Goal: Task Accomplishment & Management: Complete application form

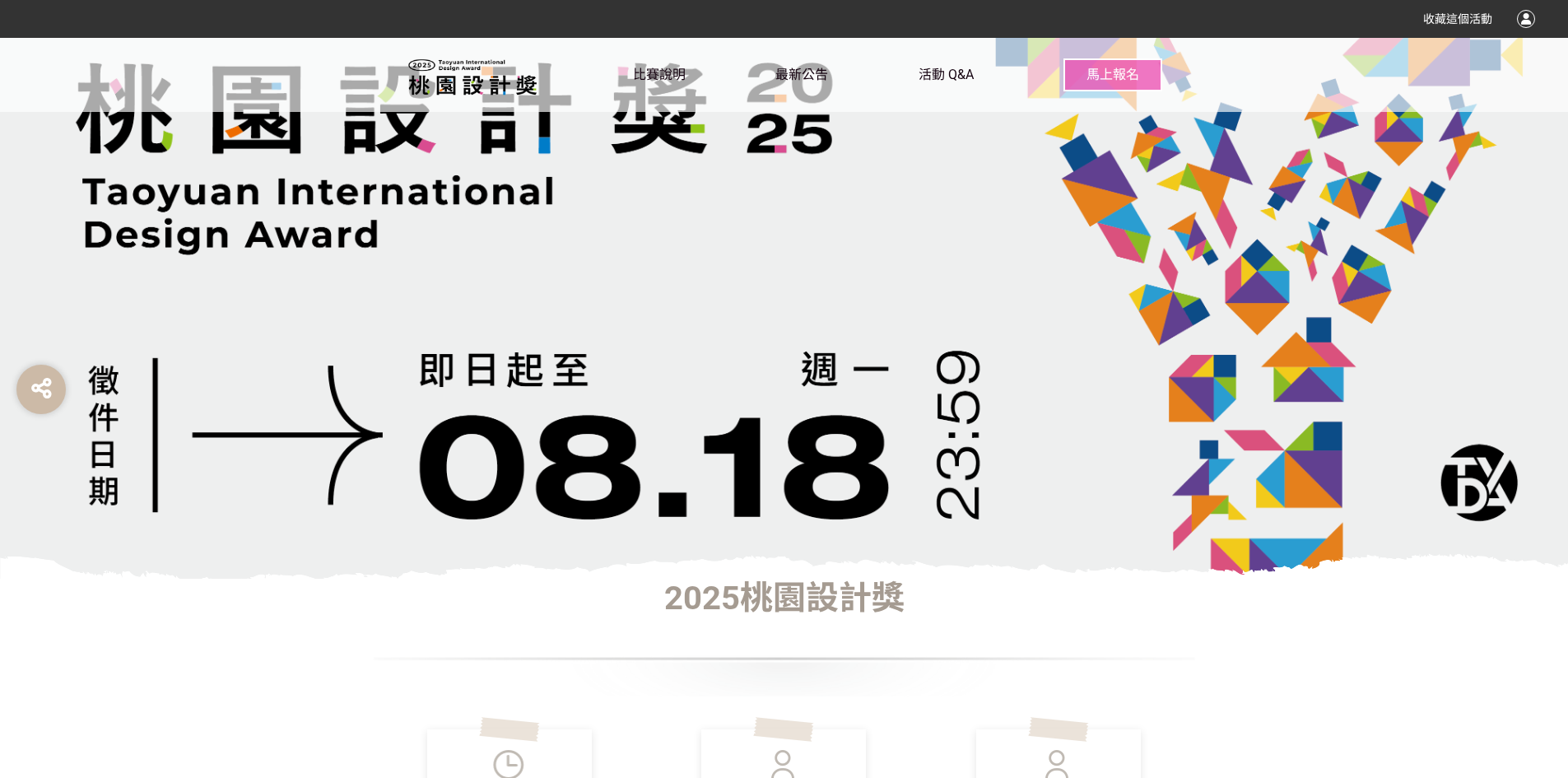
scroll to position [412, 0]
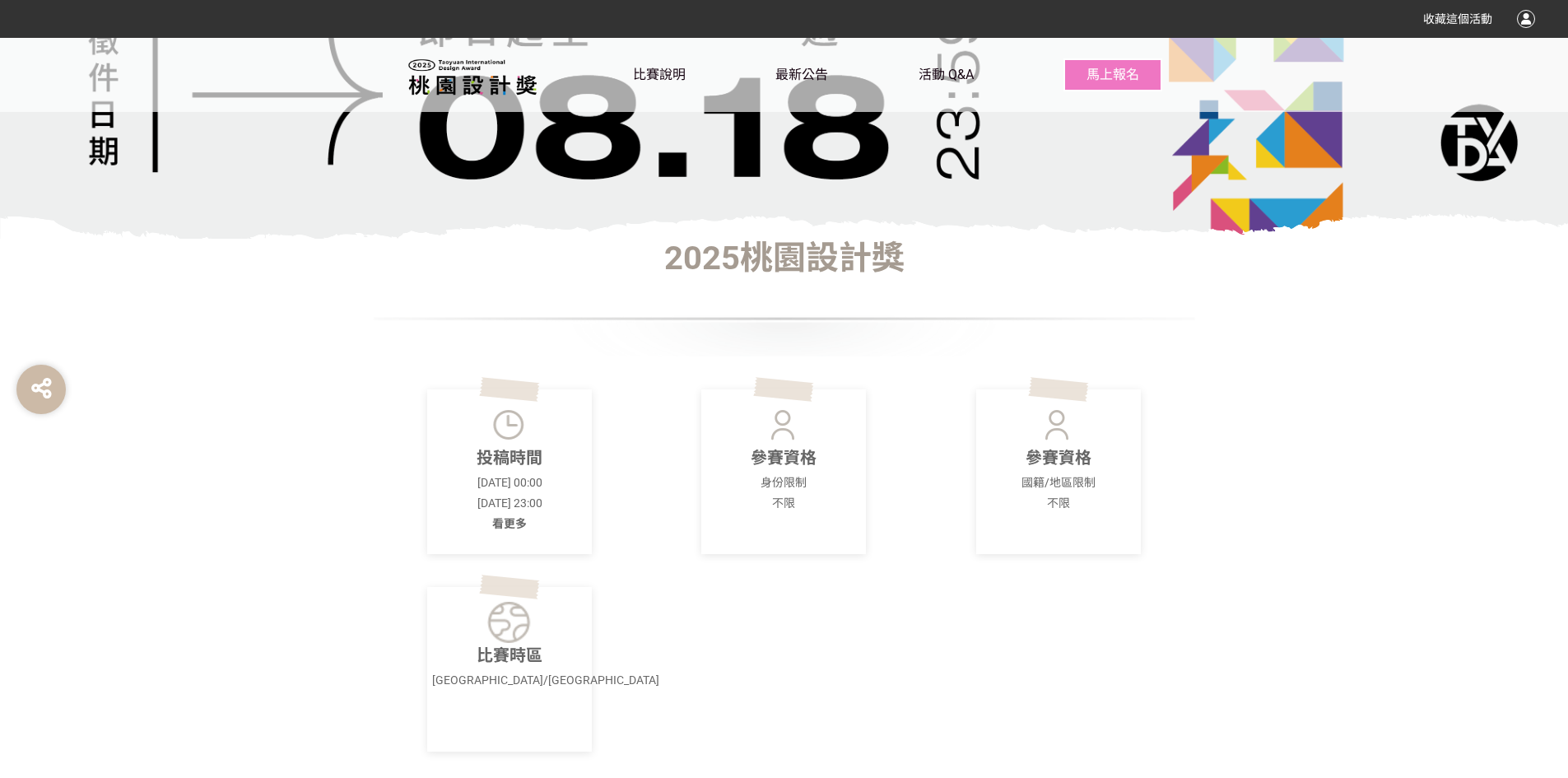
click at [512, 523] on span "看更多" at bounding box center [510, 523] width 34 height 14
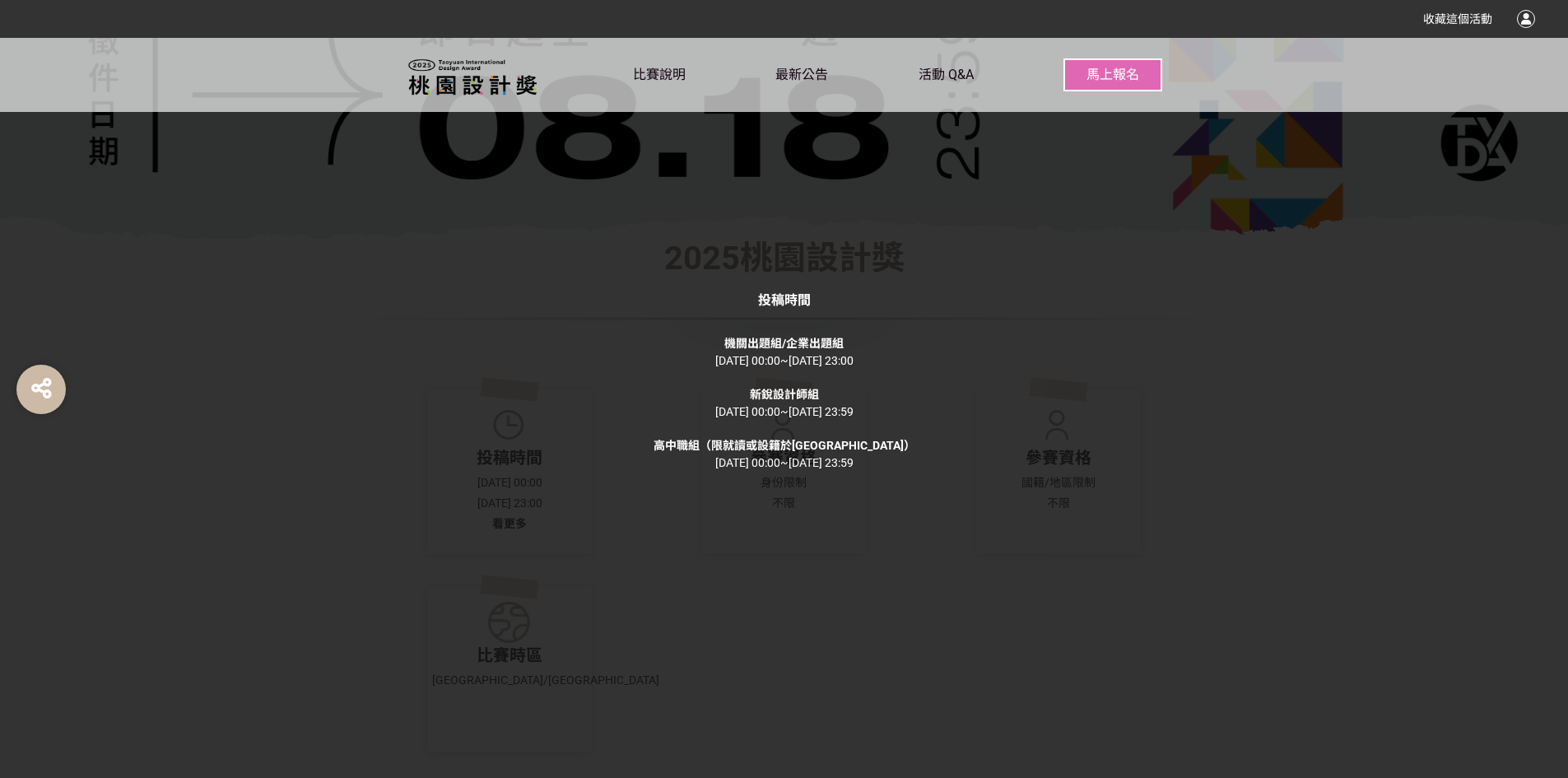
click at [1445, 156] on div "投稿時間 機關出題組/企業出題組 2025-04-24 00:00 ~ 2025-08-18 23:00 新銳設計師組 2025-04-24 00:00 ~ …" at bounding box center [784, 389] width 1568 height 778
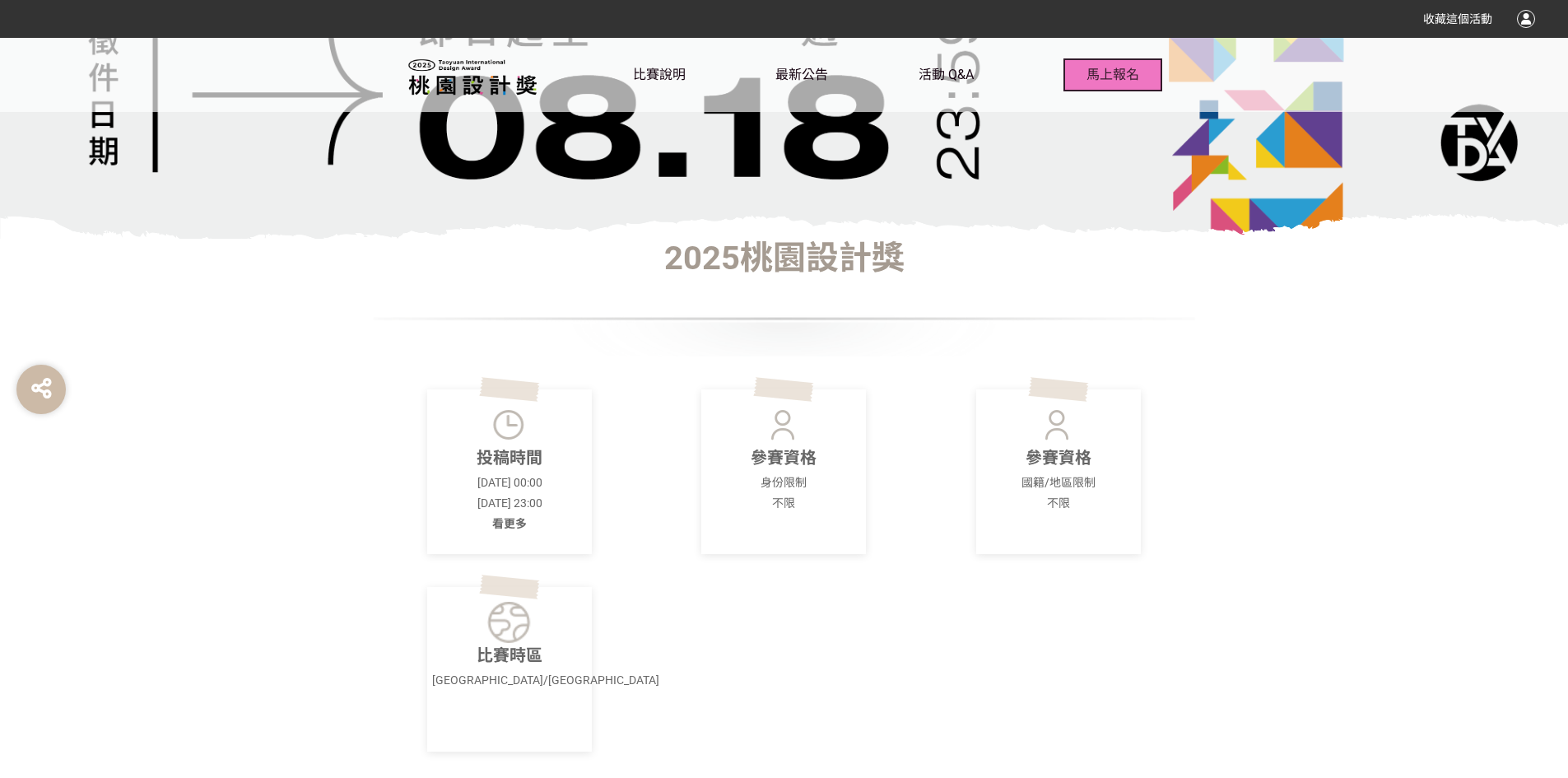
click at [1115, 66] on button "馬上報名" at bounding box center [1113, 74] width 99 height 33
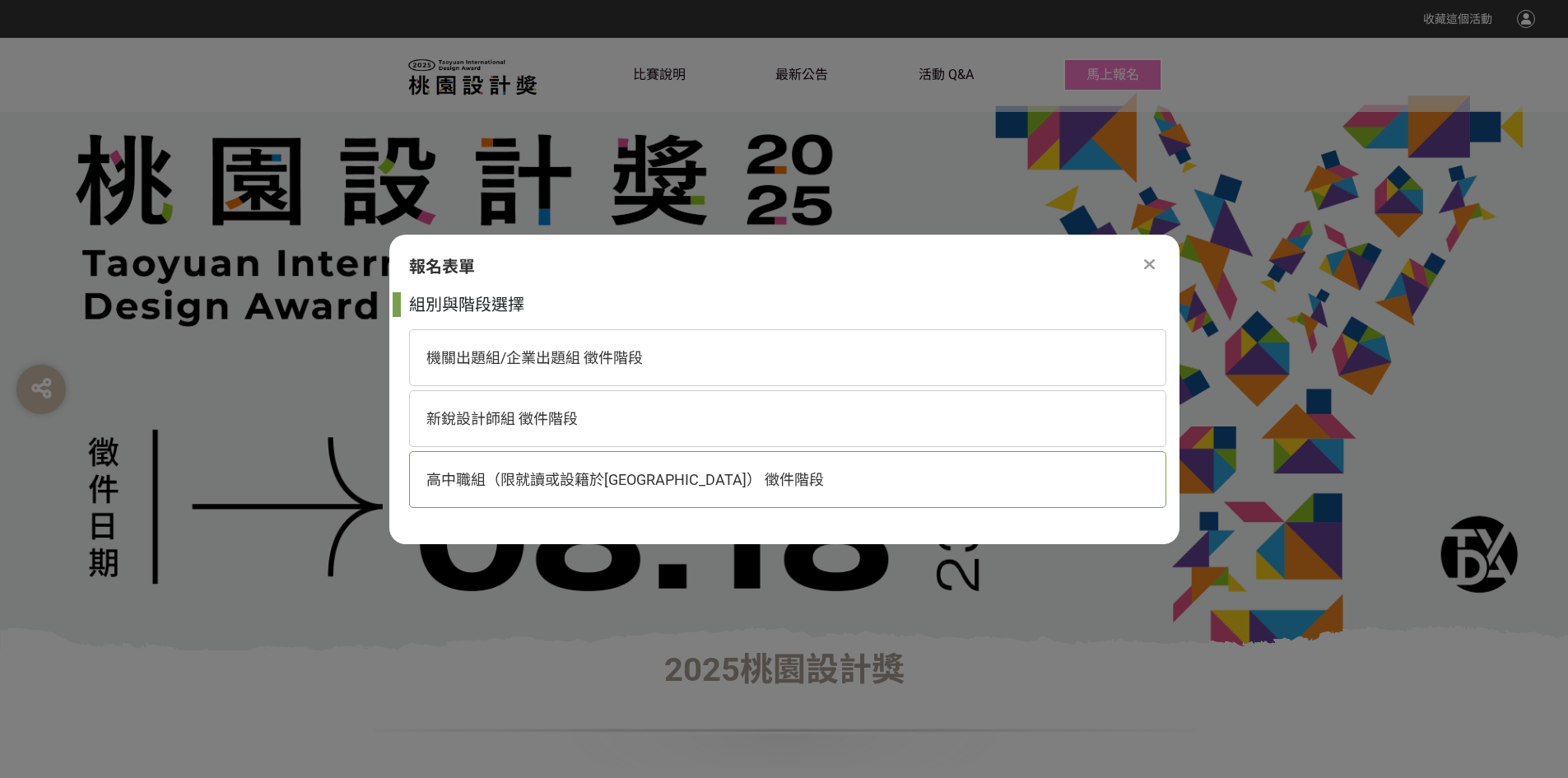
click at [487, 476] on span "高中職組（限就讀或設籍於[GEOGRAPHIC_DATA]） 徵件階段" at bounding box center [625, 479] width 397 height 17
select select "185193:185426"
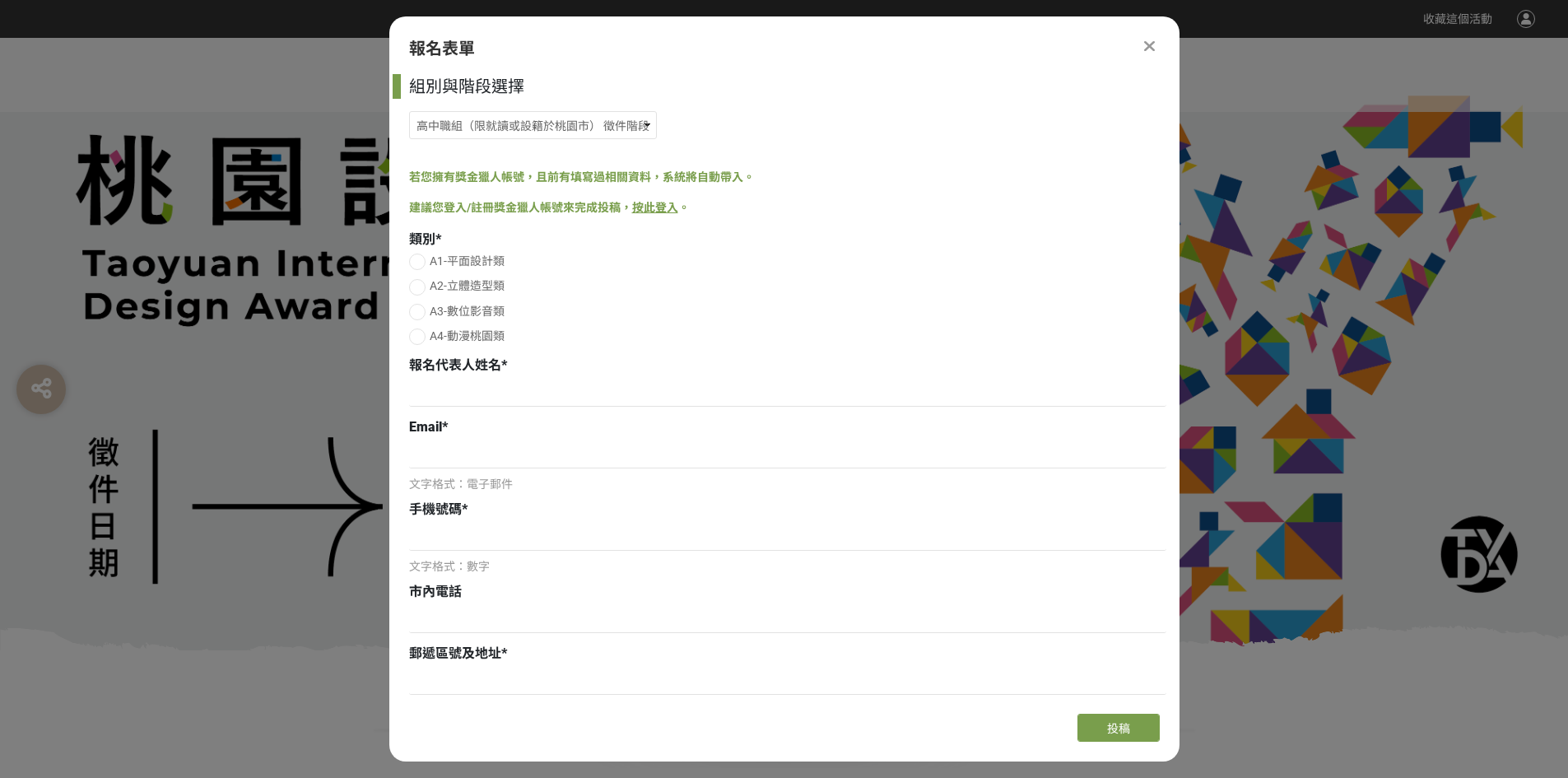
click at [415, 313] on div at bounding box center [417, 312] width 16 height 16
radio input "true"
click at [494, 386] on input at bounding box center [787, 393] width 757 height 28
type input "由"
drag, startPoint x: 494, startPoint y: 386, endPoint x: 864, endPoint y: 235, distance: 399.6
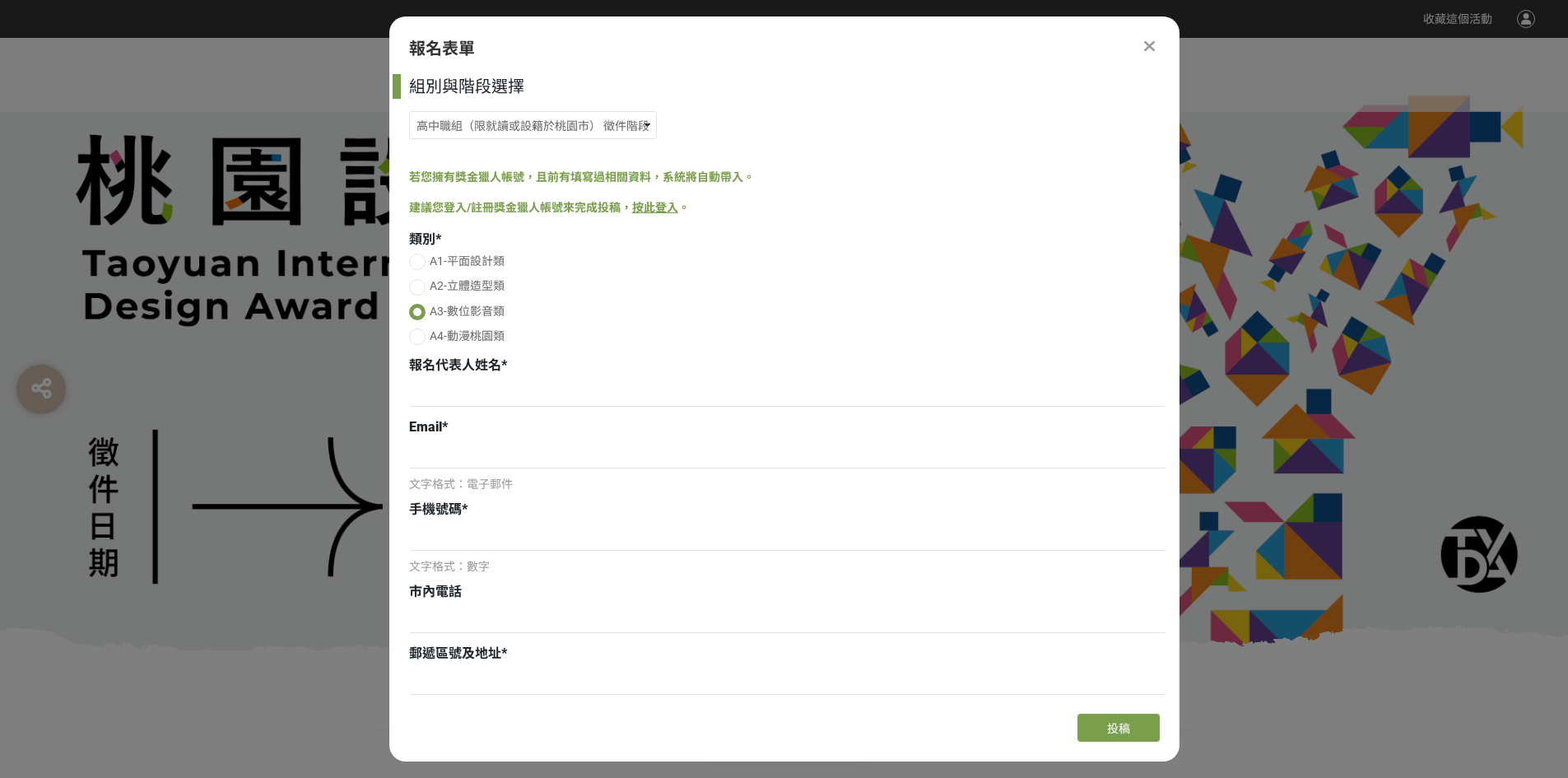
click at [867, 227] on div "組別與階段選擇 機關出題組/企業出題組 徵件階段 新銳設計師組 徵件階段 高中職組（限就讀或設籍於桃園市） 徵件階段 若您擁有獎金獵人帳號，且前有填寫過相關資…" at bounding box center [784, 387] width 790 height 627
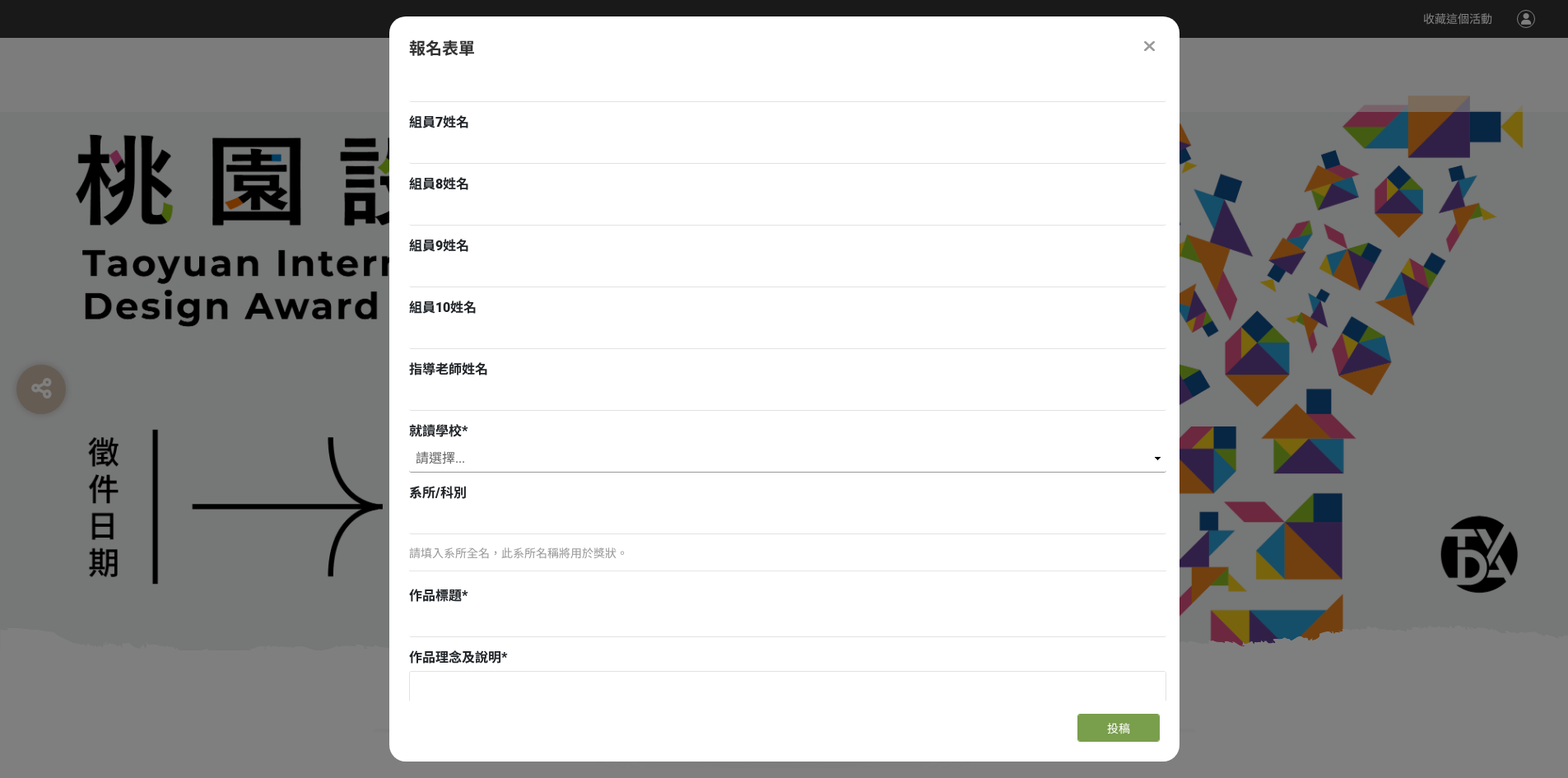
scroll to position [906, 0]
click at [535, 442] on select "請選擇... 私立淡江高中 私立康橋高中 私立金陵女中 新北市裕德高級中等學校 財團法人南山高中 財團法人恆毅高中 私立聖心女中 私立崇義高中 新北市福瑞斯特…" at bounding box center [787, 454] width 757 height 28
click at [497, 456] on select "請選擇... 私立淡江高中 私立康橋高中 私立金陵女中 新北市裕德高級中等學校 財團法人南山高中 財團法人恆毅高中 私立聖心女中 私立崇義高中 新北市福瑞斯特…" at bounding box center [787, 454] width 757 height 28
click at [453, 455] on select "請選擇... 私立淡江高中 私立康橋高中 私立金陵女中 新北市裕德高級中等學校 財團法人南山高中 財團法人恆毅高中 私立聖心女中 私立崇義高中 新北市福瑞斯特…" at bounding box center [787, 454] width 757 height 28
select select "市立[GEOGRAPHIC_DATA]高中"
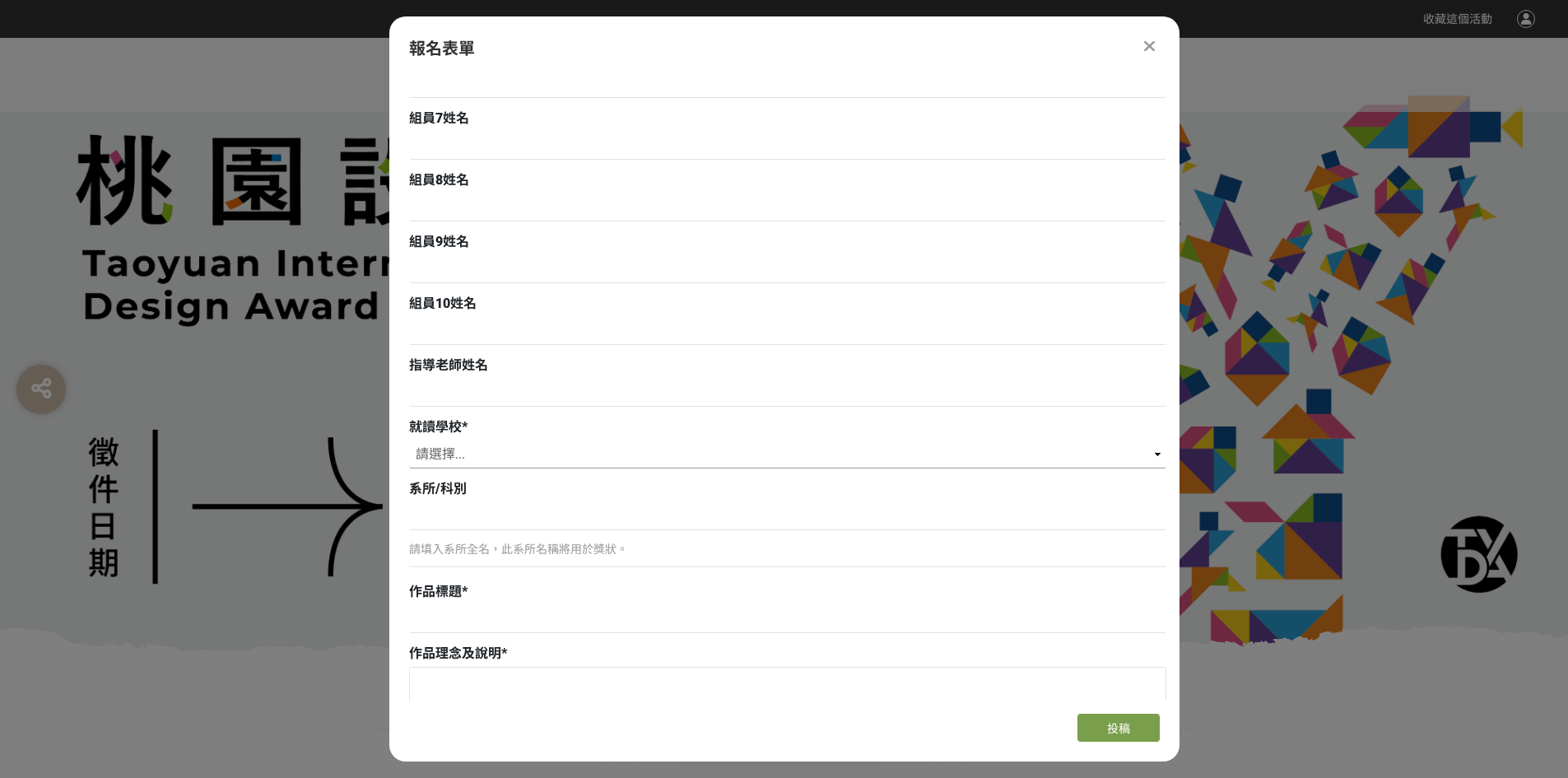
click at [409, 441] on select "請選擇... 私立淡江高中 私立康橋高中 私立金陵女中 新北市裕德高級中等學校 財團法人南山高中 財團法人恆毅高中 私立聖心女中 私立崇義高中 新北市福瑞斯特…" at bounding box center [787, 454] width 757 height 28
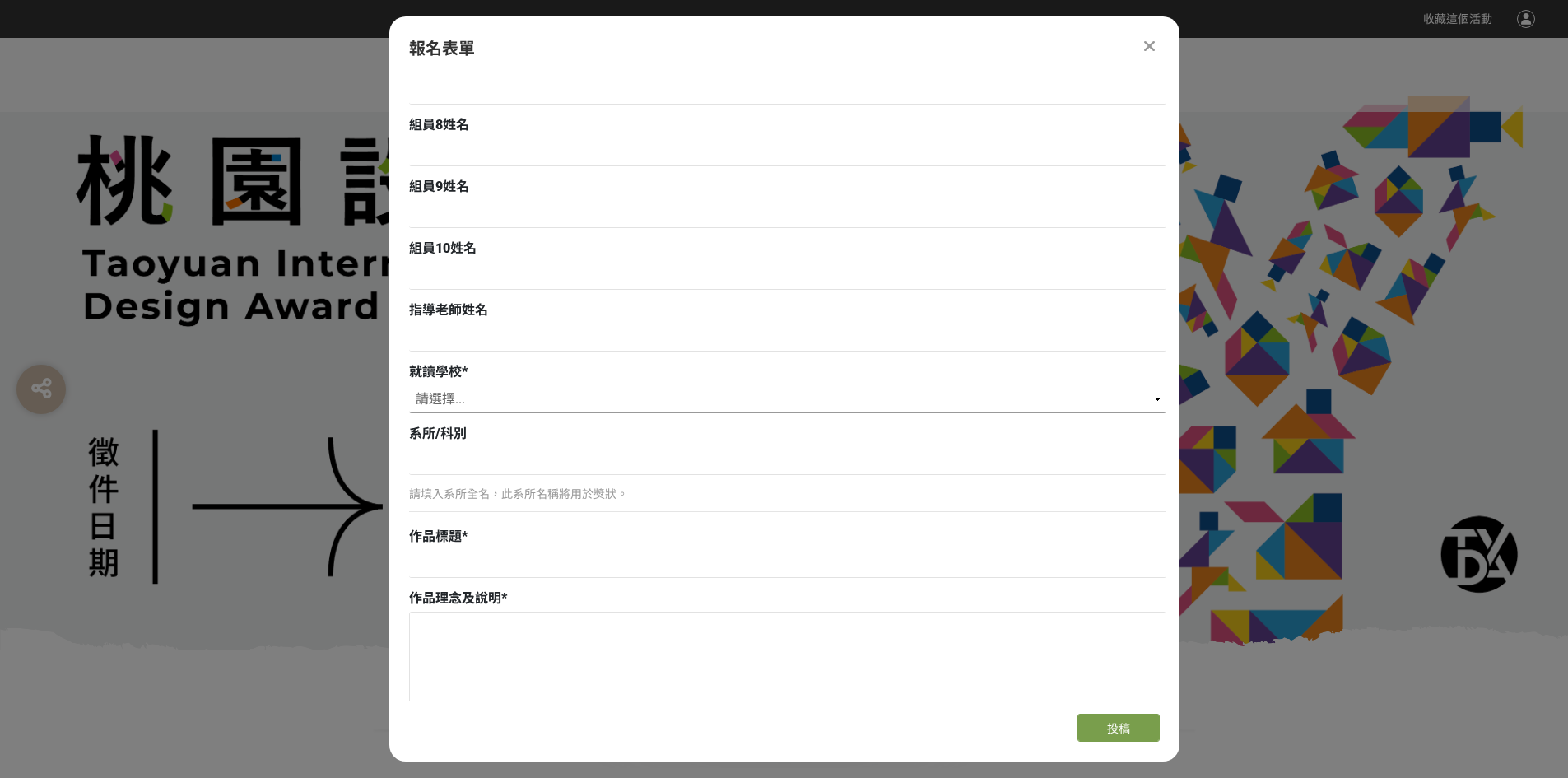
scroll to position [987, 0]
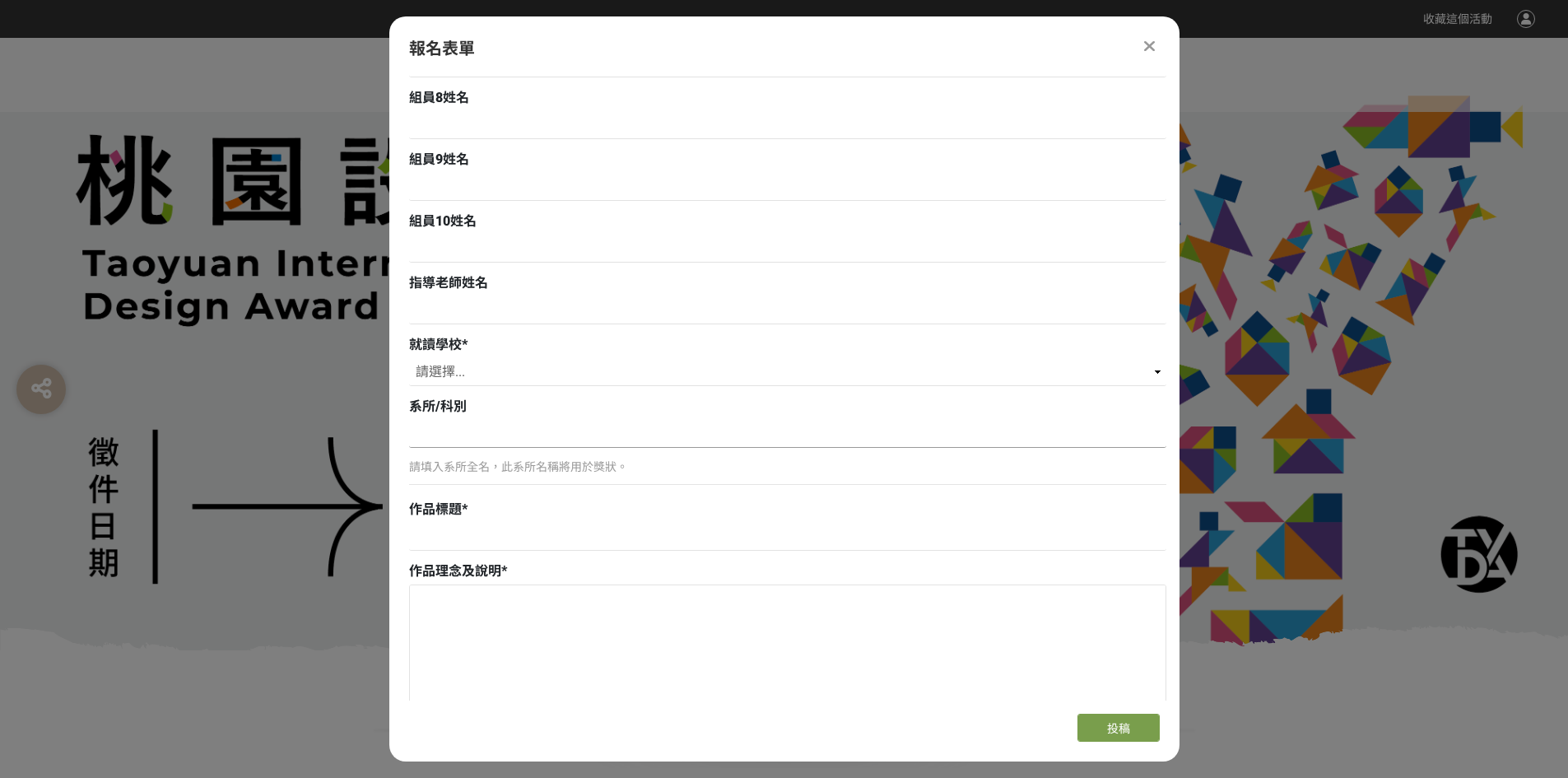
click at [501, 433] on input at bounding box center [787, 433] width 757 height 28
type input "廣告設計科"
click at [570, 549] on input at bounding box center [787, 536] width 757 height 28
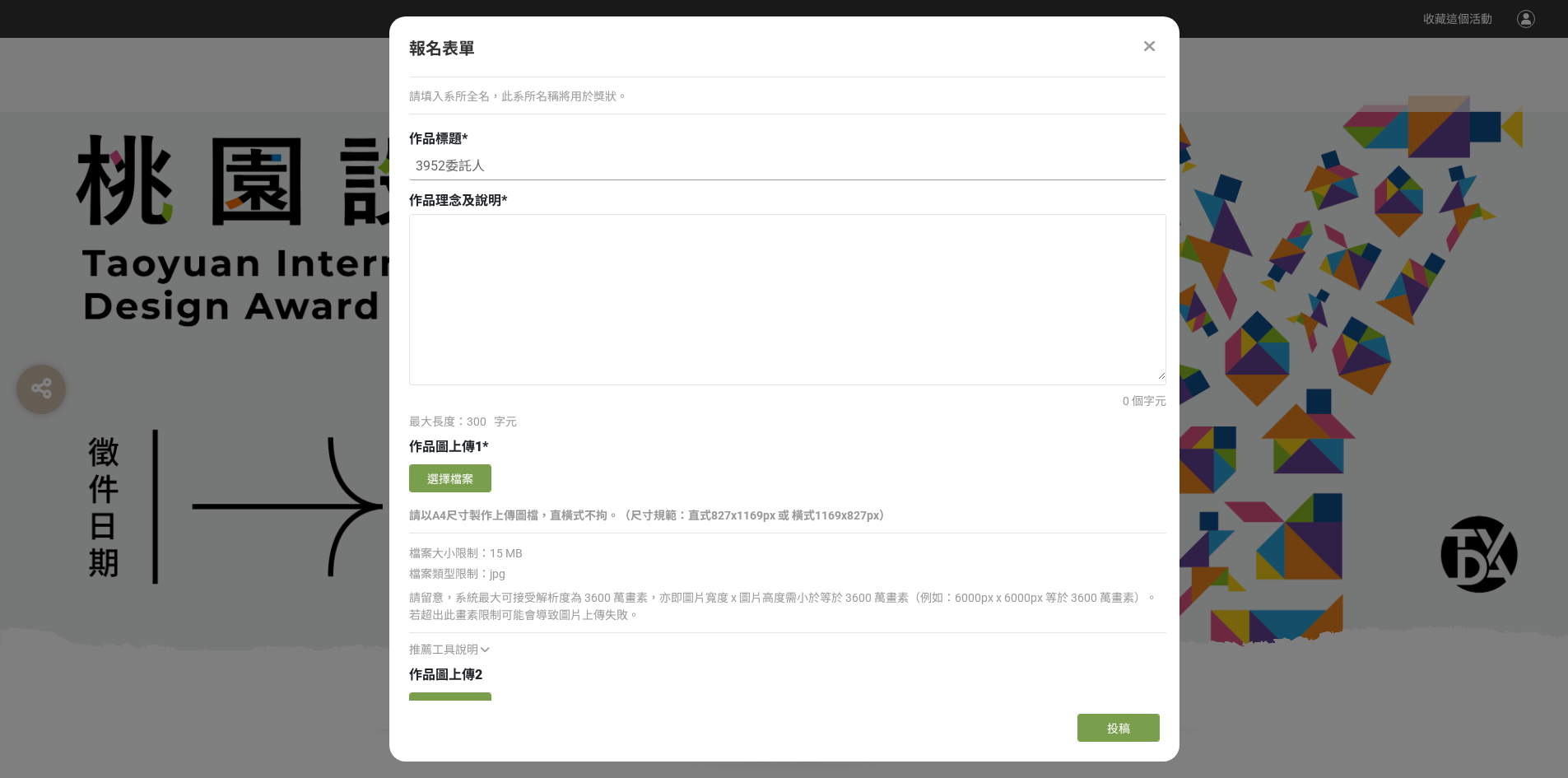
scroll to position [1399, 0]
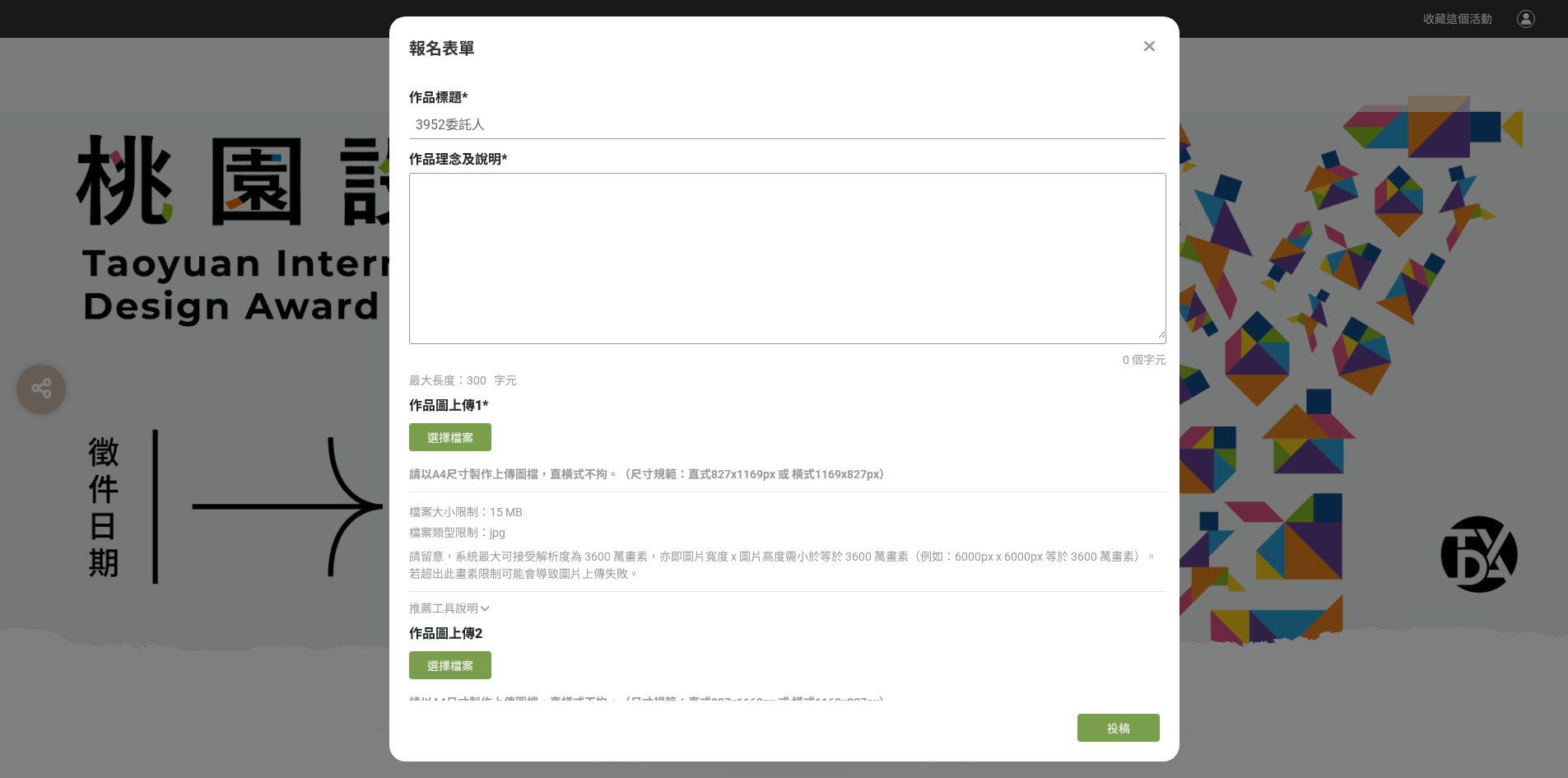
type input "3952委託人"
click at [470, 224] on textarea at bounding box center [787, 257] width 755 height 165
click at [587, 119] on input "3952委託人" at bounding box center [787, 125] width 757 height 28
click at [667, 229] on textarea at bounding box center [787, 257] width 755 height 165
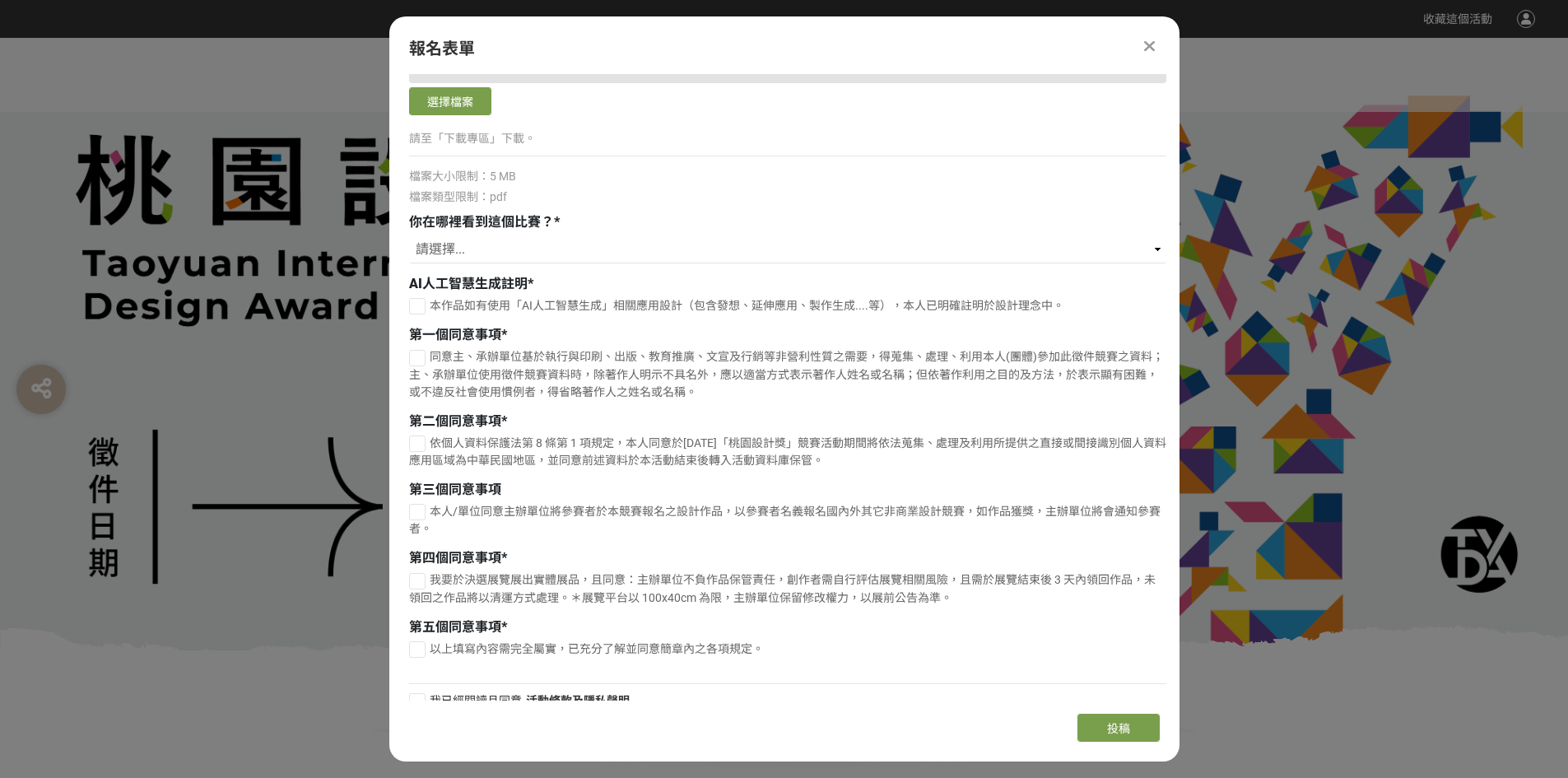
scroll to position [3411, 0]
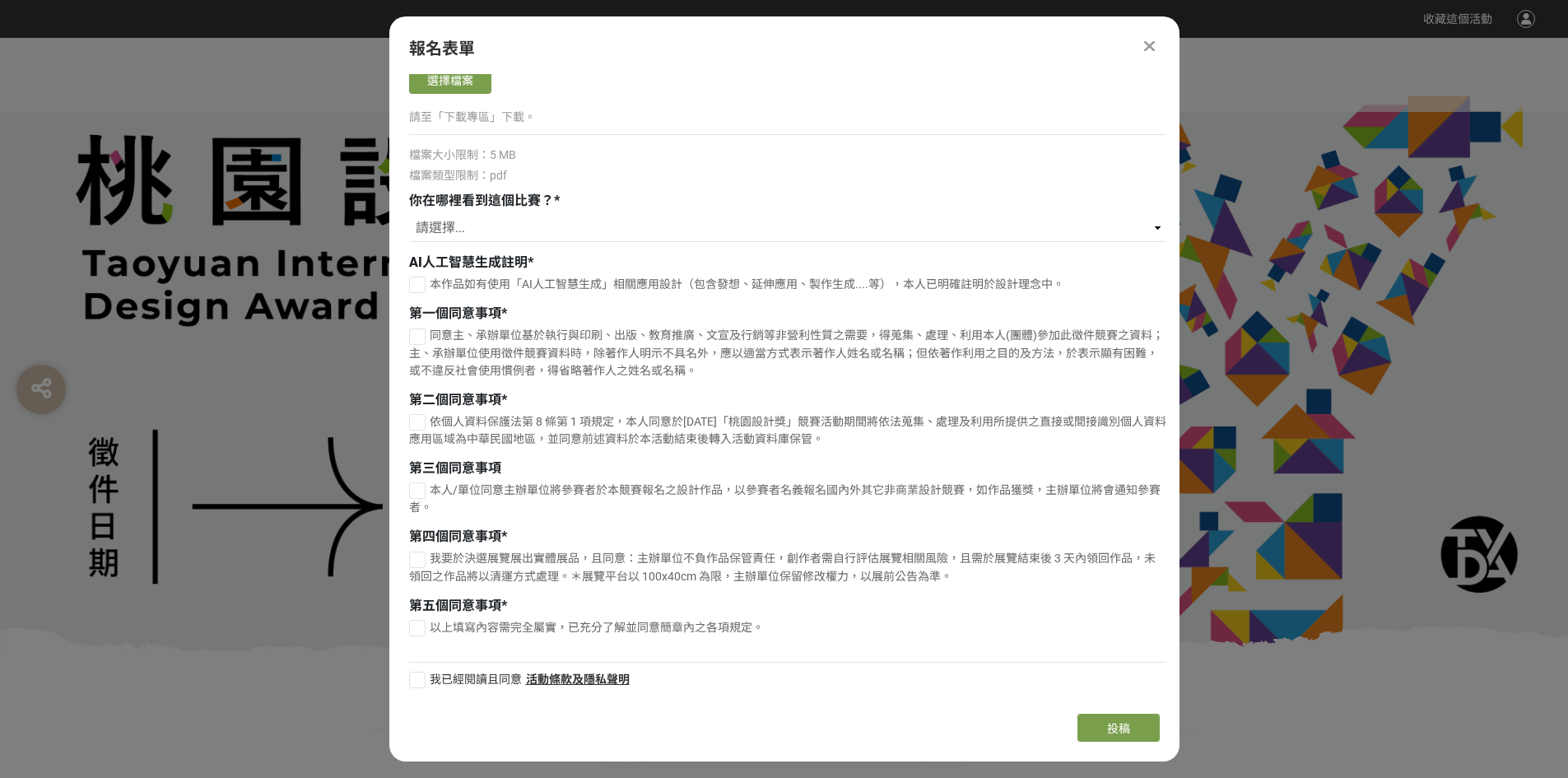
click at [425, 686] on label "我已經閱讀且同意" at bounding box center [465, 679] width 112 height 17
click at [421, 685] on input "我已經閱讀且同意" at bounding box center [415, 679] width 11 height 11
checkbox input "false"
click at [422, 286] on div at bounding box center [417, 285] width 16 height 16
click at [417, 295] on div "本作品如有使用「AI人工智慧生成」相關應用設計（包含發想、延伸應用、製作生成....等），本人已明確註明於設計理念中。" at bounding box center [787, 287] width 757 height 22
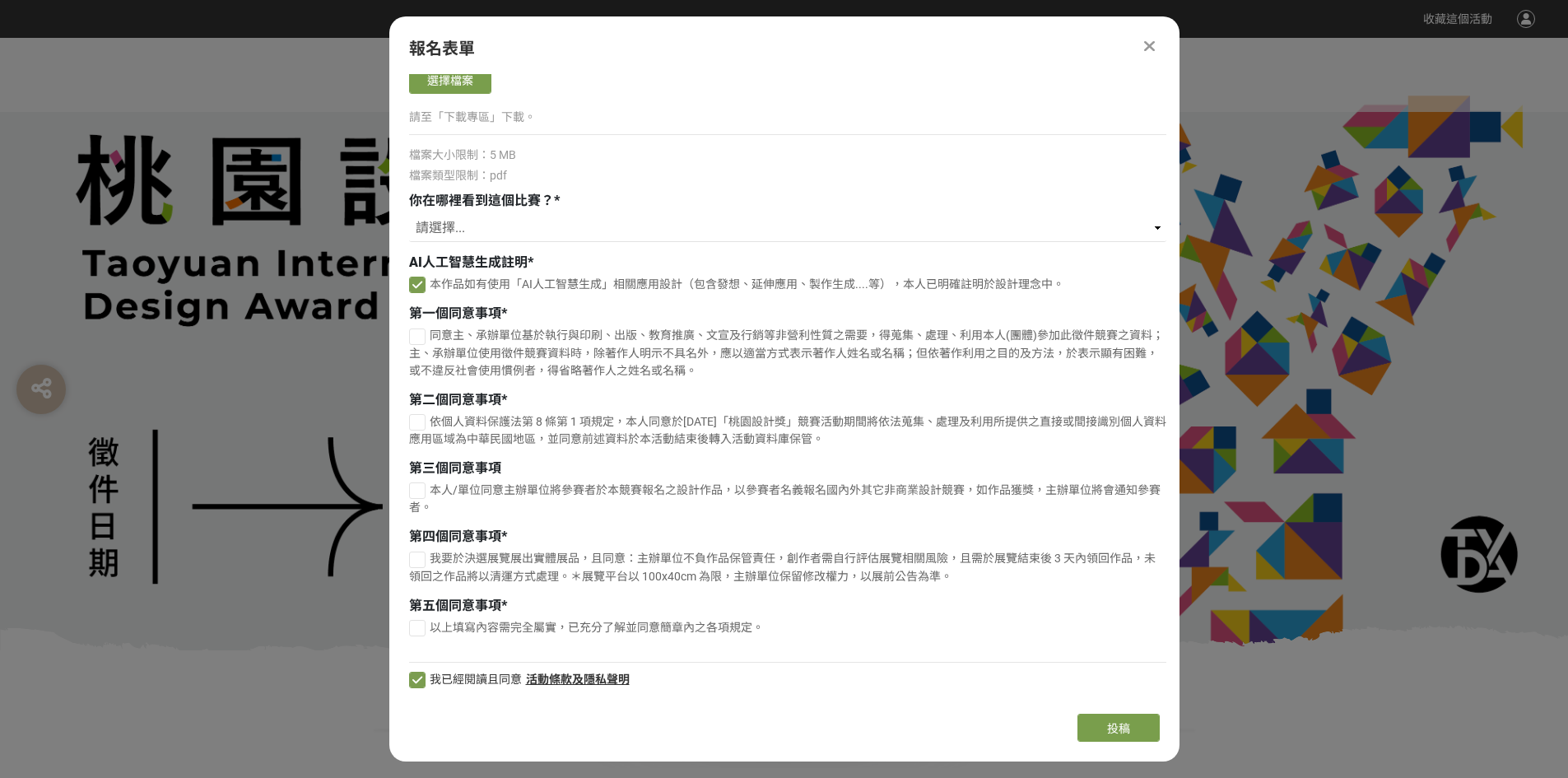
click at [420, 286] on icon at bounding box center [417, 285] width 10 height 12
checkbox input "false"
click at [421, 627] on div at bounding box center [417, 628] width 16 height 16
checkbox input "true"
click at [418, 289] on div at bounding box center [417, 285] width 16 height 16
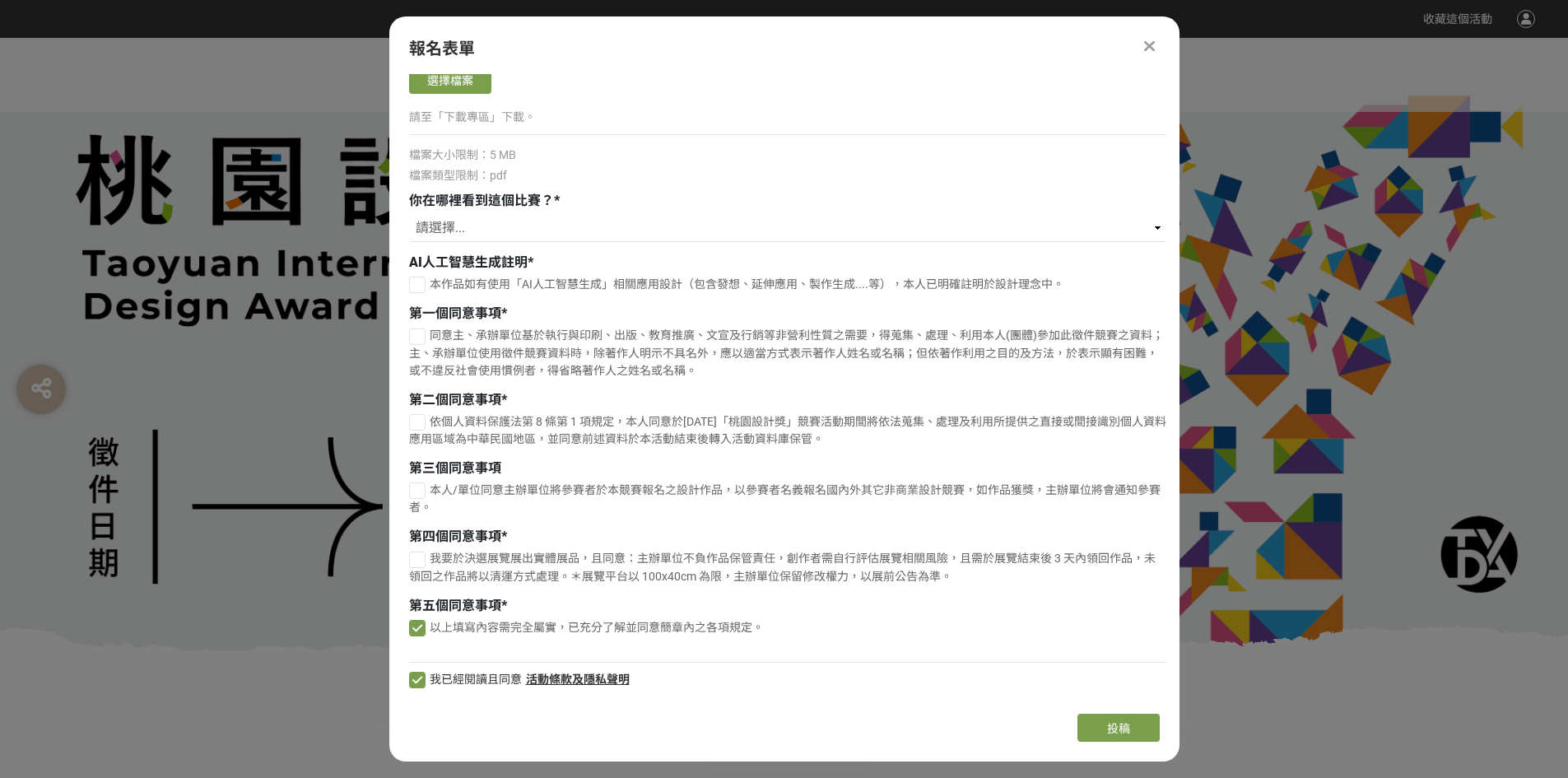
checkbox input "true"
click at [420, 340] on div at bounding box center [417, 336] width 16 height 16
checkbox input "true"
click at [424, 423] on div at bounding box center [417, 423] width 16 height 16
checkbox input "true"
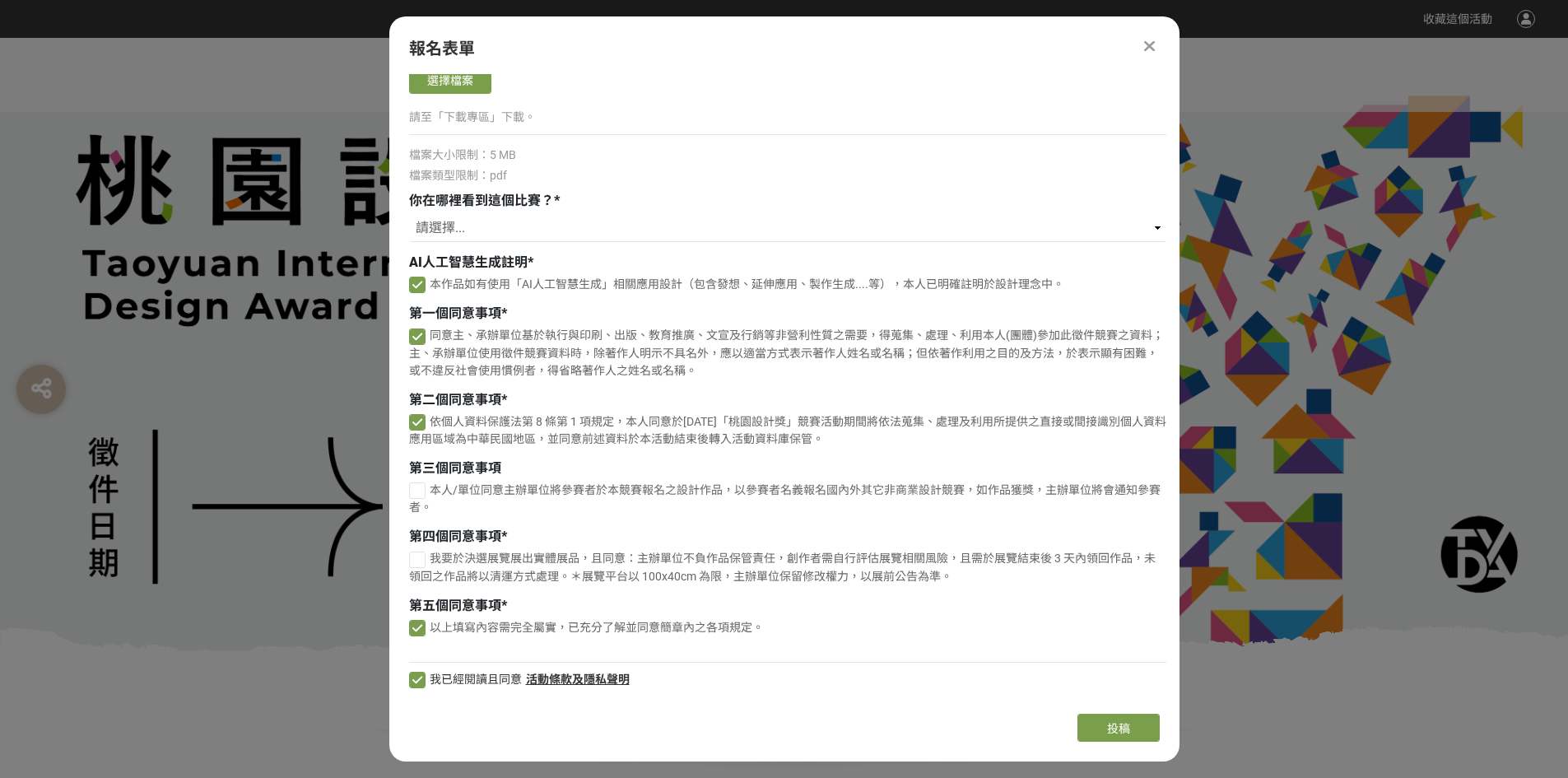
click at [415, 495] on div at bounding box center [417, 491] width 16 height 16
checkbox input "true"
click at [420, 561] on div at bounding box center [417, 559] width 16 height 16
checkbox input "true"
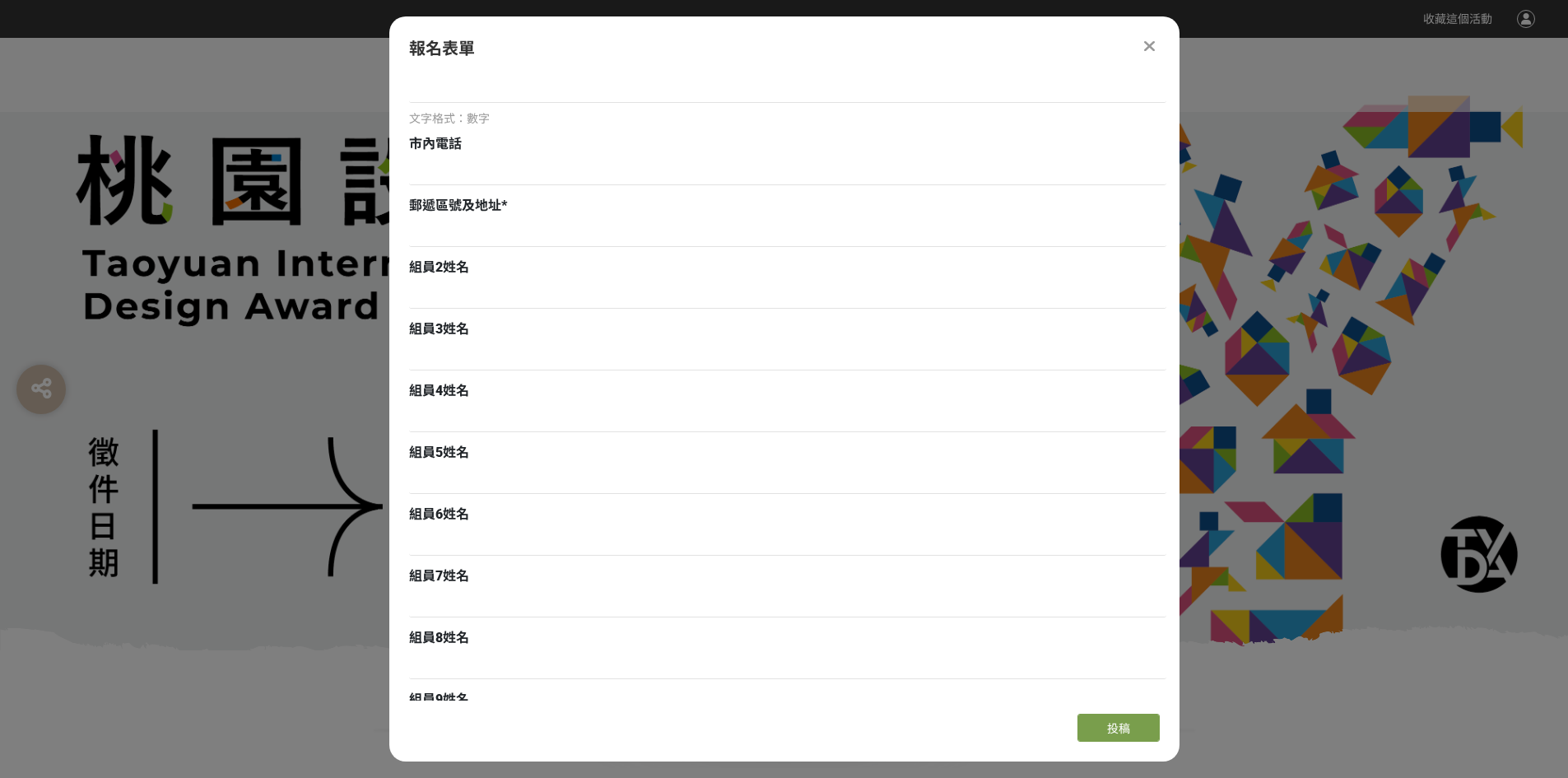
scroll to position [365, 0]
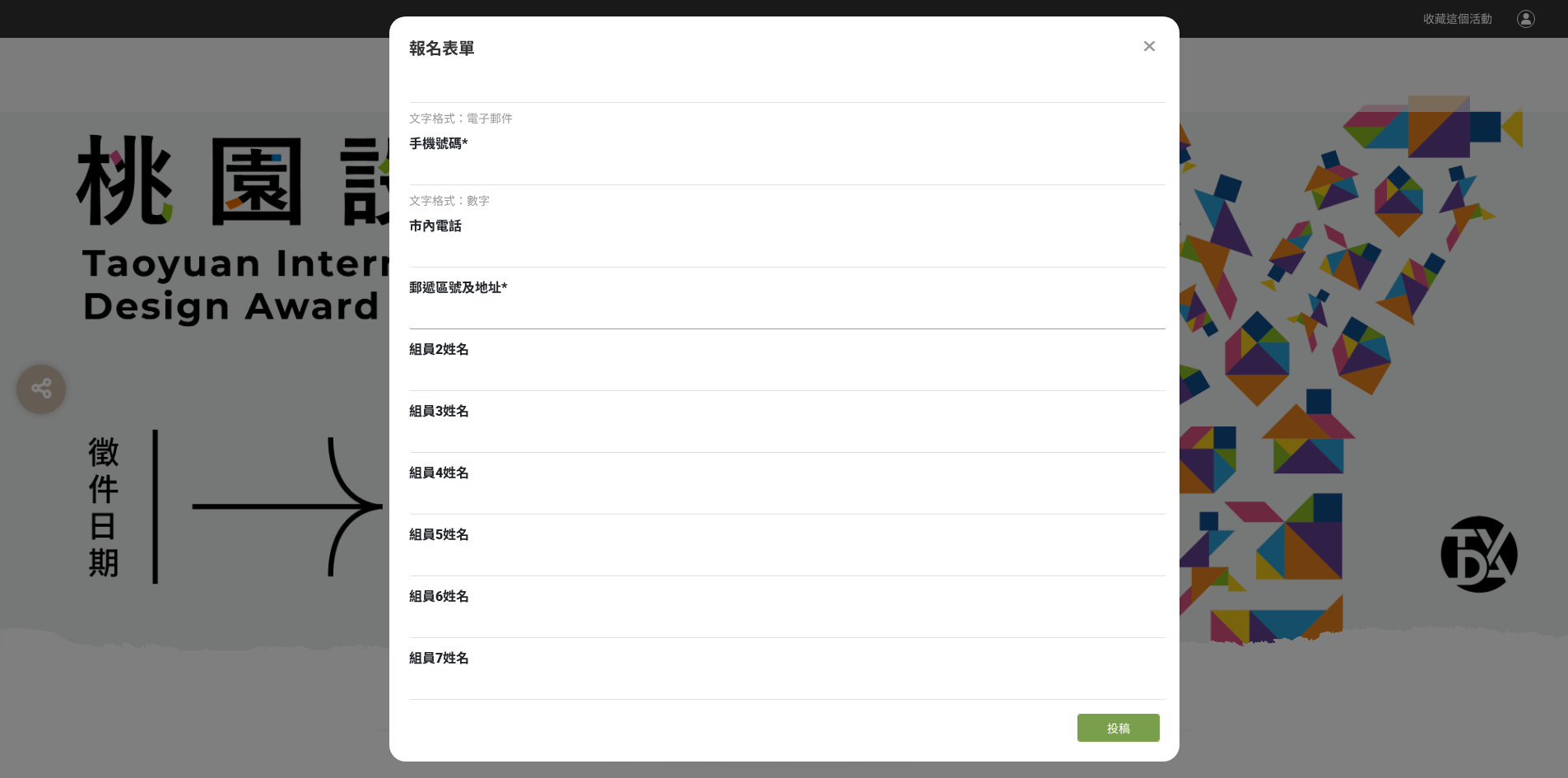
click at [454, 318] on input at bounding box center [787, 315] width 757 height 28
type input "333"
click at [490, 371] on input at bounding box center [787, 376] width 757 height 28
type input "[PERSON_NAME]"
click at [457, 428] on input at bounding box center [787, 438] width 757 height 28
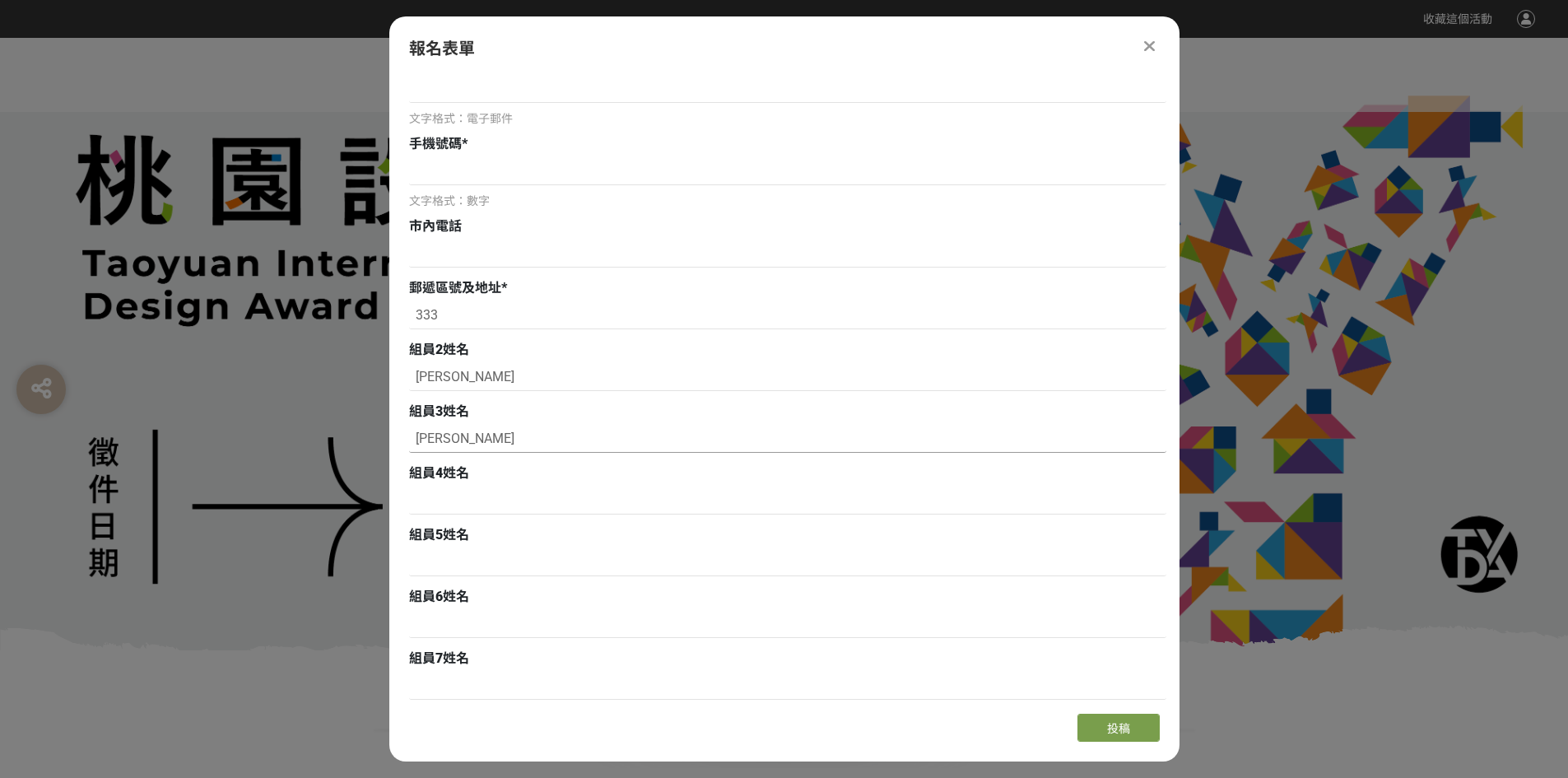
type input "[PERSON_NAME]"
click at [474, 481] on div "組員4姓名" at bounding box center [787, 473] width 757 height 20
click at [478, 501] on input at bounding box center [787, 501] width 757 height 28
type input "[PERSON_NAME]"
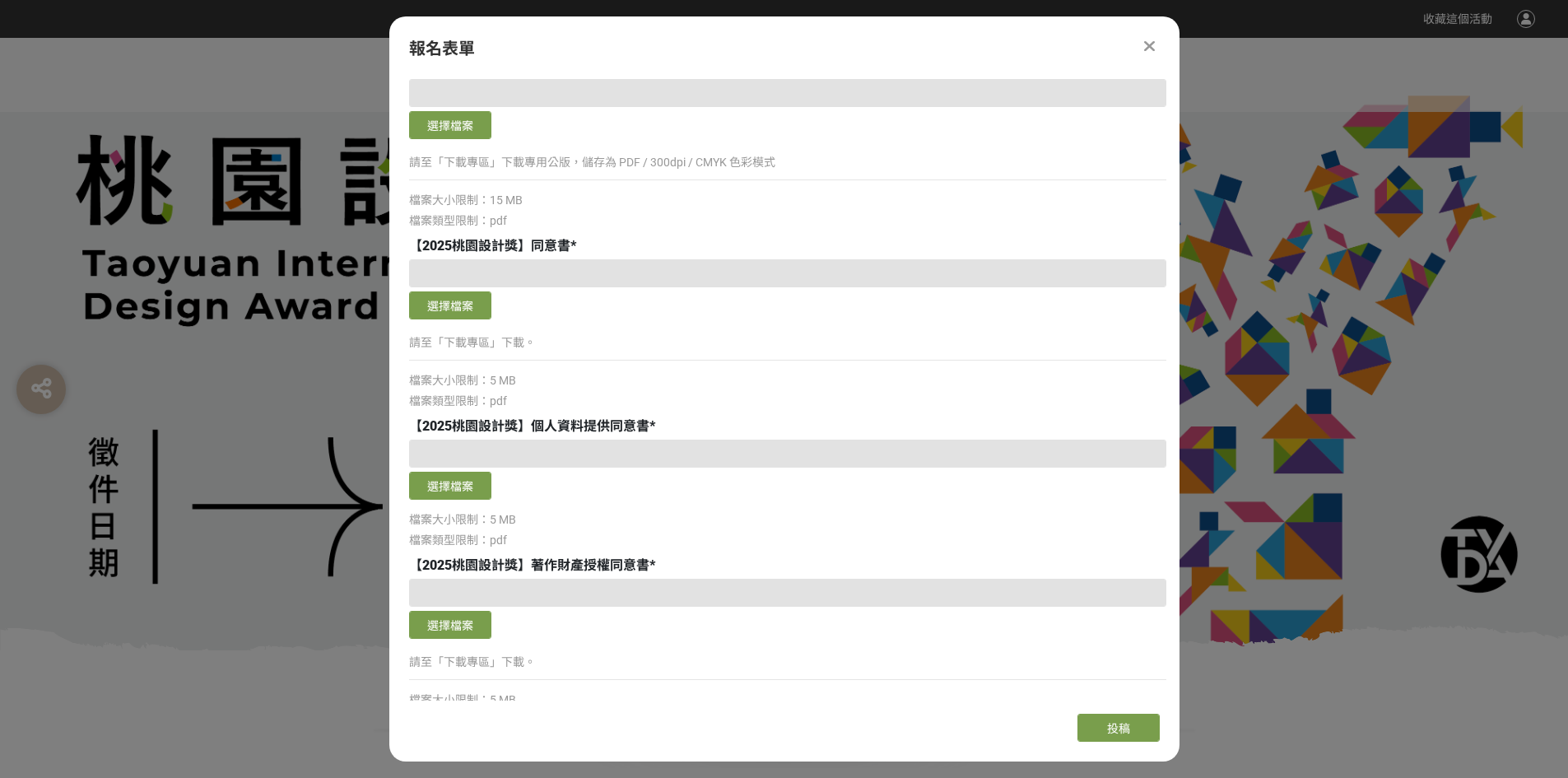
scroll to position [3329, 0]
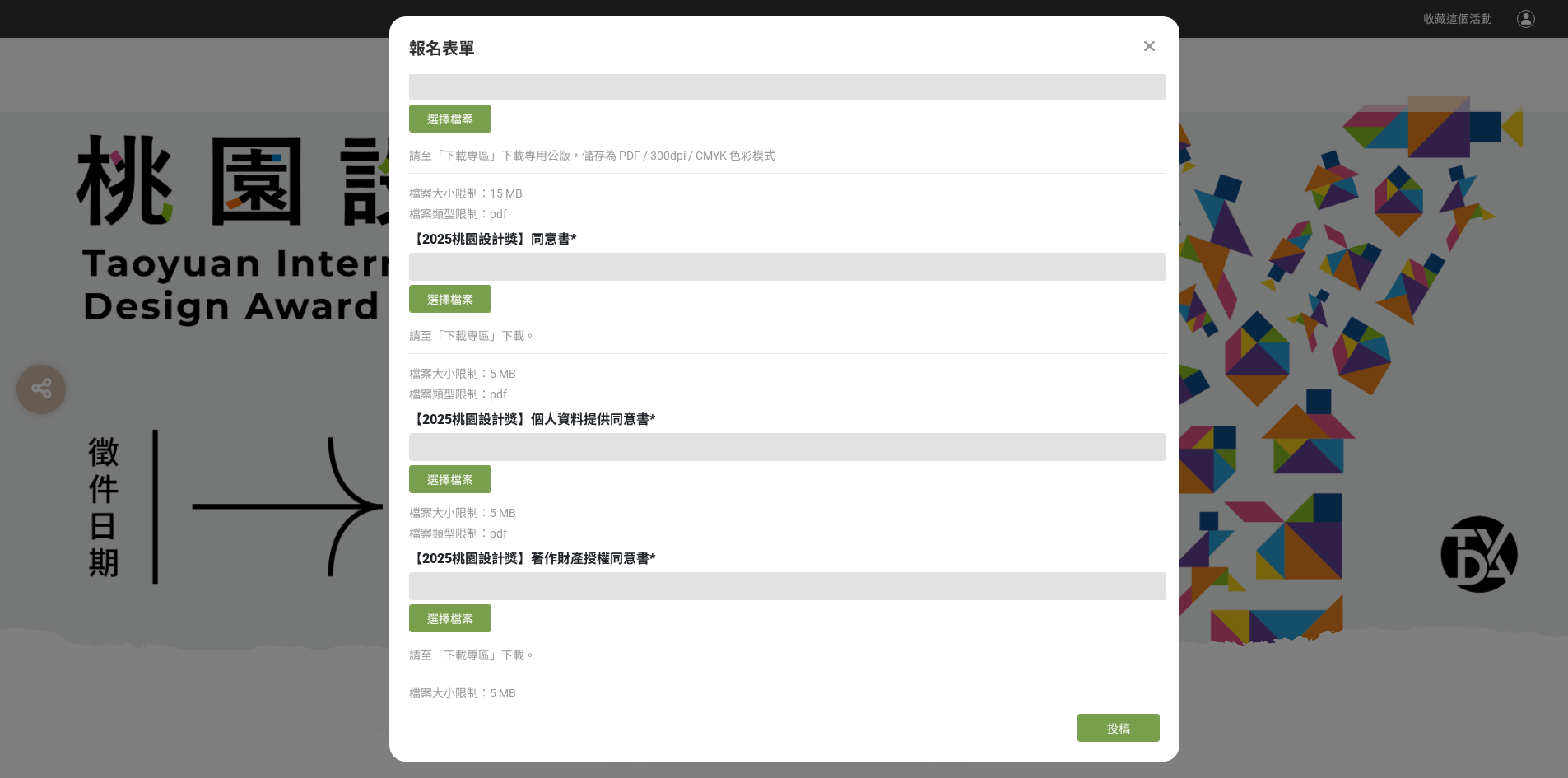
click at [472, 335] on p "請至「下載專區」下載。" at bounding box center [787, 336] width 757 height 17
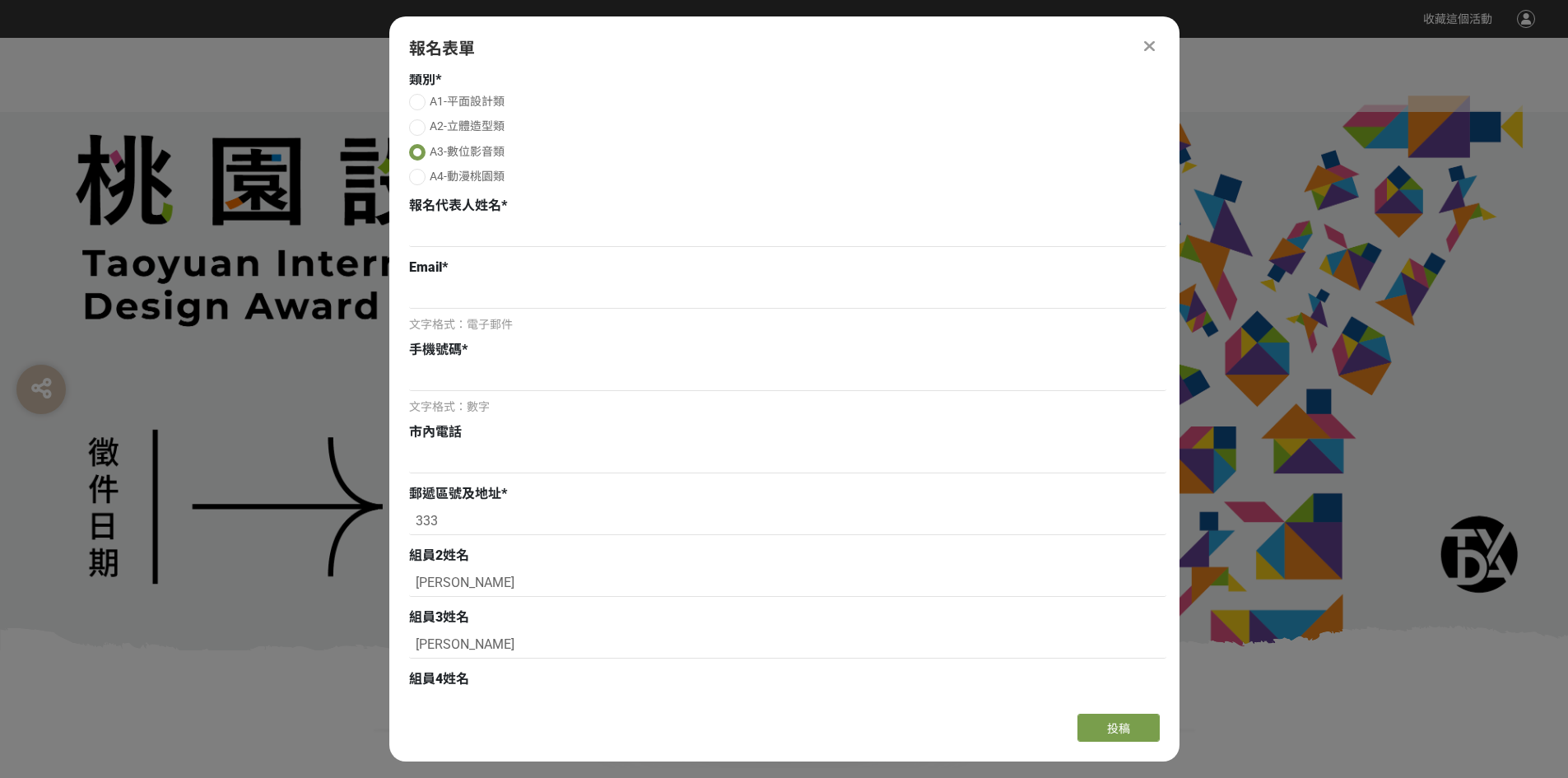
scroll to position [0, 0]
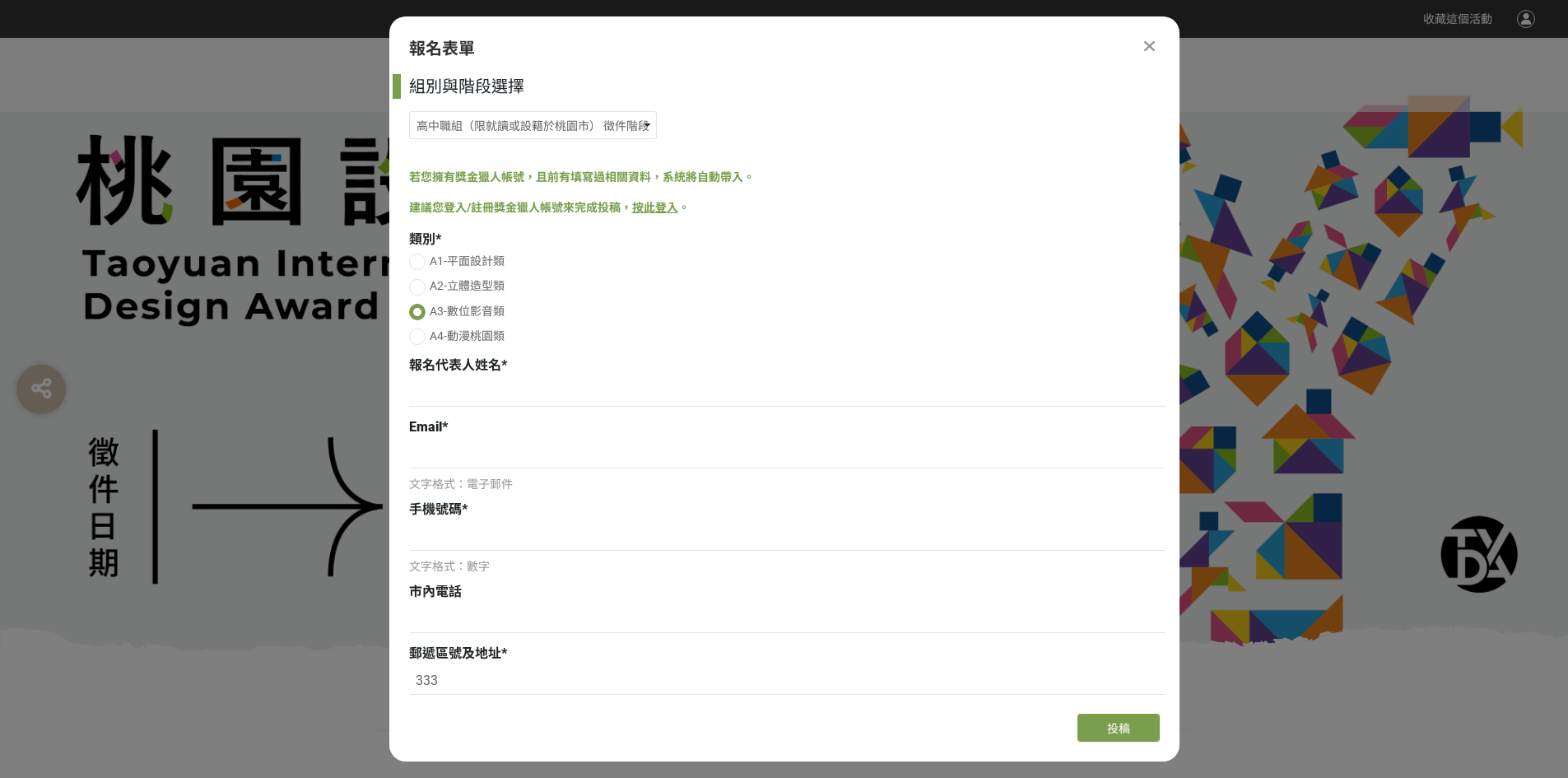
click at [658, 209] on link "按此登入" at bounding box center [655, 208] width 46 height 14
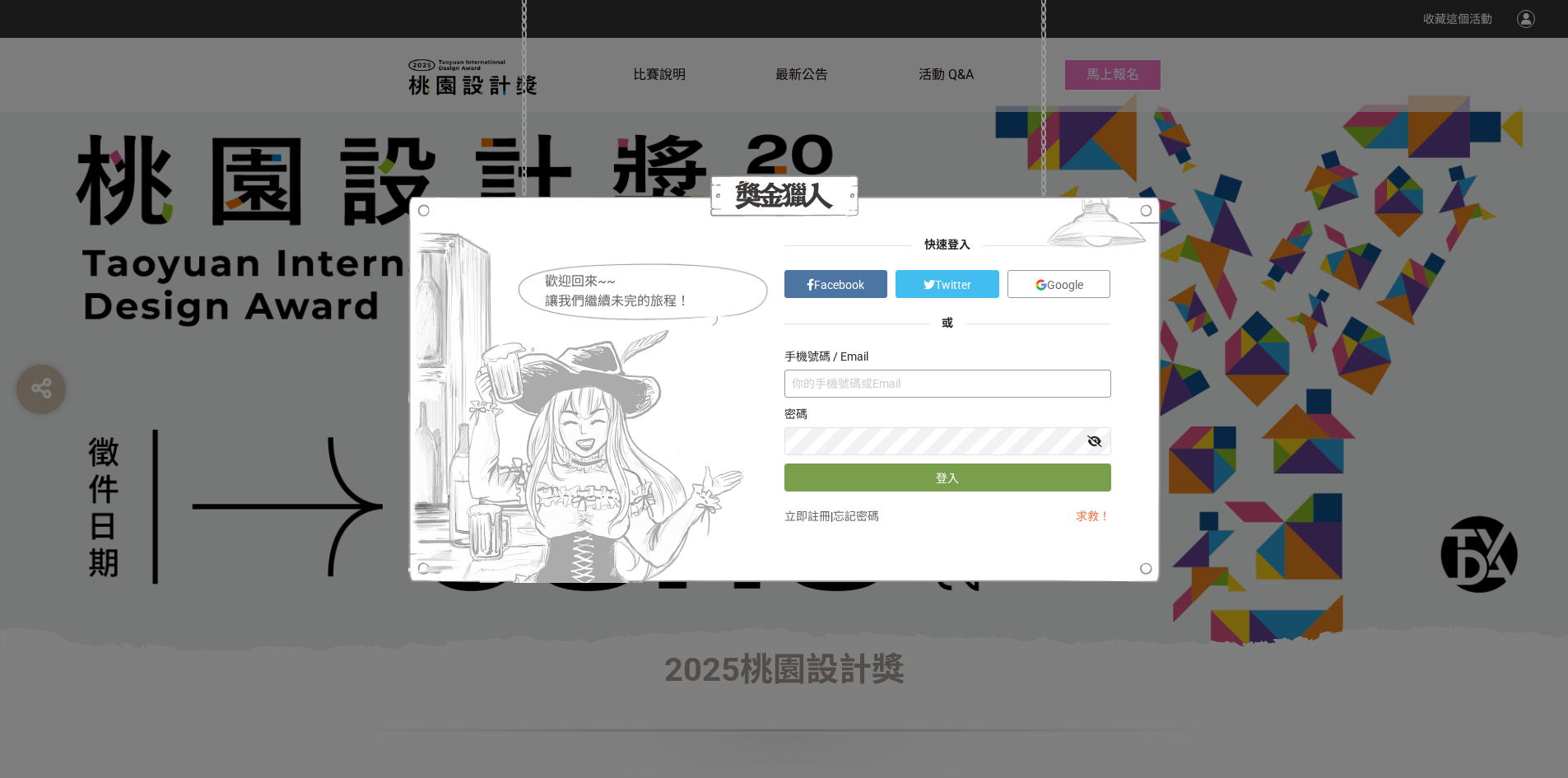
click at [912, 381] on input "text" at bounding box center [948, 384] width 326 height 28
click at [904, 381] on input "20080506rita@gmaul.com" at bounding box center [948, 384] width 326 height 28
click at [895, 382] on input "20080506rita@gmaul.com" at bounding box center [948, 384] width 326 height 28
click at [899, 382] on input "20080506rita@gmaul.com" at bounding box center [948, 384] width 326 height 28
type input "20080506rita@gmail.com"
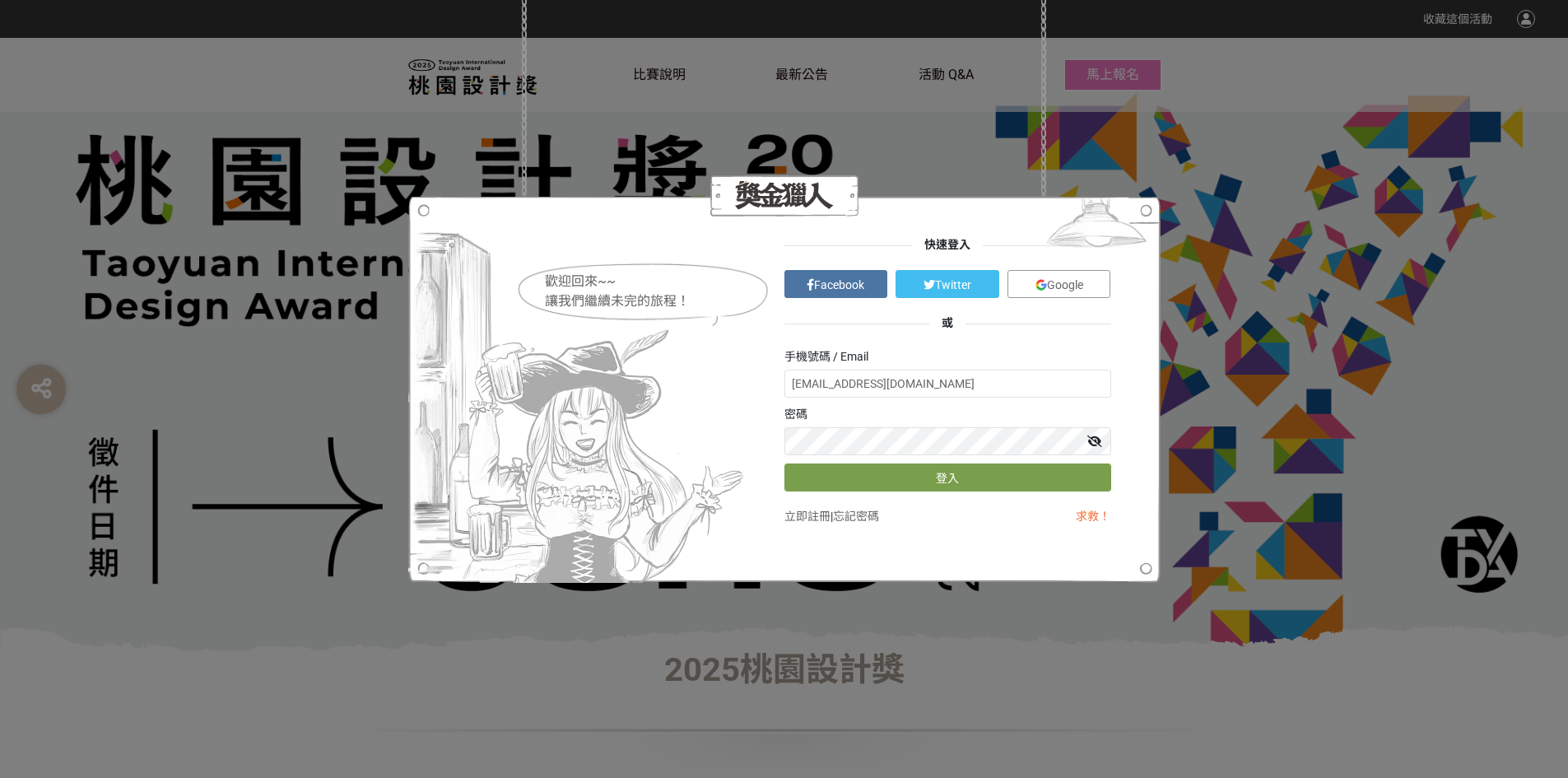
click at [881, 424] on div "密碼" at bounding box center [948, 431] width 326 height 49
click at [979, 487] on button "登入" at bounding box center [948, 477] width 326 height 28
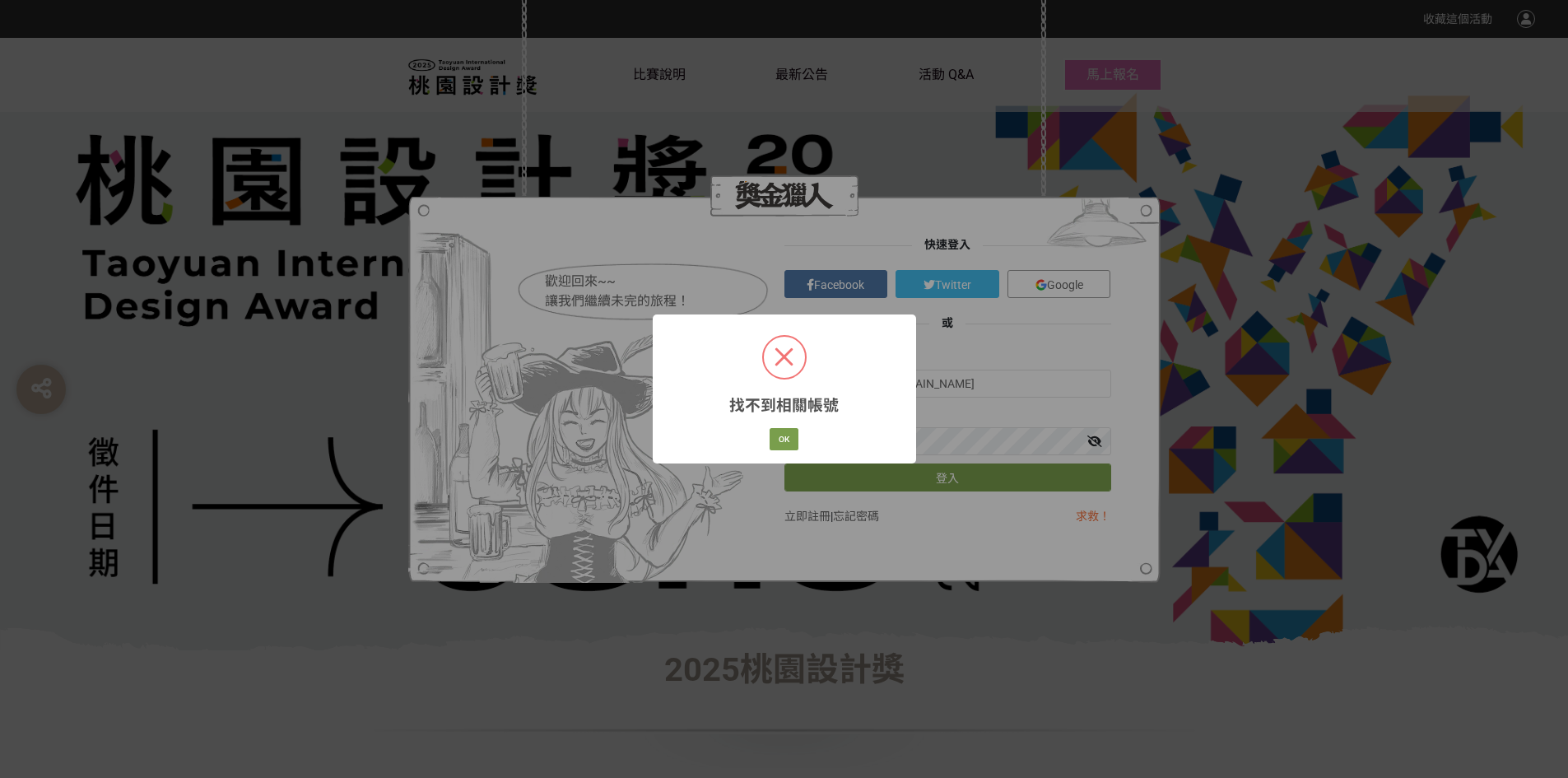
click at [787, 421] on div "找不到相關帳號 × OK Cancel" at bounding box center [784, 389] width 263 height 149
click at [786, 433] on button "OK" at bounding box center [784, 439] width 29 height 23
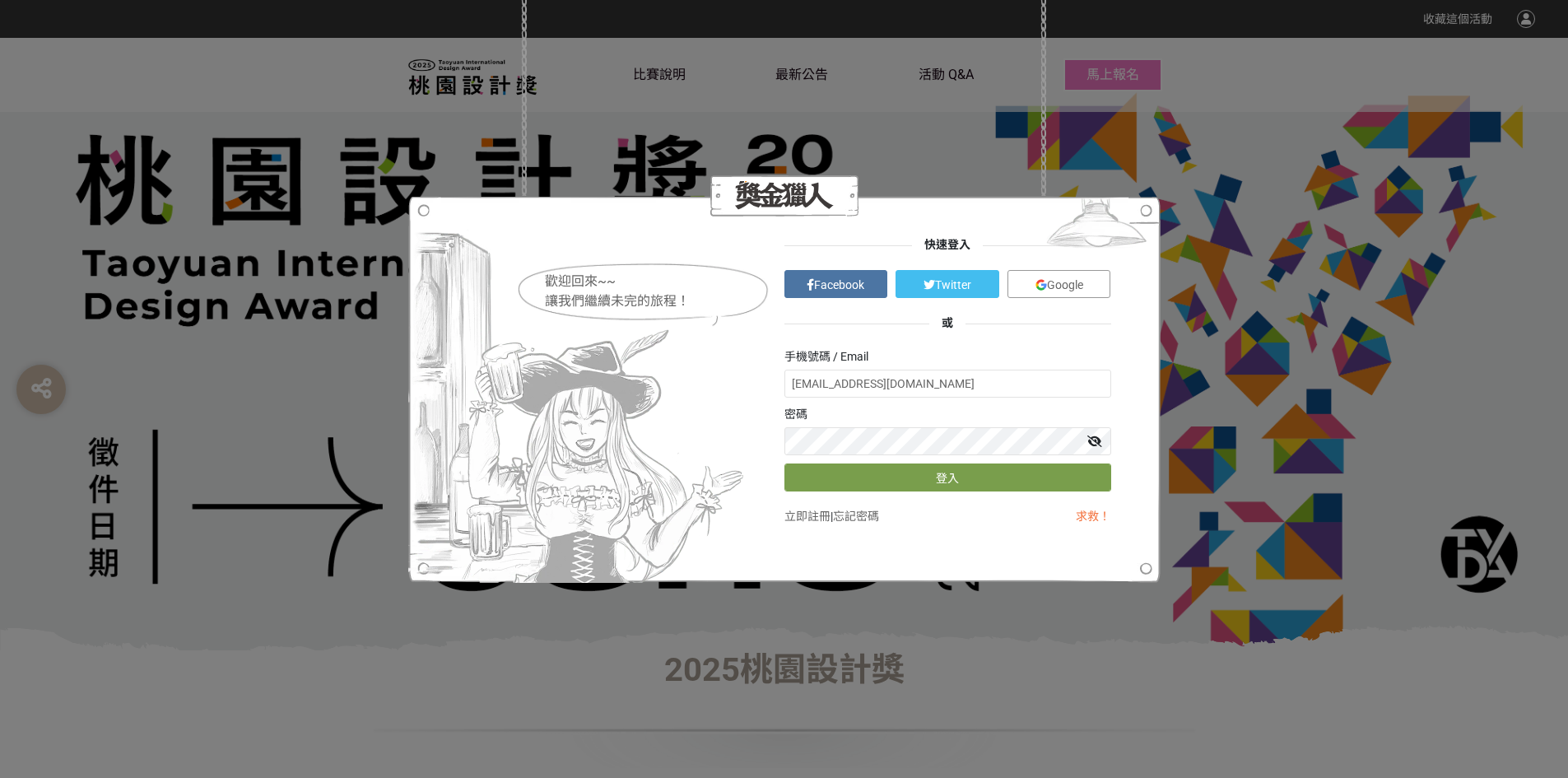
click at [1092, 438] on icon at bounding box center [1095, 441] width 15 height 12
click at [0, 447] on div "歡迎回來~~ 讓我們繼續未完的旅程！ 快速登入 Facebook Twitter Google 或 手機號碼 / Email 20080506rita@gma…" at bounding box center [784, 389] width 1568 height 778
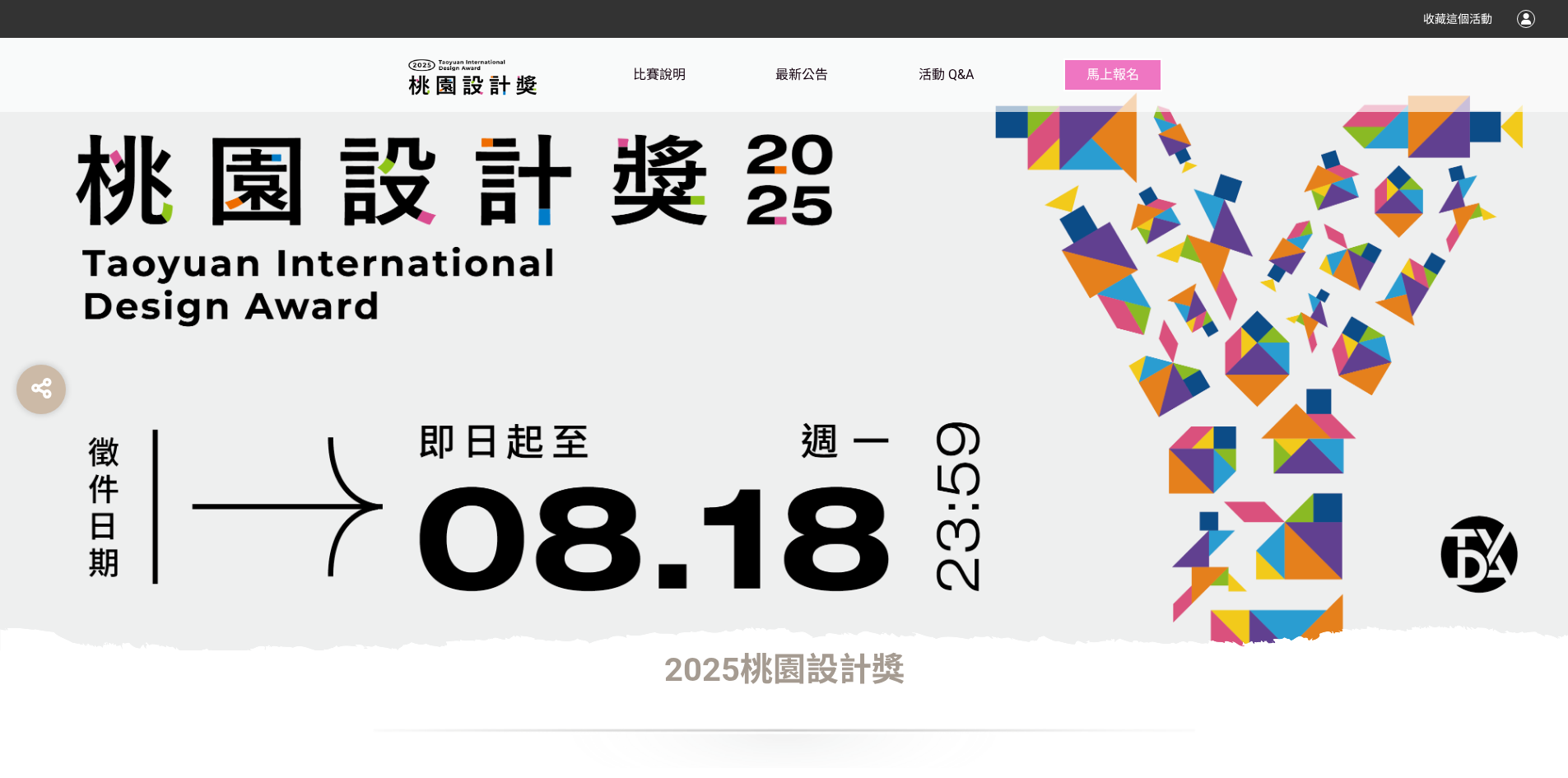
click at [1527, 15] on div at bounding box center [1526, 19] width 18 height 18
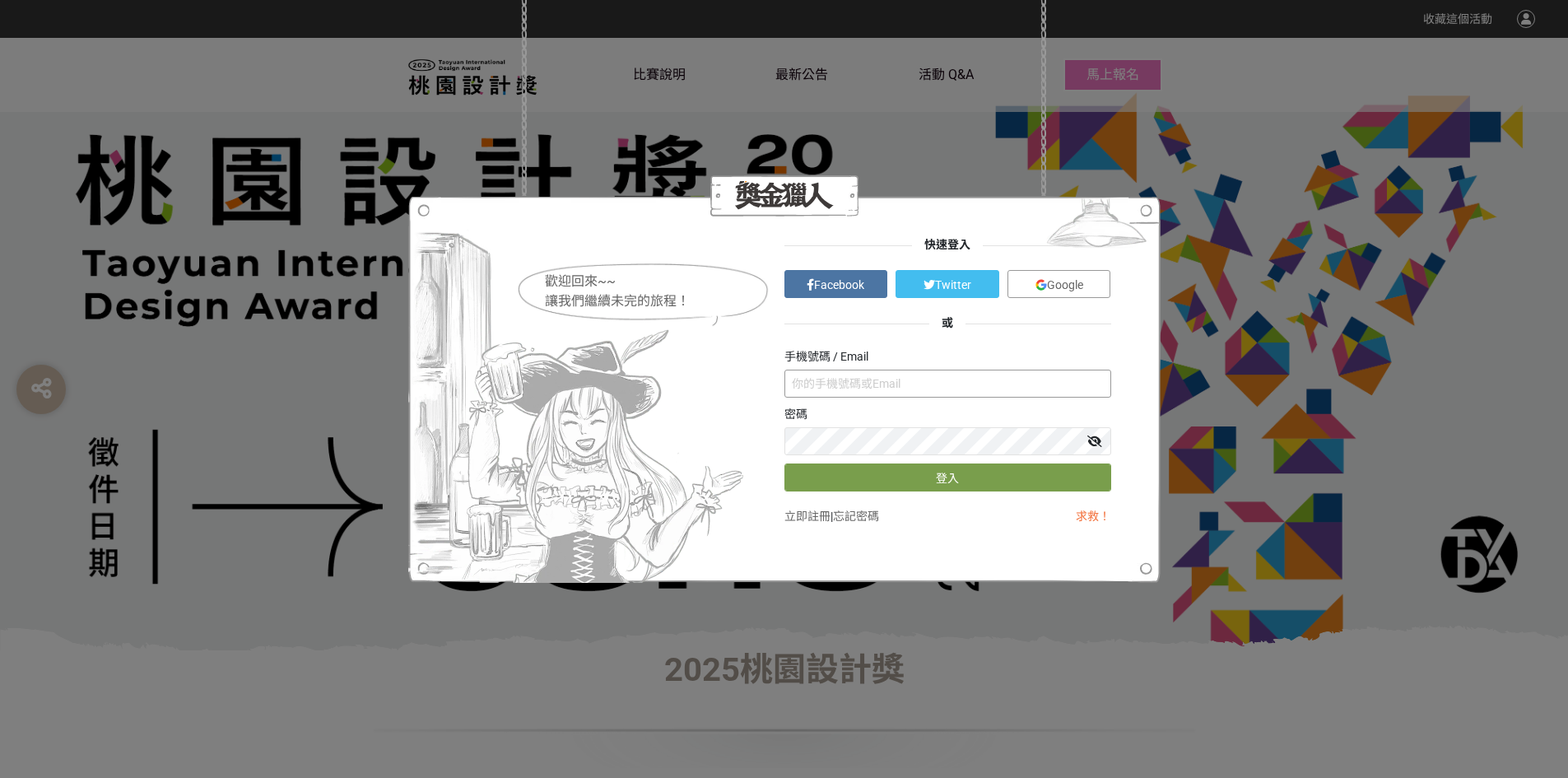
drag, startPoint x: 847, startPoint y: 388, endPoint x: 870, endPoint y: 378, distance: 25.1
click at [848, 388] on input "text" at bounding box center [948, 384] width 326 height 28
type input "20080506rita@gmail.com"
click at [968, 476] on button "登入" at bounding box center [948, 477] width 326 height 28
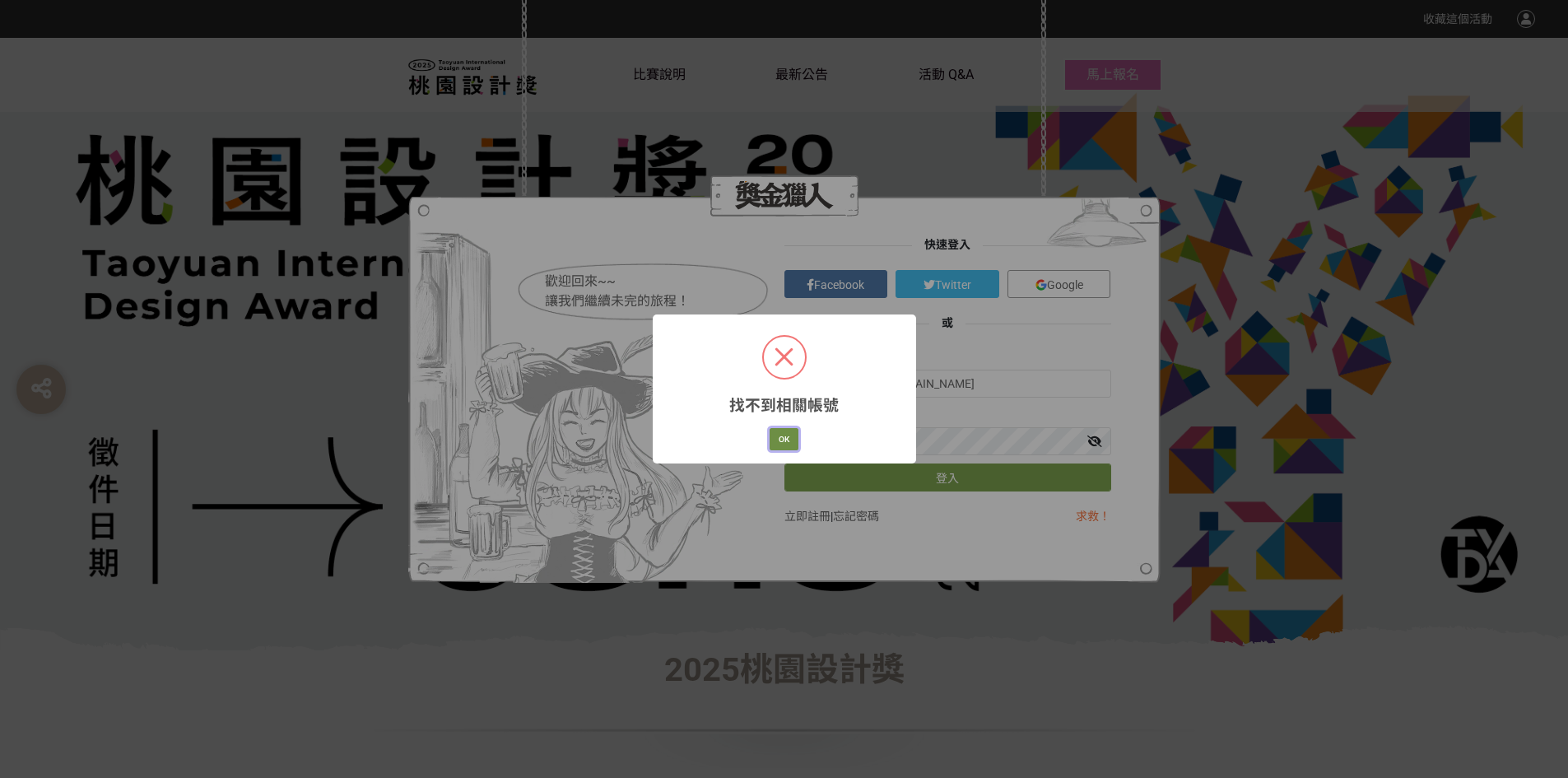
click at [785, 437] on button "OK" at bounding box center [784, 439] width 29 height 23
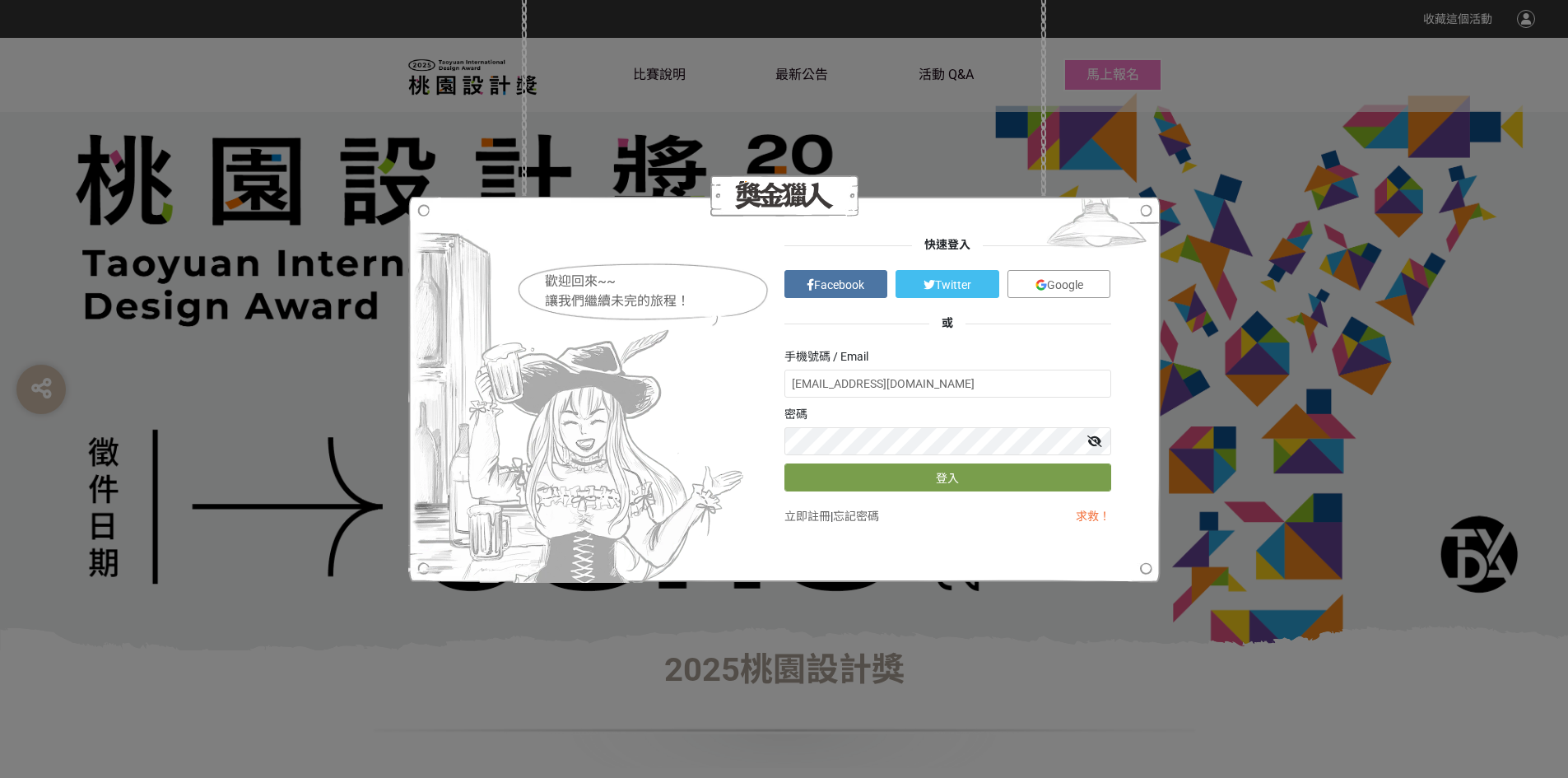
click at [1100, 442] on icon at bounding box center [1095, 441] width 15 height 12
click at [1070, 287] on span "Google" at bounding box center [1066, 285] width 36 height 14
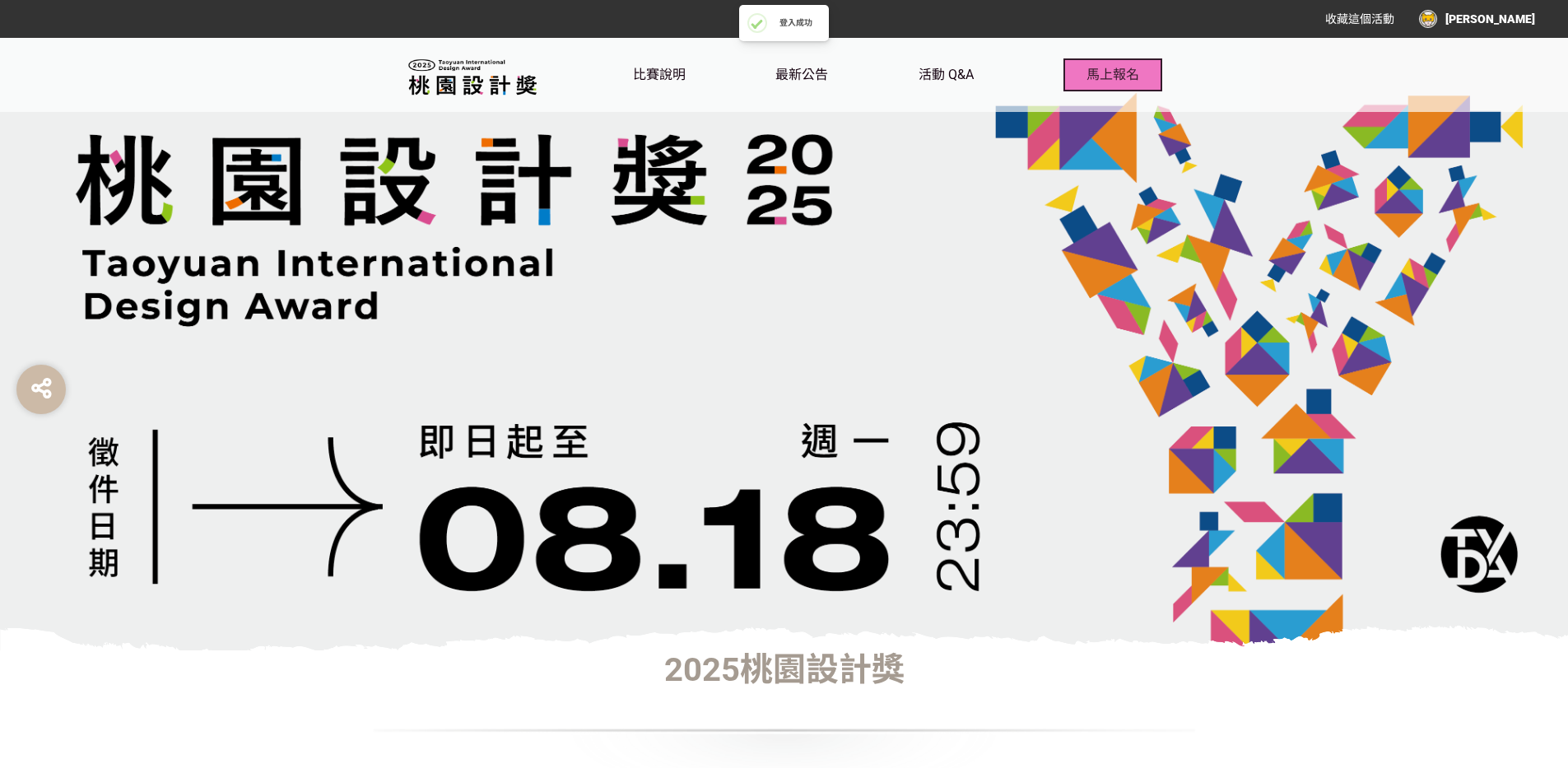
click at [1144, 80] on button "馬上報名" at bounding box center [1113, 74] width 99 height 33
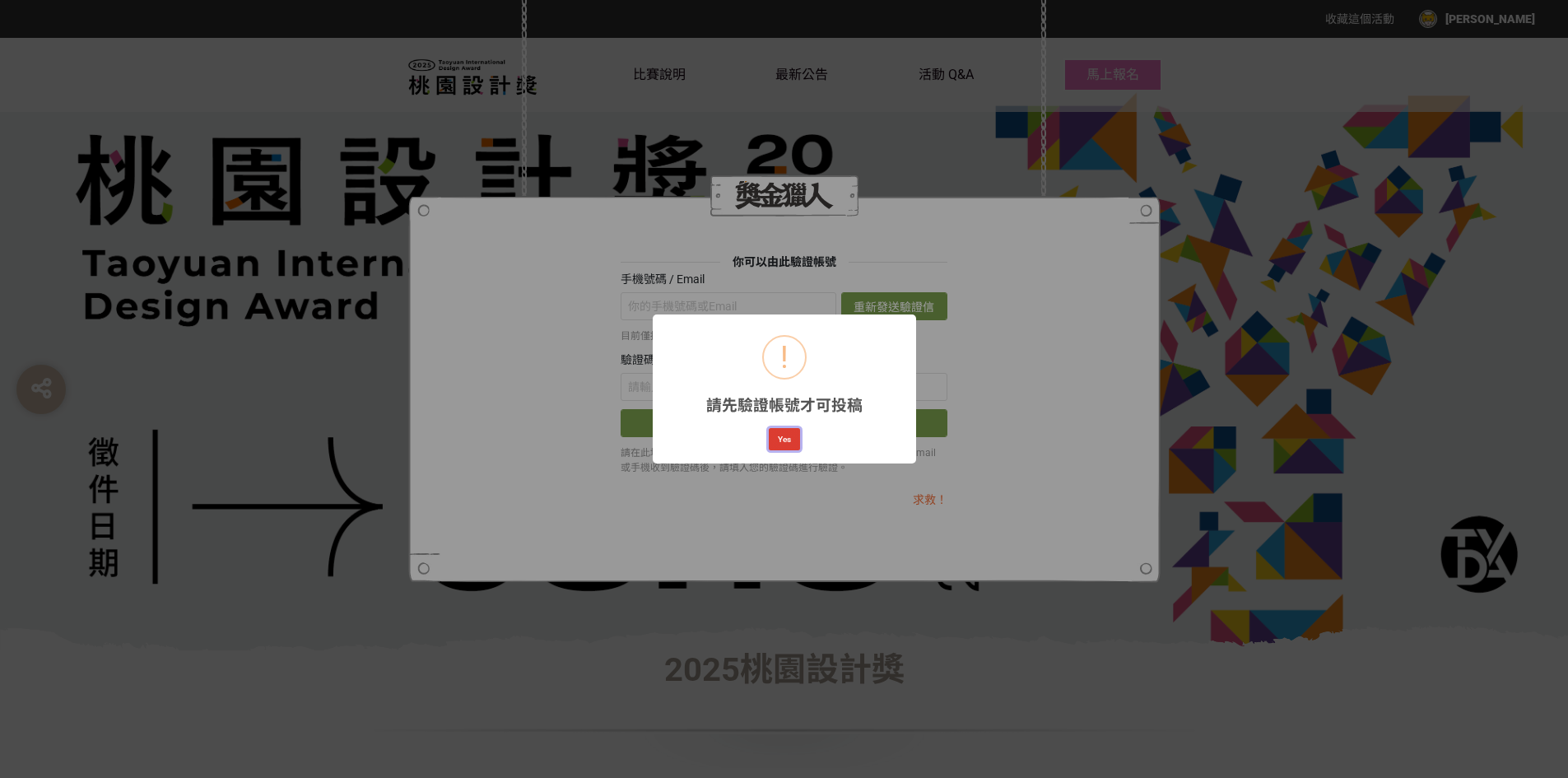
click at [781, 434] on button "Yes" at bounding box center [784, 439] width 31 height 23
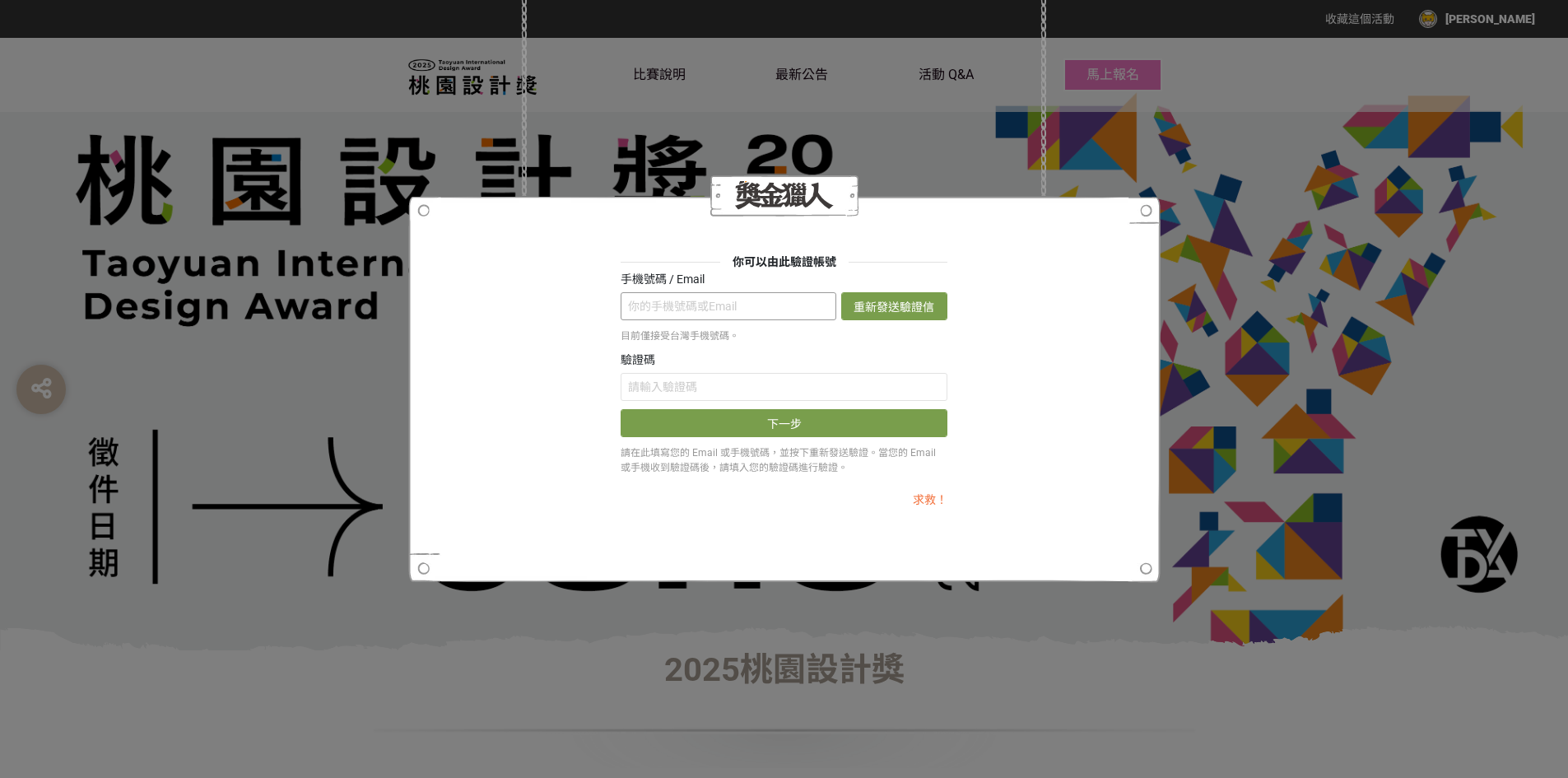
click at [697, 311] on input "text" at bounding box center [728, 306] width 216 height 28
type input "[EMAIL_ADDRESS][DOMAIN_NAME]"
click at [706, 384] on input "text" at bounding box center [784, 386] width 326 height 28
click at [907, 294] on button "重新發送驗證信" at bounding box center [894, 306] width 106 height 28
click at [786, 386] on input "text" at bounding box center [784, 386] width 326 height 28
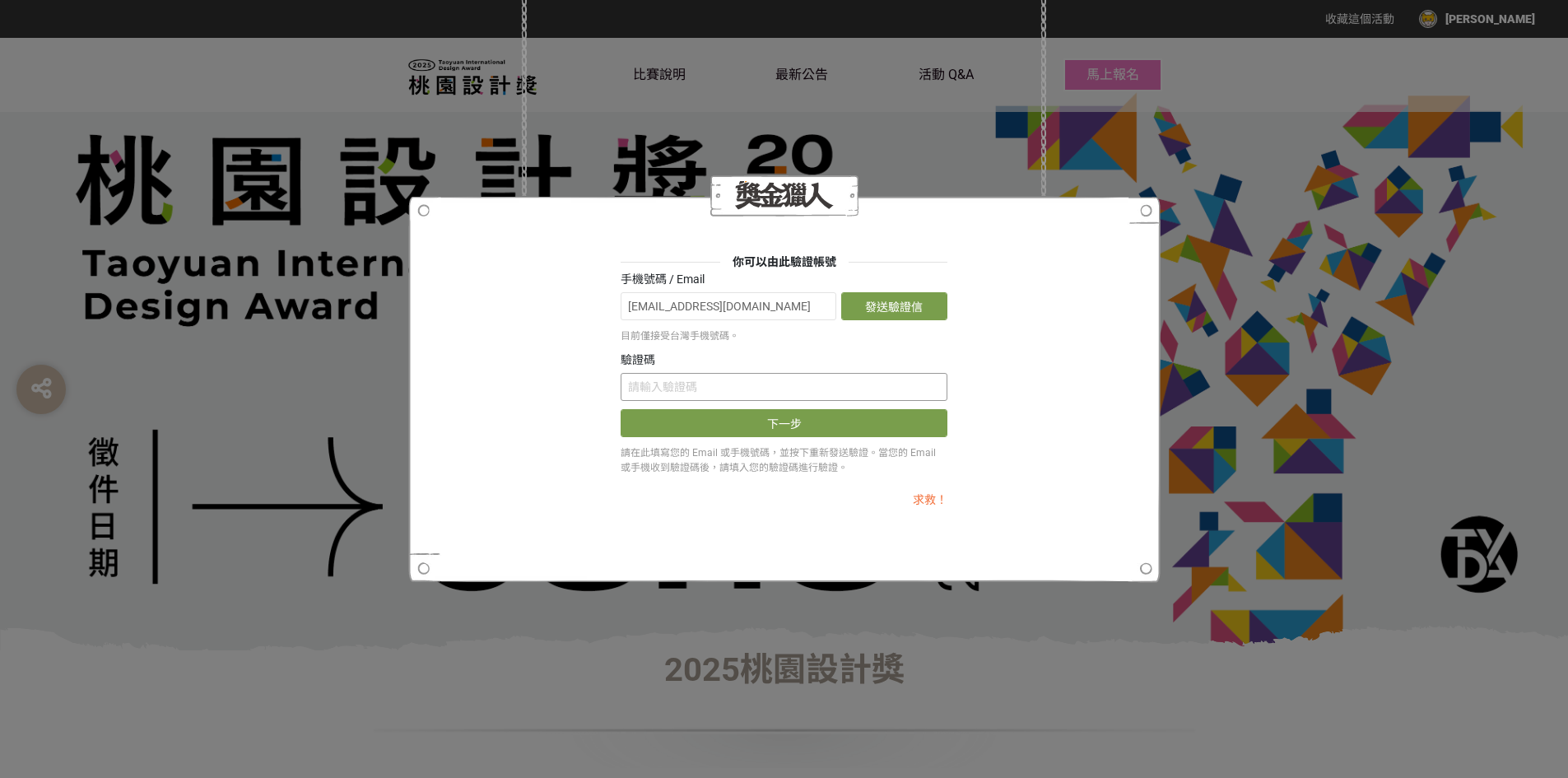
paste input "bzQrVUZ1MWc"
type input "bzQrVUZ1MWc"
click at [799, 424] on button "下一步" at bounding box center [784, 423] width 326 height 28
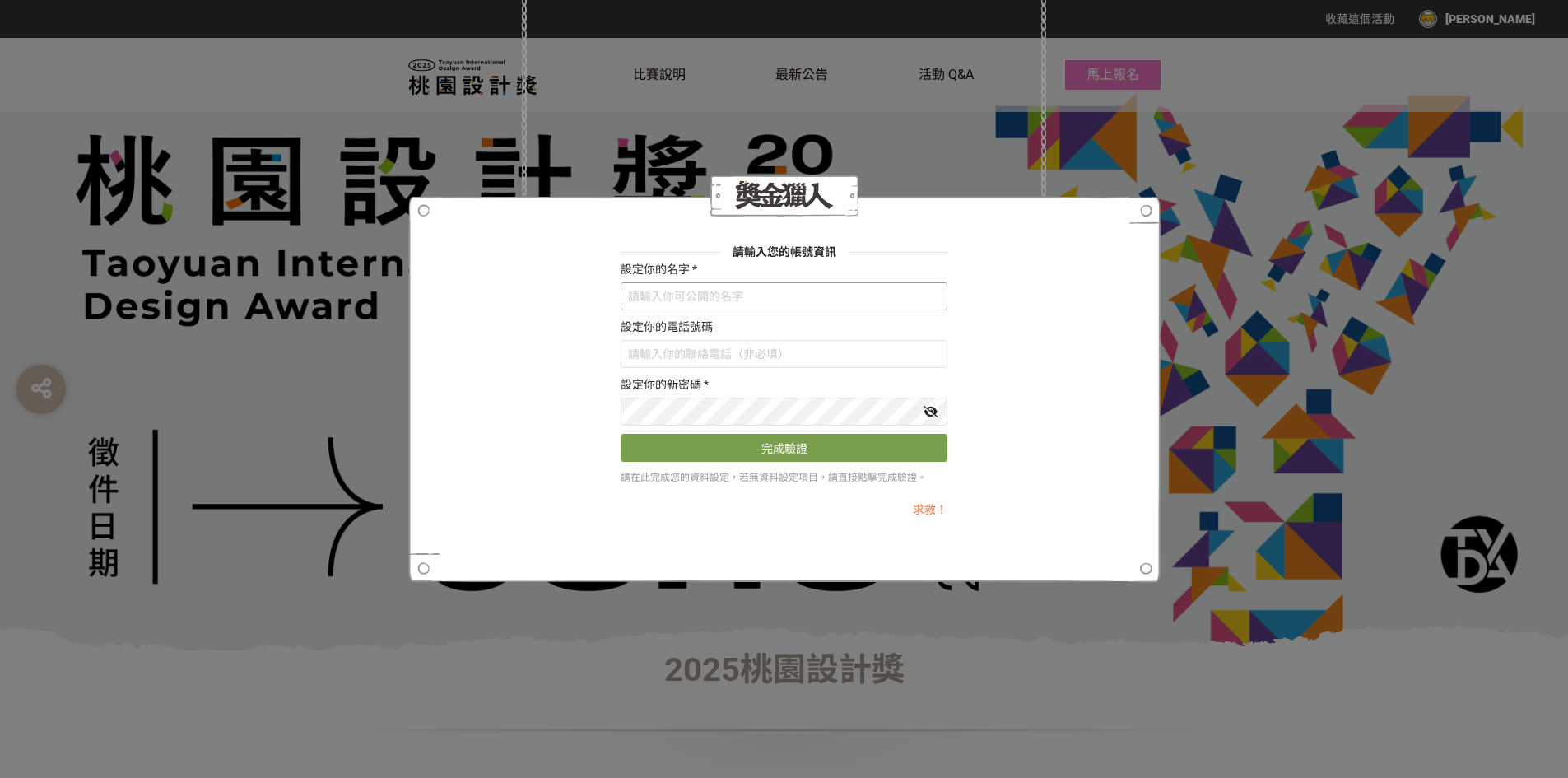
click at [754, 302] on input "text" at bounding box center [784, 296] width 326 height 28
type input "u"
type input "[PERSON_NAME]"
click at [733, 358] on input "text" at bounding box center [784, 354] width 326 height 28
type input "0974154482"
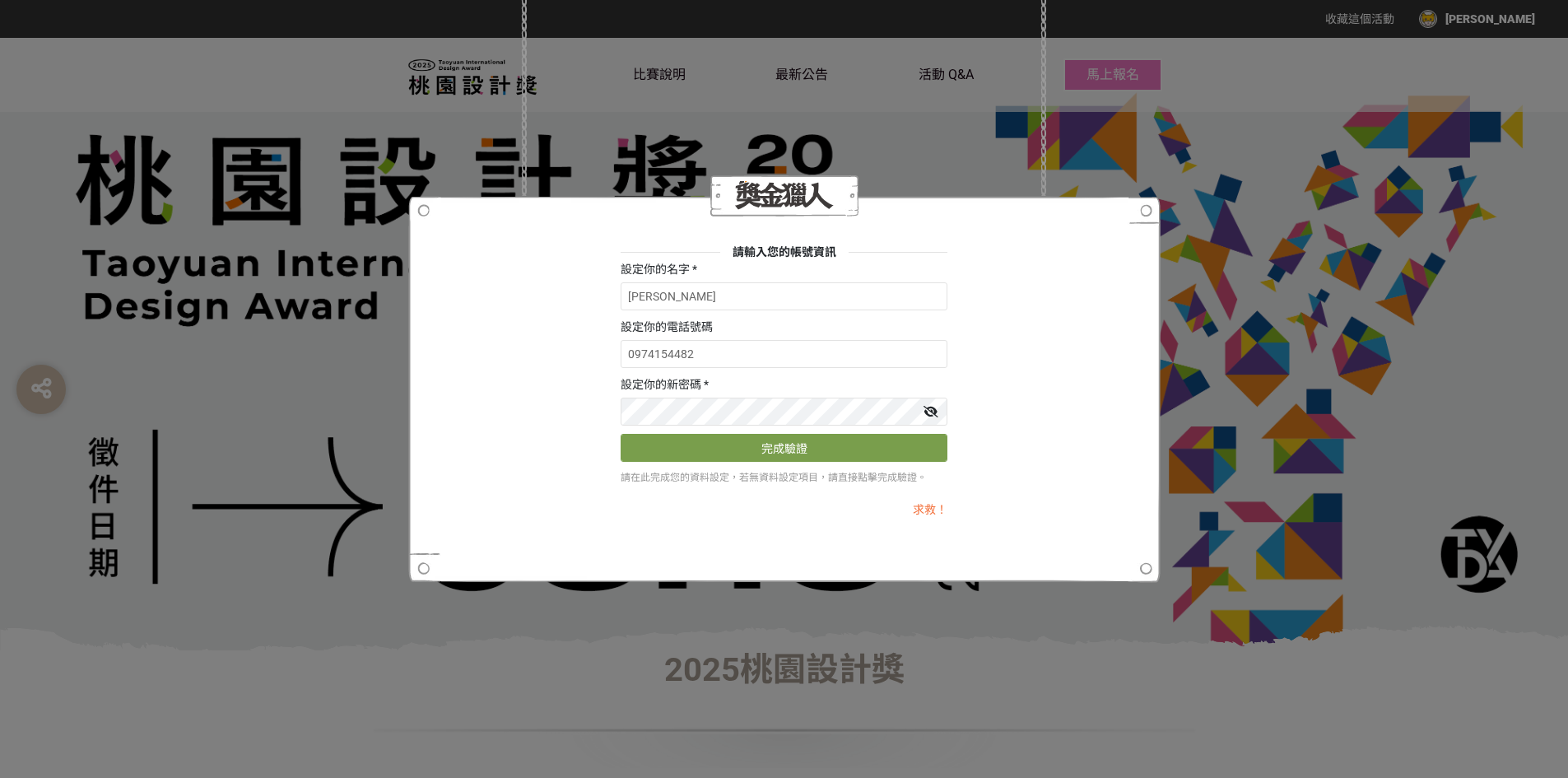
click at [933, 406] on icon at bounding box center [931, 412] width 15 height 12
click at [804, 447] on button "完成驗證" at bounding box center [784, 447] width 326 height 28
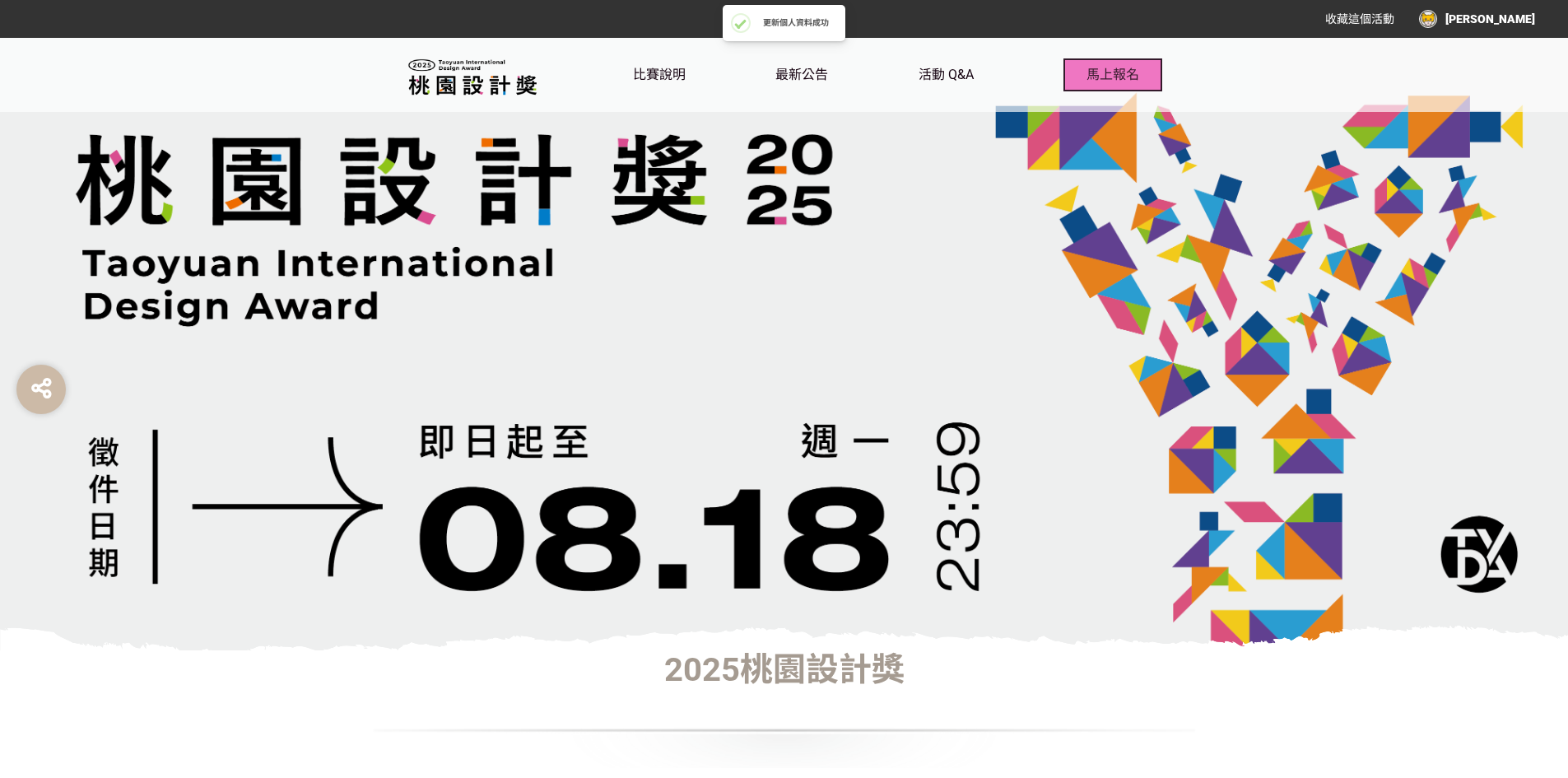
click at [1123, 61] on button "馬上報名" at bounding box center [1113, 74] width 99 height 33
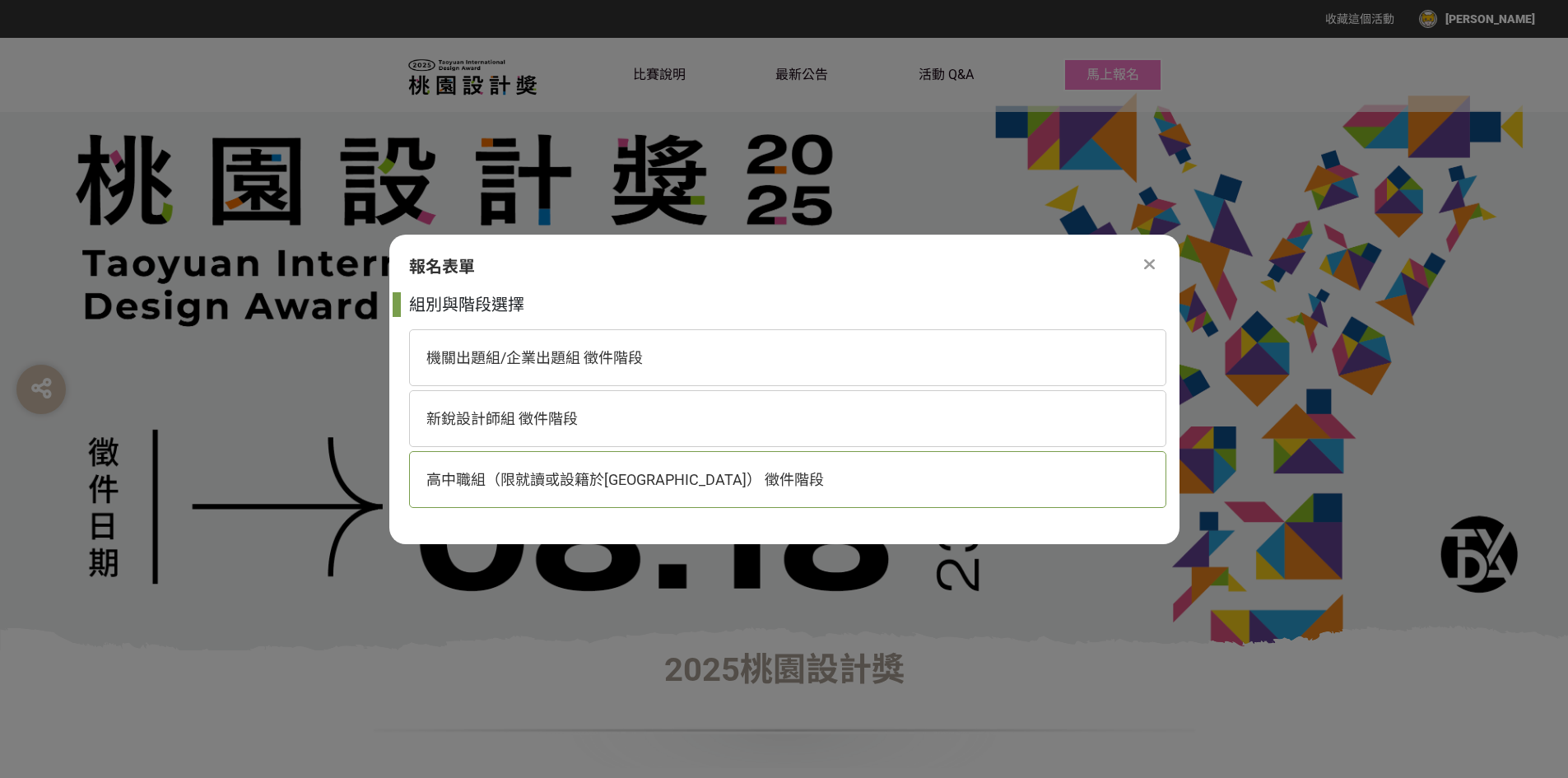
click at [665, 478] on span "高中職組（限就讀或設籍於[GEOGRAPHIC_DATA]） 徵件階段" at bounding box center [625, 479] width 397 height 17
select select "185193:185426"
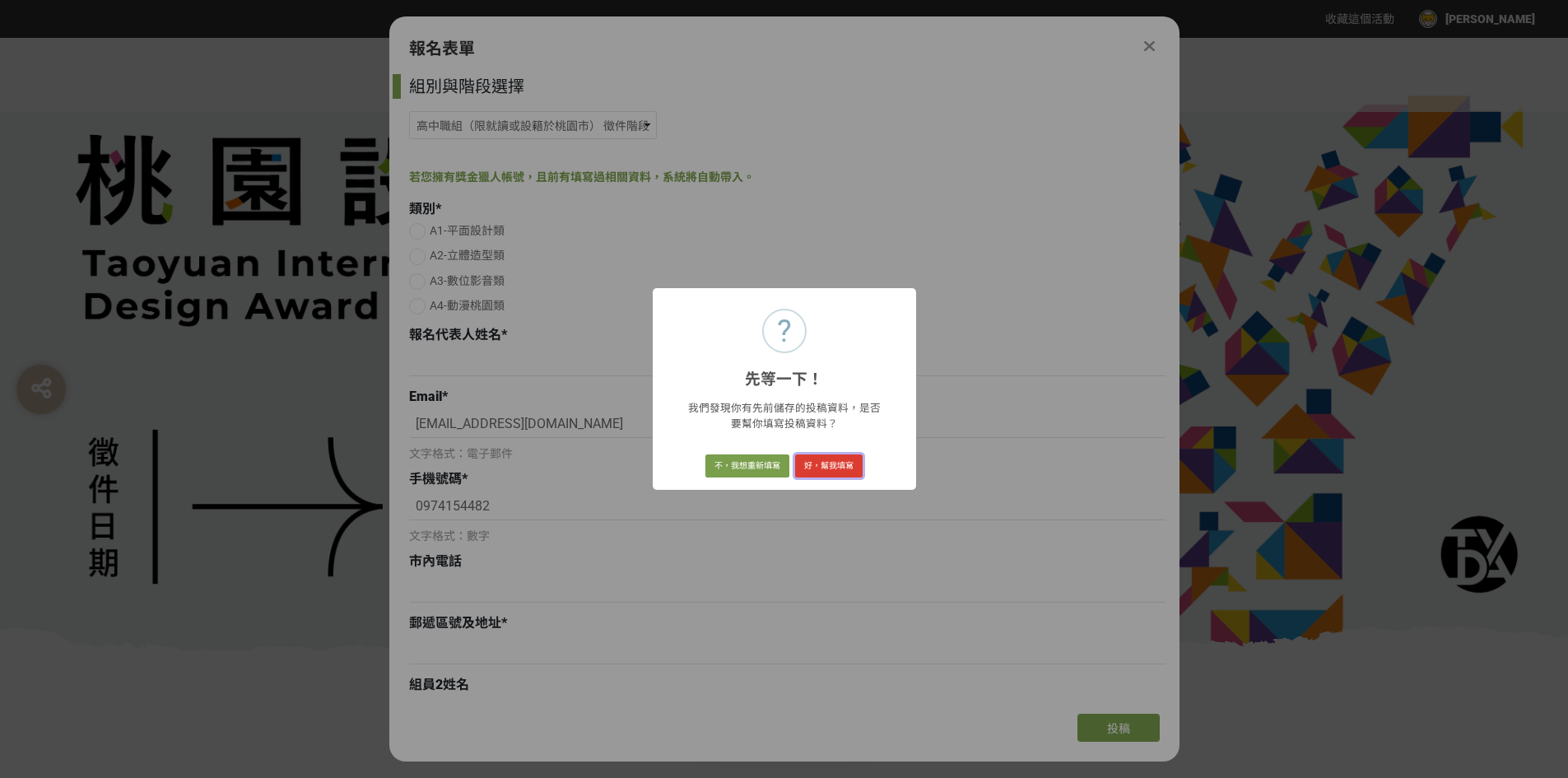
click at [813, 465] on button "好，幫我填寫" at bounding box center [829, 465] width 67 height 23
radio input "true"
type input "333"
type input "[PERSON_NAME]"
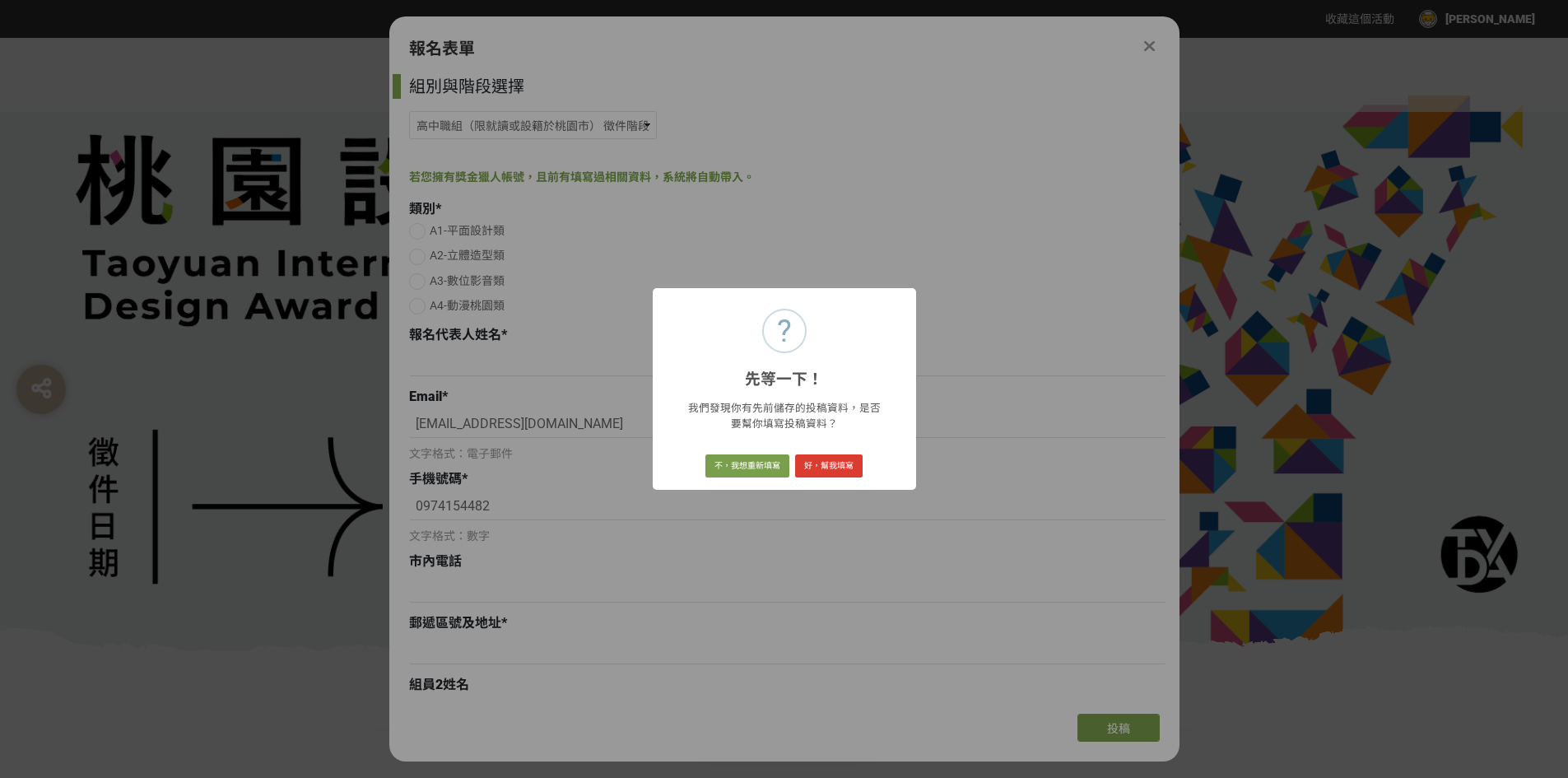
select select "市立[GEOGRAPHIC_DATA]高中"
type input "廣告設計科"
type input "3952委託人"
checkbox input "true"
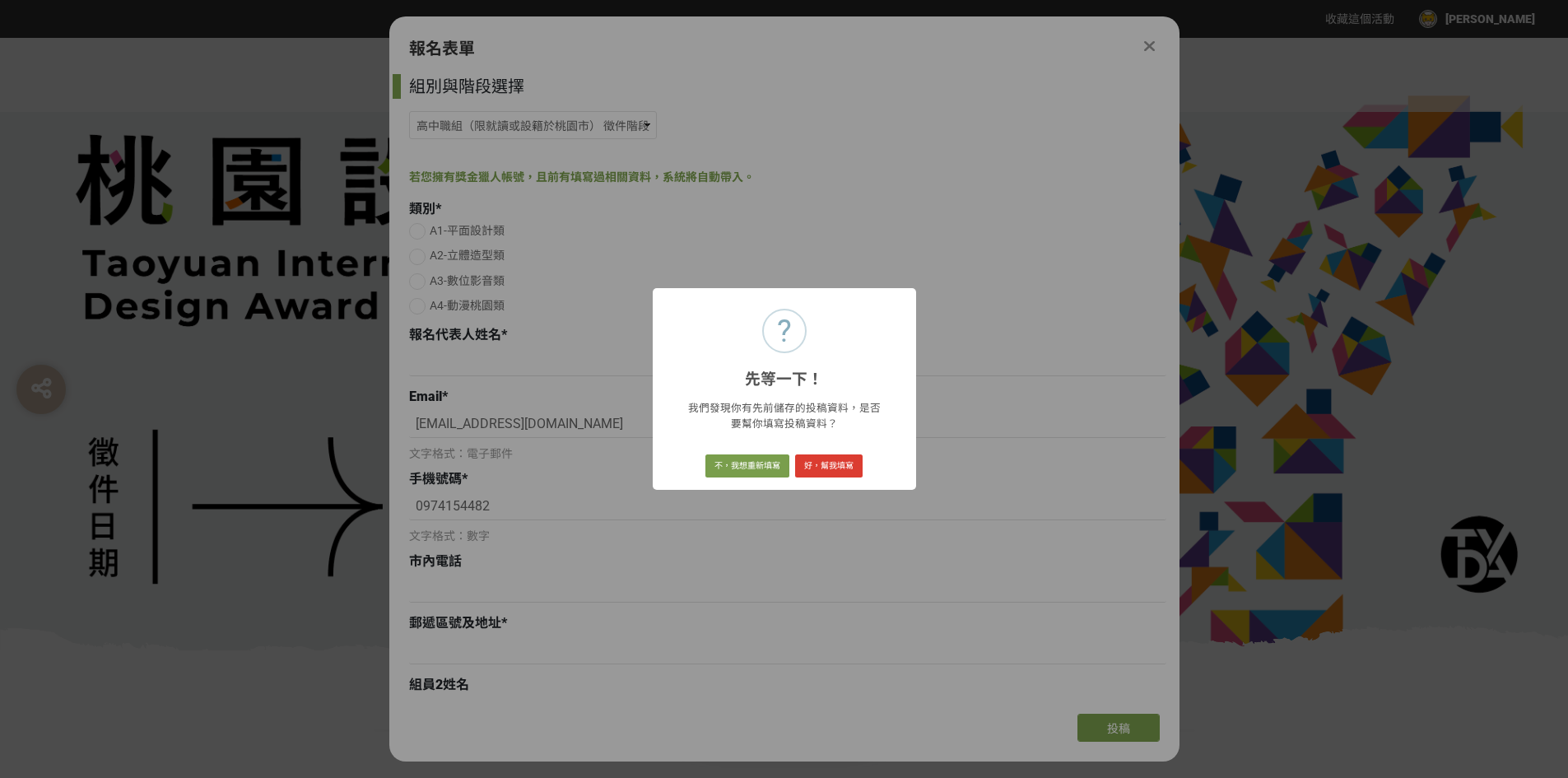
checkbox input "true"
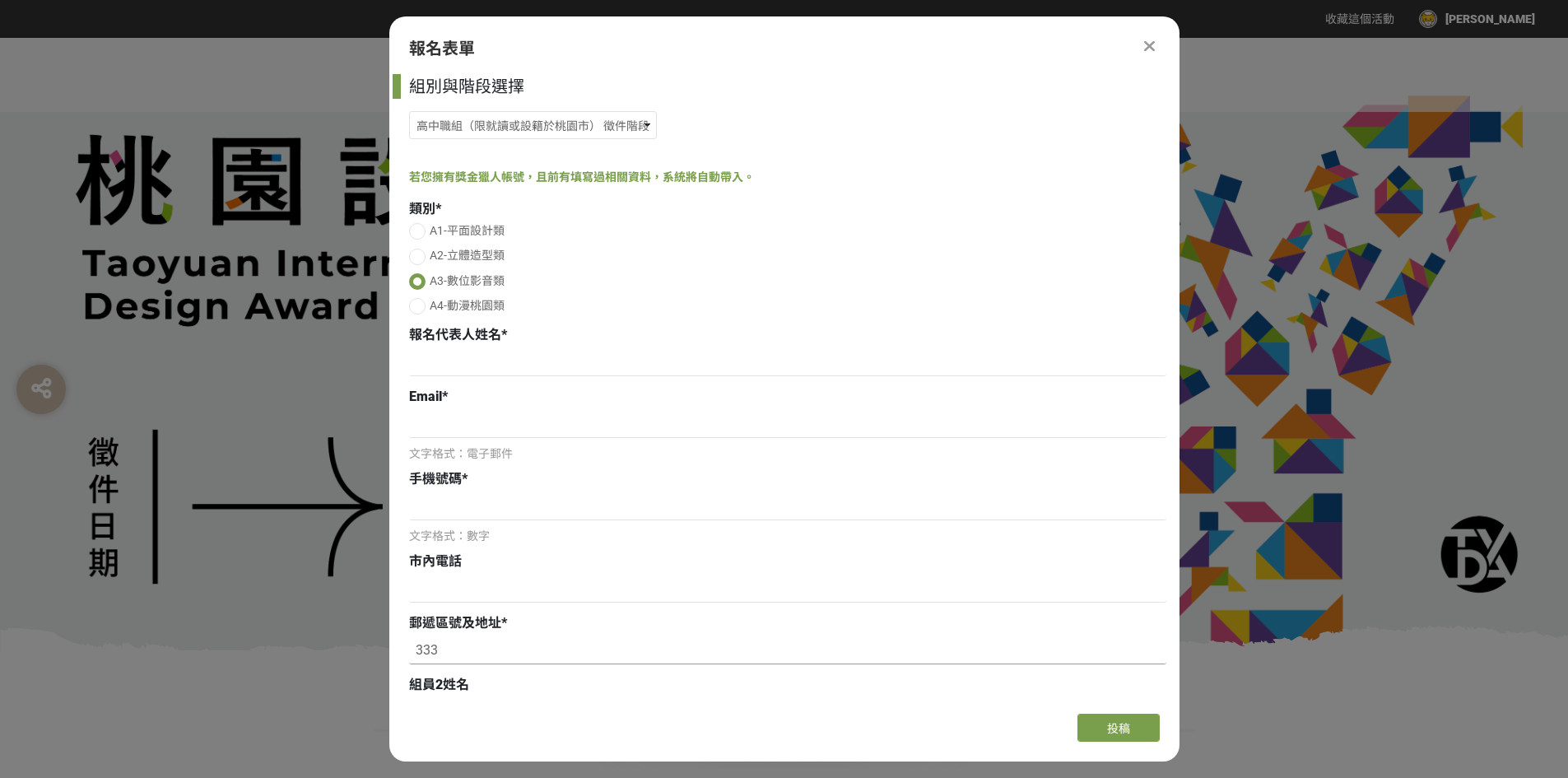
drag, startPoint x: 486, startPoint y: 632, endPoint x: 326, endPoint y: 615, distance: 160.9
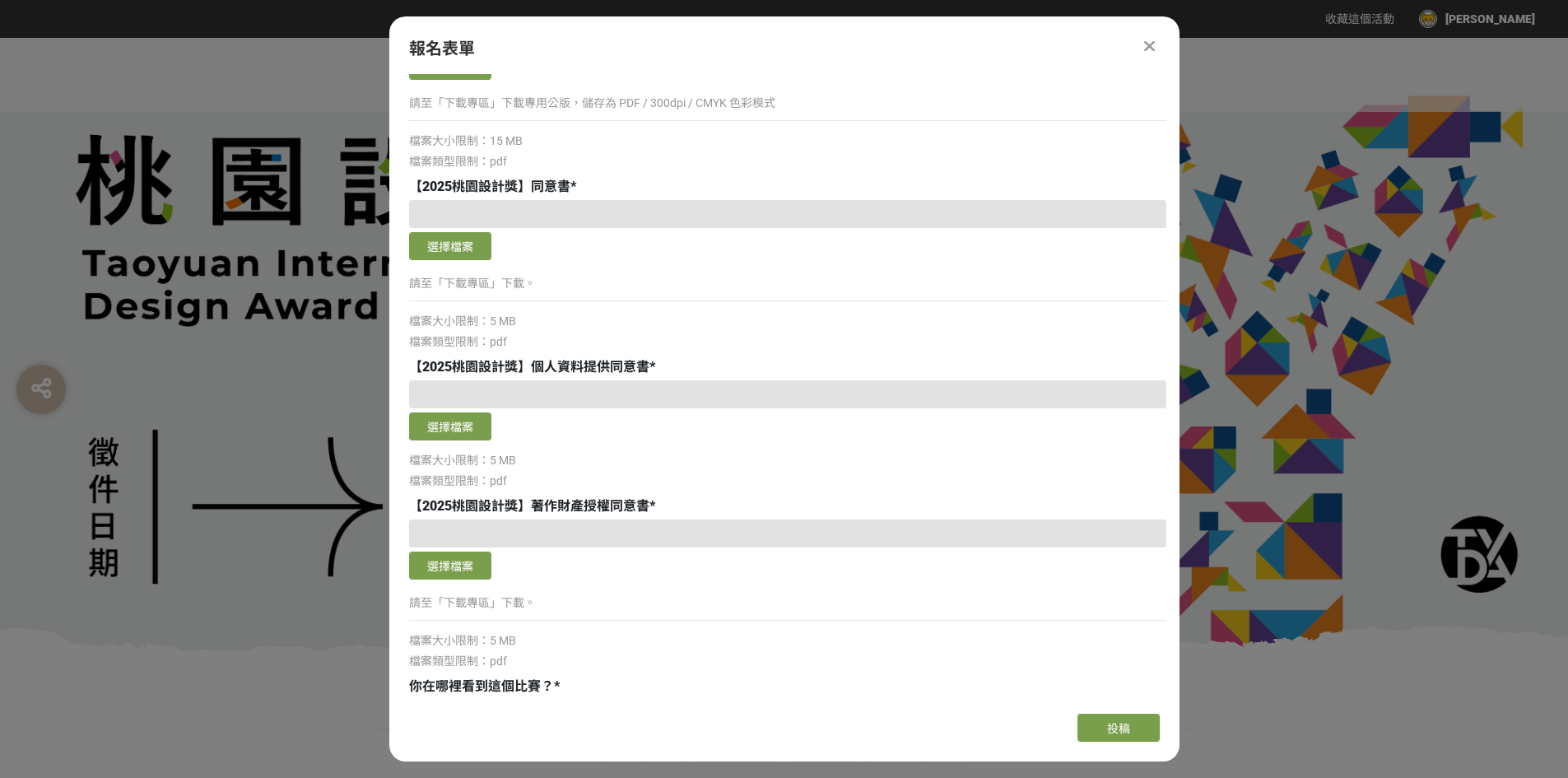
scroll to position [3375, 0]
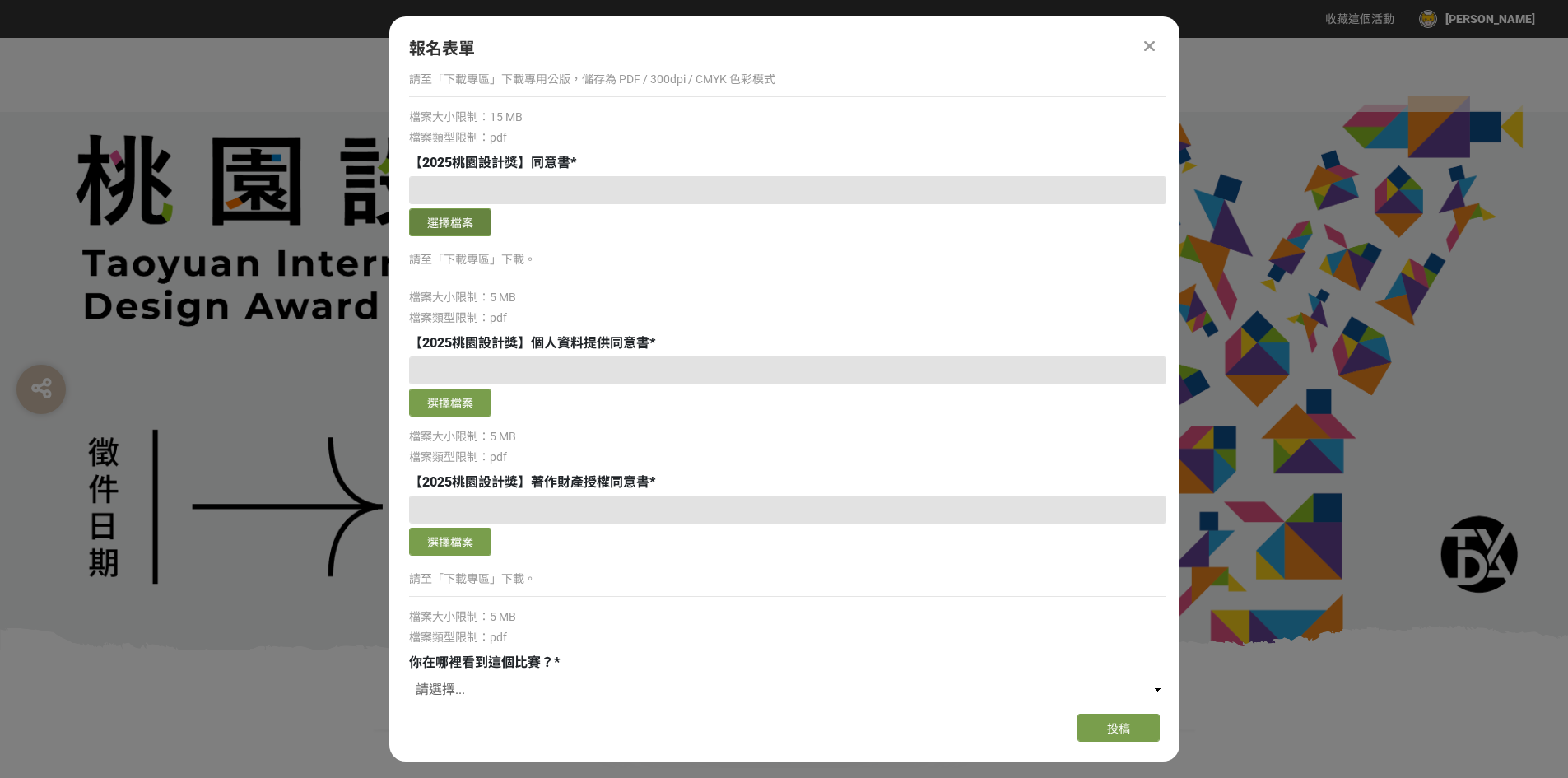
click at [472, 222] on button "選擇檔案" at bounding box center [450, 222] width 83 height 28
drag, startPoint x: 428, startPoint y: 262, endPoint x: 478, endPoint y: 255, distance: 50.5
click at [478, 255] on p "請至「下載專區」下載。" at bounding box center [787, 259] width 757 height 17
click at [560, 263] on p "請至「下載專區」下載。" at bounding box center [787, 259] width 757 height 17
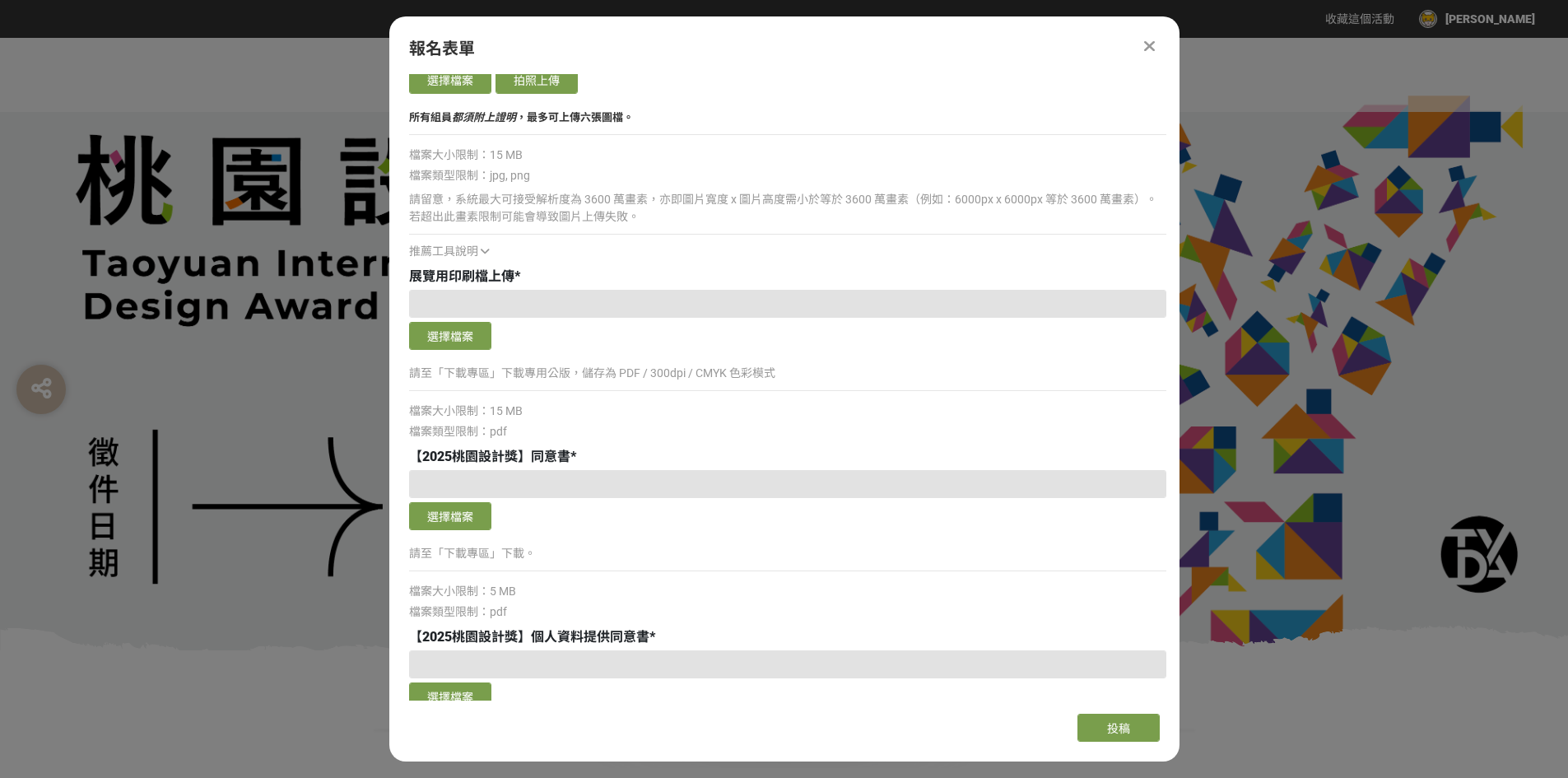
scroll to position [3343, 0]
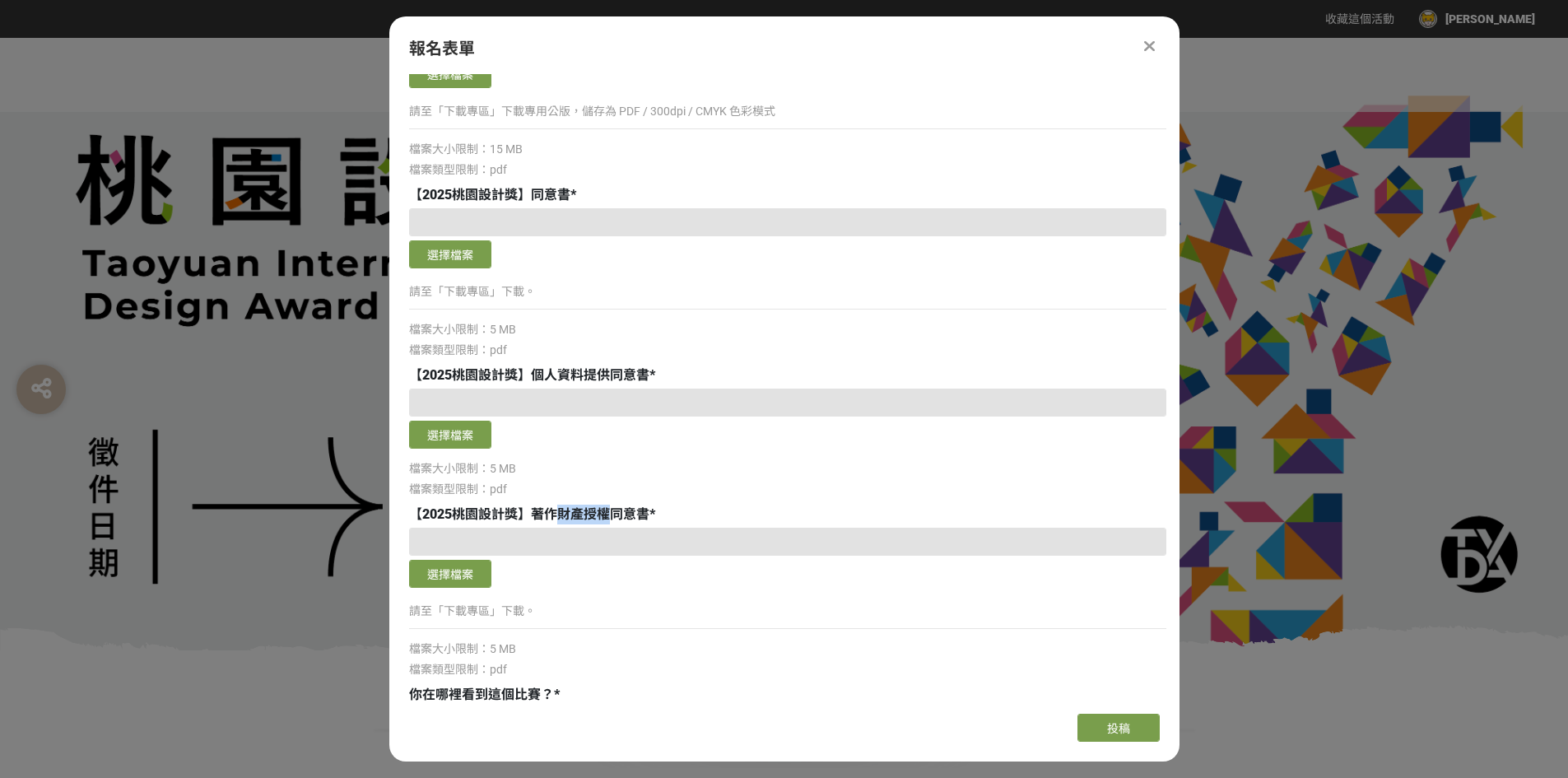
drag, startPoint x: 556, startPoint y: 508, endPoint x: 606, endPoint y: 515, distance: 50.5
click at [606, 515] on span "【2025桃園設計獎】著作財產授權同意書" at bounding box center [529, 513] width 240 height 15
click at [750, 474] on div "檔案大小限制：5 MB" at bounding box center [787, 468] width 757 height 17
drag, startPoint x: 539, startPoint y: 512, endPoint x: 623, endPoint y: 505, distance: 84.3
click at [623, 505] on div "【2025桃園設計獎】著作財產授權同意書 *" at bounding box center [787, 514] width 757 height 20
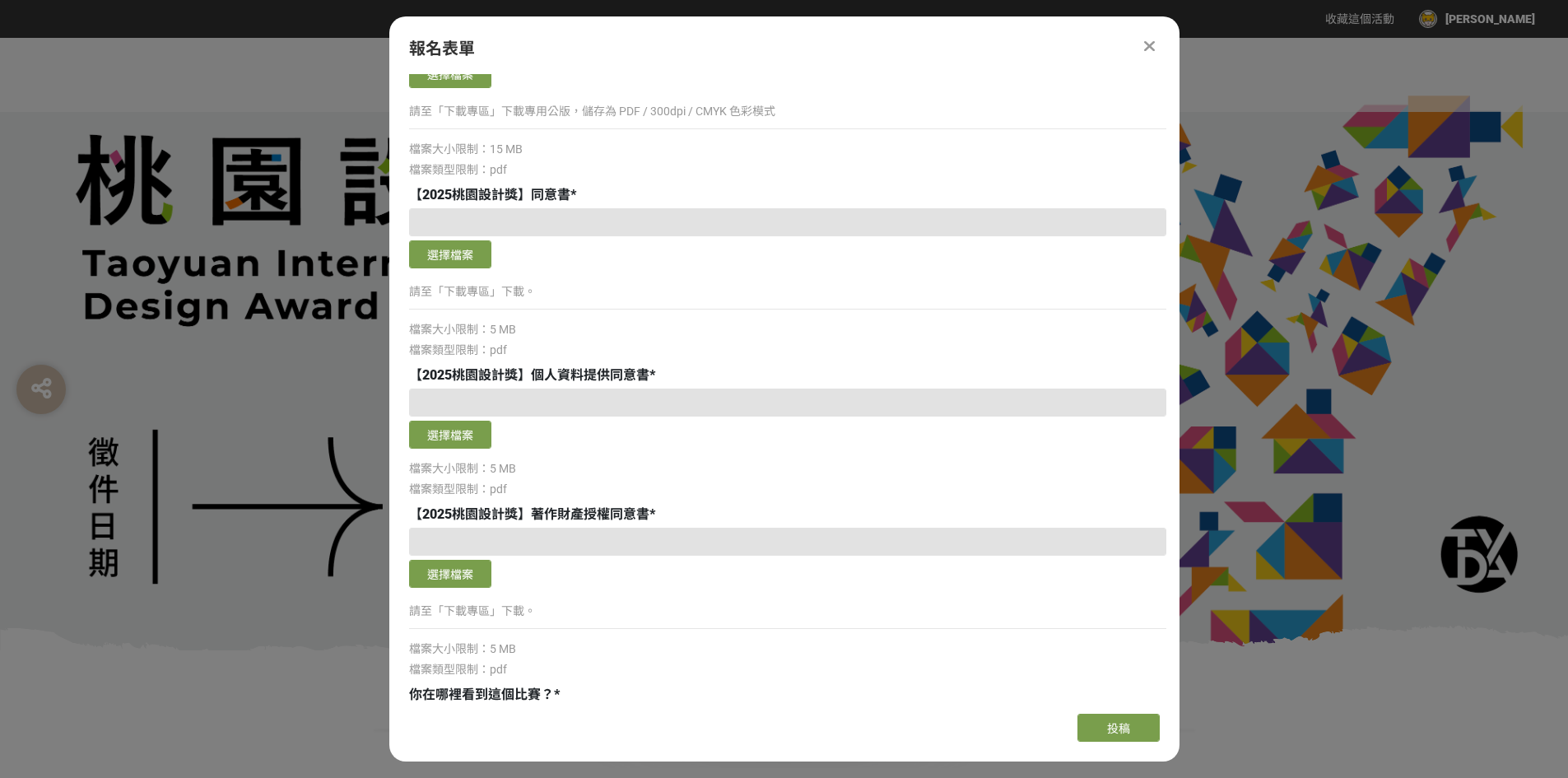
click at [847, 460] on div "檔案大小限制：5 MB" at bounding box center [787, 468] width 757 height 17
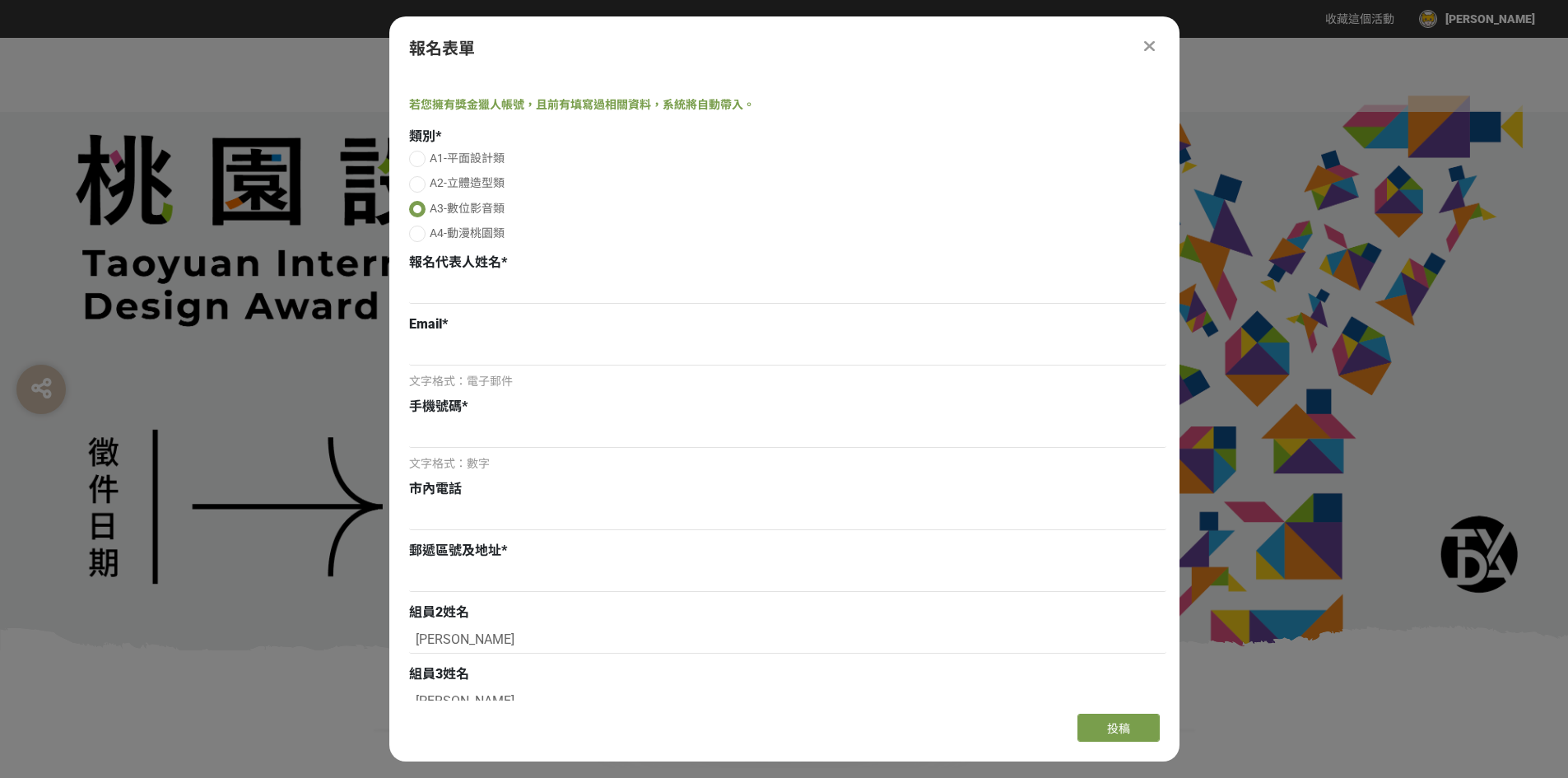
scroll to position [0, 0]
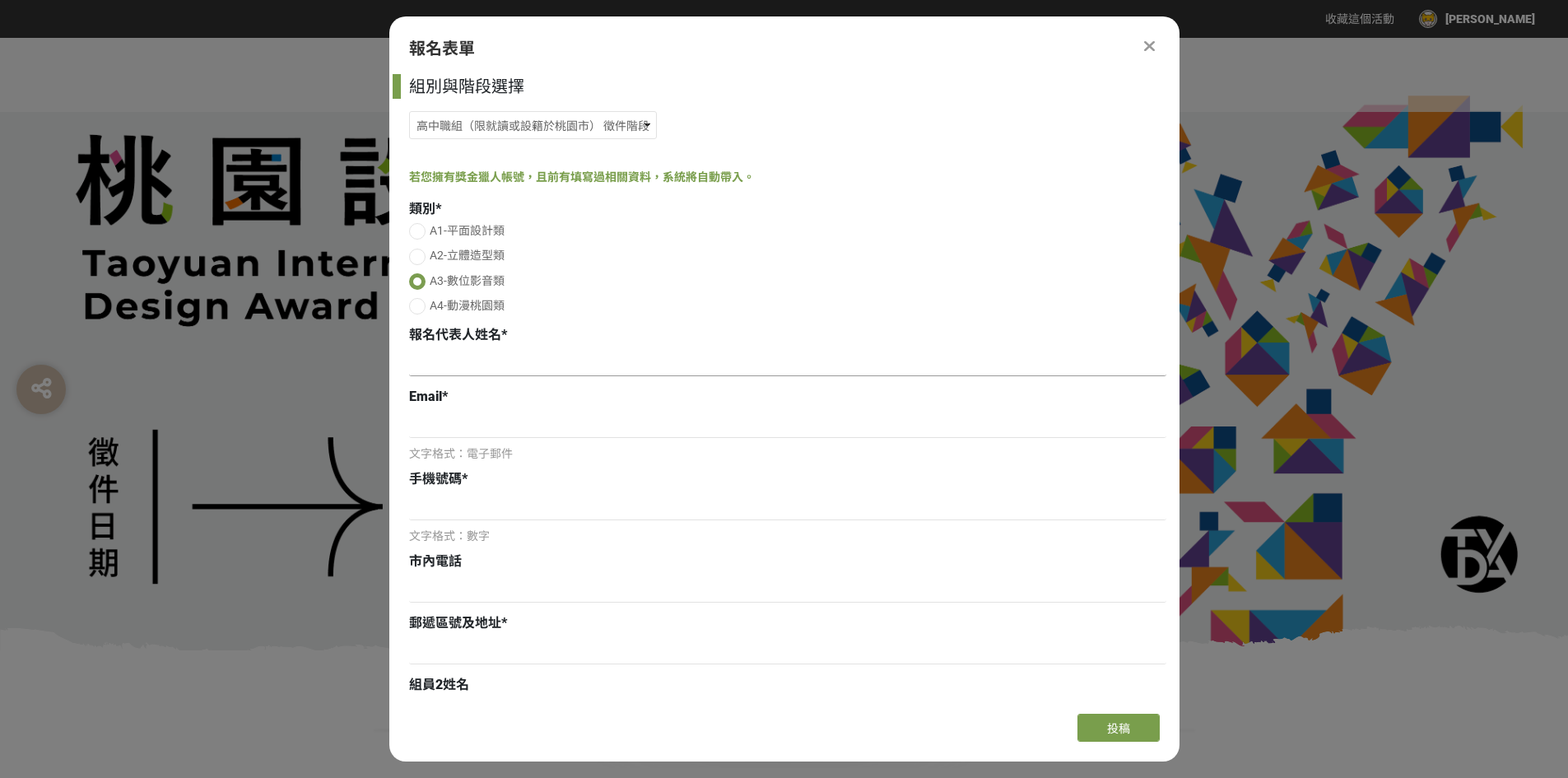
click at [460, 355] on input at bounding box center [787, 362] width 757 height 28
click at [613, 269] on div "A1-平面設計類 A2-立體造型類 A3-數位影音類 A4-動漫桃園類" at bounding box center [787, 270] width 757 height 96
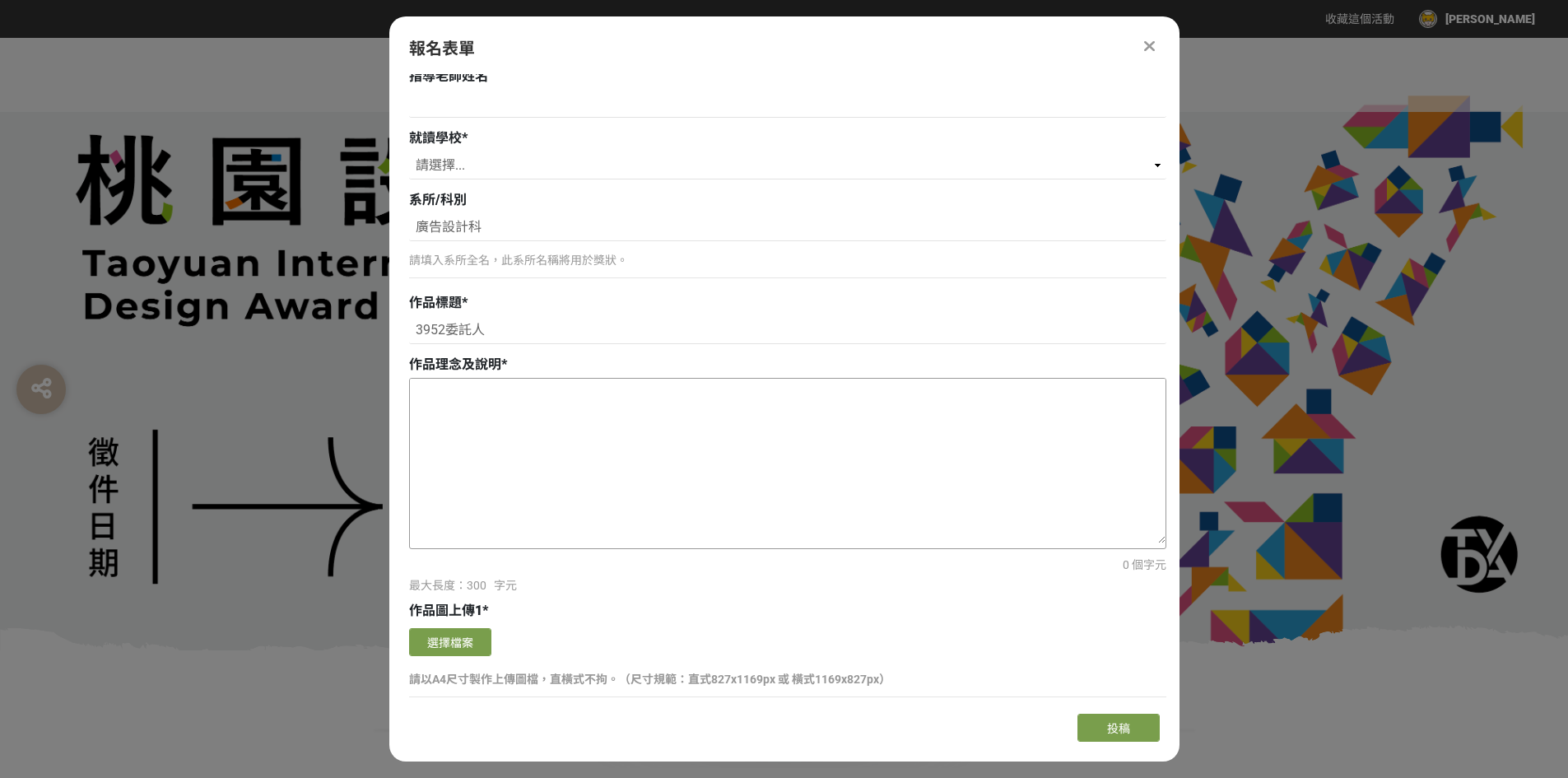
scroll to position [1235, 0]
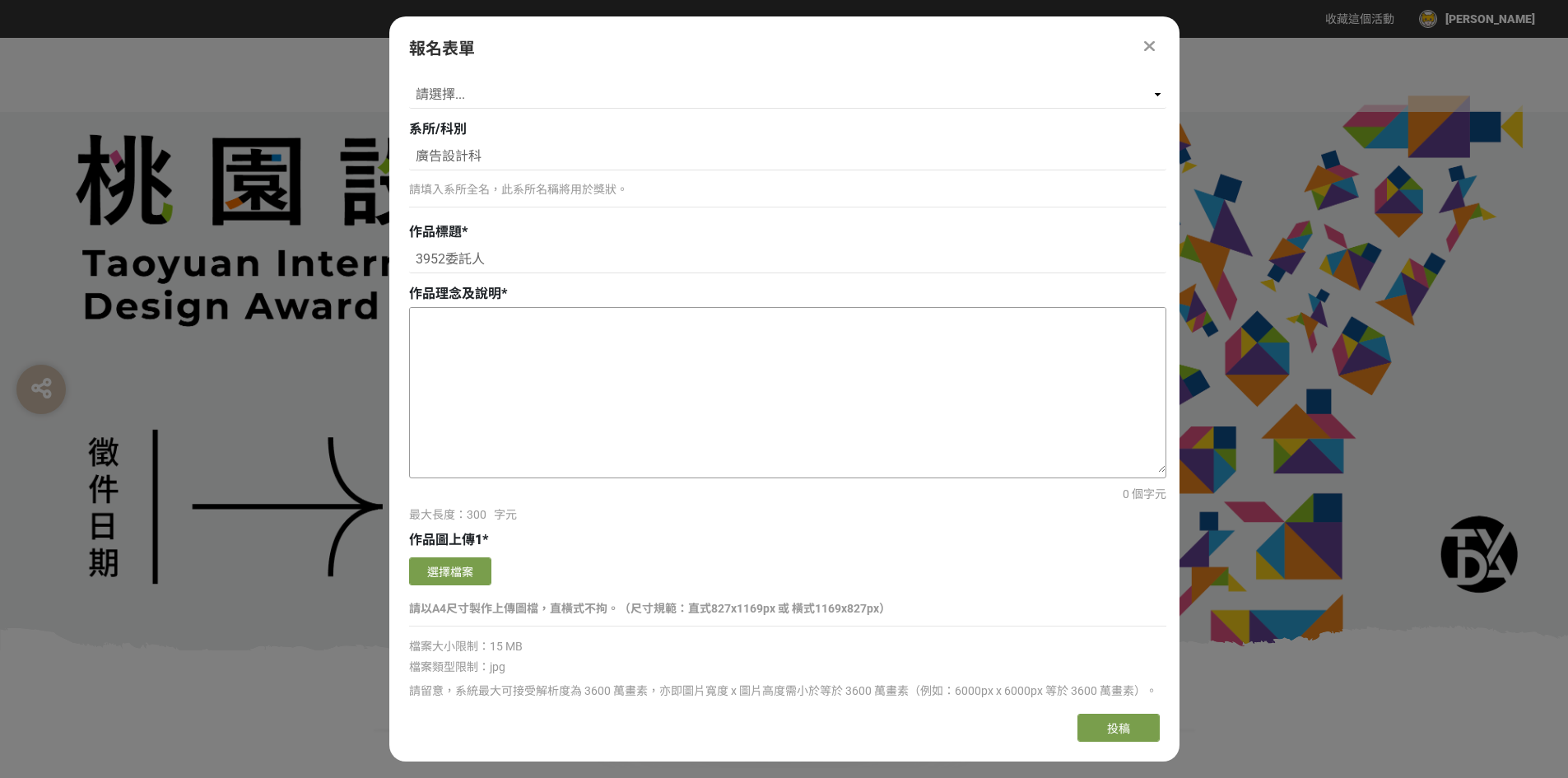
click at [537, 353] on textarea at bounding box center [787, 391] width 755 height 165
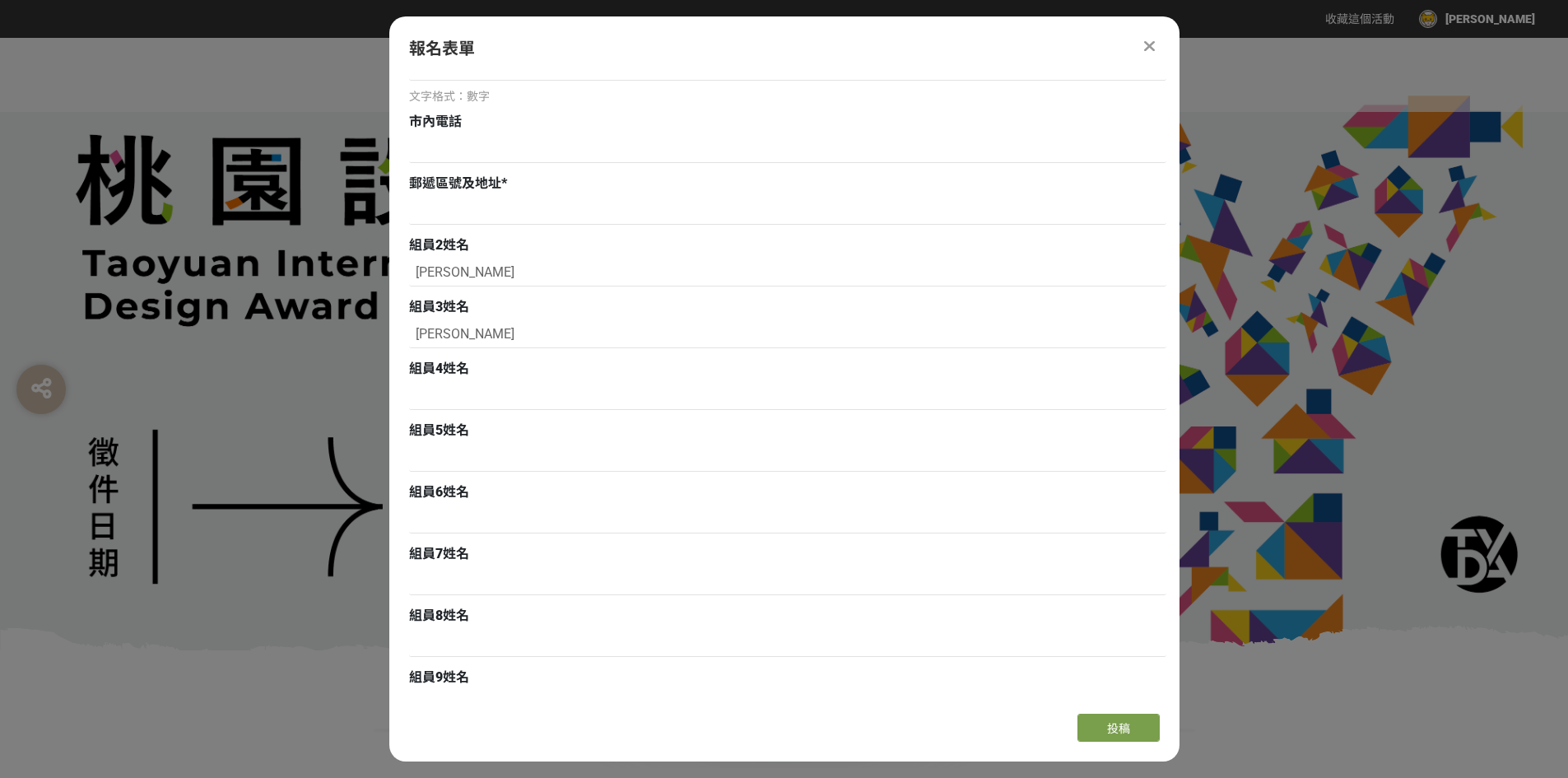
scroll to position [412, 0]
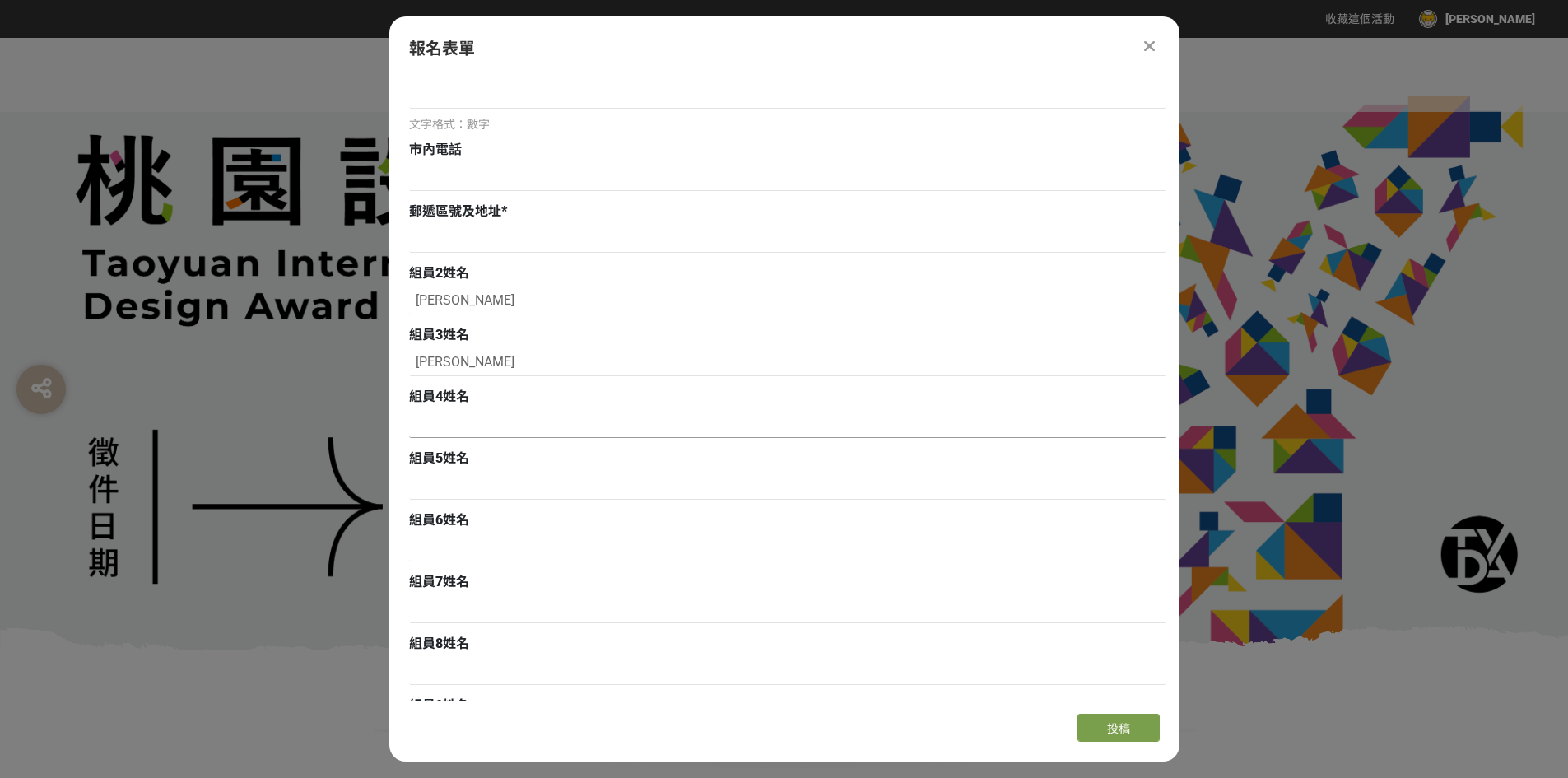
click at [472, 428] on input at bounding box center [787, 423] width 757 height 28
type input "u"
click at [676, 233] on input at bounding box center [787, 238] width 757 height 28
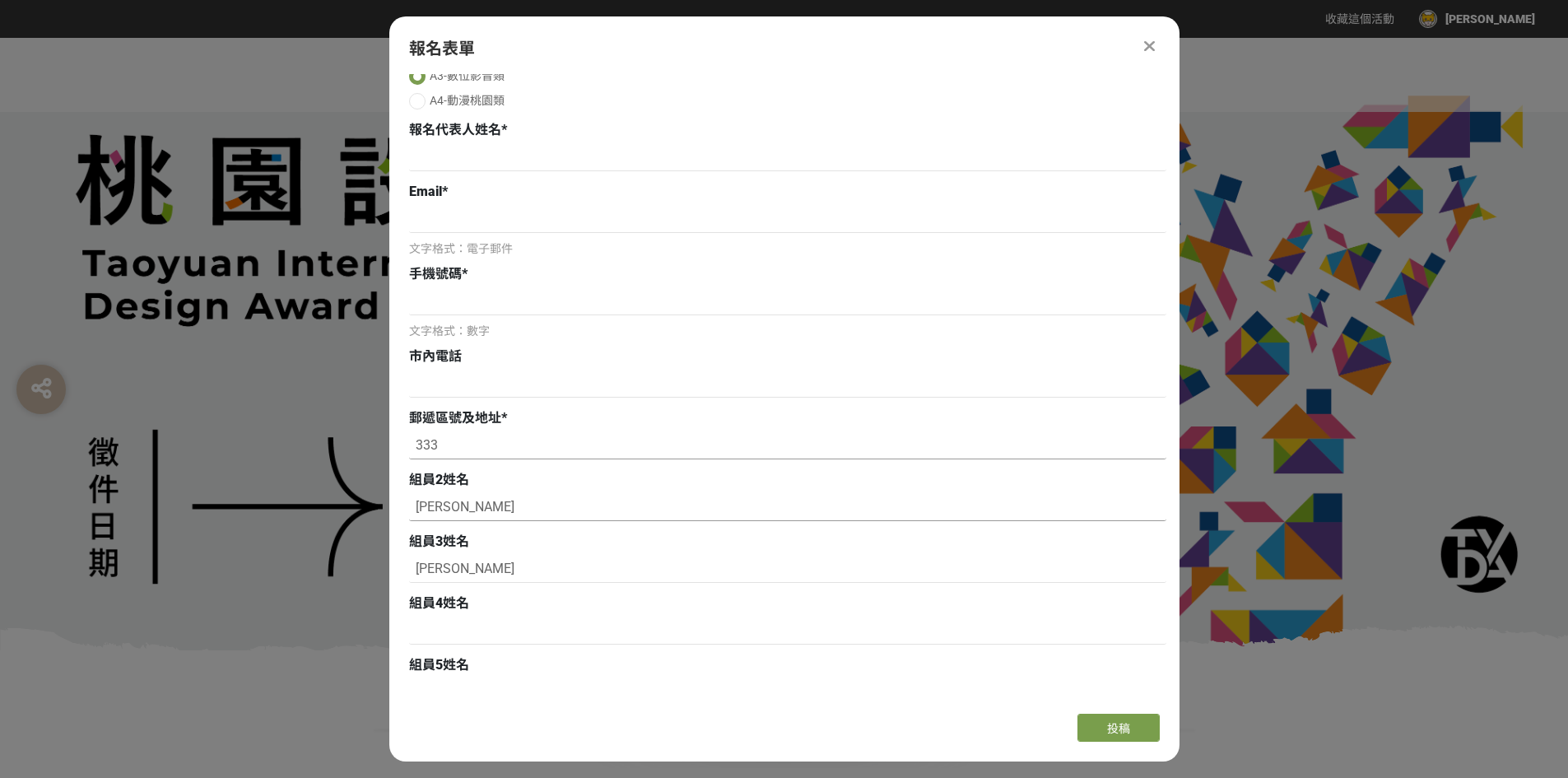
scroll to position [0, 0]
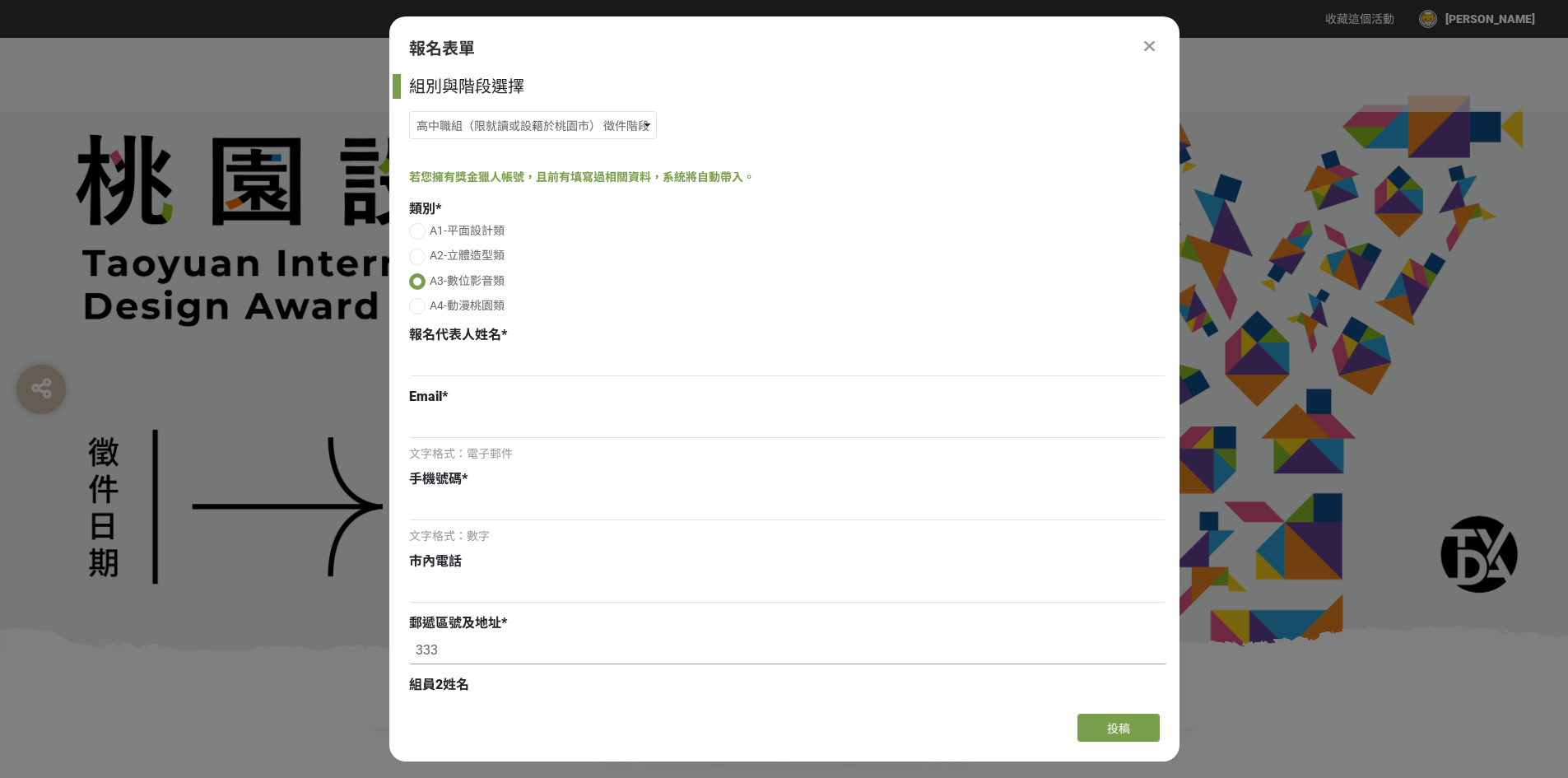
type input "333"
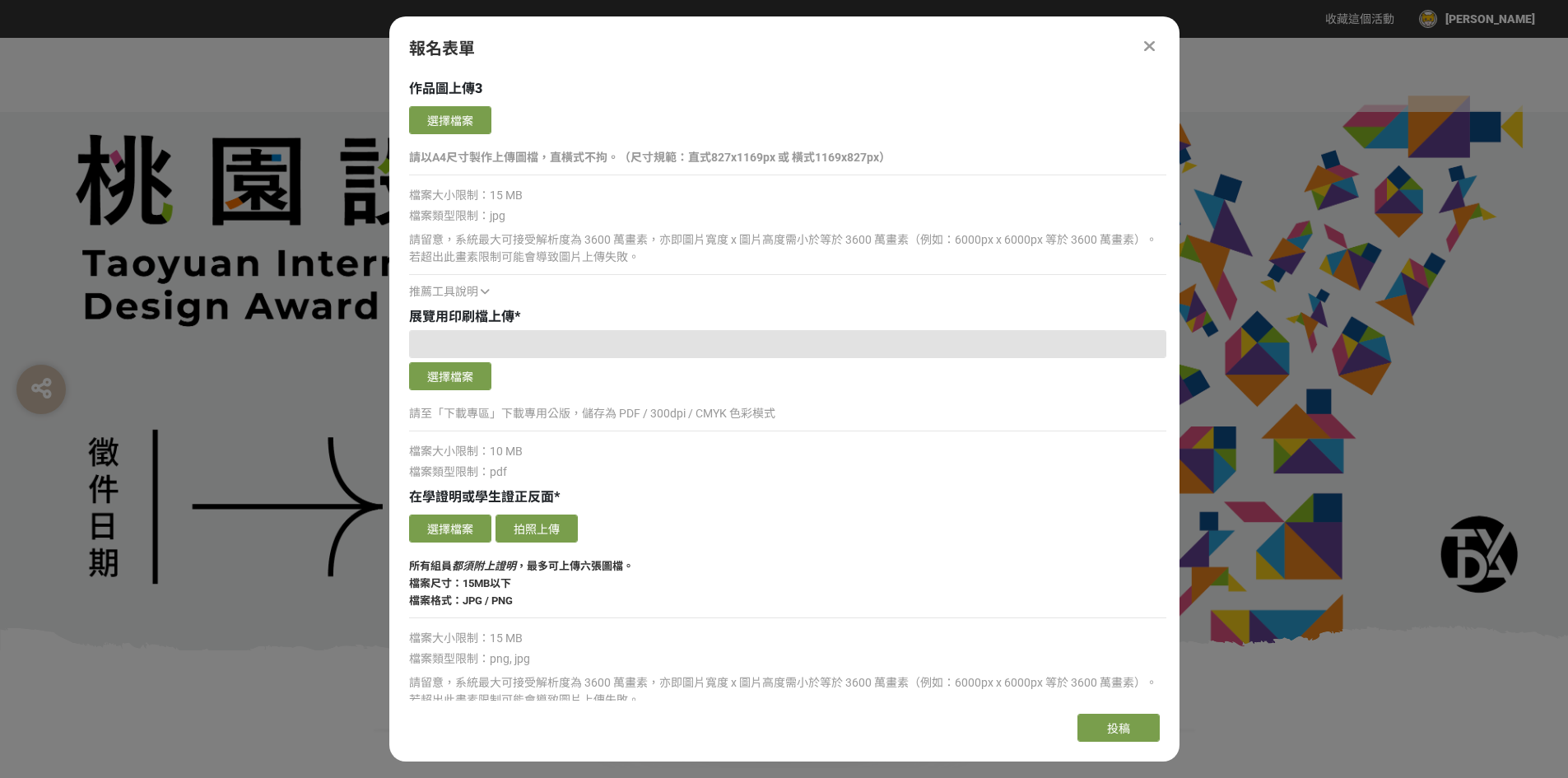
scroll to position [2222, 0]
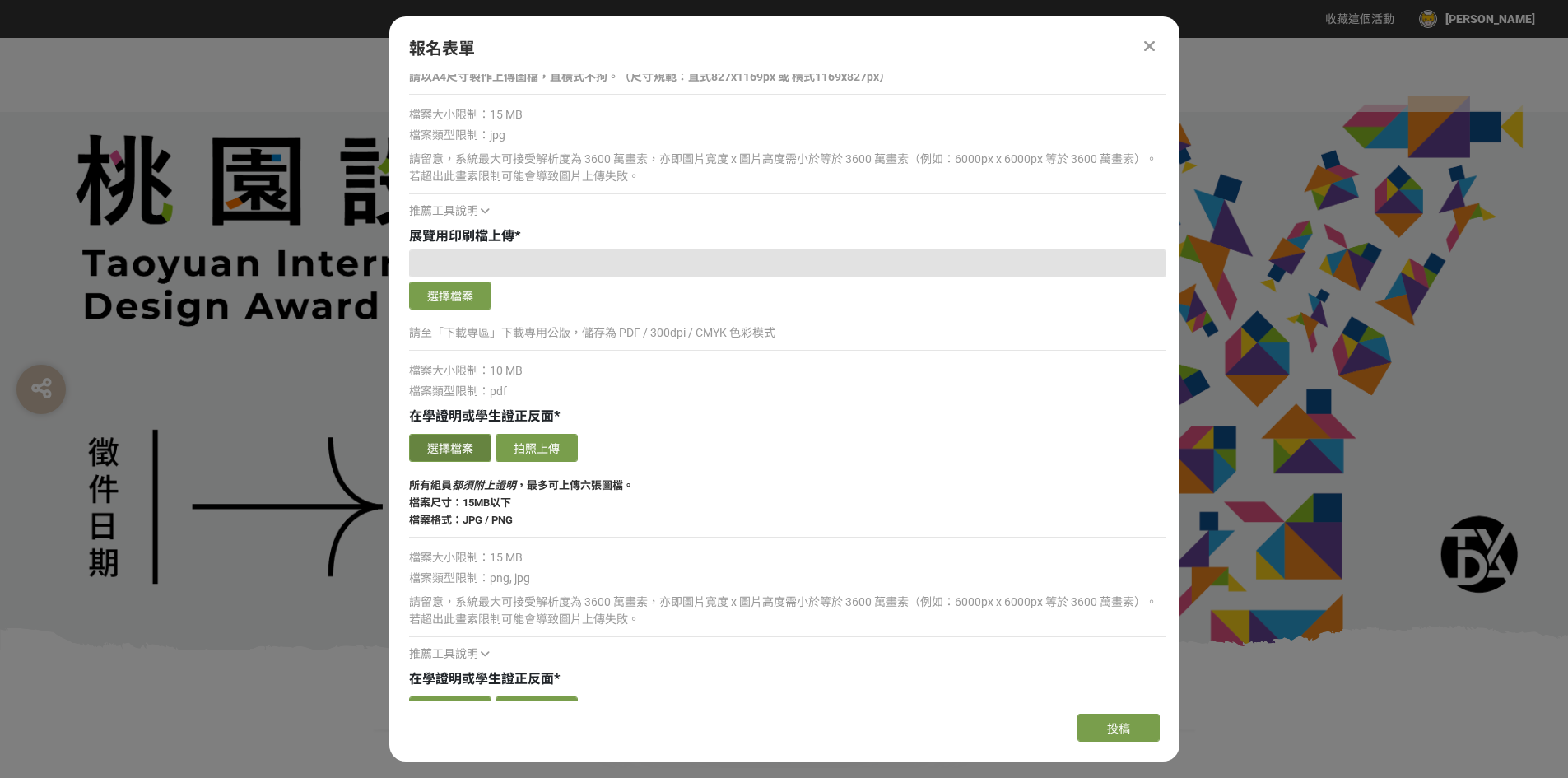
click at [472, 437] on button "選擇檔案" at bounding box center [450, 447] width 83 height 28
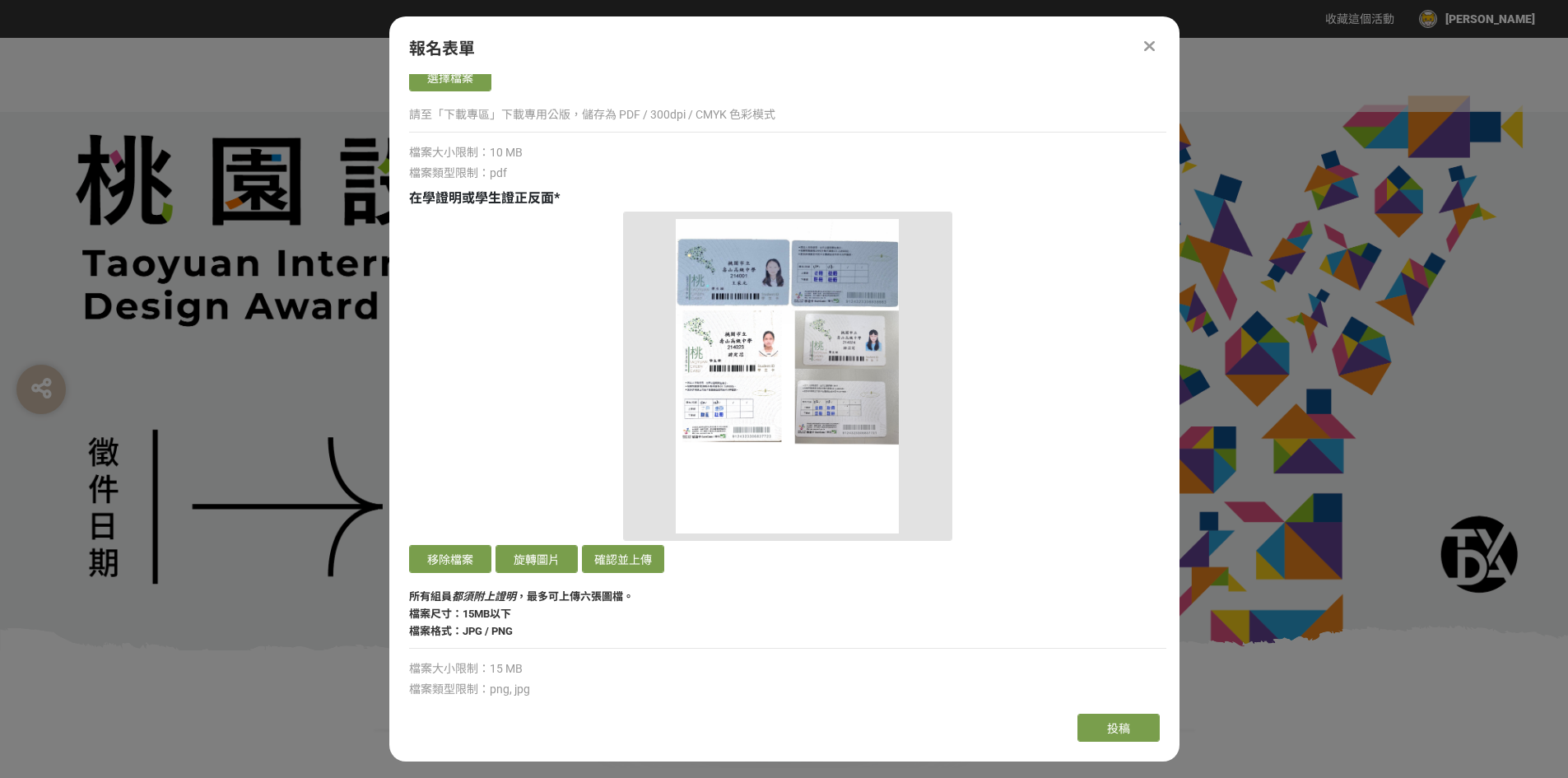
scroll to position [2469, 0]
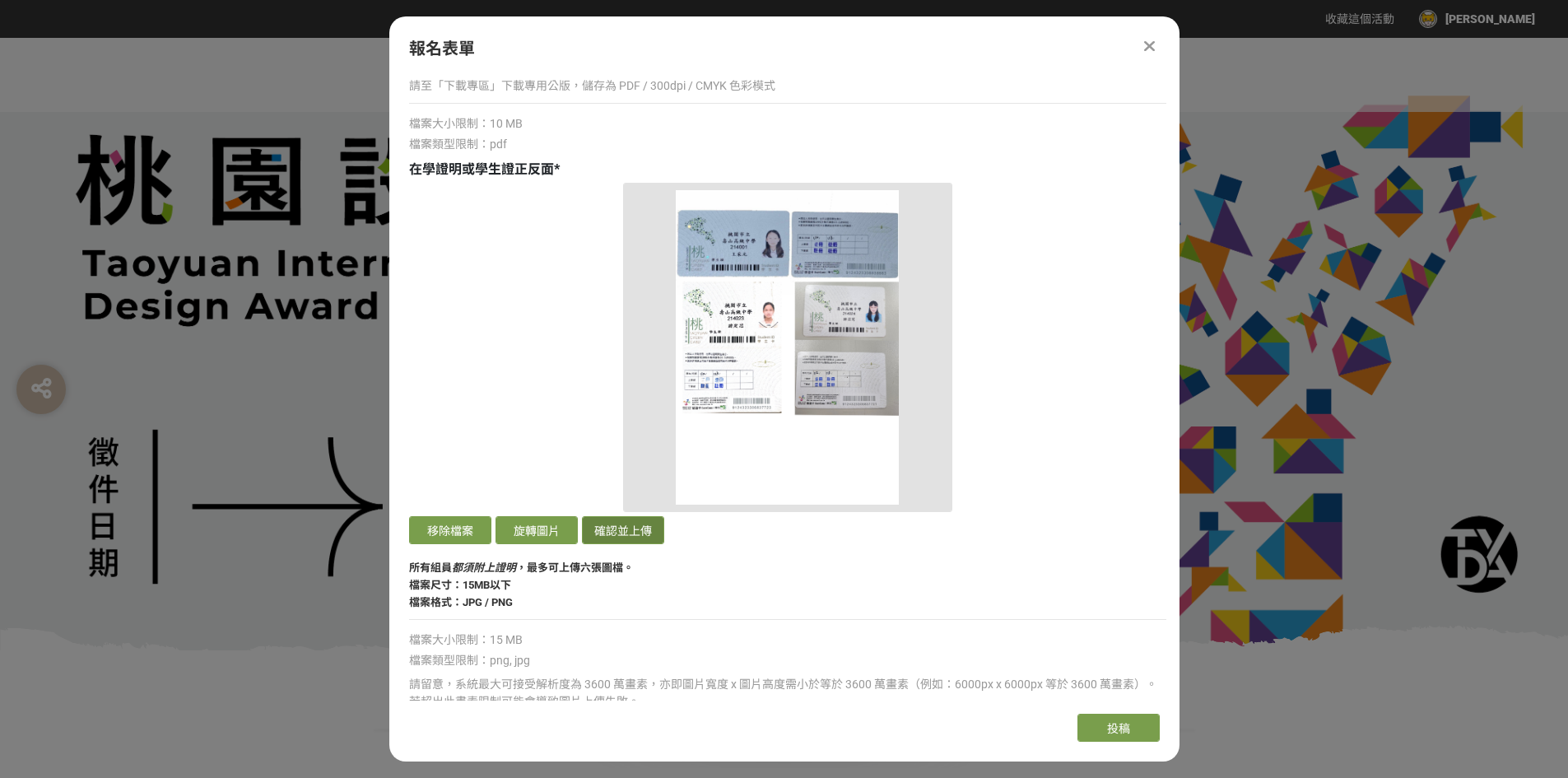
click at [623, 531] on button "確認並上傳" at bounding box center [623, 530] width 83 height 28
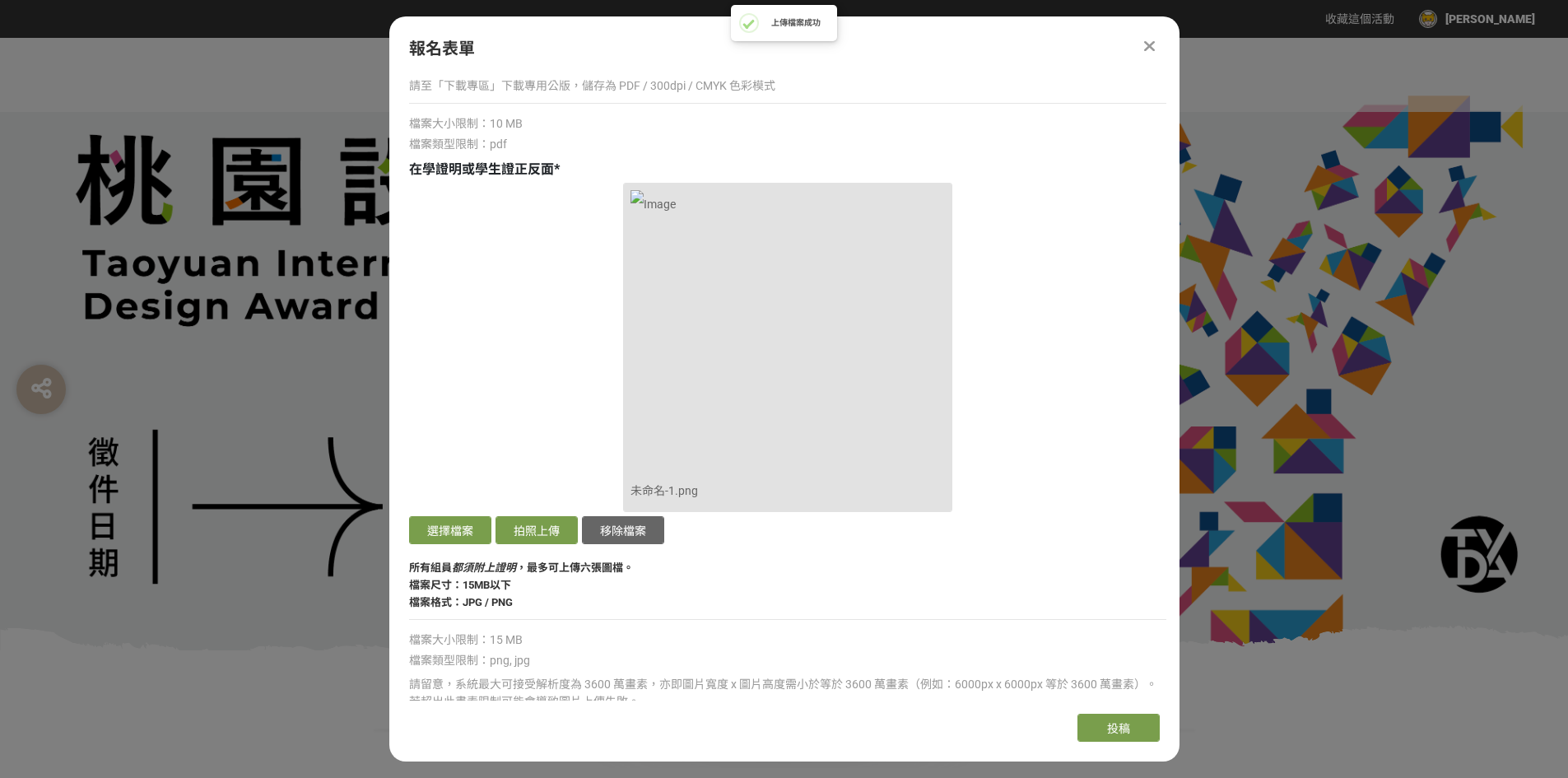
drag, startPoint x: 755, startPoint y: 308, endPoint x: 968, endPoint y: 256, distance: 219.3
click at [968, 256] on div "未命名-1.png 選擇檔案 拍照上傳 移除檔案" at bounding box center [787, 365] width 757 height 365
click at [645, 527] on button "移除檔案" at bounding box center [623, 530] width 83 height 28
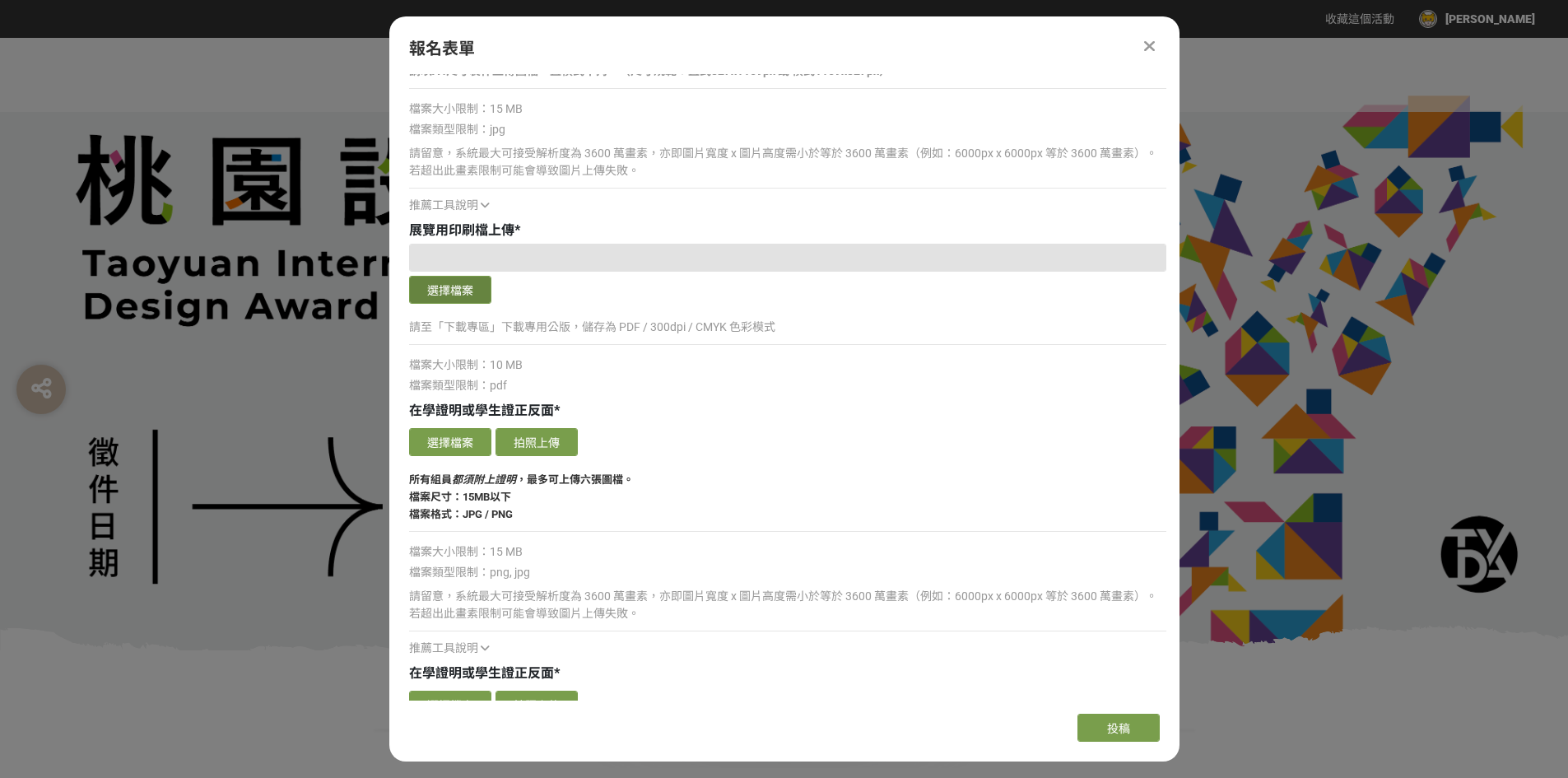
scroll to position [2305, 0]
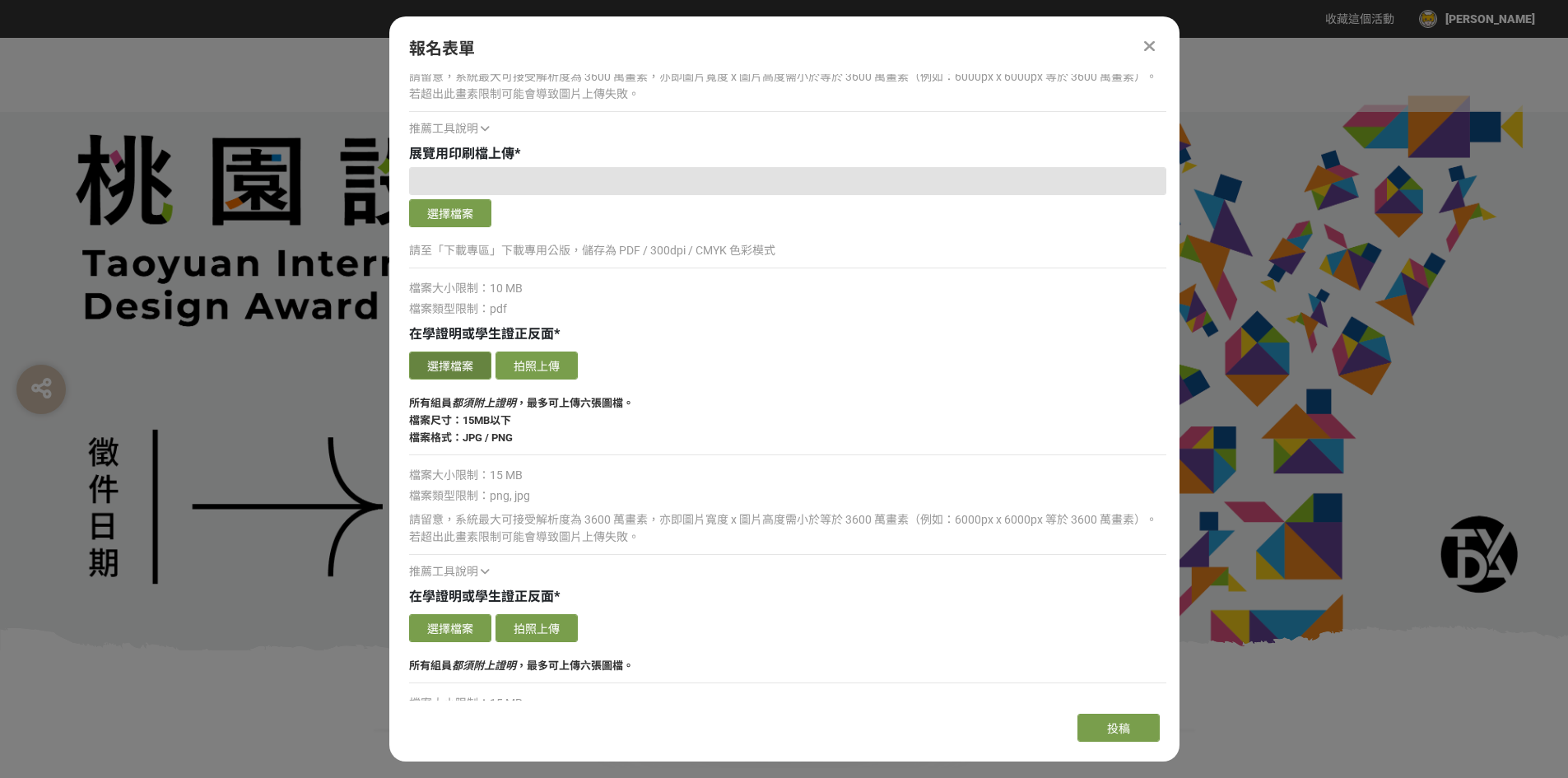
click at [461, 370] on button "選擇檔案" at bounding box center [450, 365] width 83 height 28
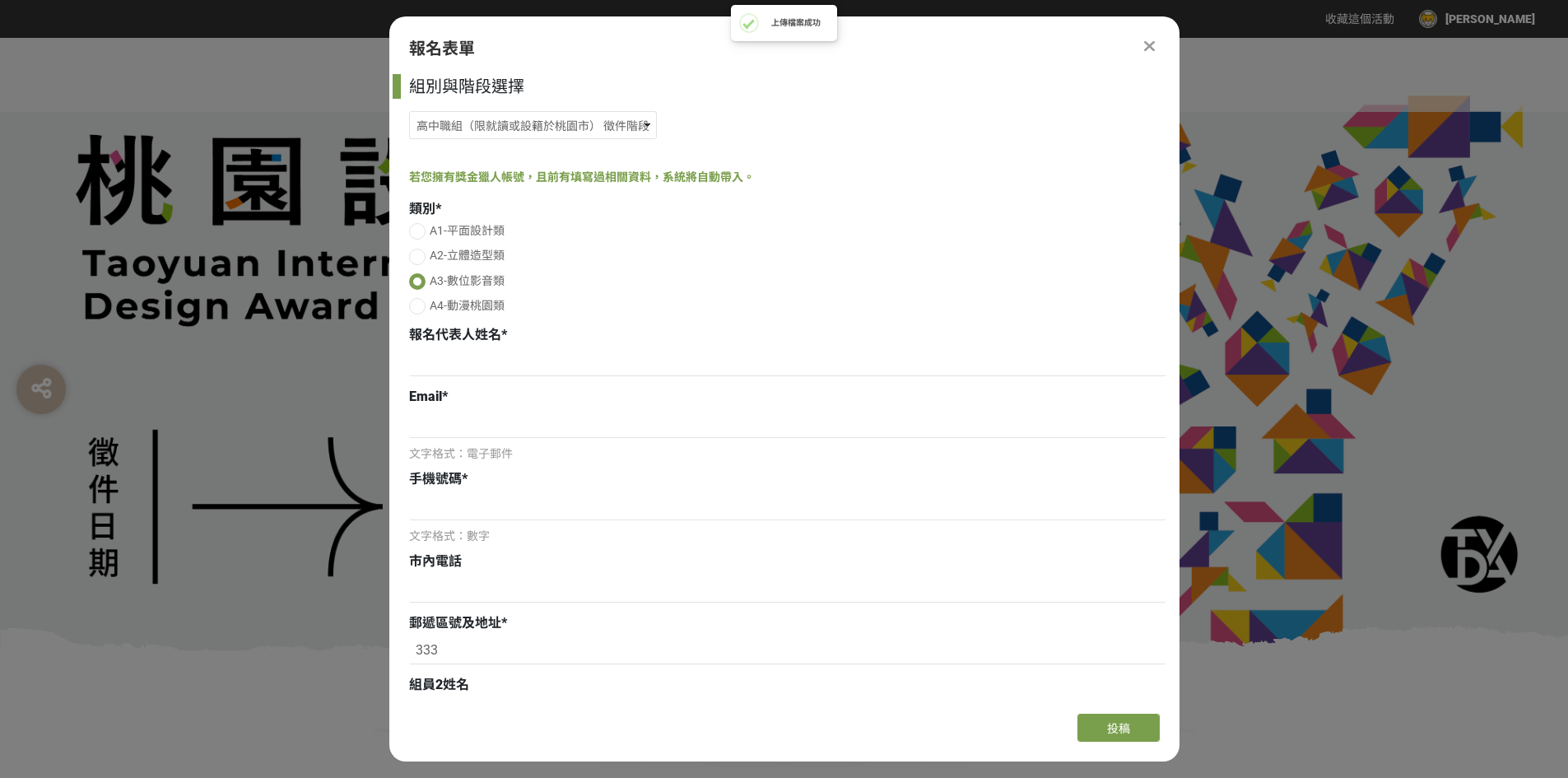
select select "185193:185426"
select select "市立[GEOGRAPHIC_DATA]高中"
click at [495, 353] on input at bounding box center [787, 362] width 757 height 28
type input "u"
type input "[PERSON_NAME]"
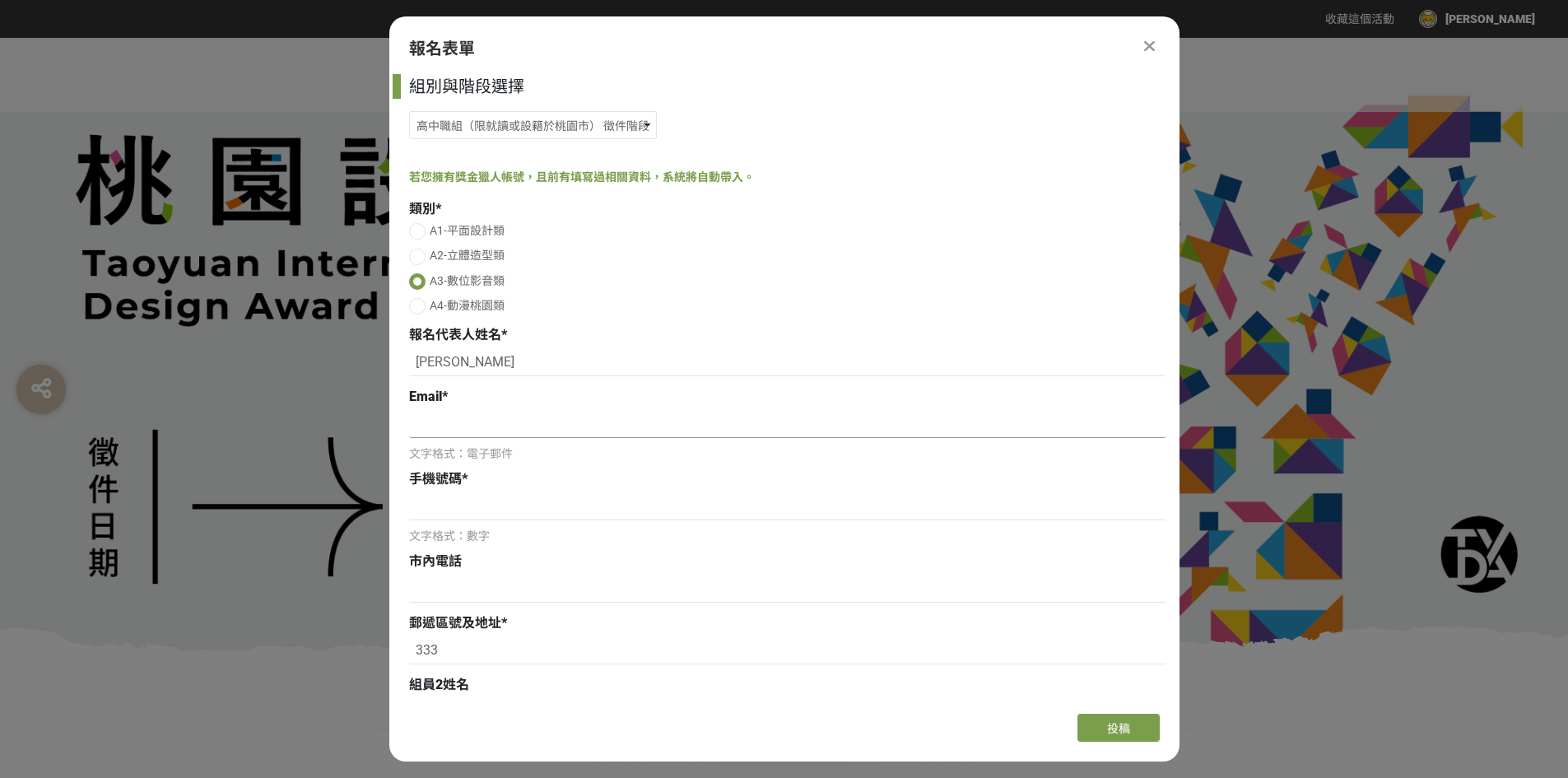
click at [514, 418] on input at bounding box center [787, 423] width 757 height 28
type input "[EMAIL_ADDRESS][DOMAIN_NAME]"
click at [513, 506] on input at bounding box center [787, 506] width 757 height 28
type input "0974154482"
click at [465, 585] on input at bounding box center [787, 588] width 757 height 28
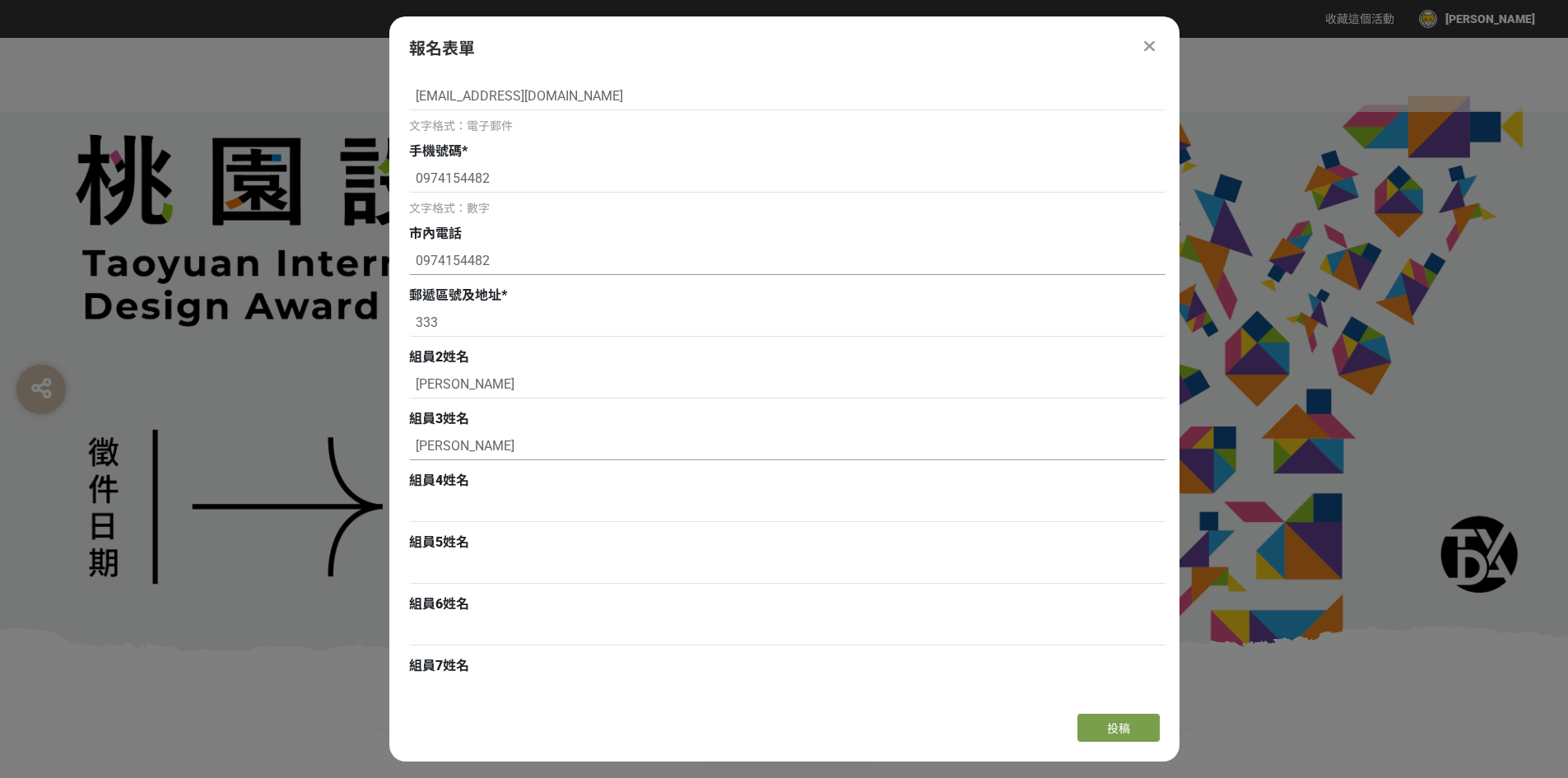
scroll to position [329, 0]
type input "0974154482"
drag, startPoint x: 480, startPoint y: 437, endPoint x: 303, endPoint y: 429, distance: 177.2
type input "u"
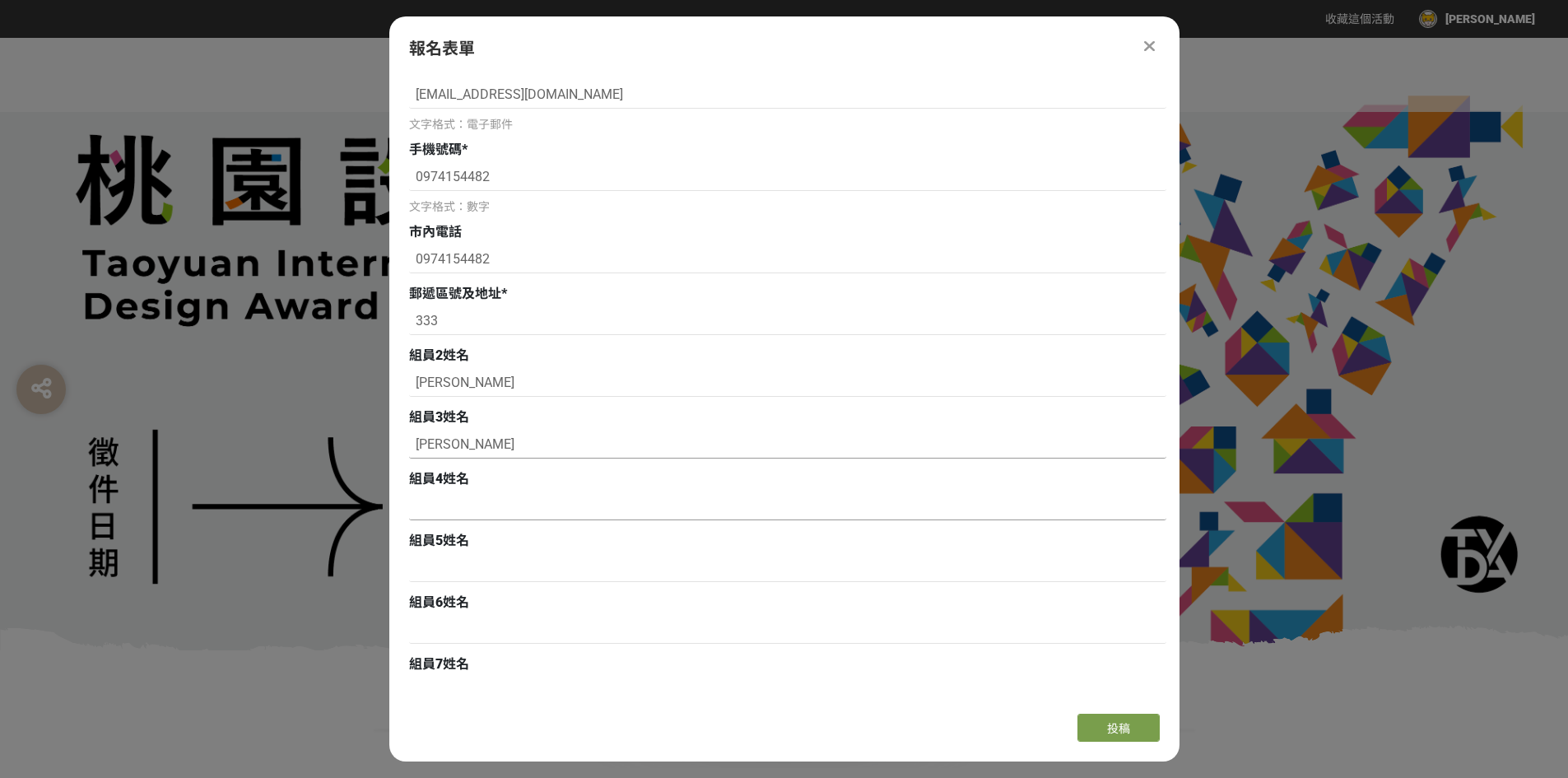
type input "[PERSON_NAME]"
click at [485, 511] on input at bounding box center [787, 506] width 757 height 28
type input "[PERSON_NAME]"
click at [519, 559] on input at bounding box center [787, 568] width 757 height 28
type input "[PERSON_NAME]"
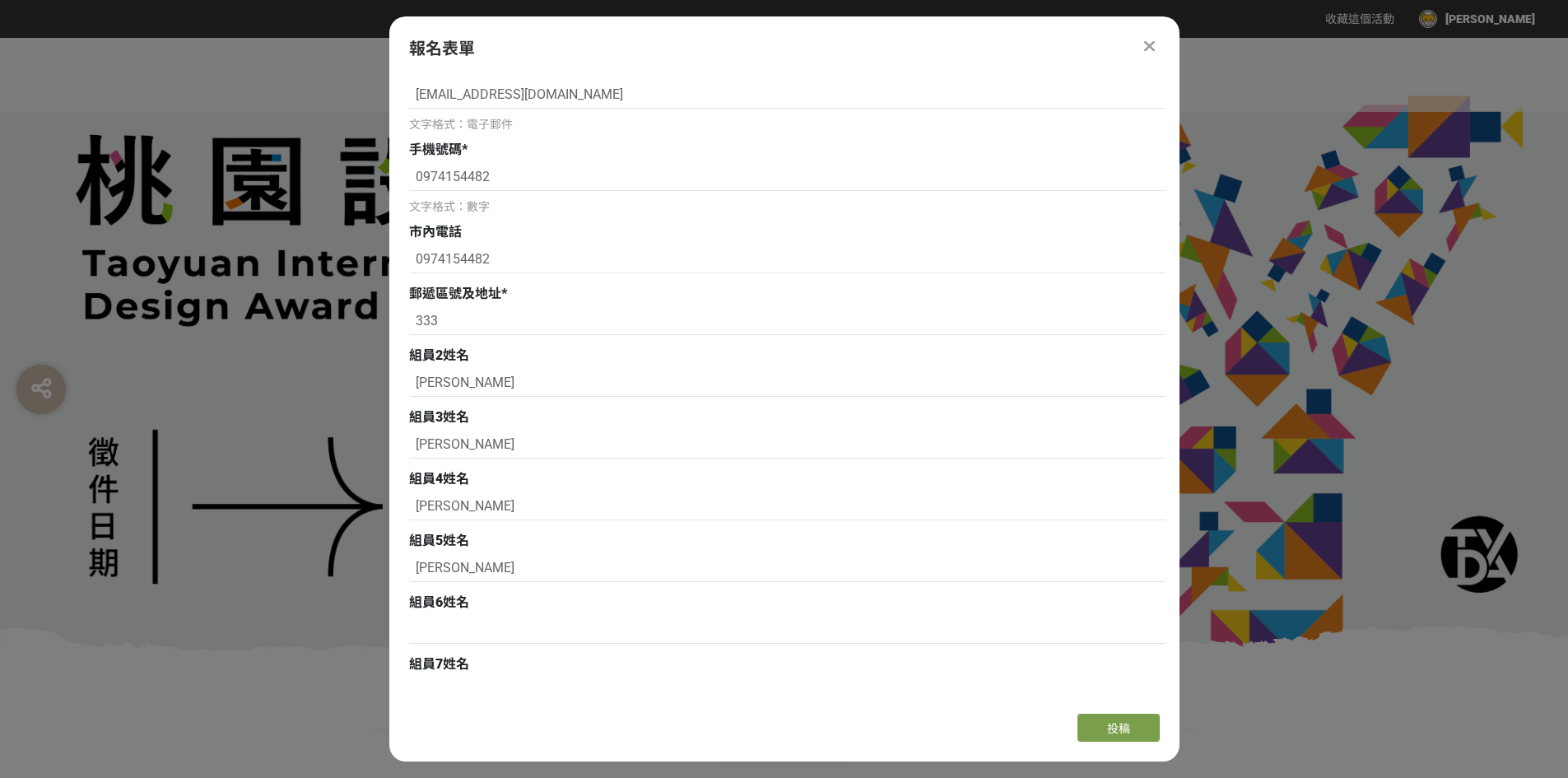
click at [459, 645] on div at bounding box center [787, 631] width 757 height 32
click at [453, 629] on input at bounding box center [787, 629] width 757 height 28
click at [646, 636] on input "[PERSON_NAME]" at bounding box center [787, 629] width 757 height 28
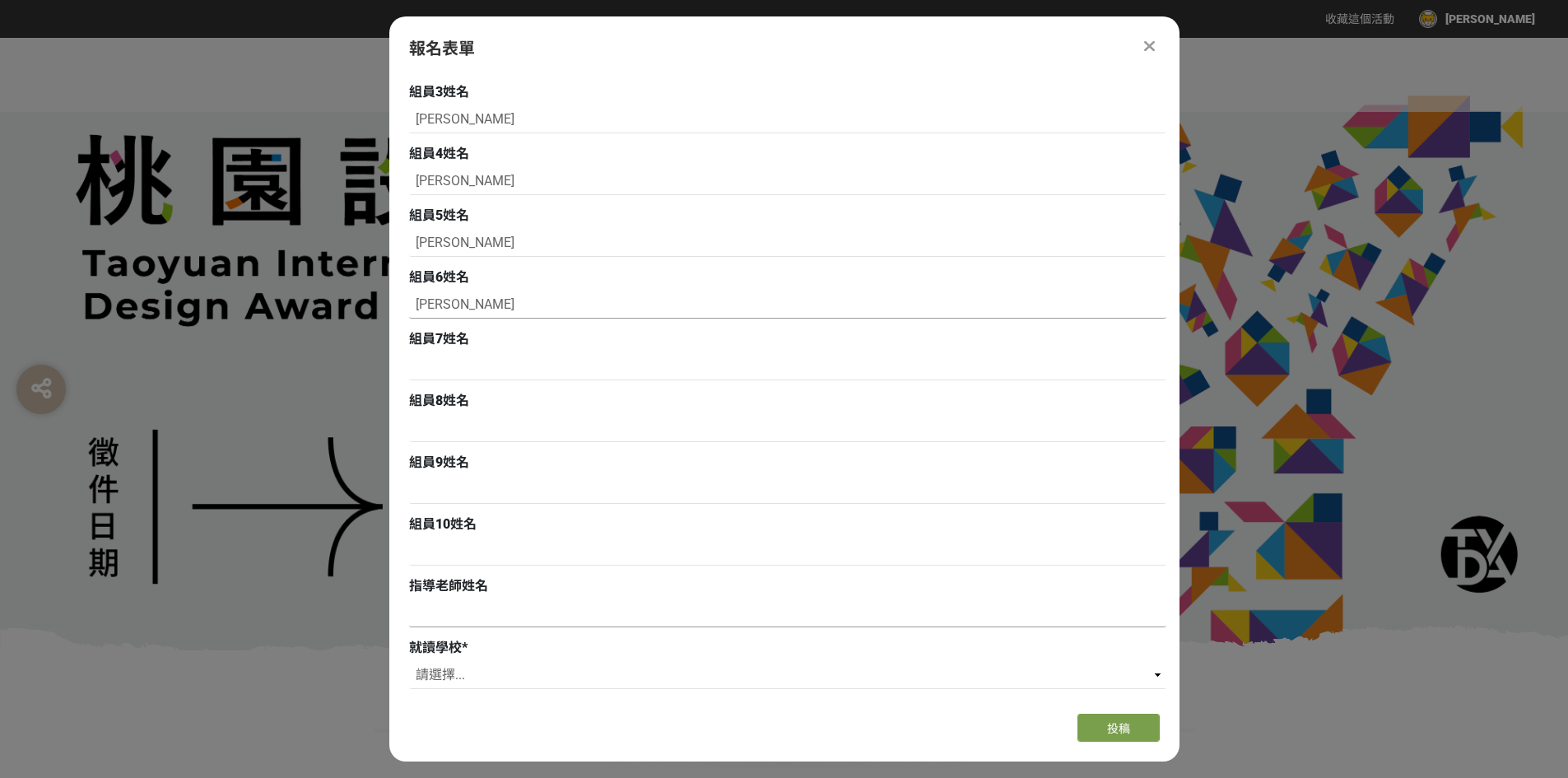
scroll to position [741, 0]
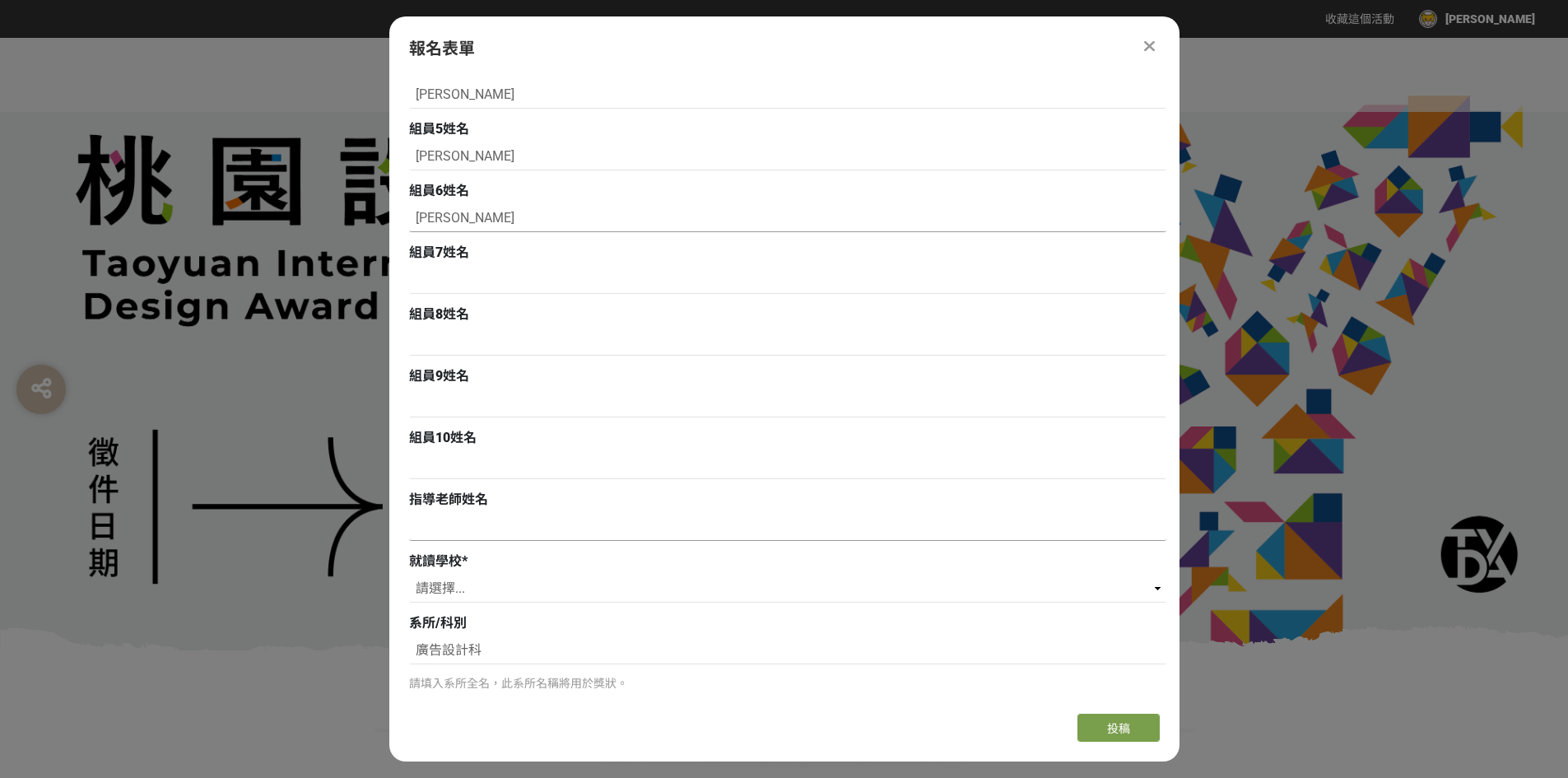
type input "[PERSON_NAME]"
click at [465, 523] on input at bounding box center [787, 527] width 757 height 28
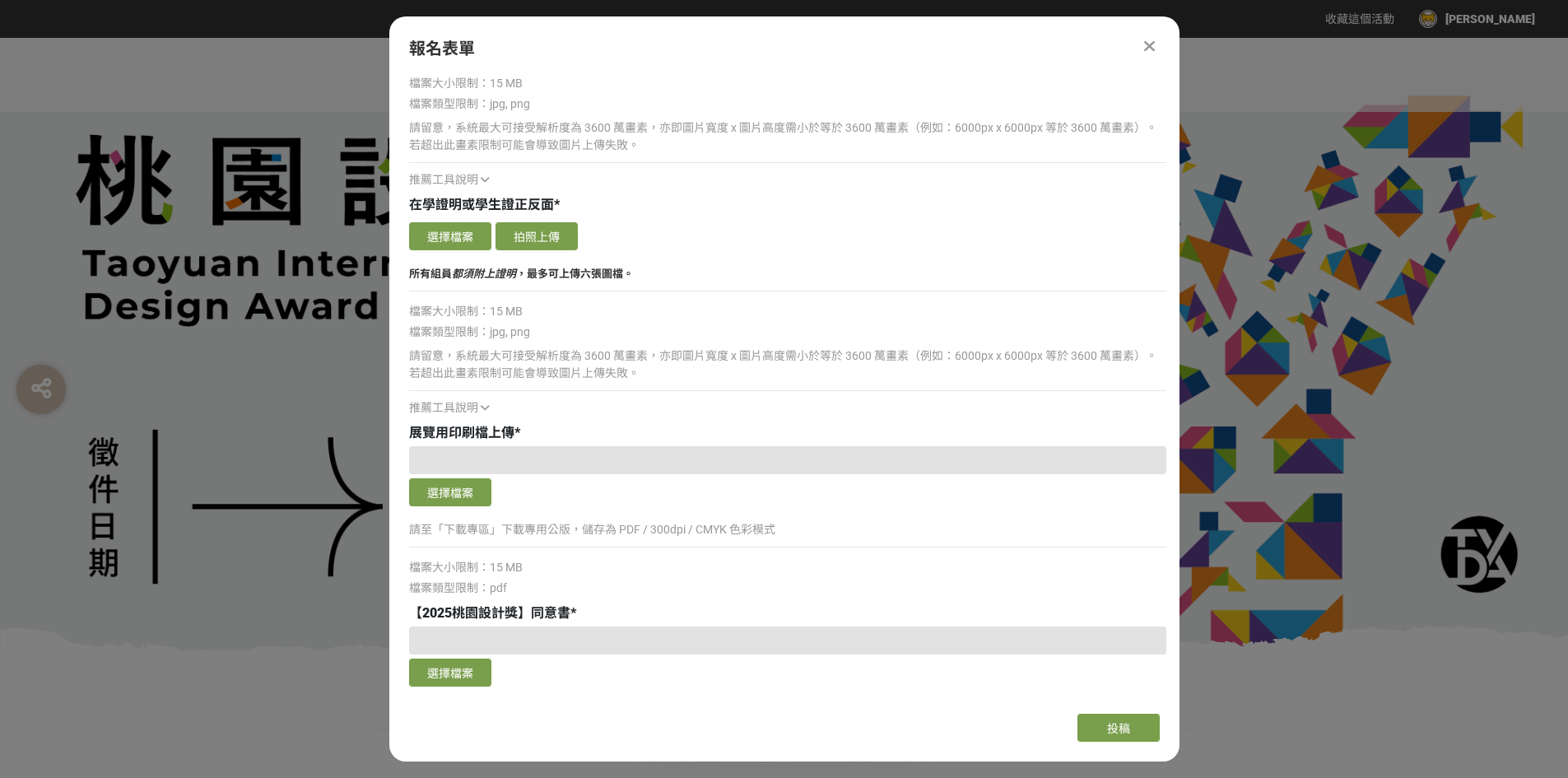
scroll to position [3951, 0]
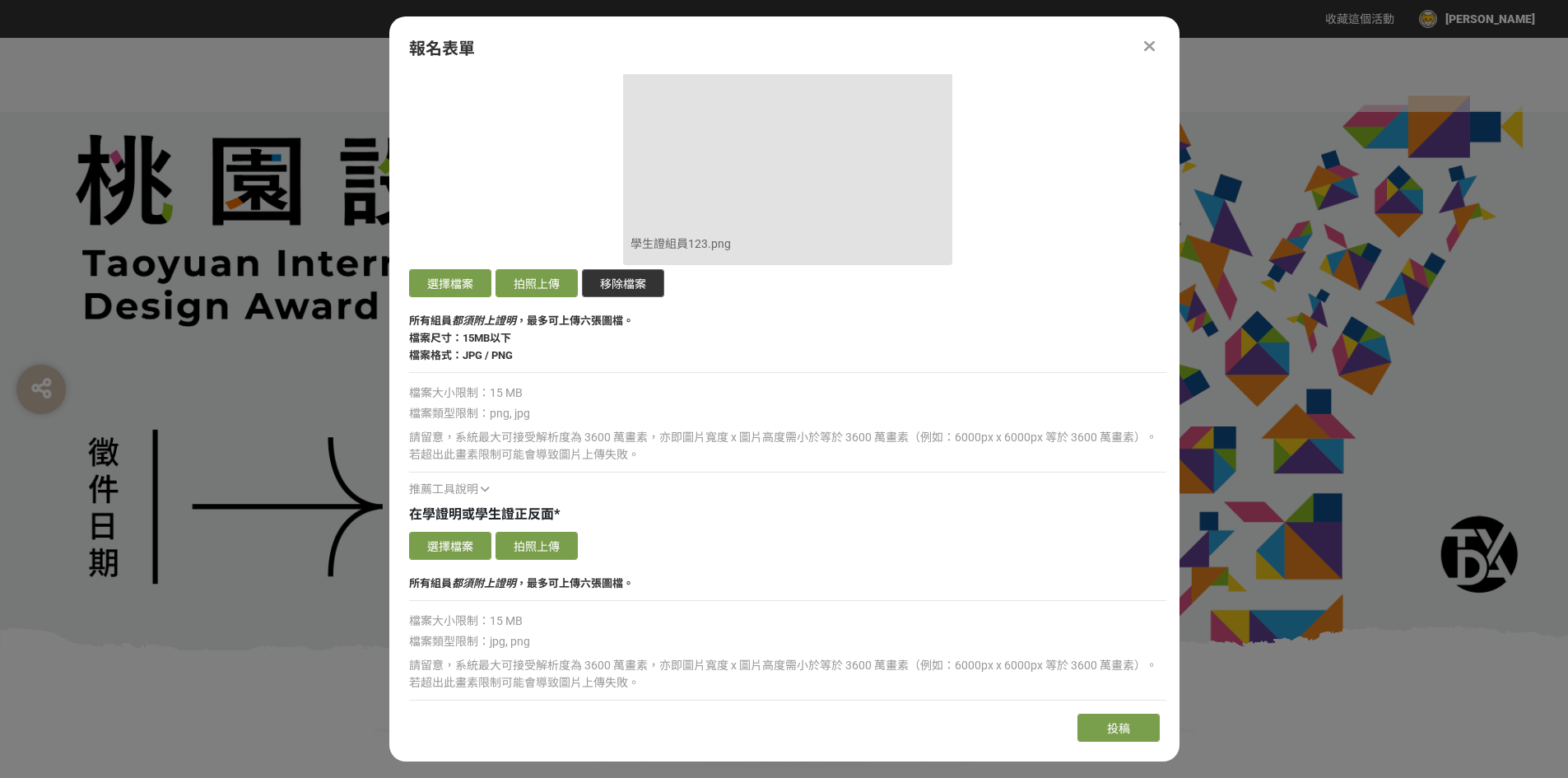
type input "[PERSON_NAME]"
click at [629, 274] on button "移除檔案" at bounding box center [623, 283] width 83 height 28
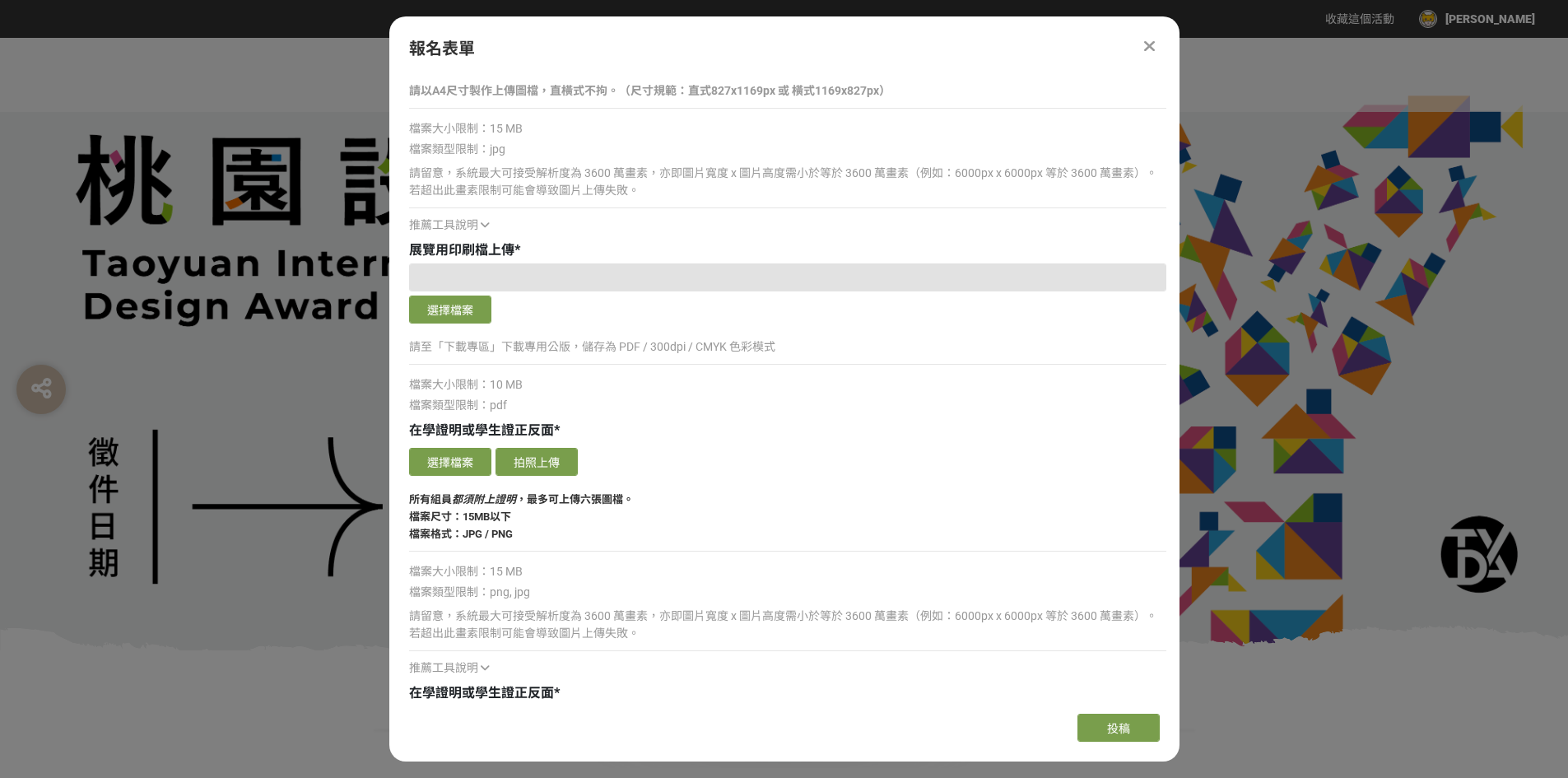
scroll to position [2222, 0]
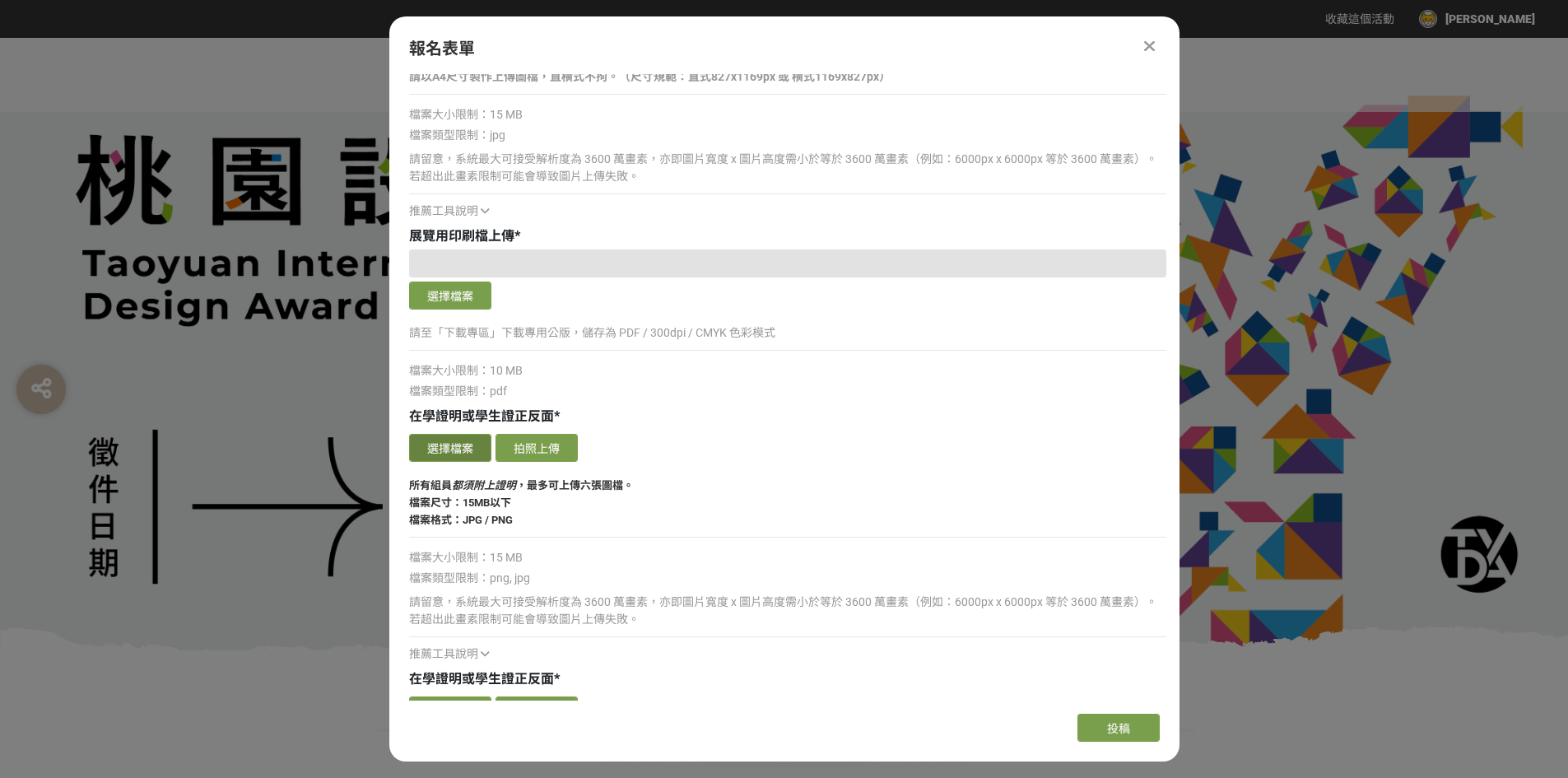
click at [481, 446] on button "選擇檔案" at bounding box center [450, 447] width 83 height 28
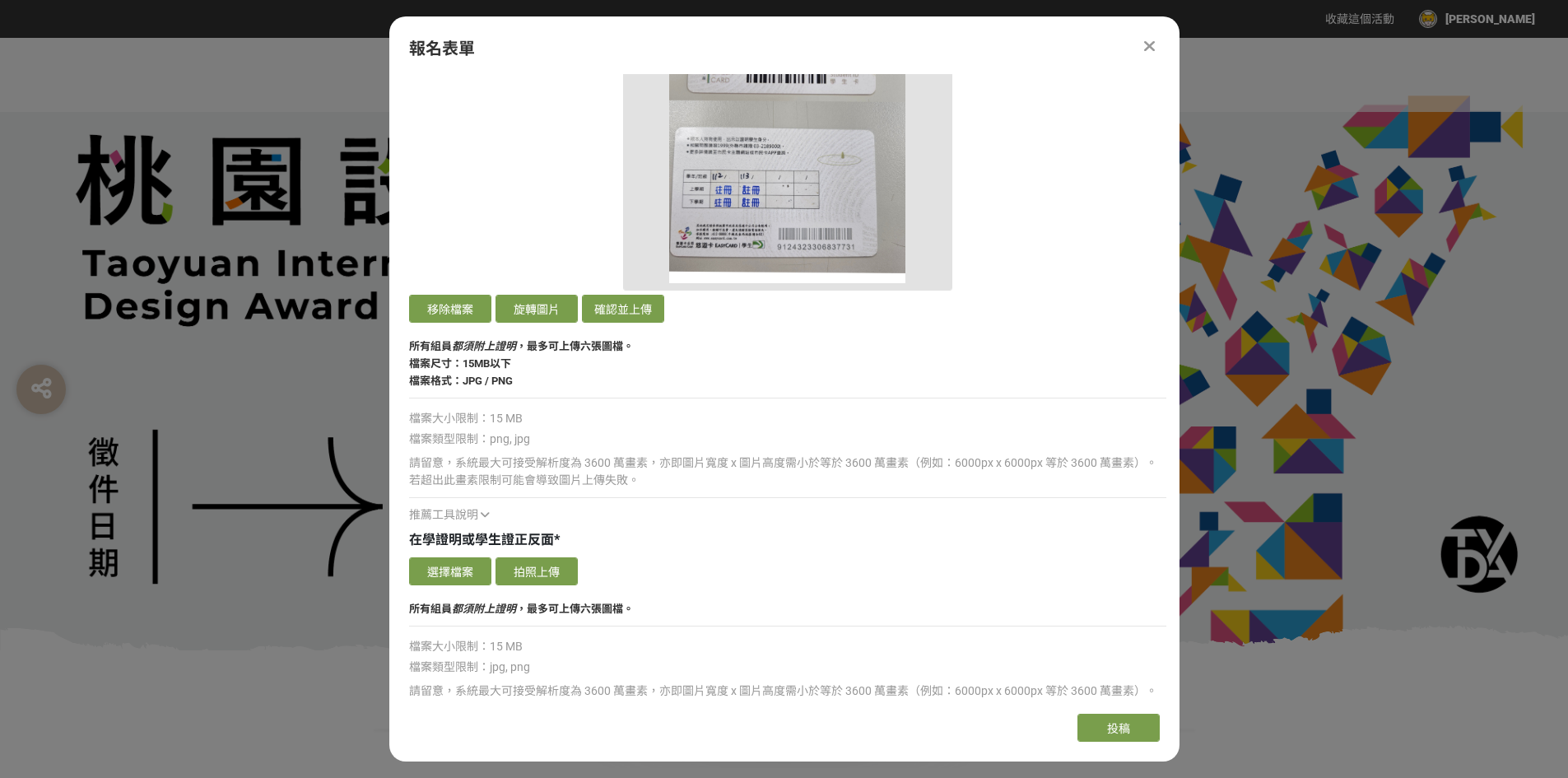
scroll to position [2717, 0]
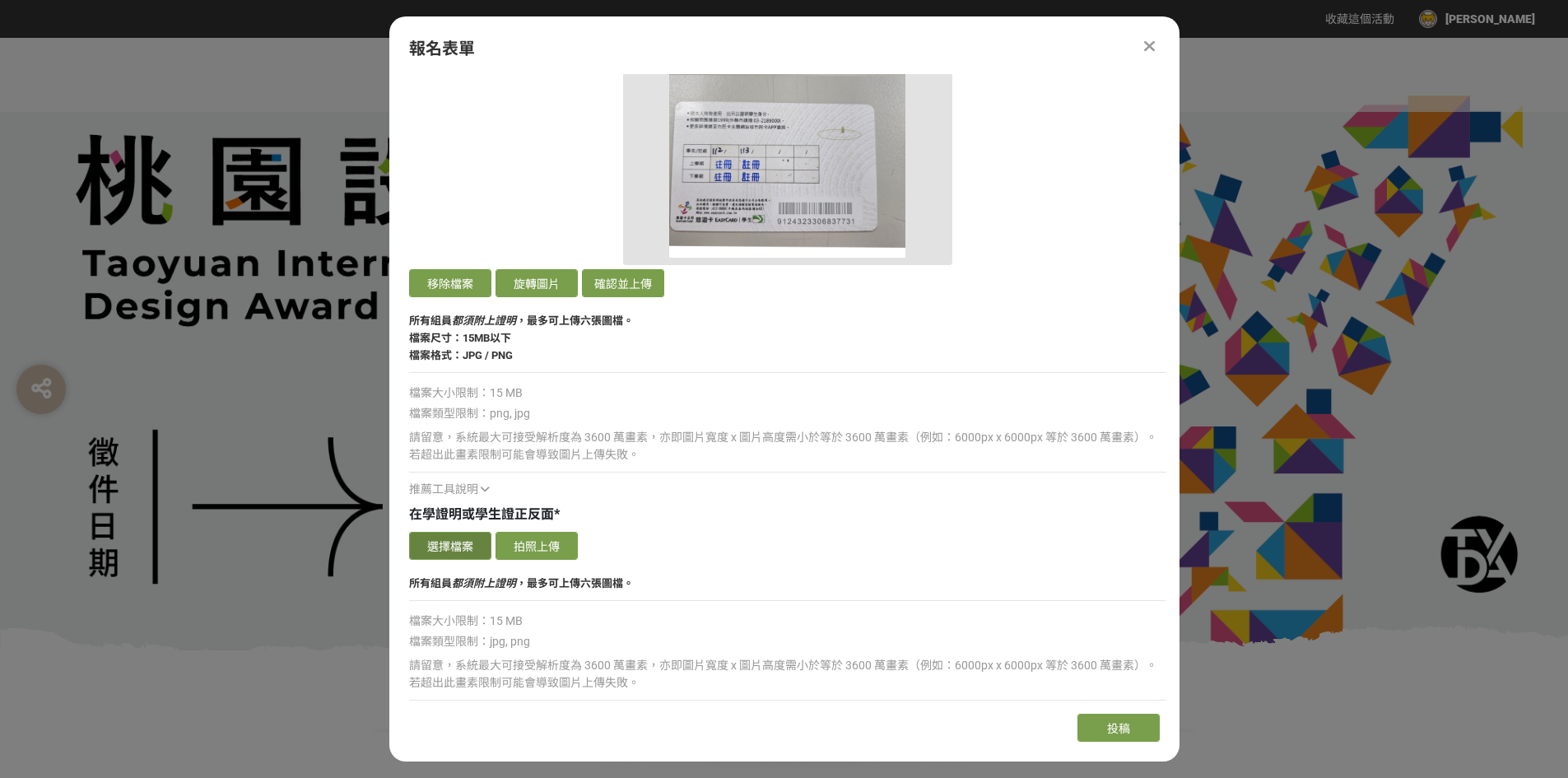
click at [455, 542] on button "選擇檔案" at bounding box center [450, 545] width 83 height 28
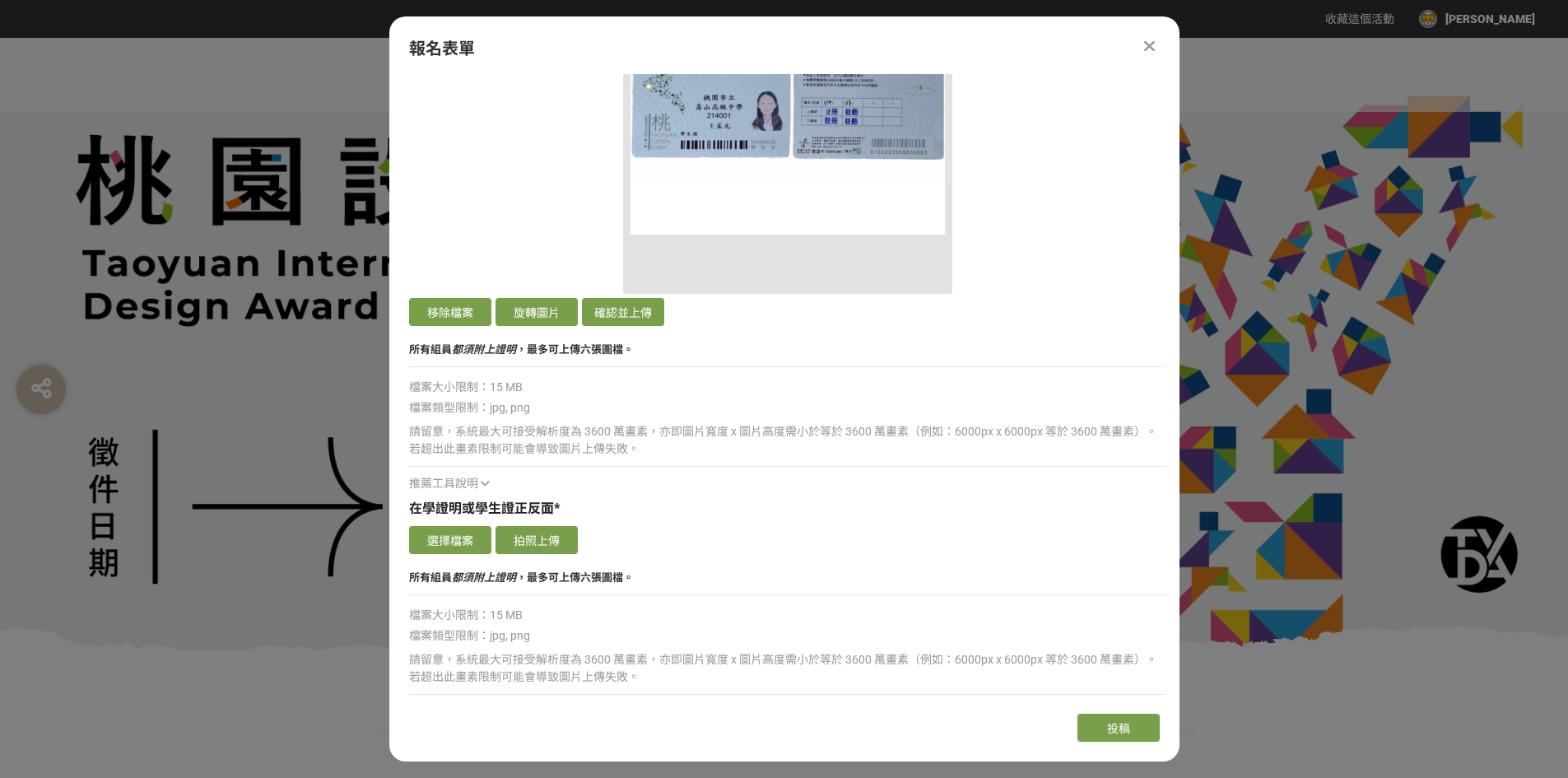
scroll to position [3292, 0]
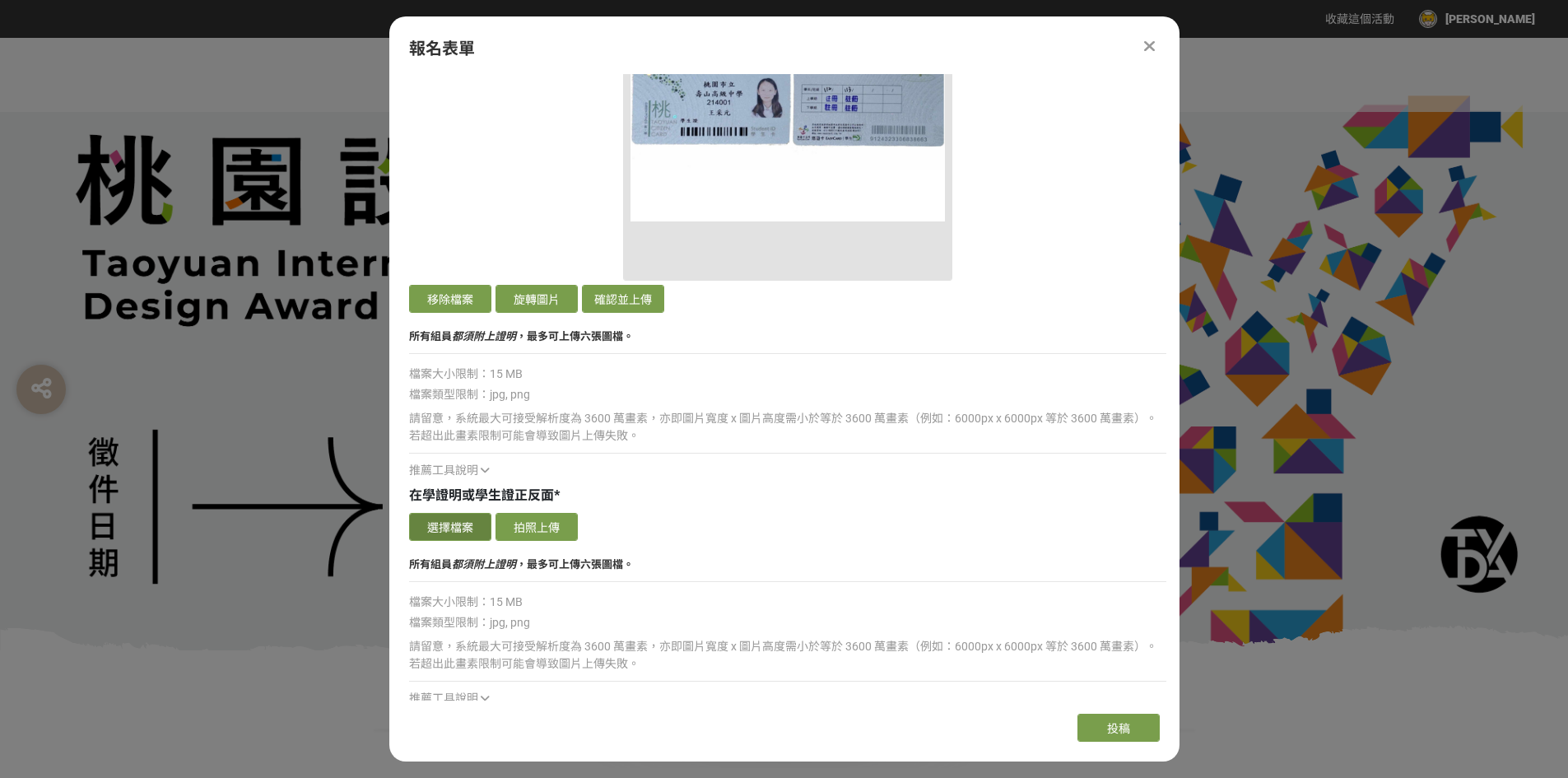
click at [472, 525] on button "選擇檔案" at bounding box center [450, 527] width 83 height 28
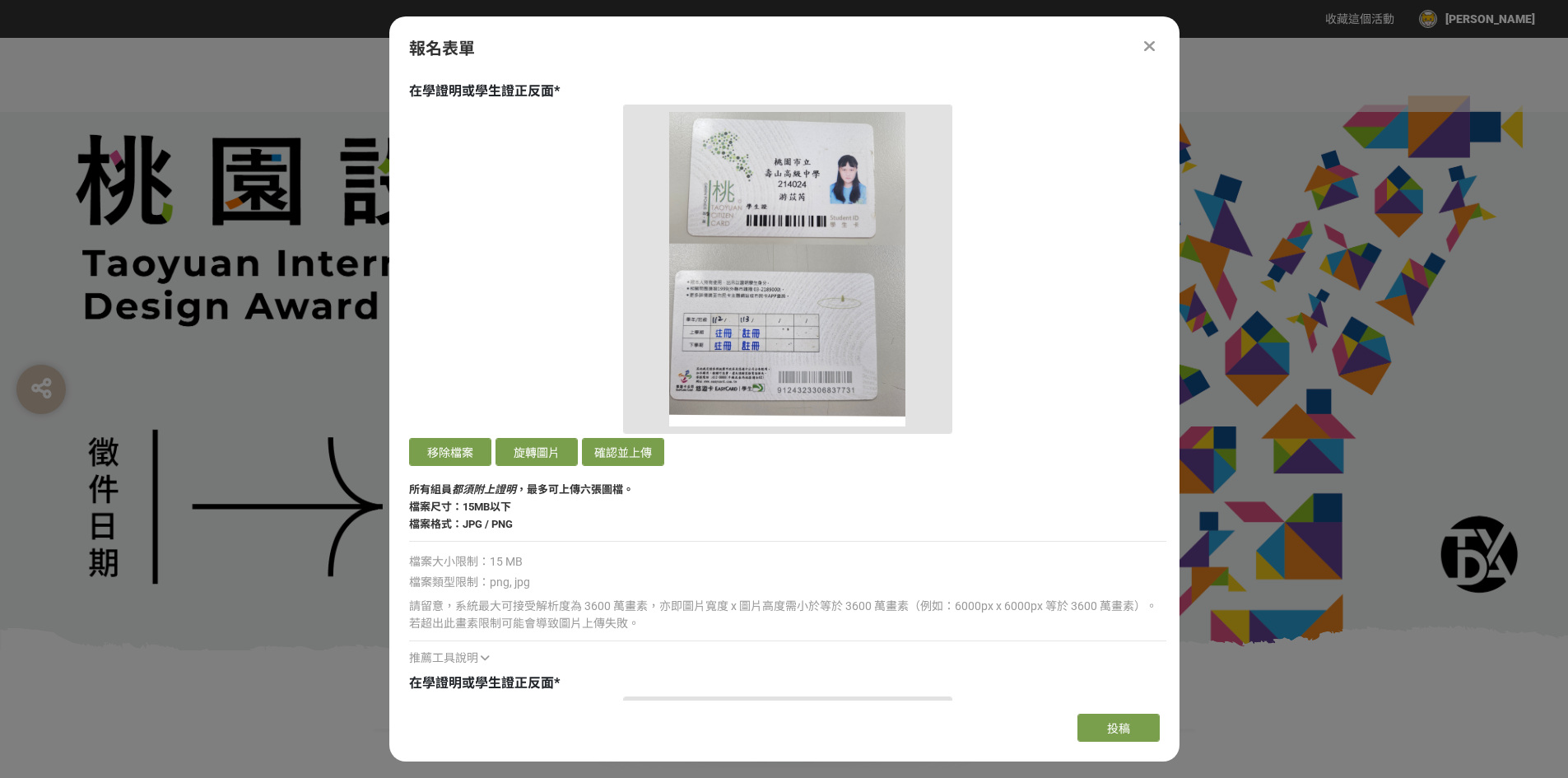
scroll to position [2552, 0]
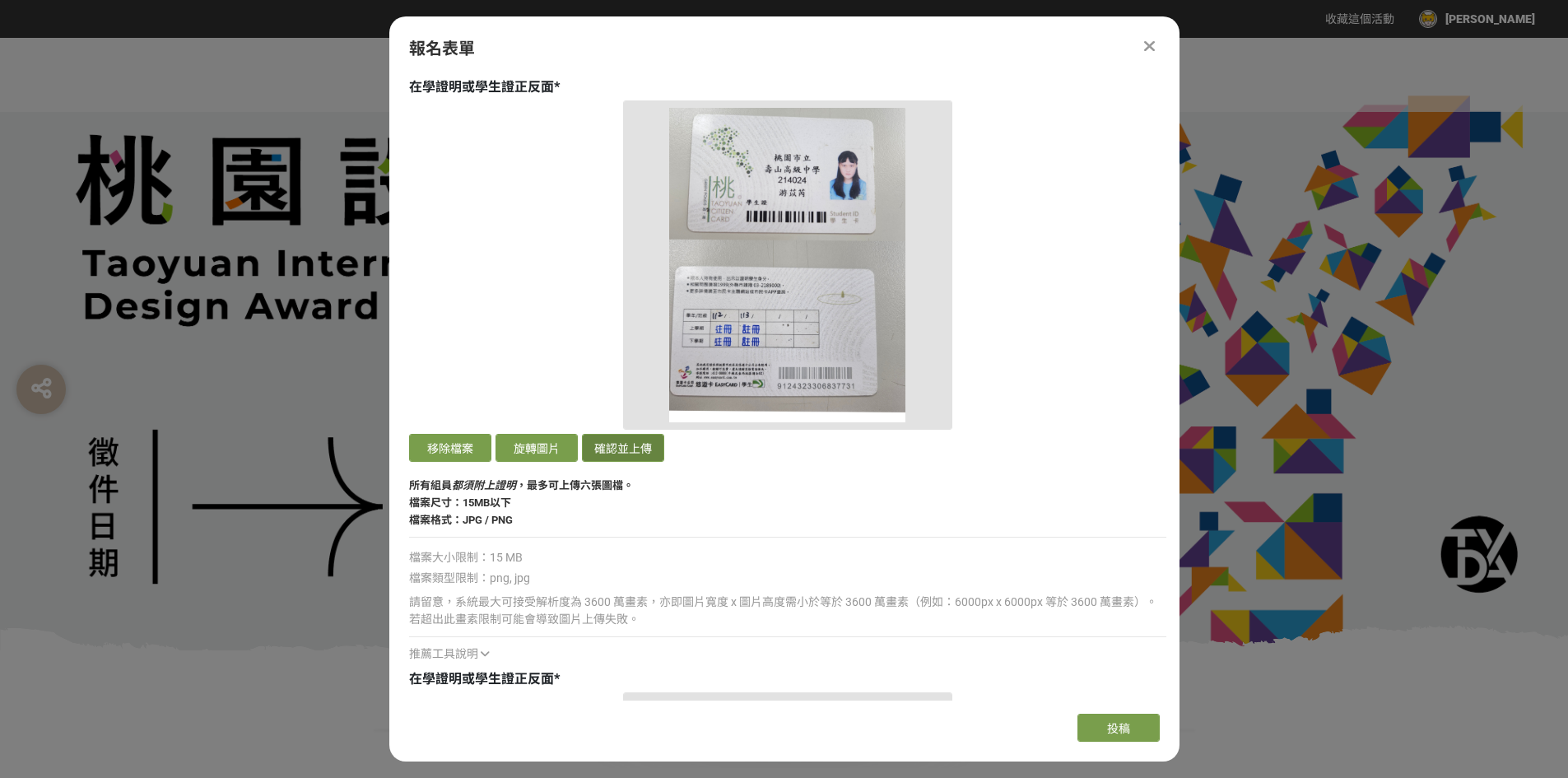
click at [629, 449] on button "確認並上傳" at bounding box center [623, 447] width 83 height 28
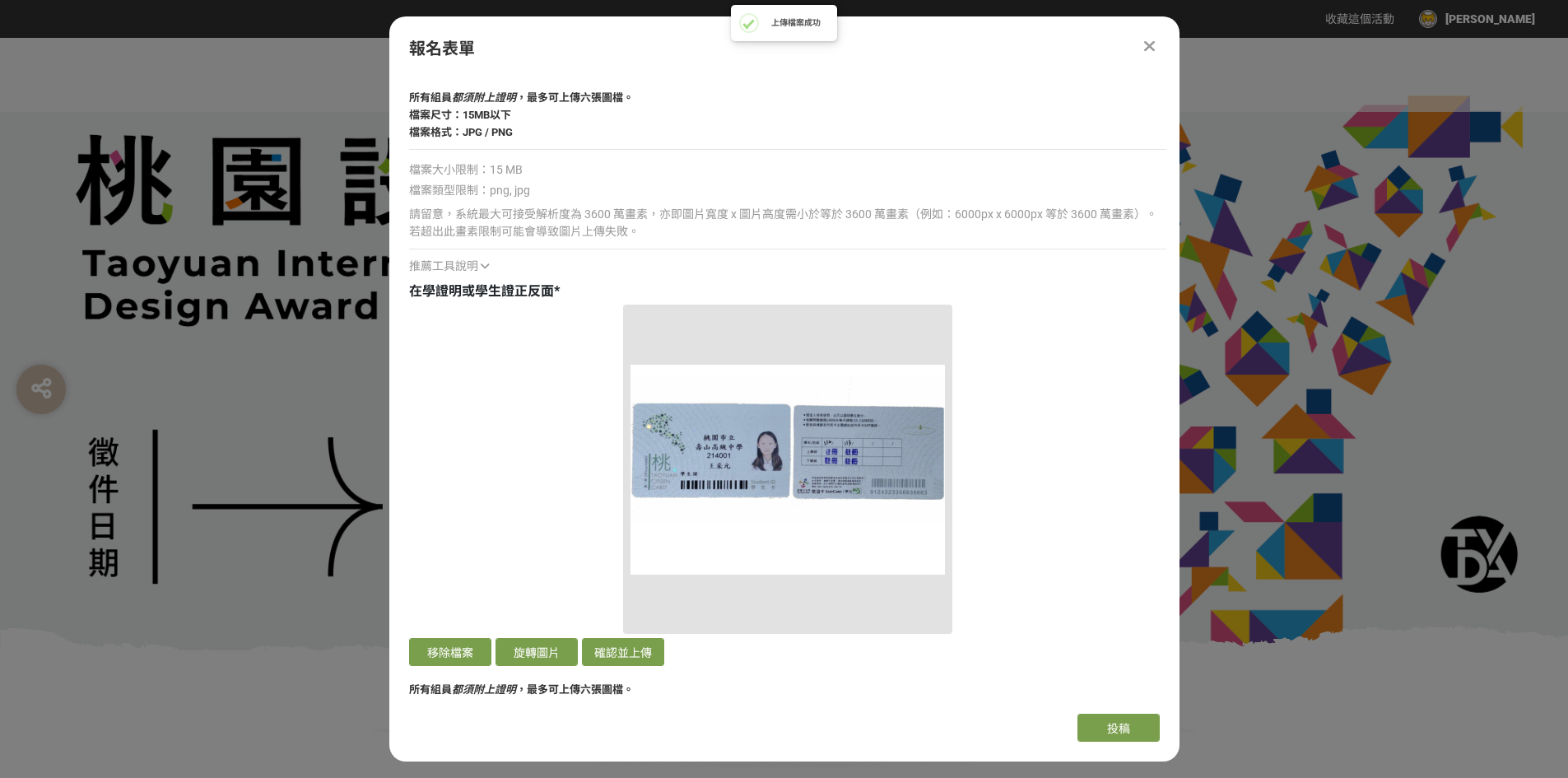
scroll to position [3046, 0]
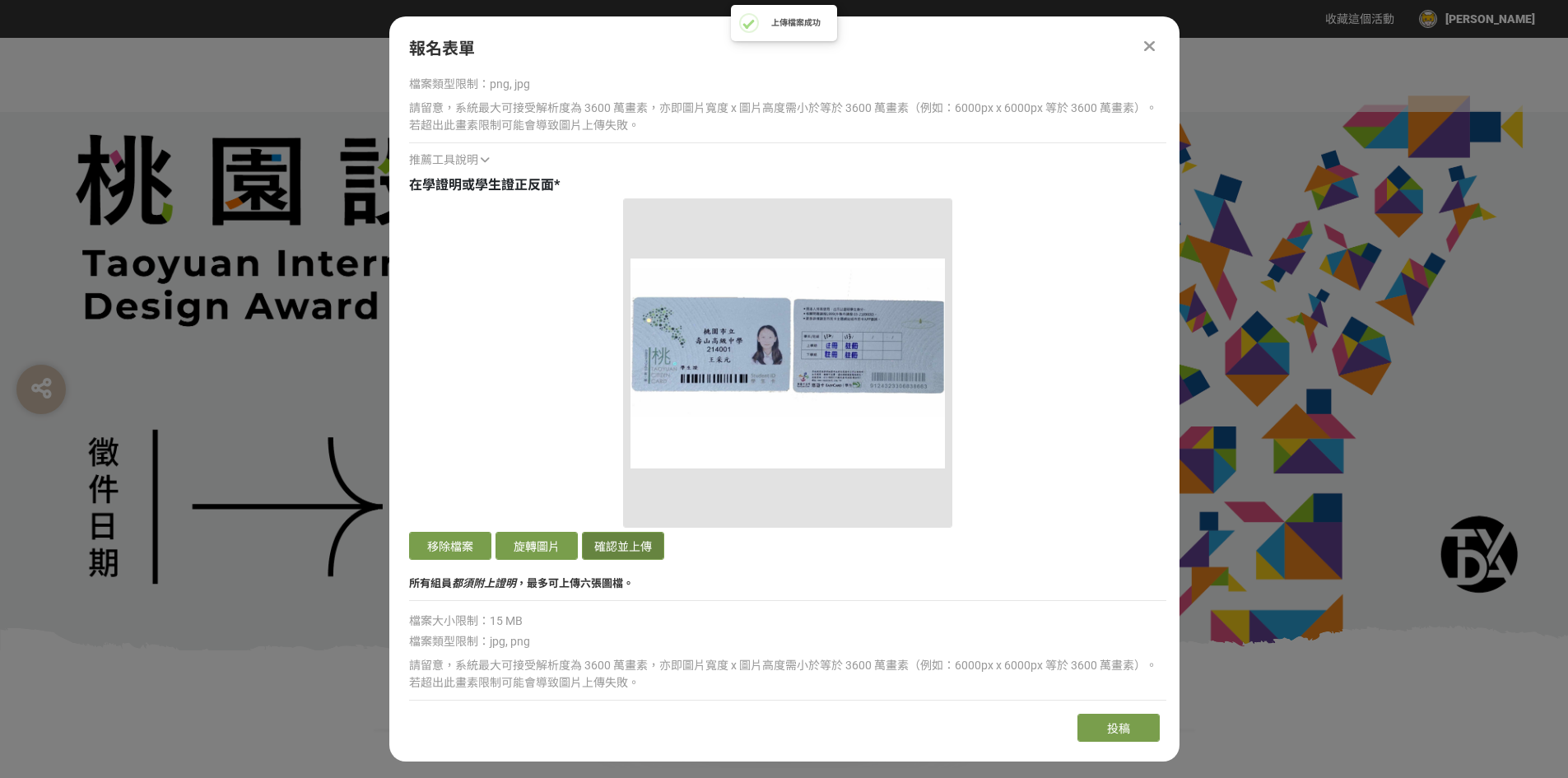
click at [617, 545] on button "確認並上傳" at bounding box center [623, 545] width 83 height 28
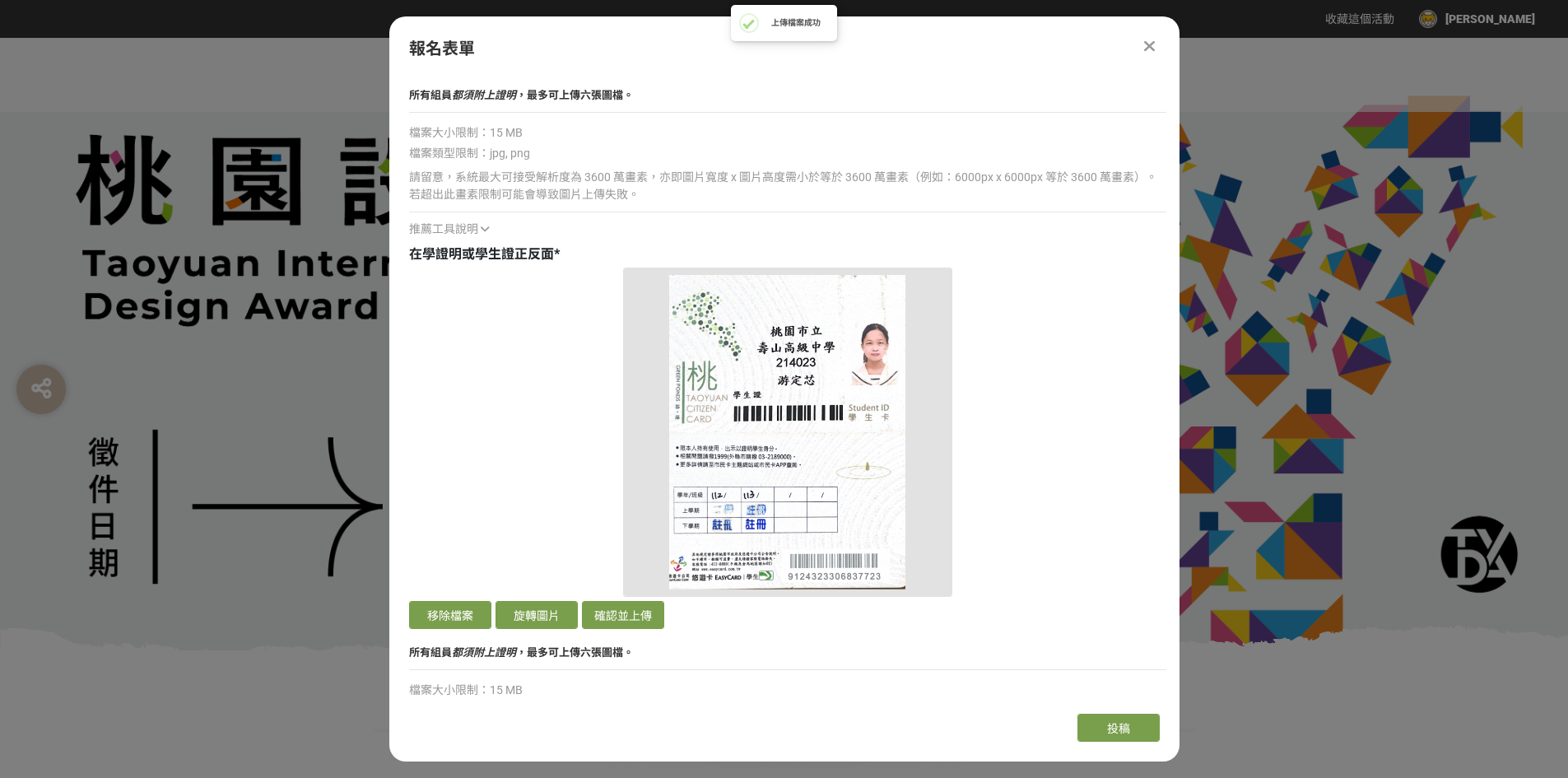
scroll to position [3540, 0]
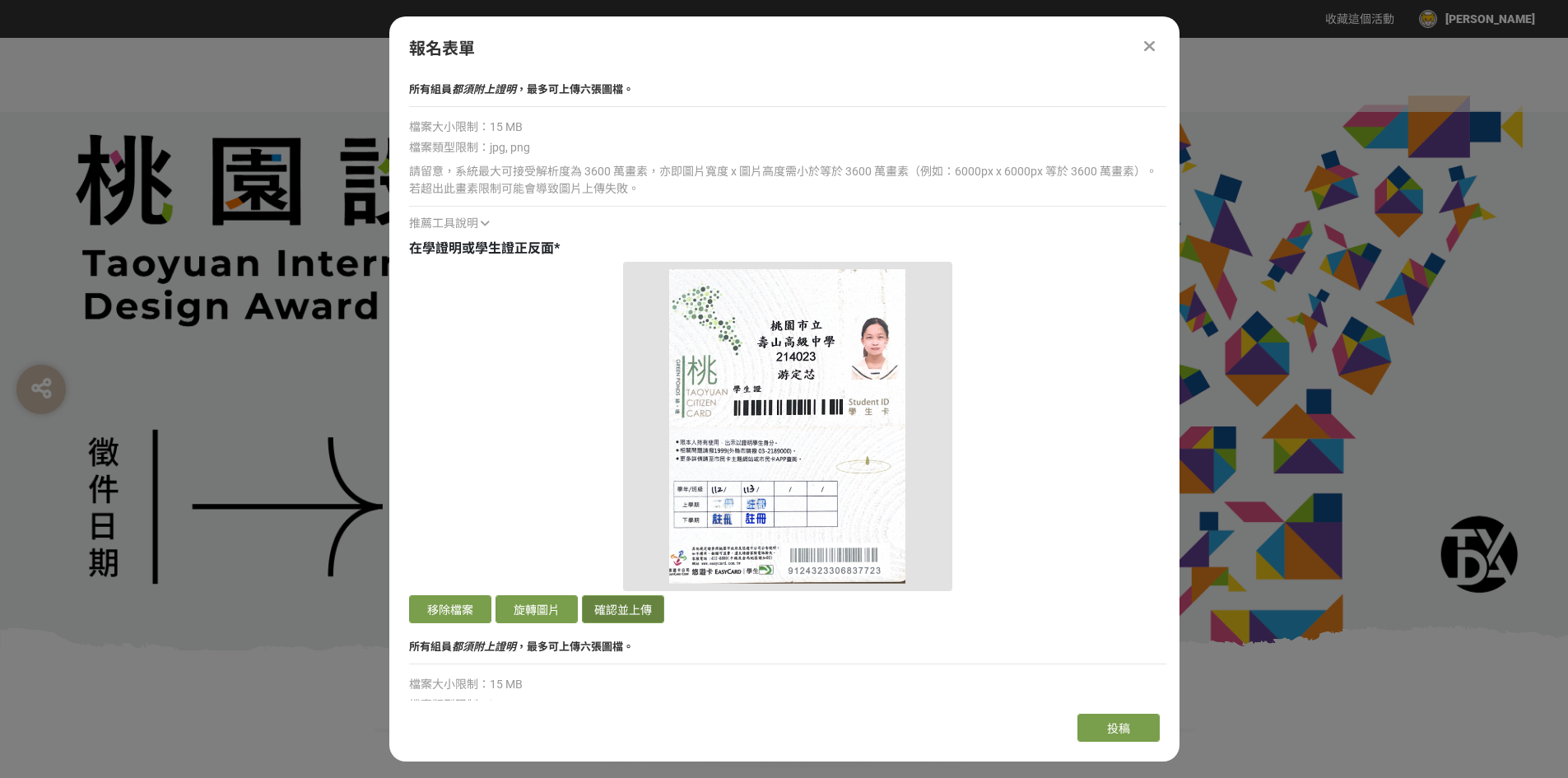
click at [646, 600] on button "確認並上傳" at bounding box center [623, 608] width 83 height 28
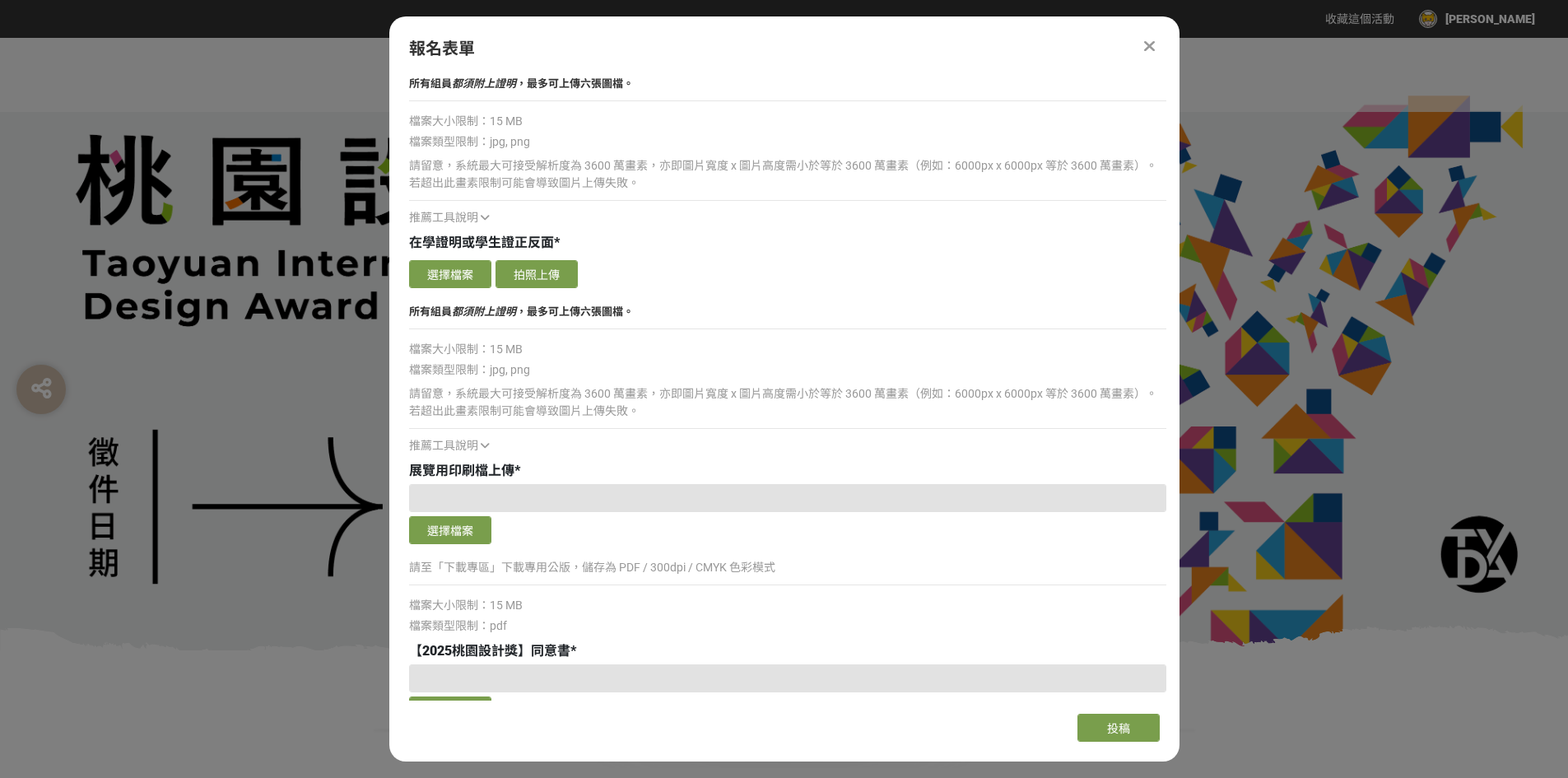
scroll to position [4774, 0]
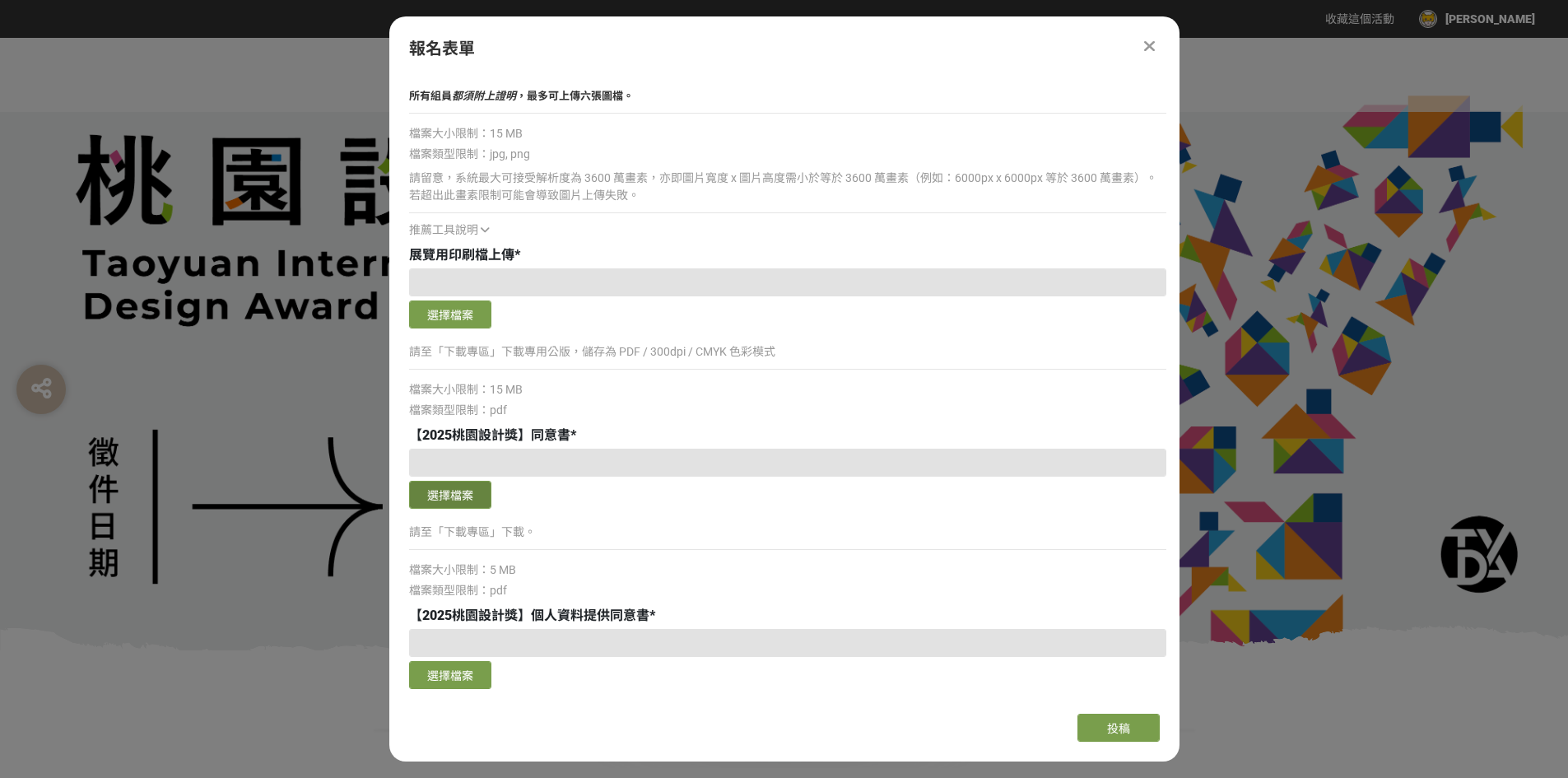
click at [470, 495] on button "選擇檔案" at bounding box center [450, 494] width 83 height 28
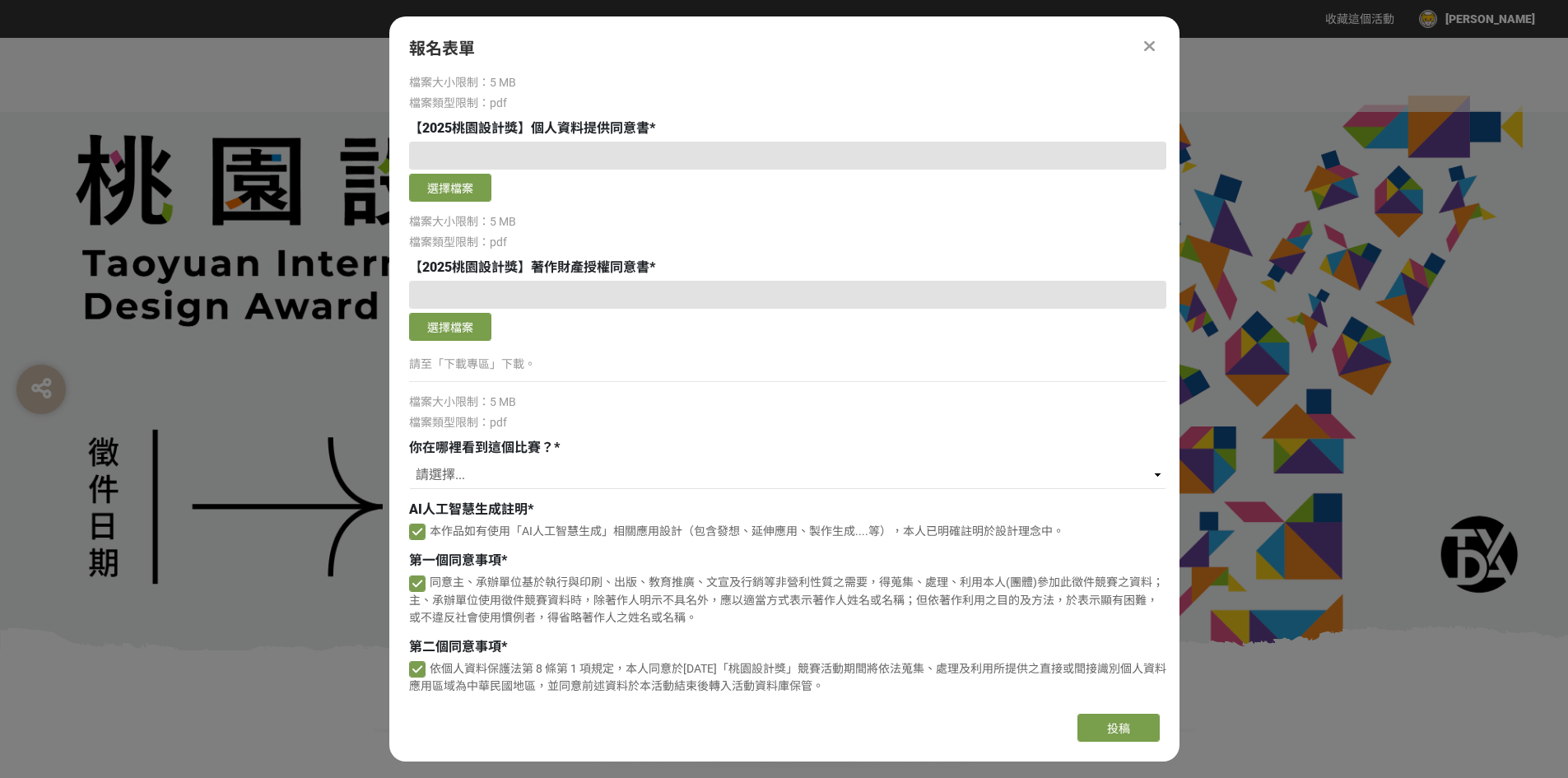
scroll to position [5509, 0]
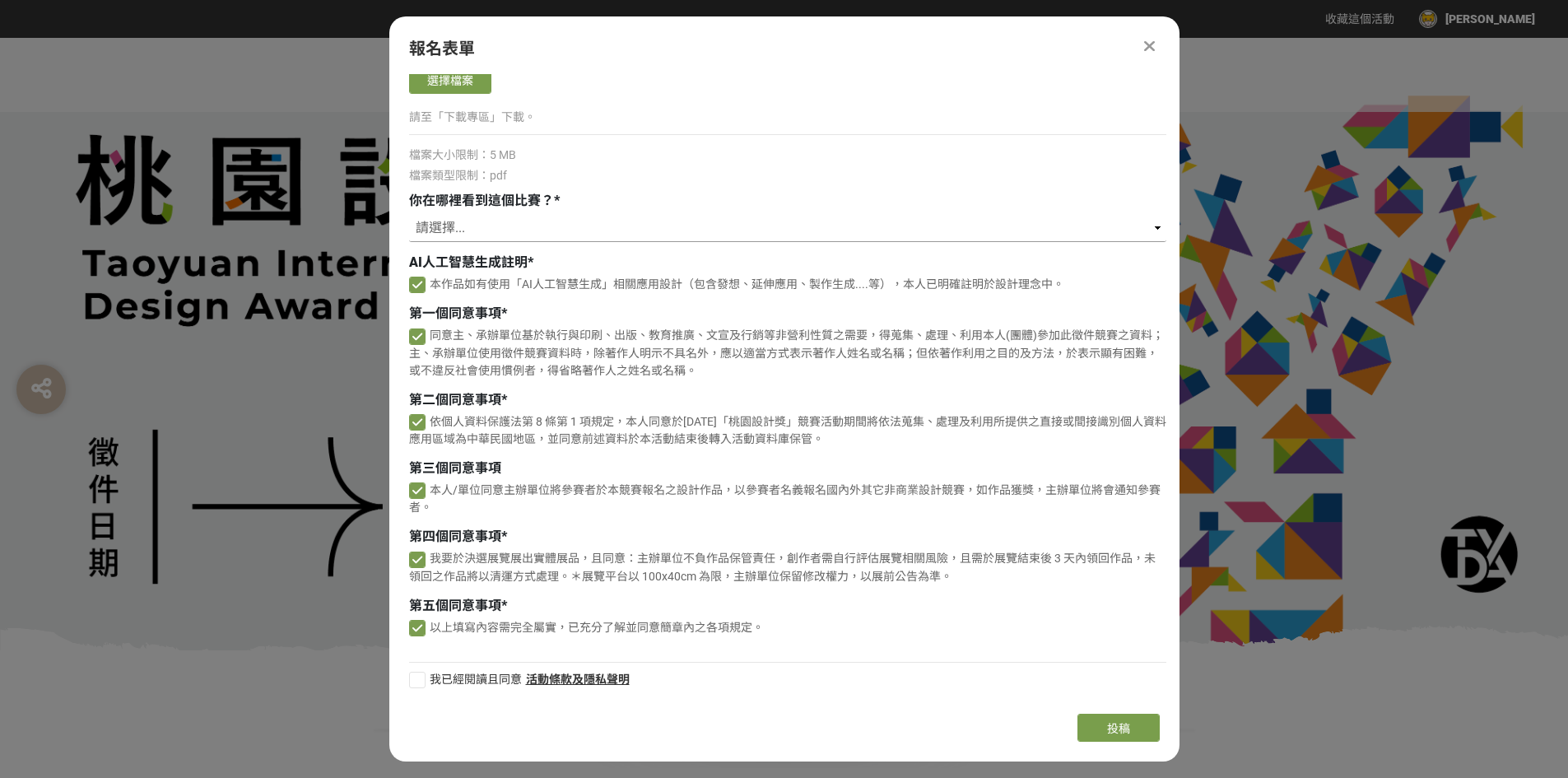
click at [472, 215] on select "請選擇... 獎金獵人網站 Facebook / Instagram 校園講座 / 老師系上推薦 電子郵件 海報 其他" at bounding box center [787, 228] width 757 height 28
select select "校園講座 / 老師系上推薦"
click at [409, 214] on select "請選擇... 獎金獵人網站 Facebook / Instagram 校園講座 / 老師系上推薦 電子郵件 海報 其他" at bounding box center [787, 228] width 757 height 28
click at [407, 679] on div "組別與階段選擇 機關出題組/企業出題組 徵件階段 新銳設計師組 徵件階段 高中職組（限就讀或設籍於[GEOGRAPHIC_DATA]） 徵件階段 若您擁有獎金…" at bounding box center [784, 387] width 790 height 627
drag, startPoint x: 417, startPoint y: 683, endPoint x: 425, endPoint y: 683, distance: 8.0
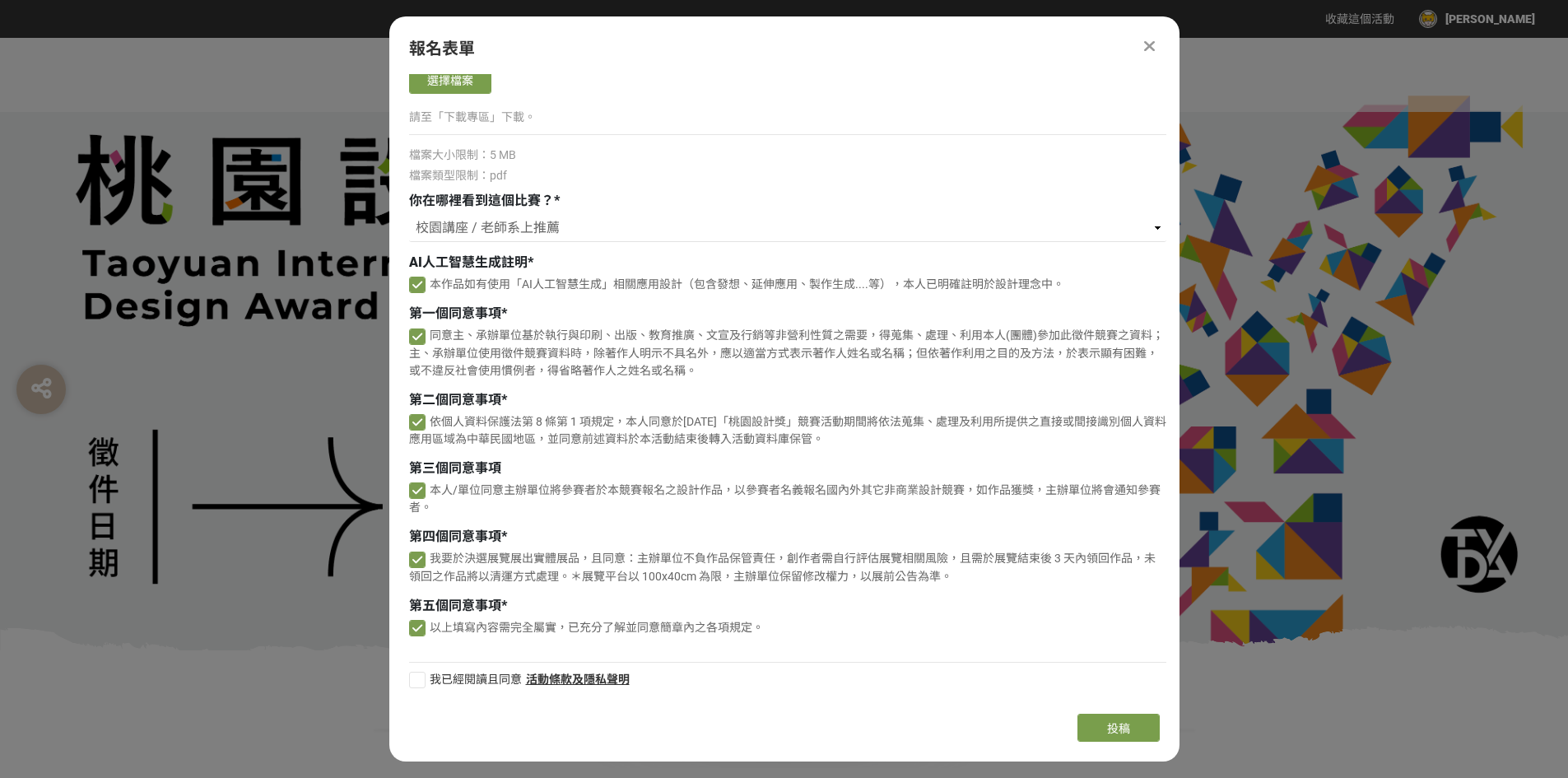
click at [418, 683] on div at bounding box center [417, 680] width 16 height 16
checkbox input "true"
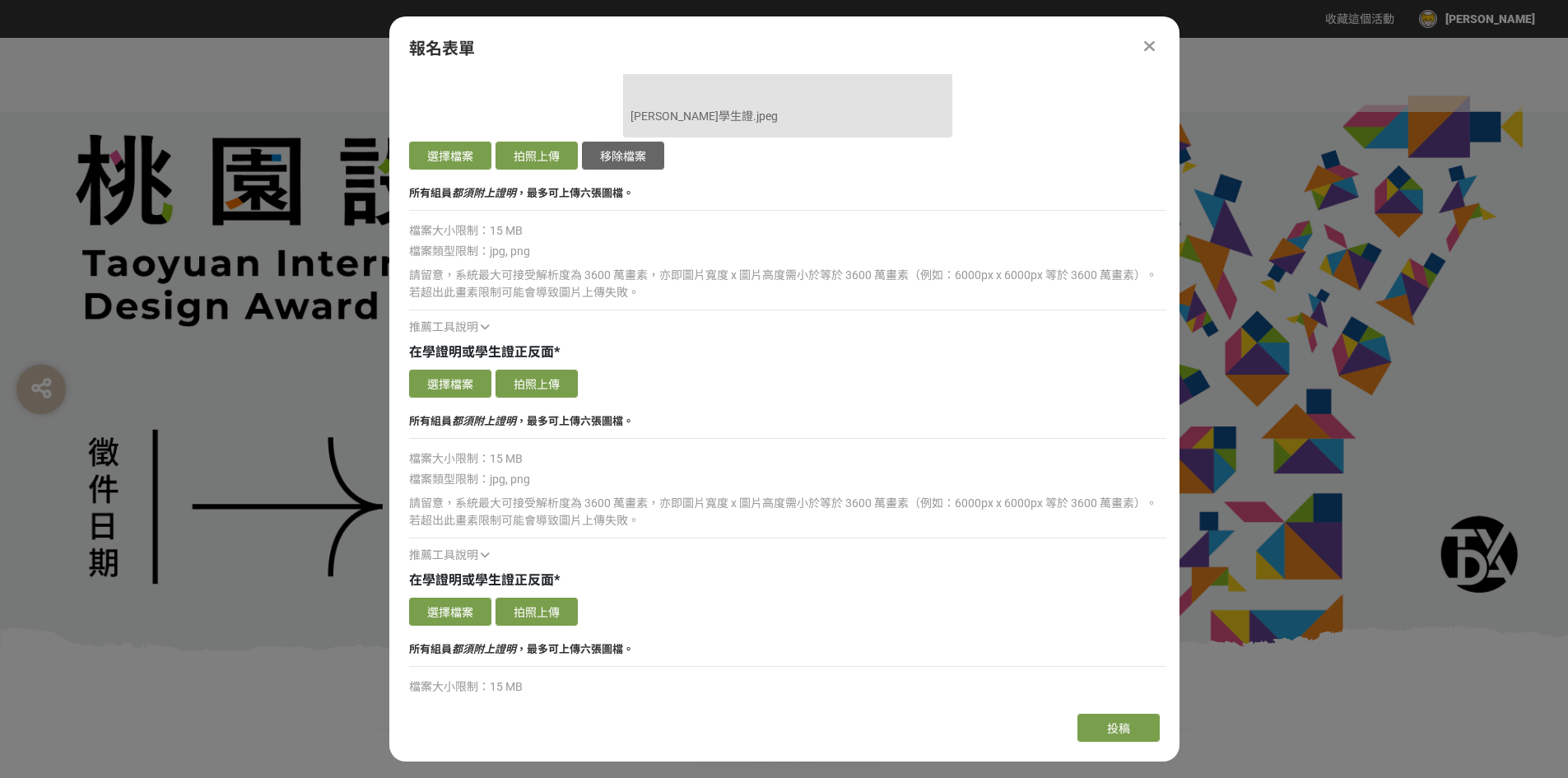
scroll to position [4027, 0]
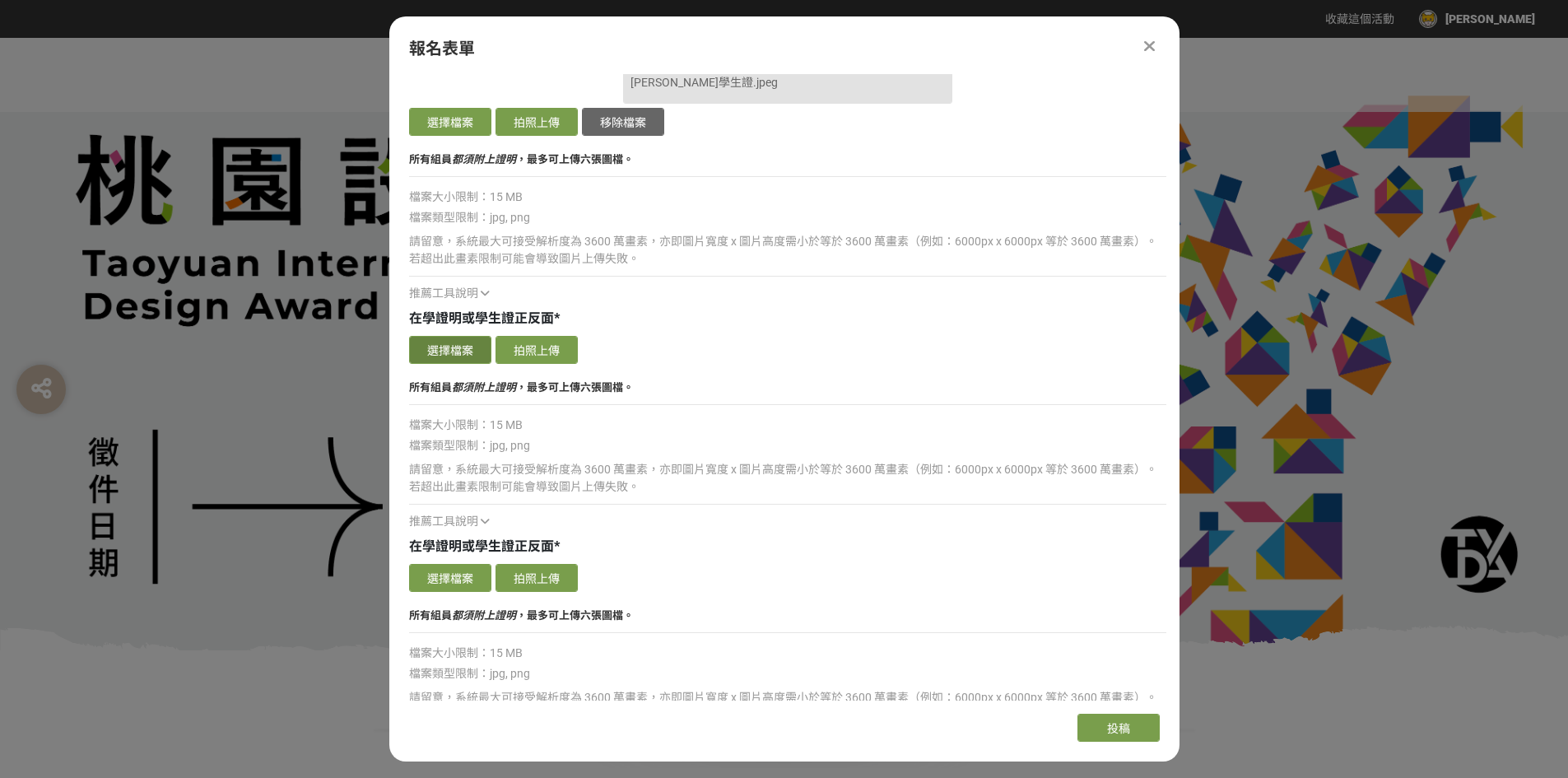
click at [463, 346] on button "選擇檔案" at bounding box center [450, 349] width 83 height 28
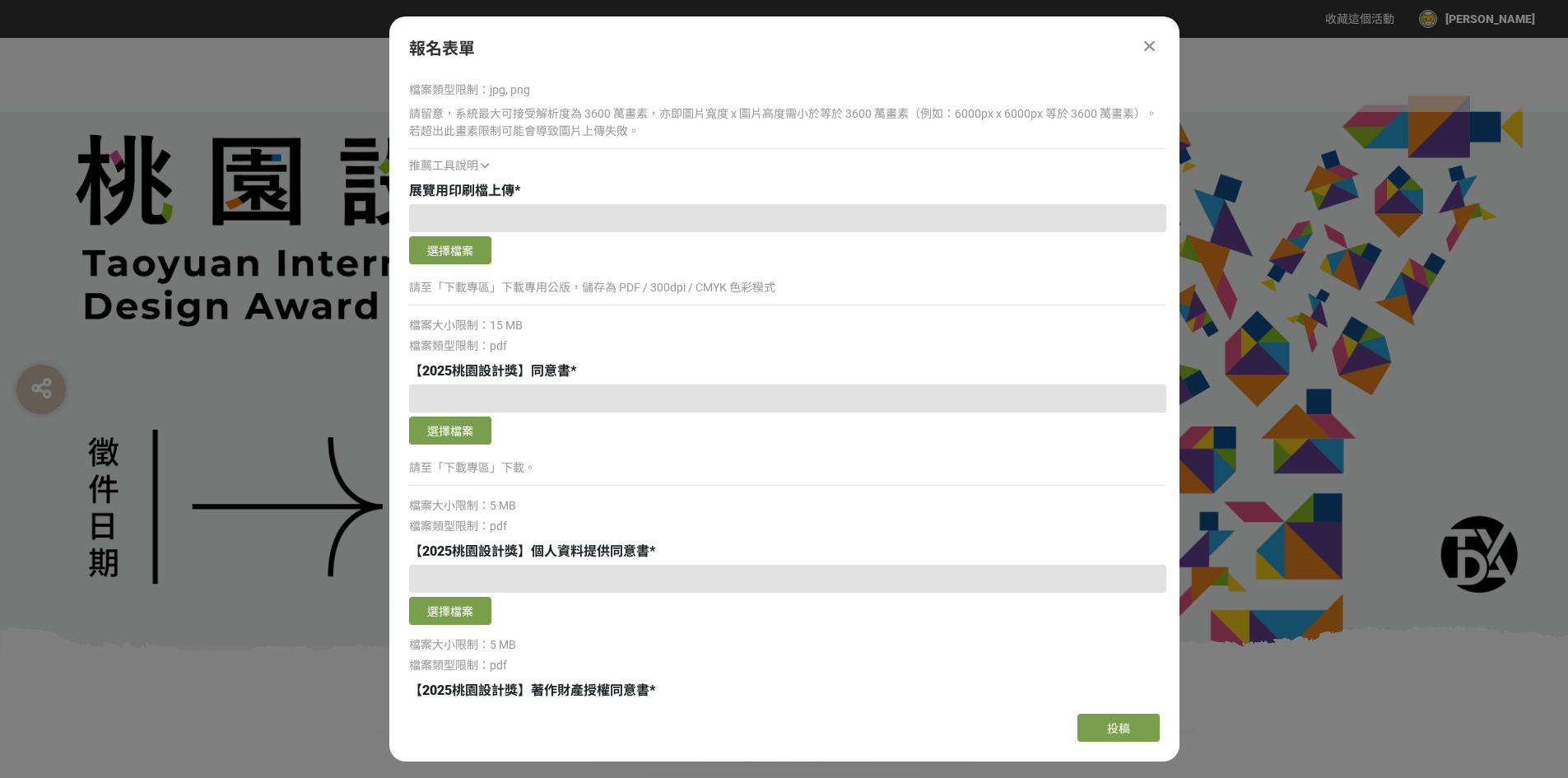
scroll to position [5179, 0]
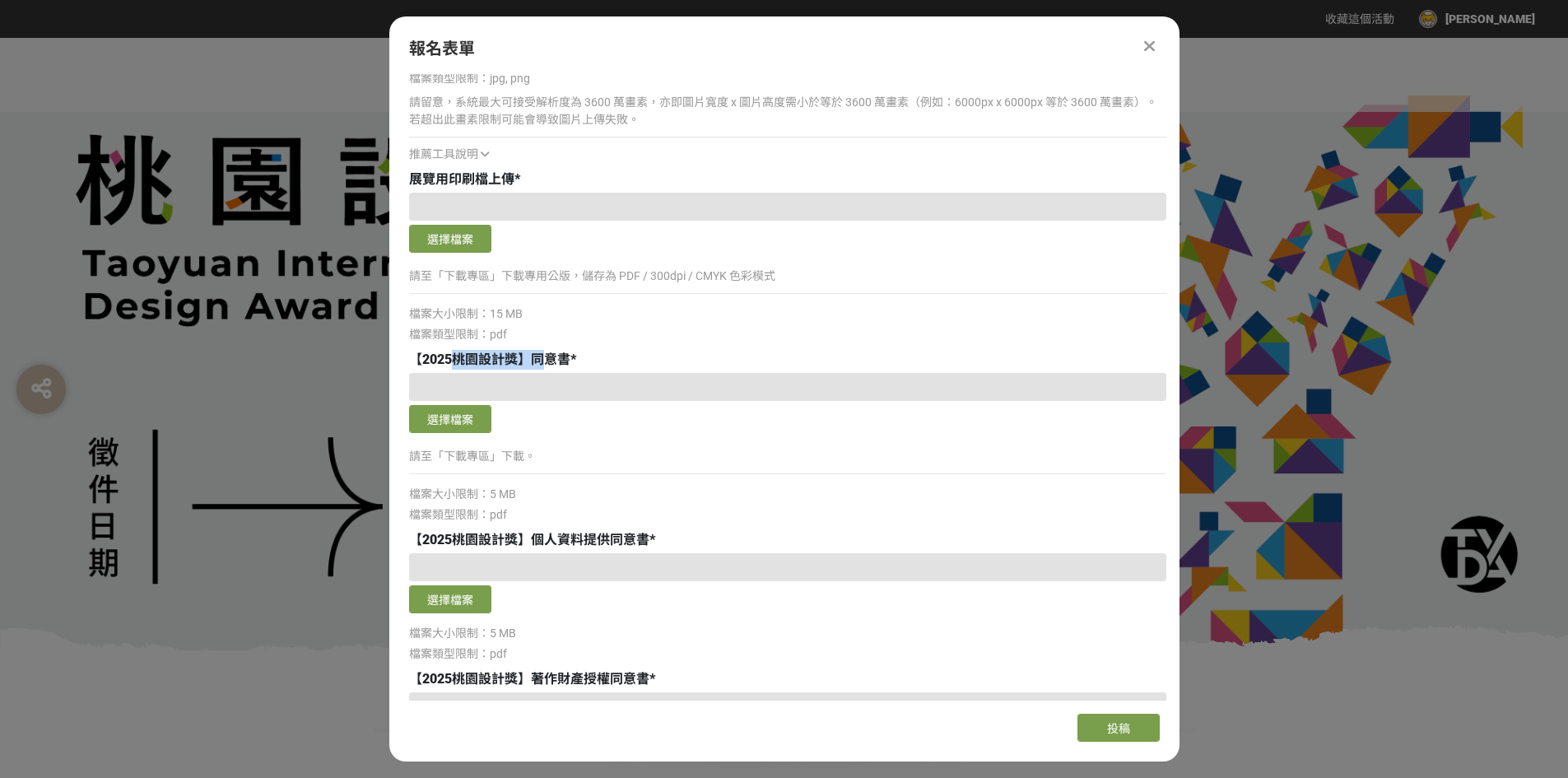
drag, startPoint x: 550, startPoint y: 352, endPoint x: 449, endPoint y: 360, distance: 101.3
click at [449, 360] on span "【2025桃園設計獎】同意書" at bounding box center [490, 359] width 161 height 15
click at [491, 351] on div "【2025桃園設計獎】同意書 *" at bounding box center [787, 360] width 757 height 20
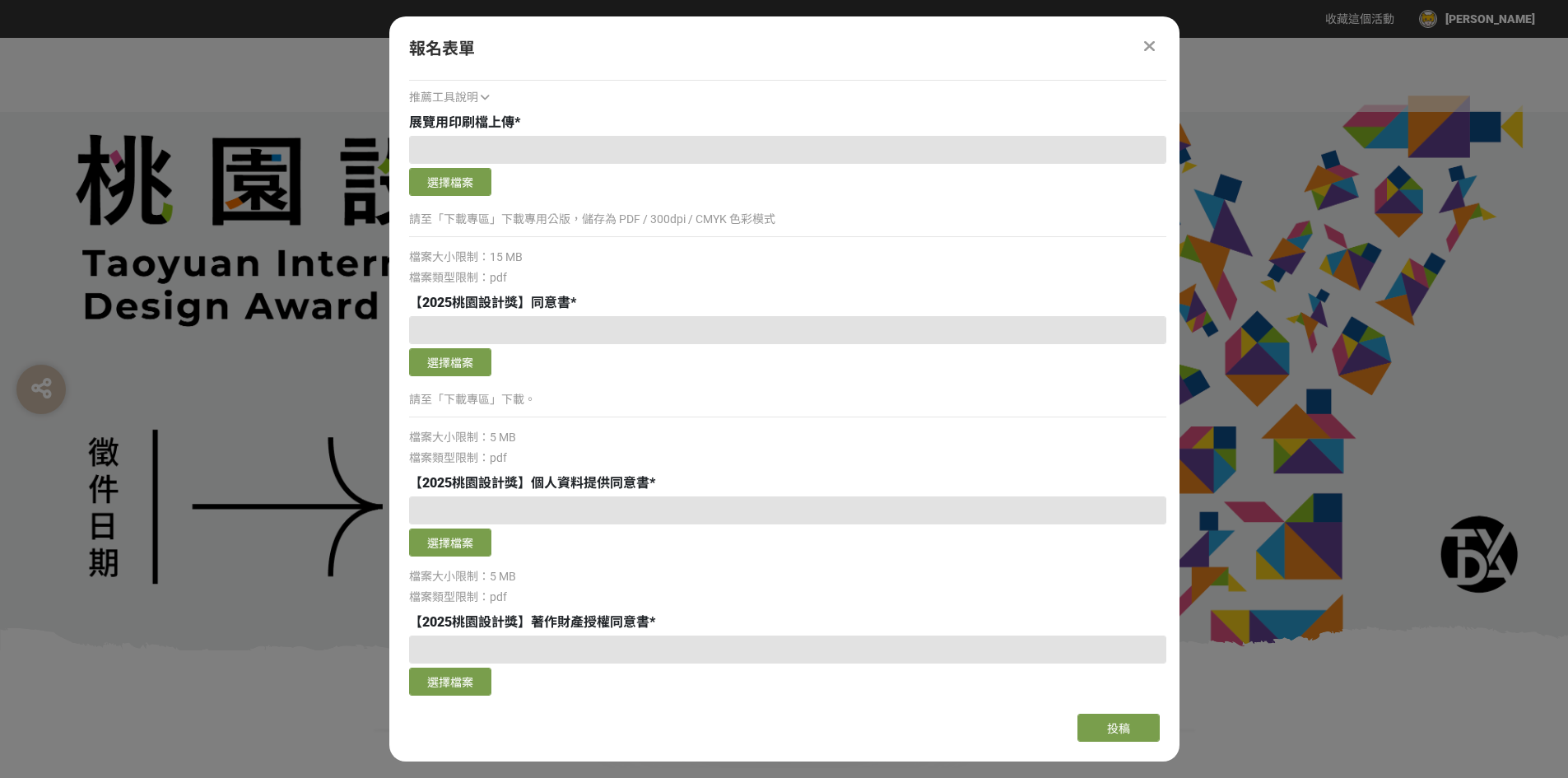
scroll to position [5262, 0]
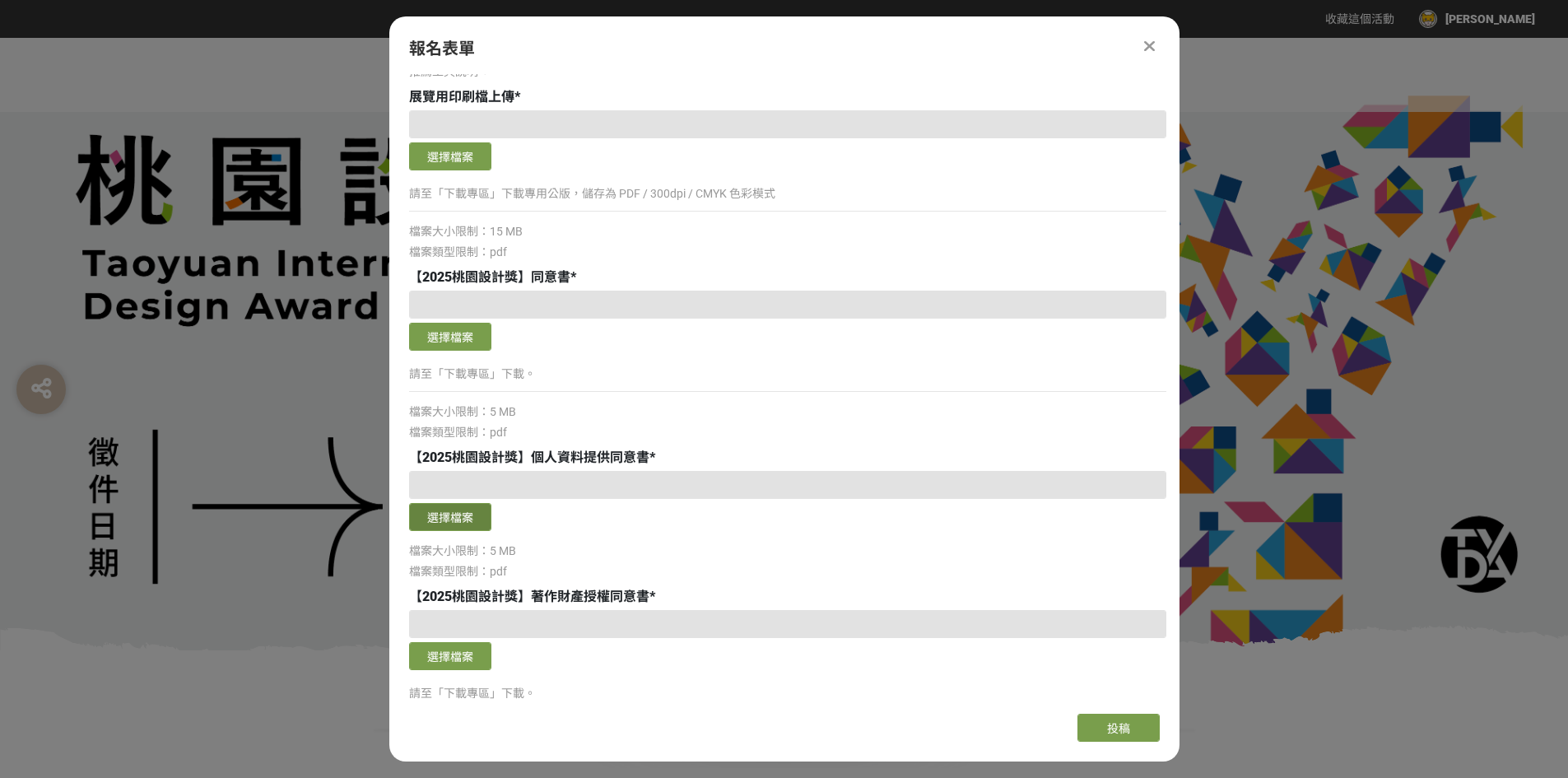
click at [430, 529] on button "選擇檔案" at bounding box center [450, 517] width 83 height 28
click at [440, 522] on button "選擇檔案" at bounding box center [450, 517] width 83 height 28
click at [445, 512] on button "選擇檔案" at bounding box center [450, 517] width 83 height 28
drag, startPoint x: 519, startPoint y: 425, endPoint x: 499, endPoint y: 447, distance: 29.7
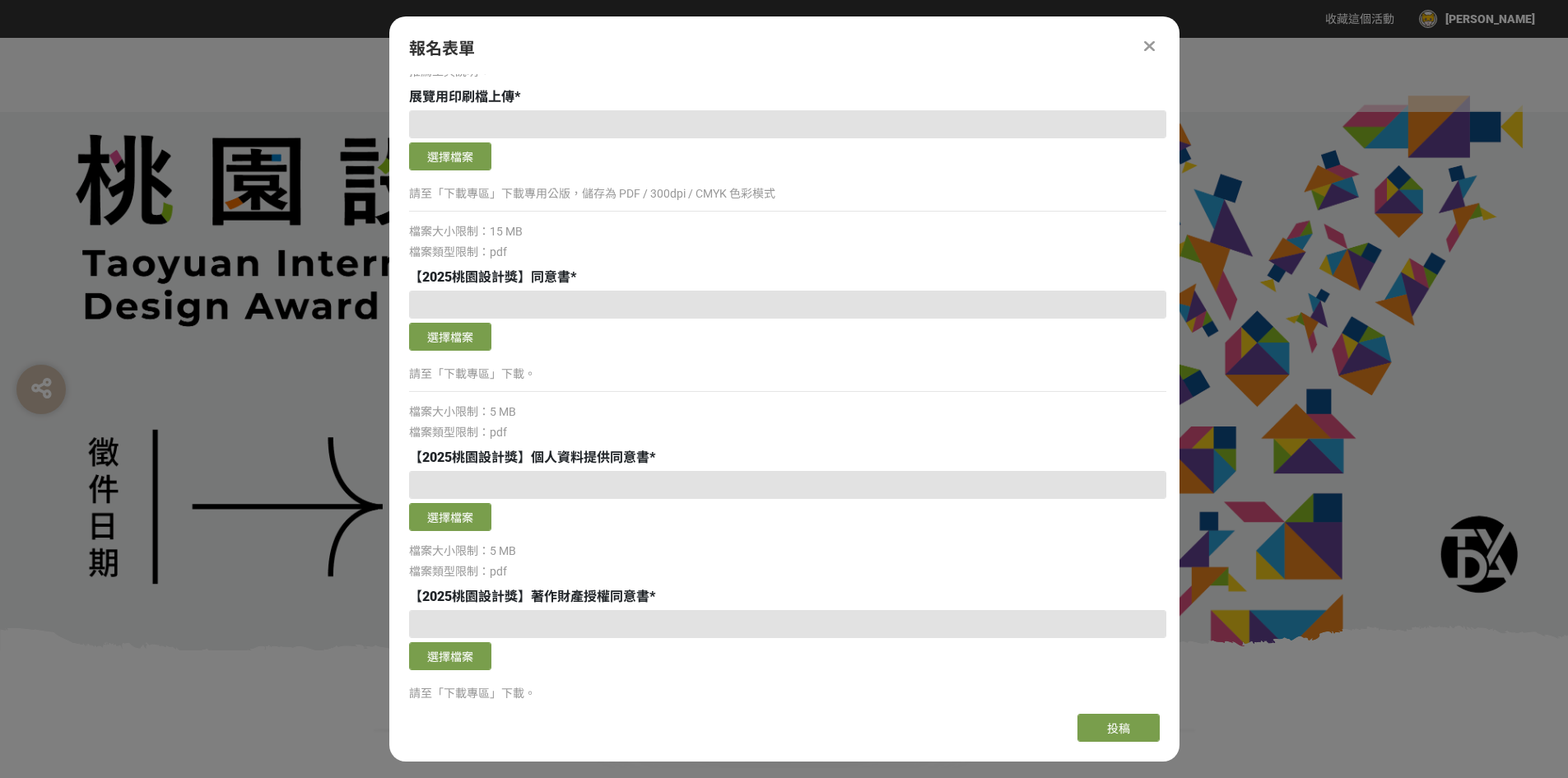
click at [746, 395] on div "請至「下載專區」下載。" at bounding box center [787, 381] width 757 height 38
click at [467, 343] on button "選擇檔案" at bounding box center [450, 336] width 83 height 28
click at [474, 515] on button "選擇檔案" at bounding box center [450, 517] width 83 height 28
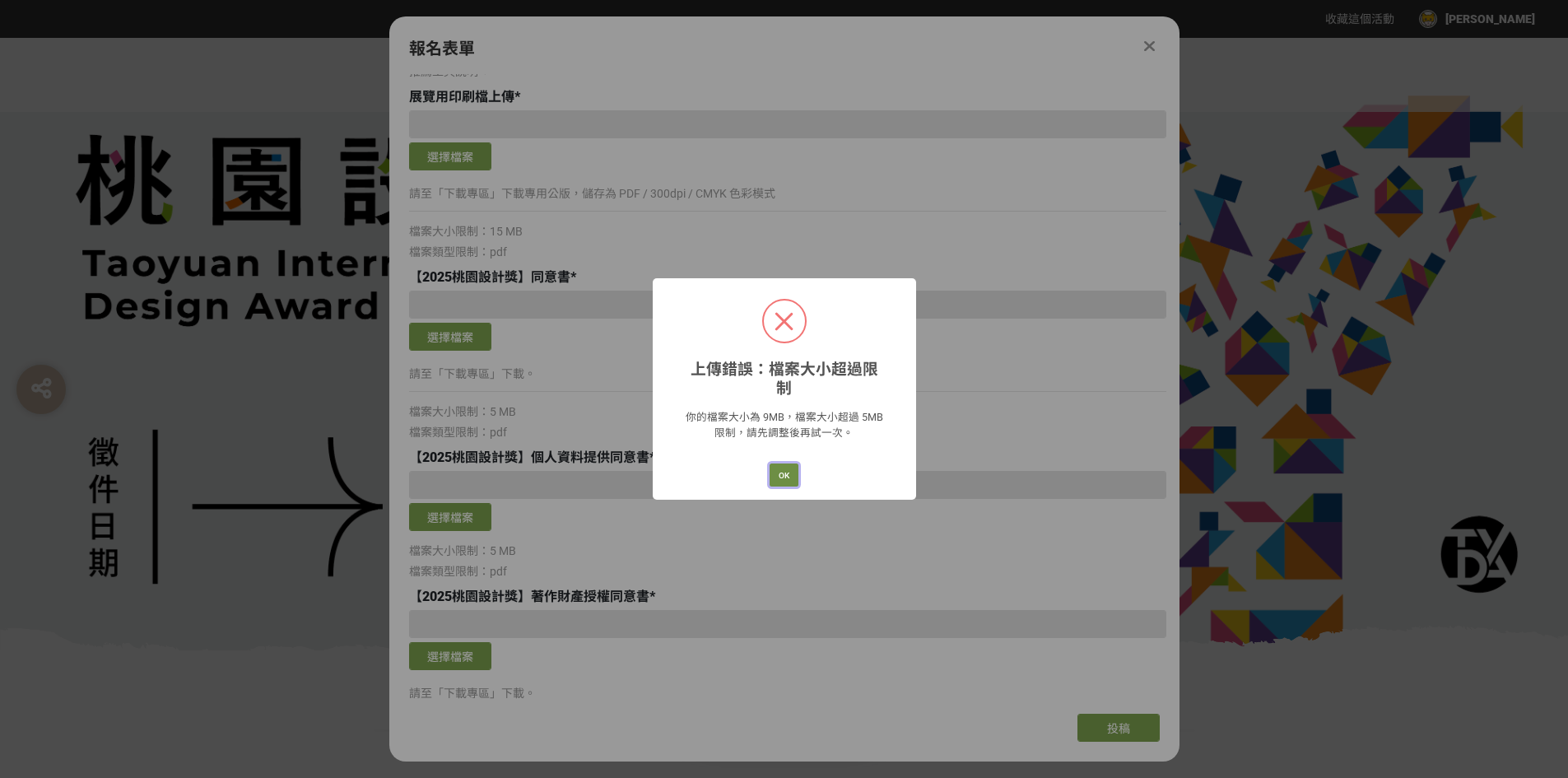
click at [781, 463] on button "OK" at bounding box center [784, 474] width 29 height 23
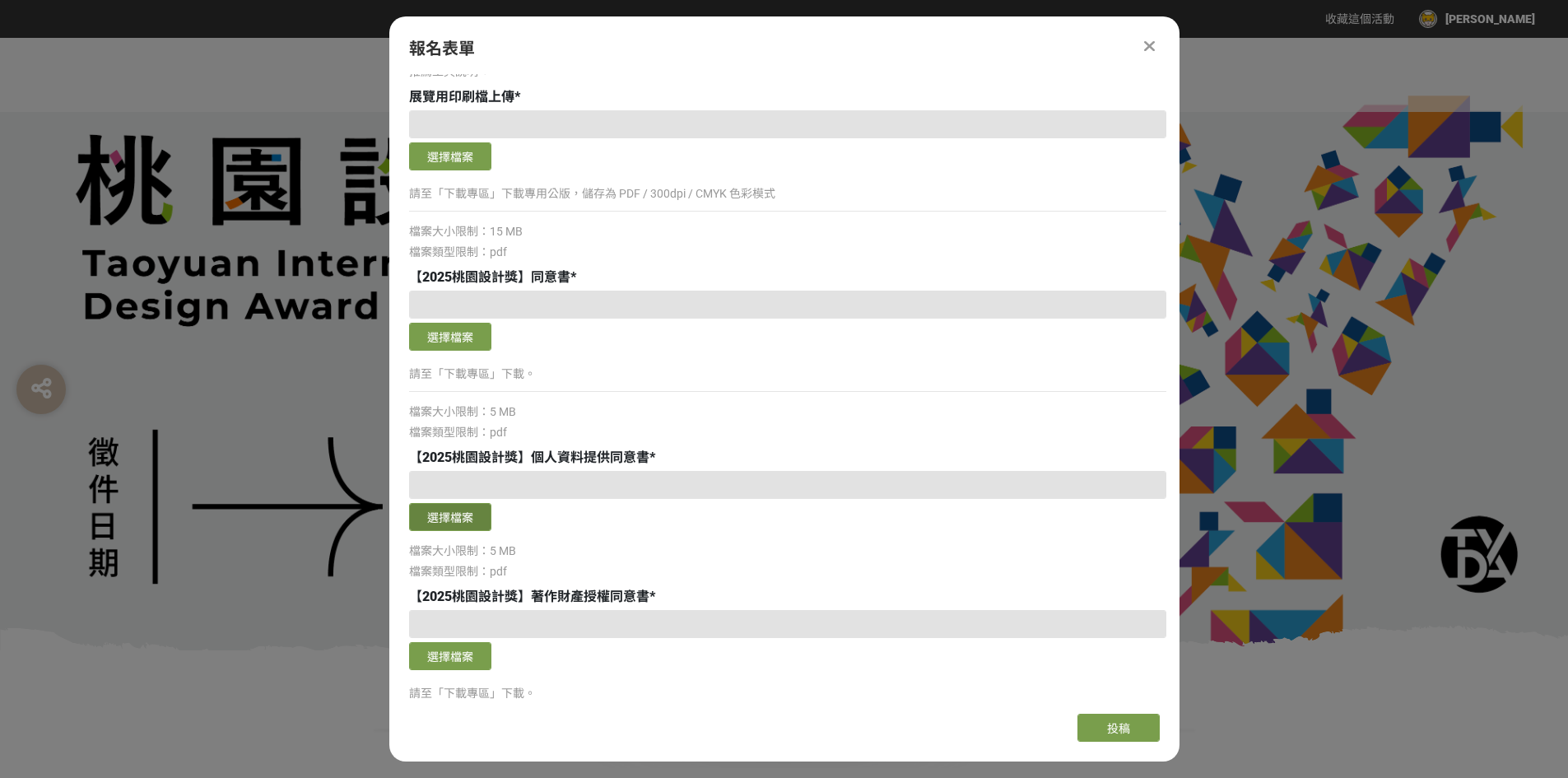
click at [472, 522] on button "選擇檔案" at bounding box center [450, 517] width 83 height 28
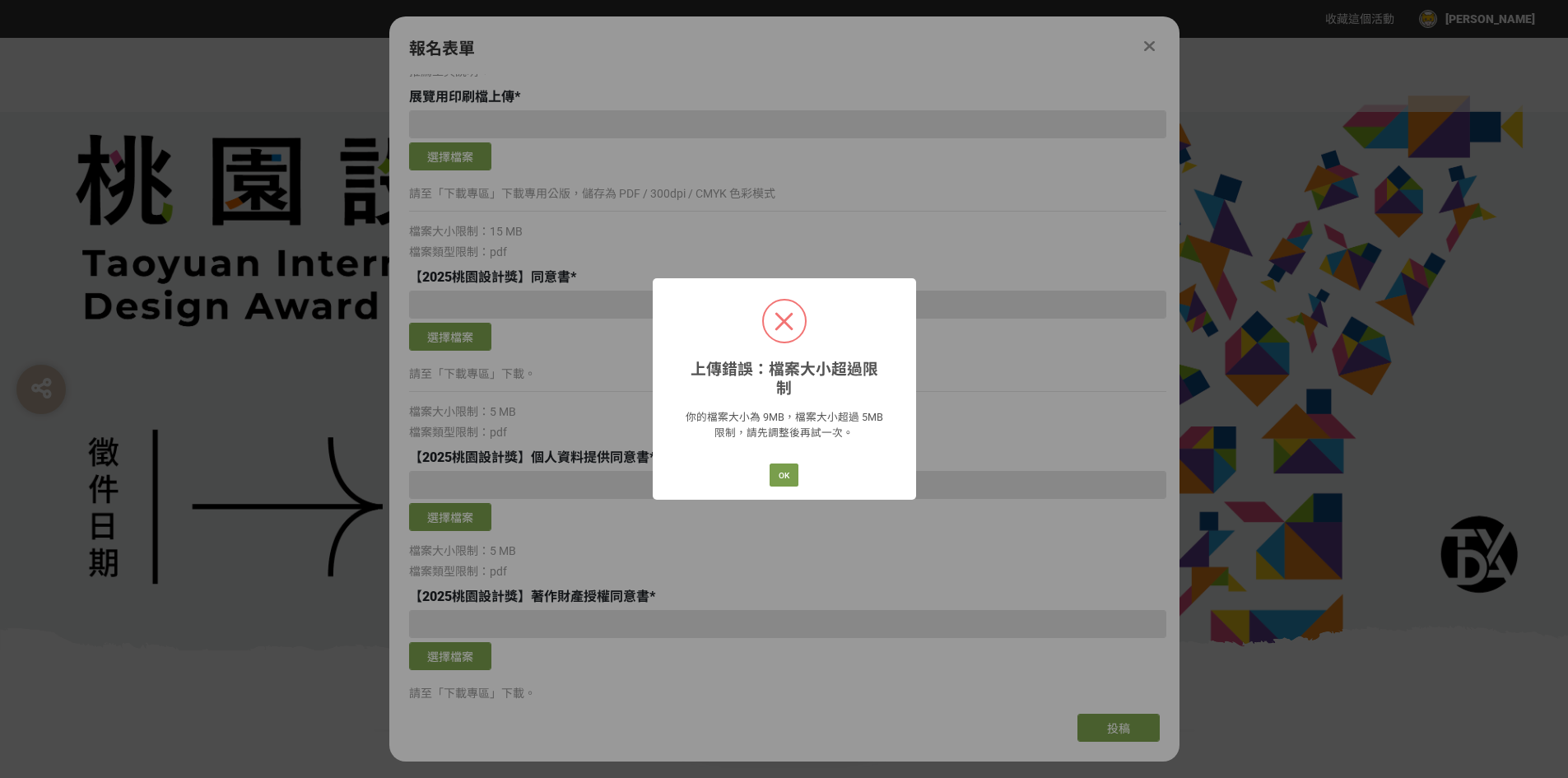
click at [808, 474] on div "上傳錯誤：檔案大小超過限制 × 你的檔案大小為 9MB，檔案大小超過 5MB 限制，請先調整後再試一次。 OK Cancel" at bounding box center [784, 388] width 263 height 220
click at [790, 480] on div "上傳錯誤：檔案大小超過限制 × 你的檔案大小為 9MB，檔案大小超過 5MB 限制，請先調整後再試一次。 OK Cancel" at bounding box center [784, 388] width 263 height 220
click at [783, 464] on button "OK" at bounding box center [784, 474] width 29 height 23
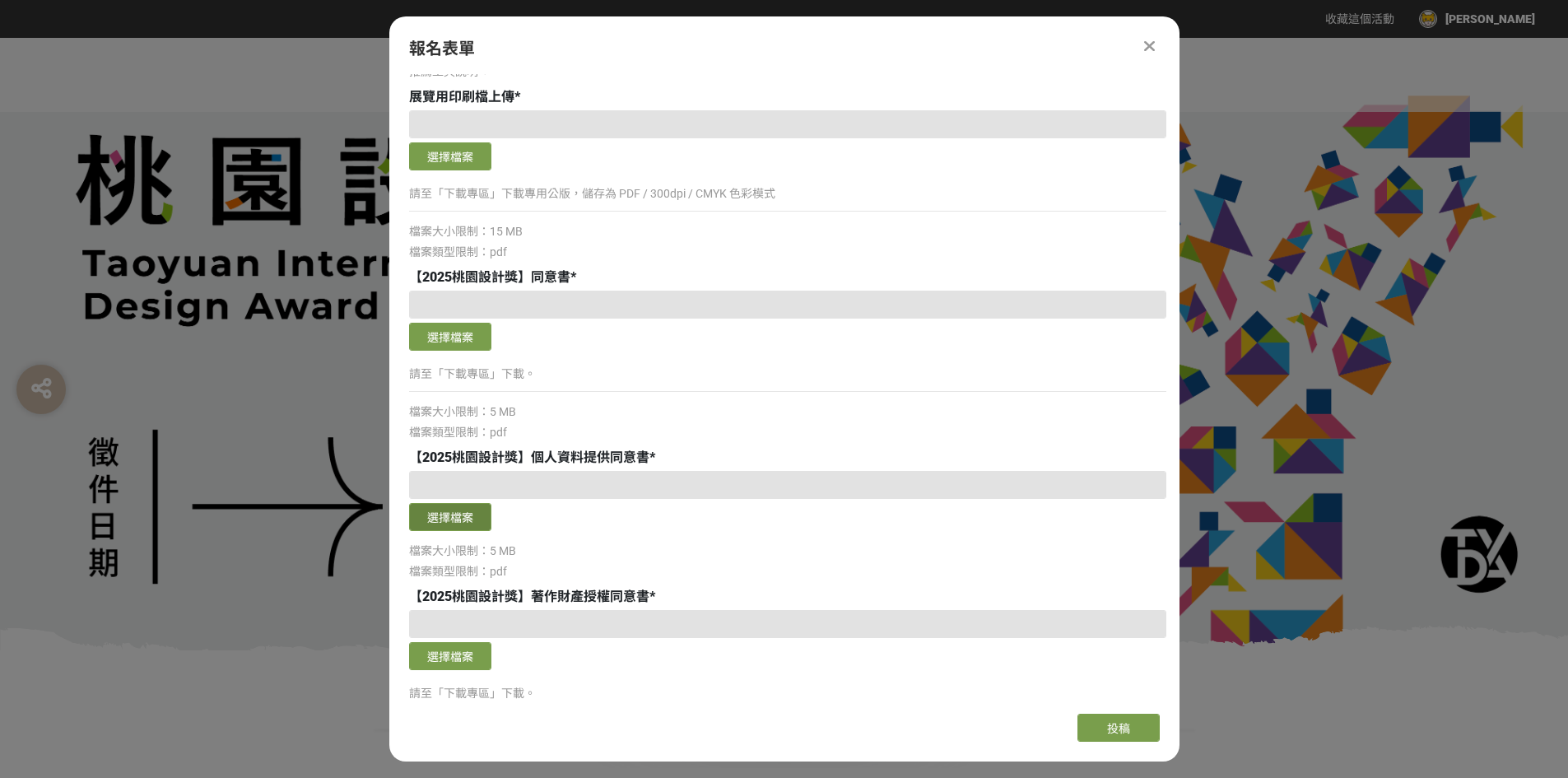
click at [450, 522] on button "選擇檔案" at bounding box center [450, 517] width 83 height 28
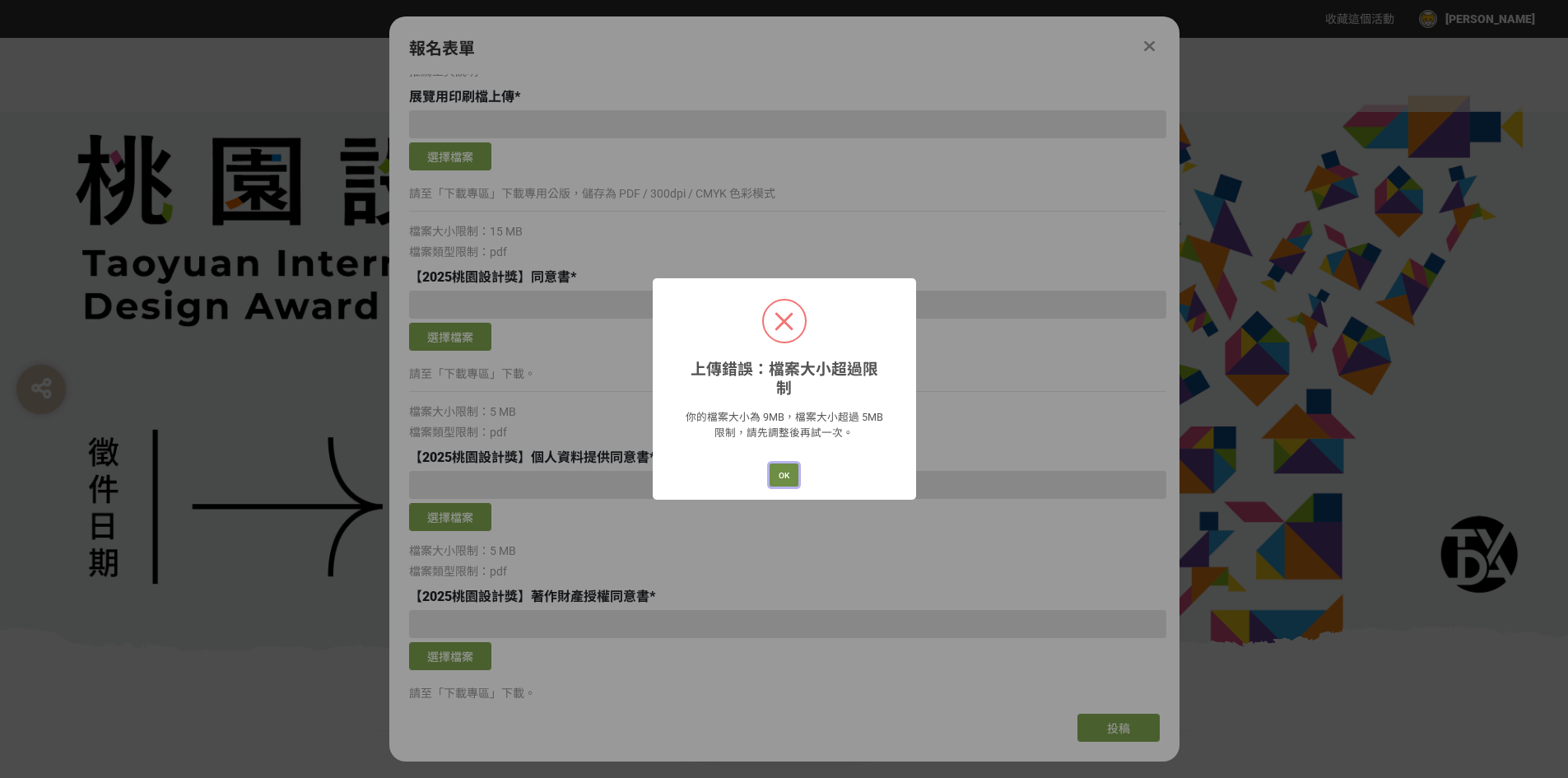
click at [785, 463] on button "OK" at bounding box center [784, 474] width 29 height 23
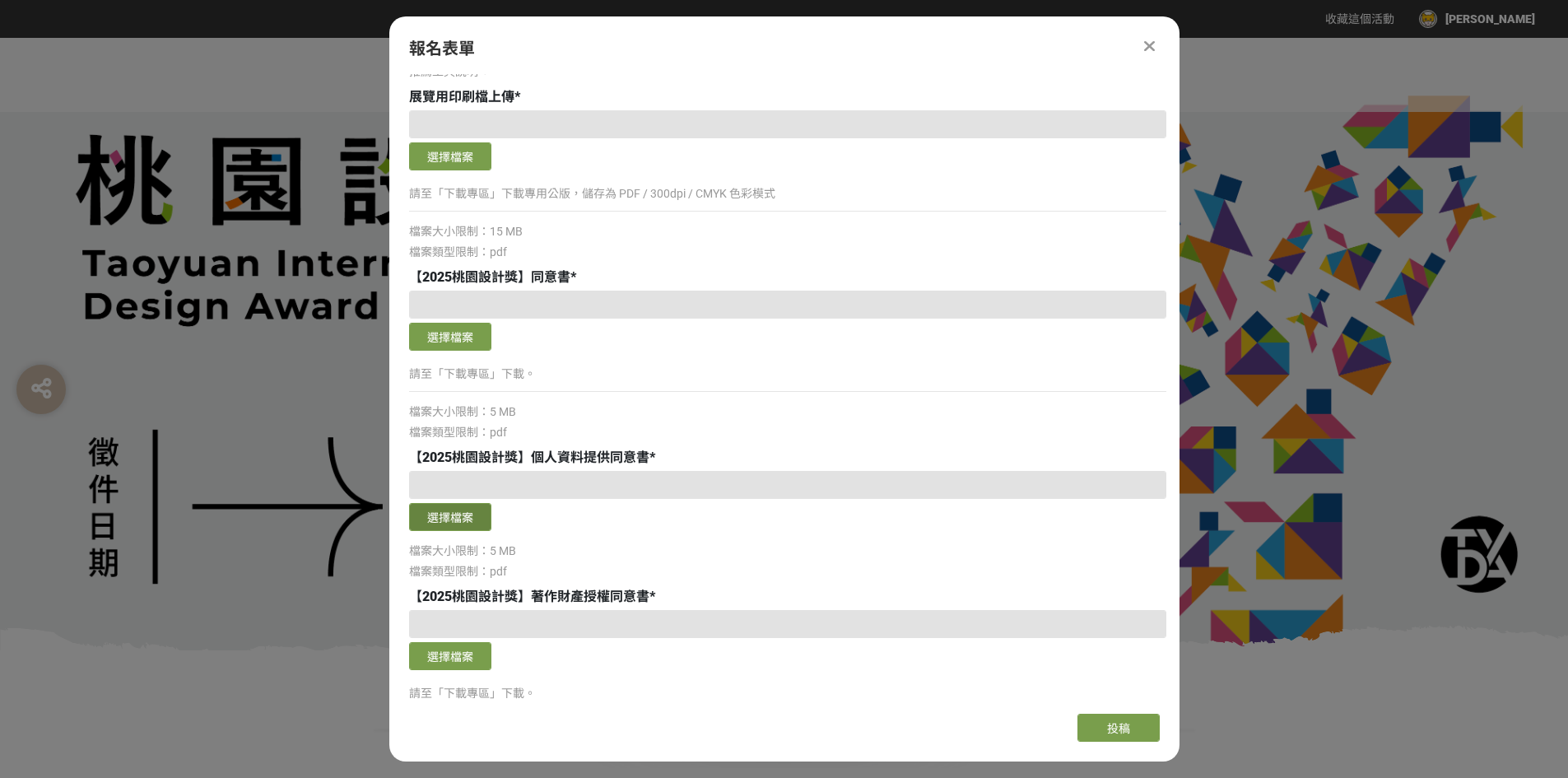
click at [471, 516] on button "選擇檔案" at bounding box center [450, 517] width 83 height 28
click at [560, 512] on button "移除檔案" at bounding box center [536, 517] width 83 height 28
click at [1129, 677] on div "選擇檔案 請至「下載專區」下載。 檔案大小限制：5 MB 檔案類型限制：pdf" at bounding box center [787, 686] width 757 height 151
click at [462, 516] on button "選擇檔案" at bounding box center [450, 517] width 83 height 28
click at [468, 657] on button "選擇檔案" at bounding box center [450, 656] width 83 height 28
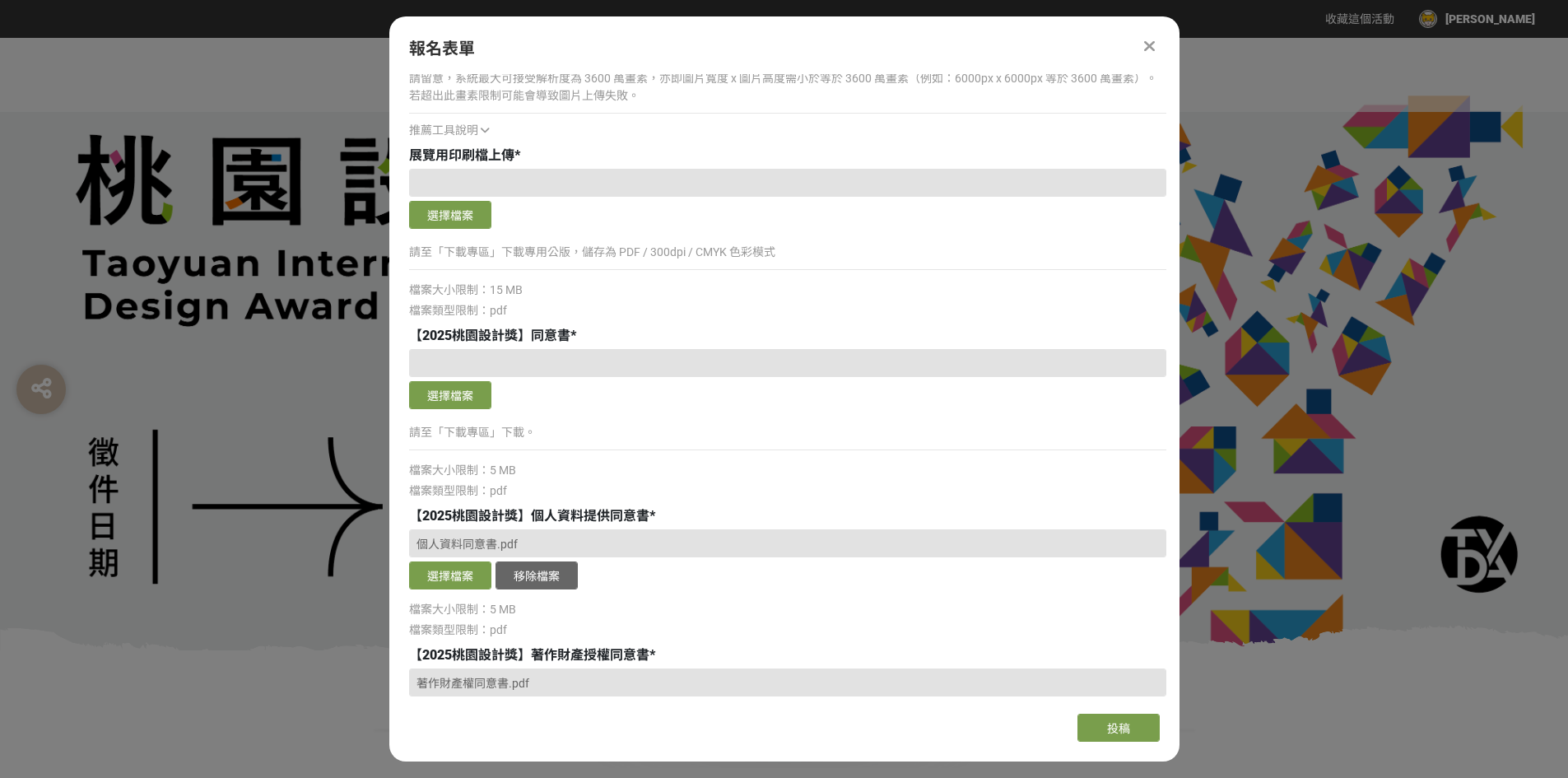
scroll to position [5179, 0]
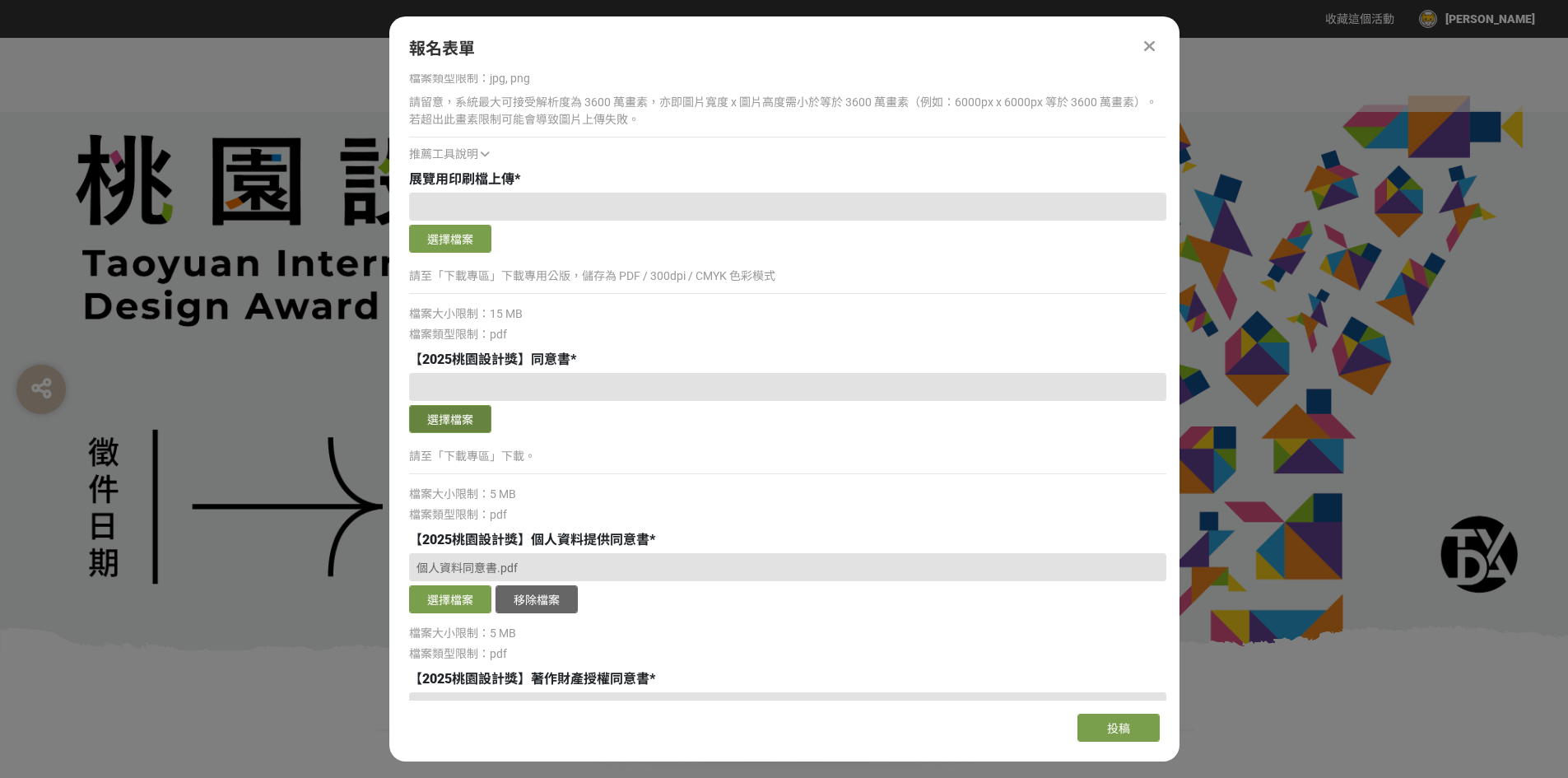
click at [448, 423] on button "選擇檔案" at bounding box center [450, 419] width 83 height 28
click at [442, 433] on button "選擇檔案" at bounding box center [450, 419] width 83 height 28
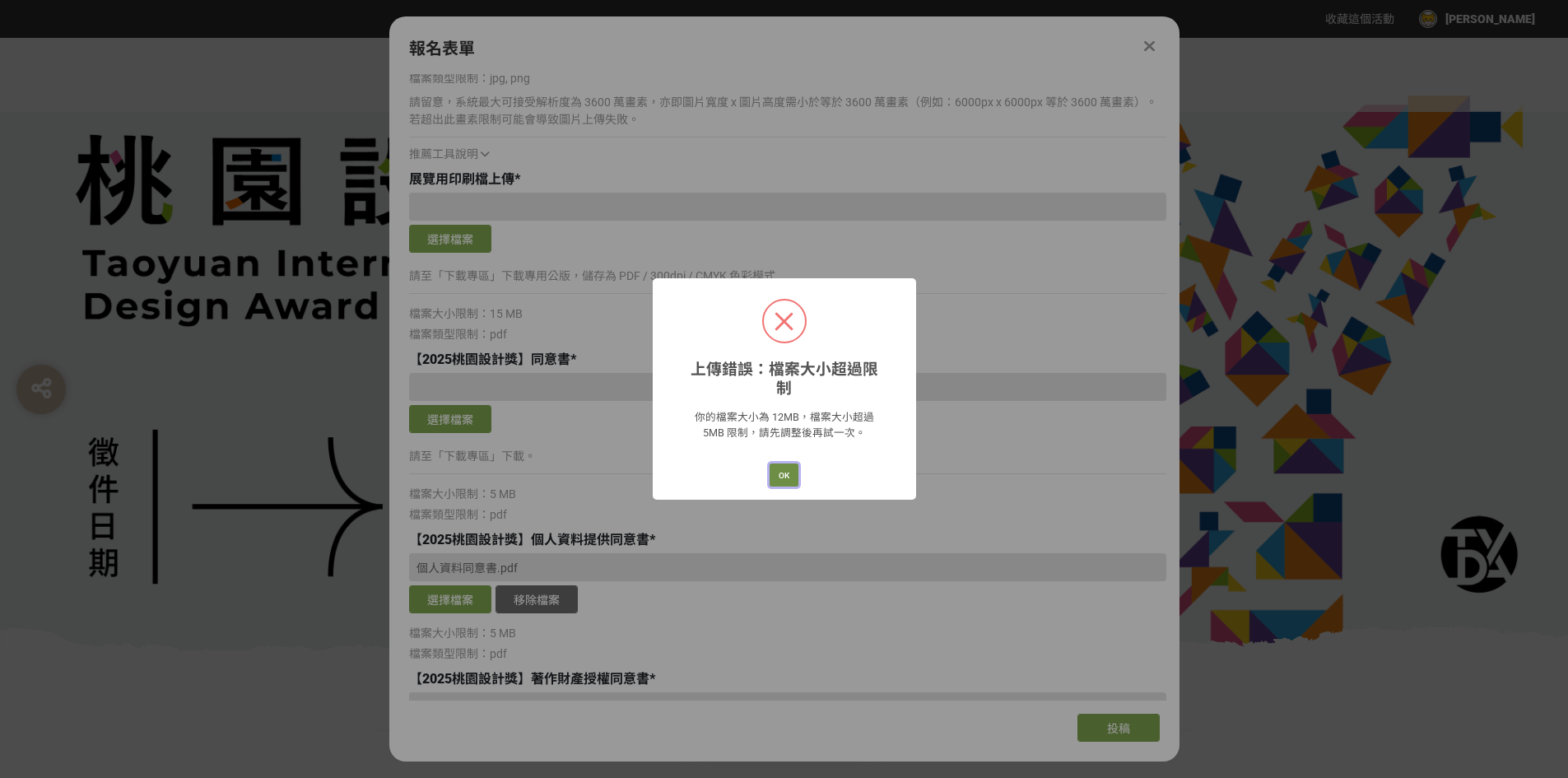
click at [796, 463] on button "OK" at bounding box center [784, 474] width 29 height 23
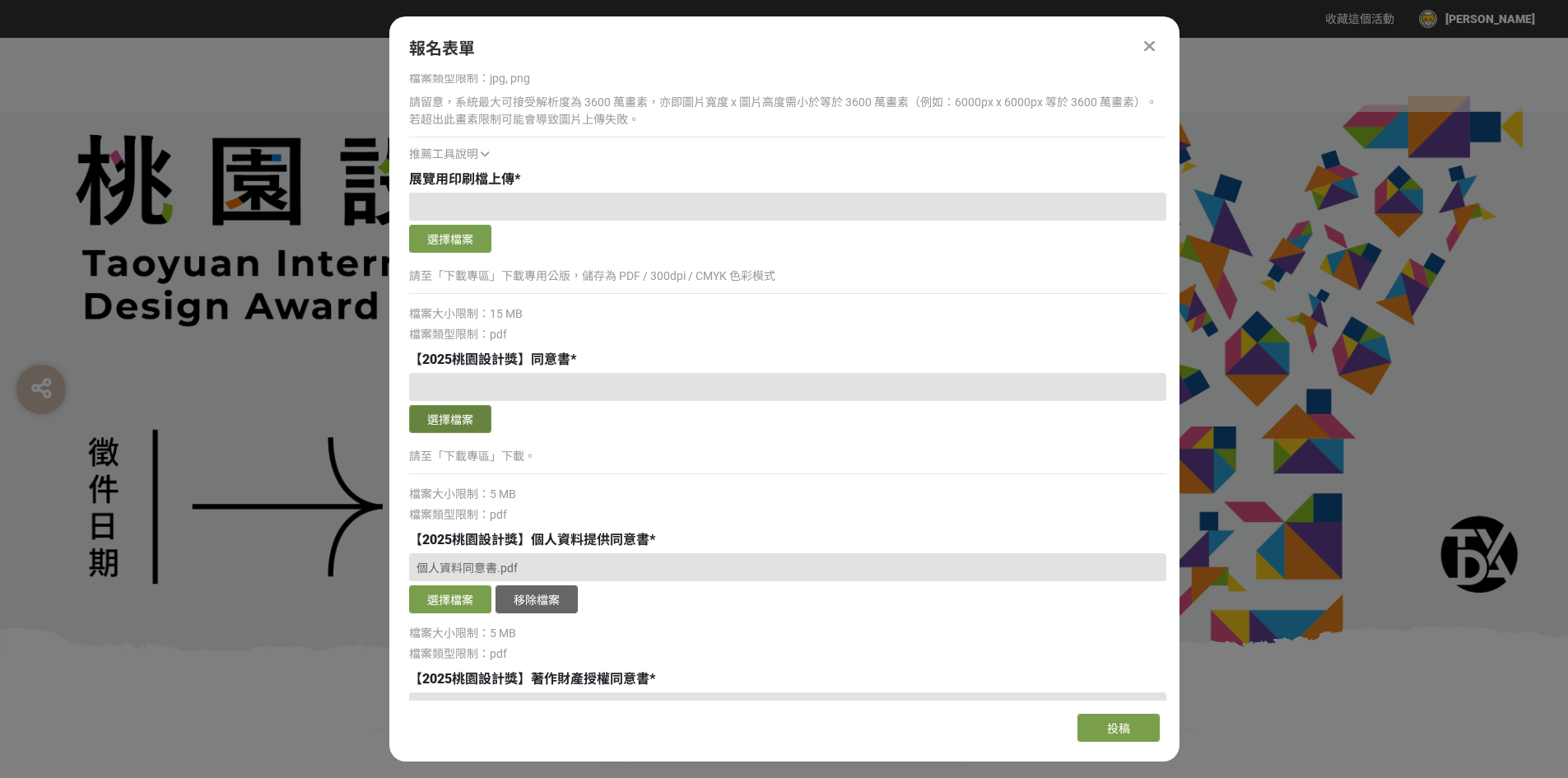
click at [470, 415] on button "選擇檔案" at bounding box center [450, 419] width 83 height 28
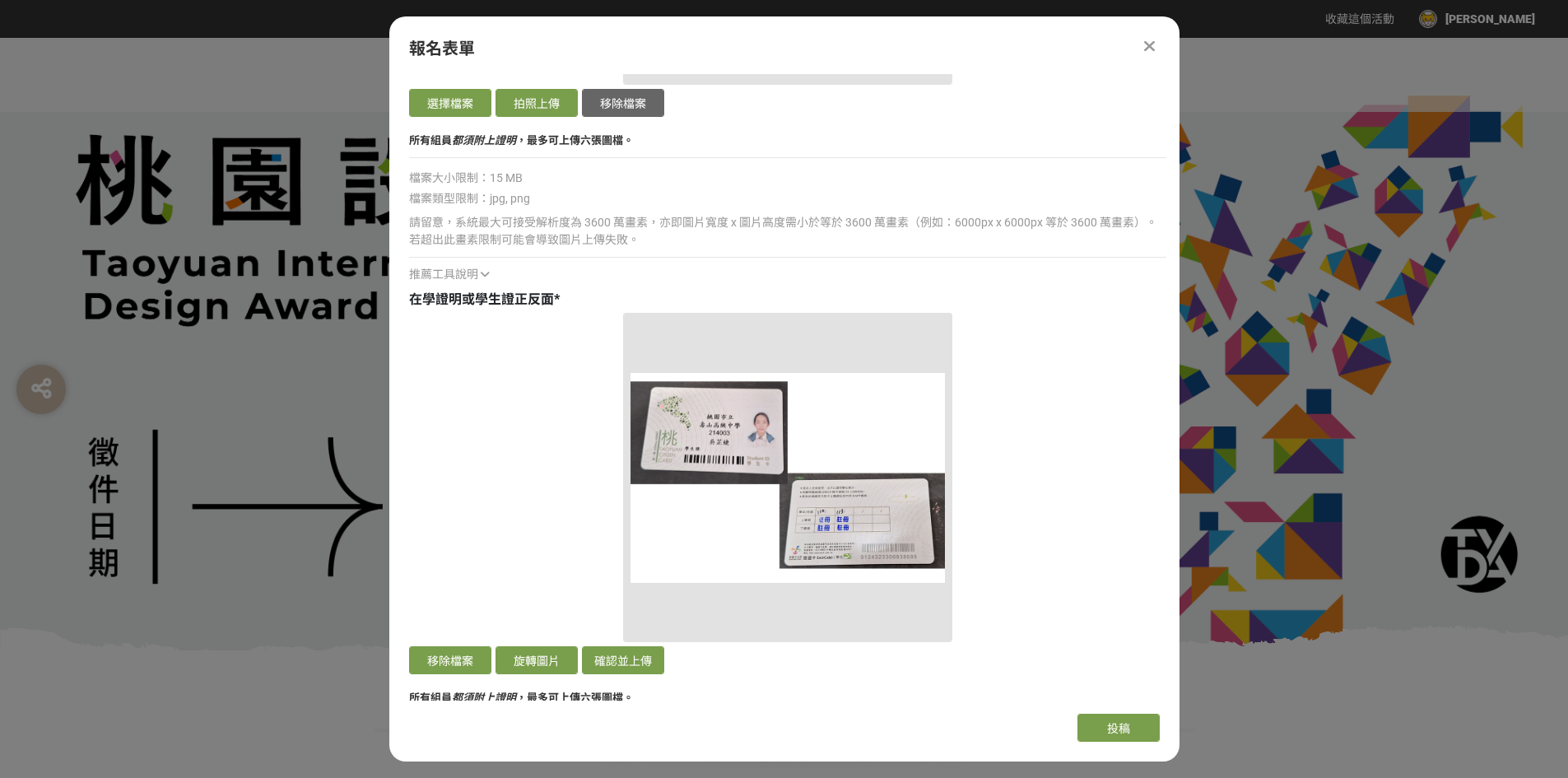
scroll to position [4274, 0]
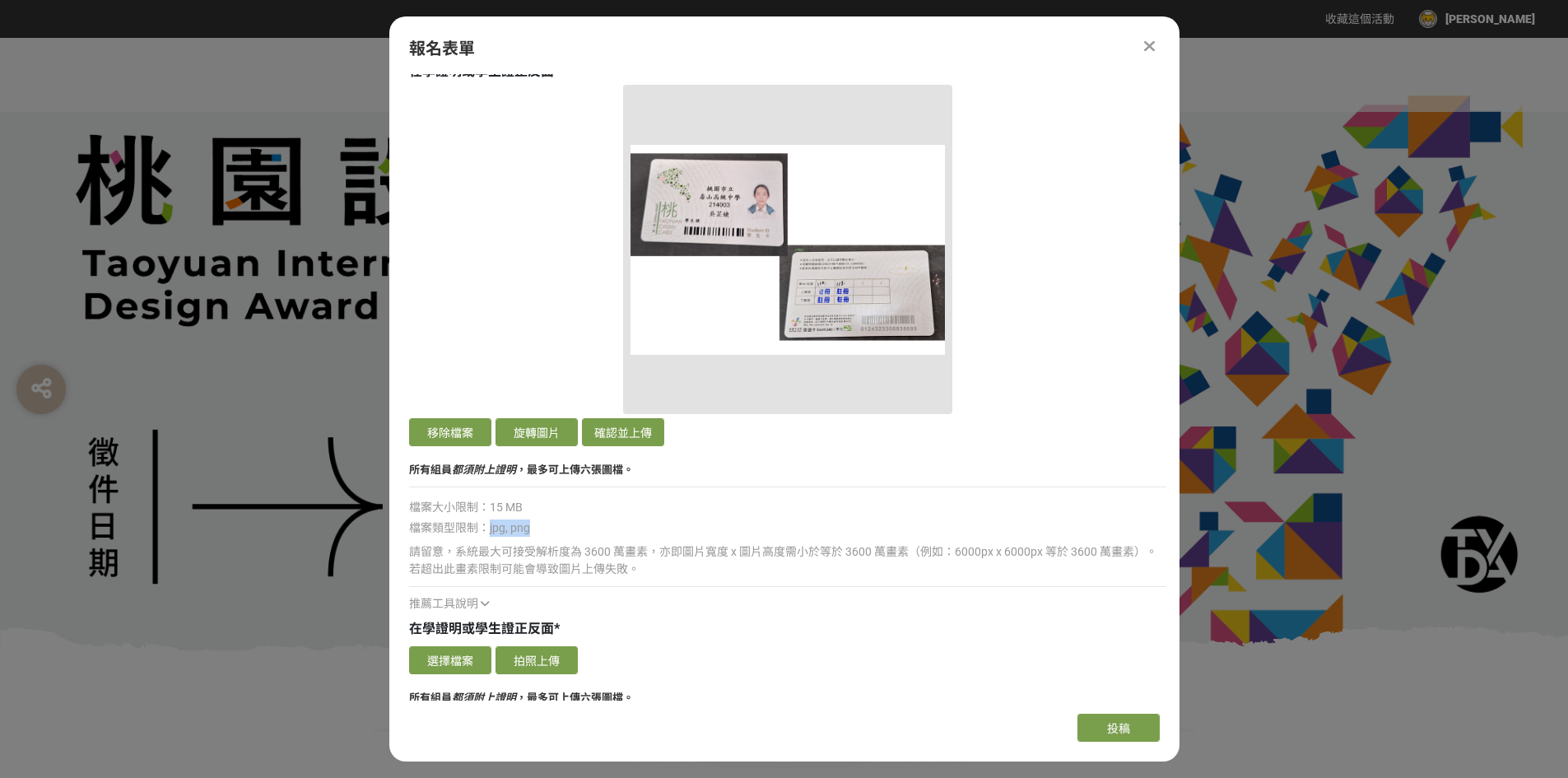
drag, startPoint x: 541, startPoint y: 531, endPoint x: 484, endPoint y: 532, distance: 57.0
click at [484, 532] on div "檔案類型限制：jpg, png" at bounding box center [787, 528] width 757 height 17
drag, startPoint x: 603, startPoint y: 519, endPoint x: 585, endPoint y: 478, distance: 44.8
click at [604, 519] on div "確認上傳 取消 旋轉圖片 移除檔案 旋轉圖片 確認並上傳 所有組員 都須附上證明 ，最多可上傳六張圖檔。 檔案大小限制：15 MB 檔案類型限制：jpg, p…" at bounding box center [787, 349] width 757 height 528
click at [464, 432] on button "移除檔案" at bounding box center [450, 432] width 83 height 28
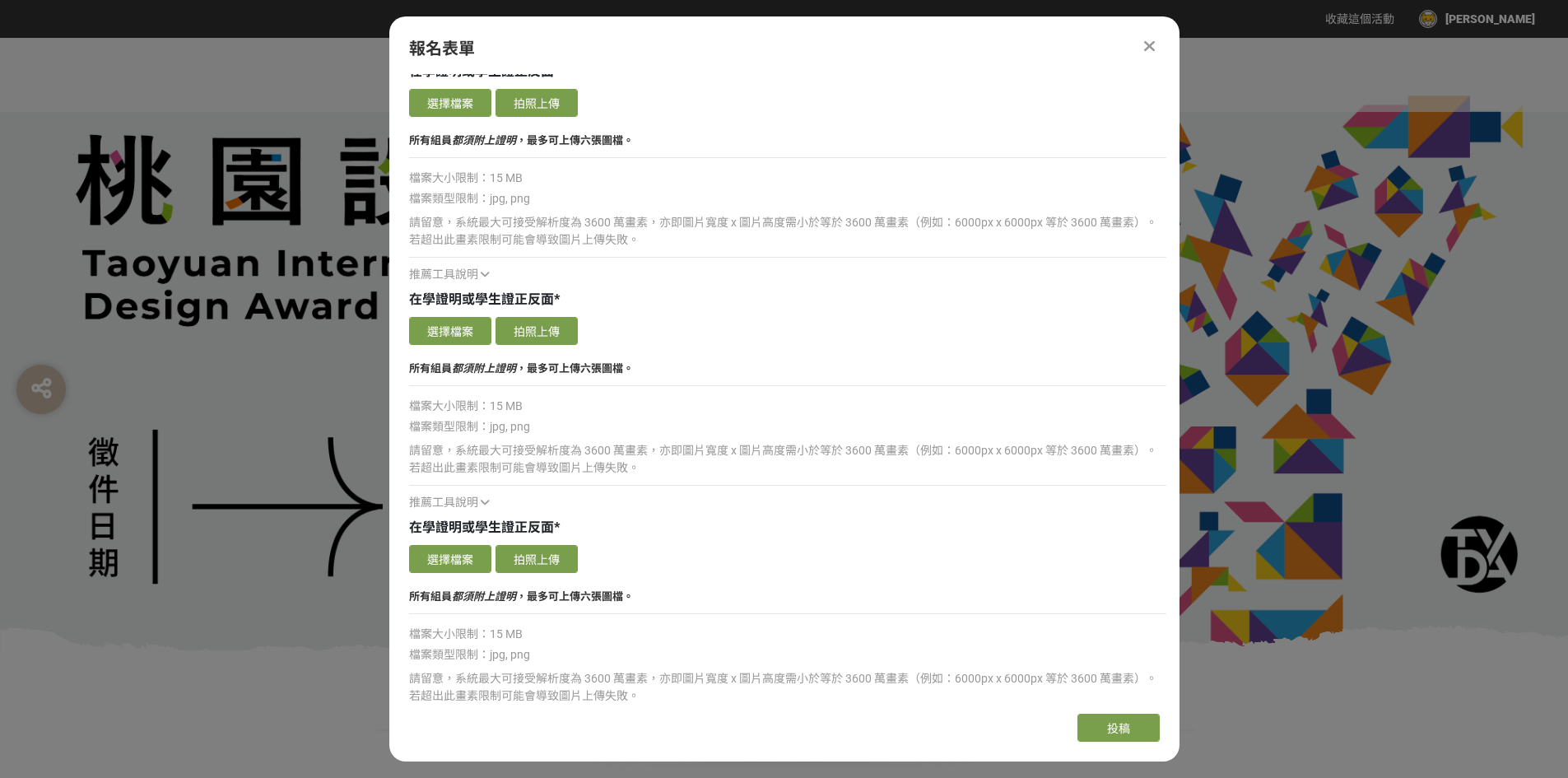
click at [727, 298] on div "在學證明或學生證正反面 *" at bounding box center [787, 300] width 757 height 20
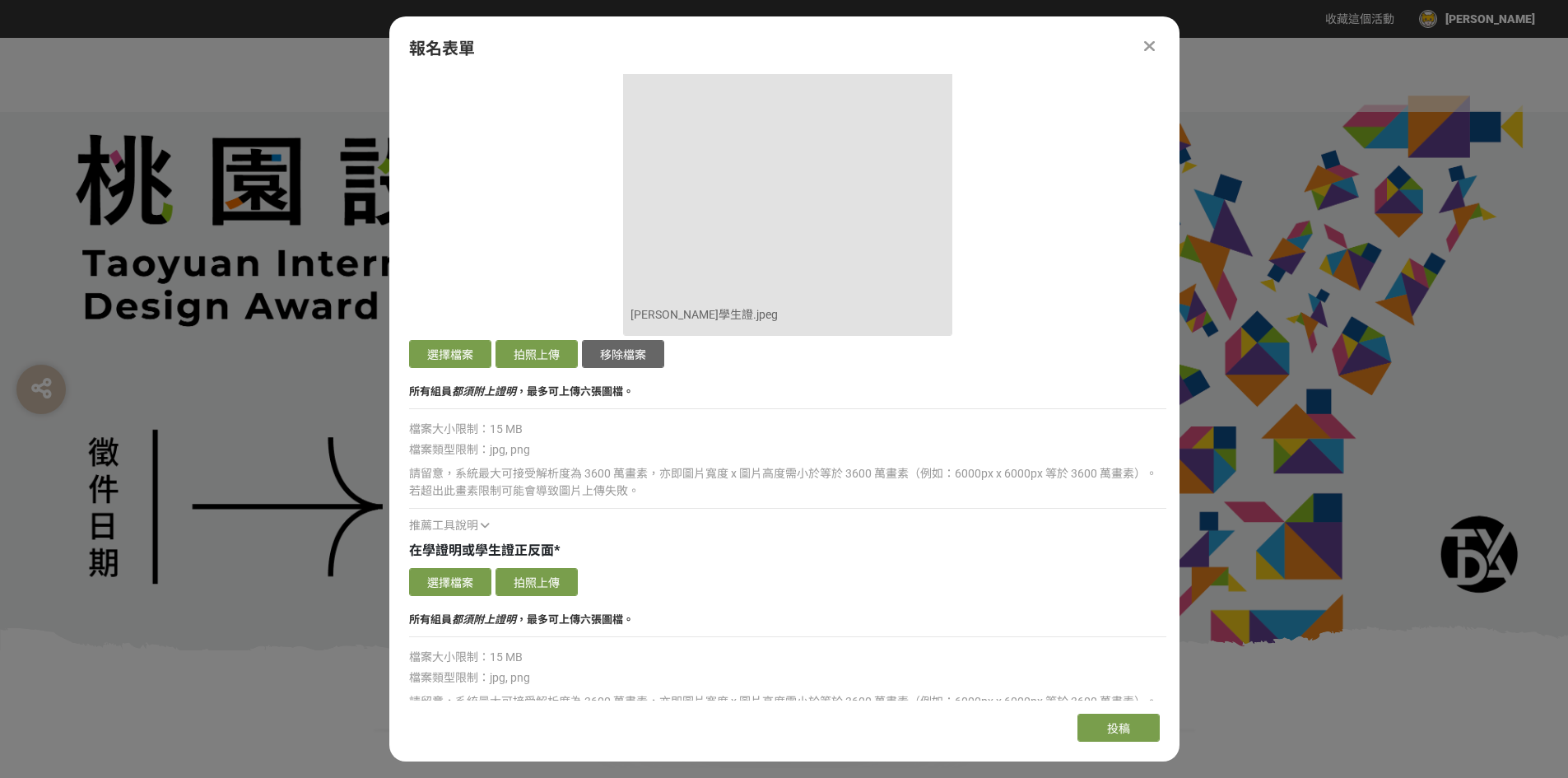
scroll to position [3944, 0]
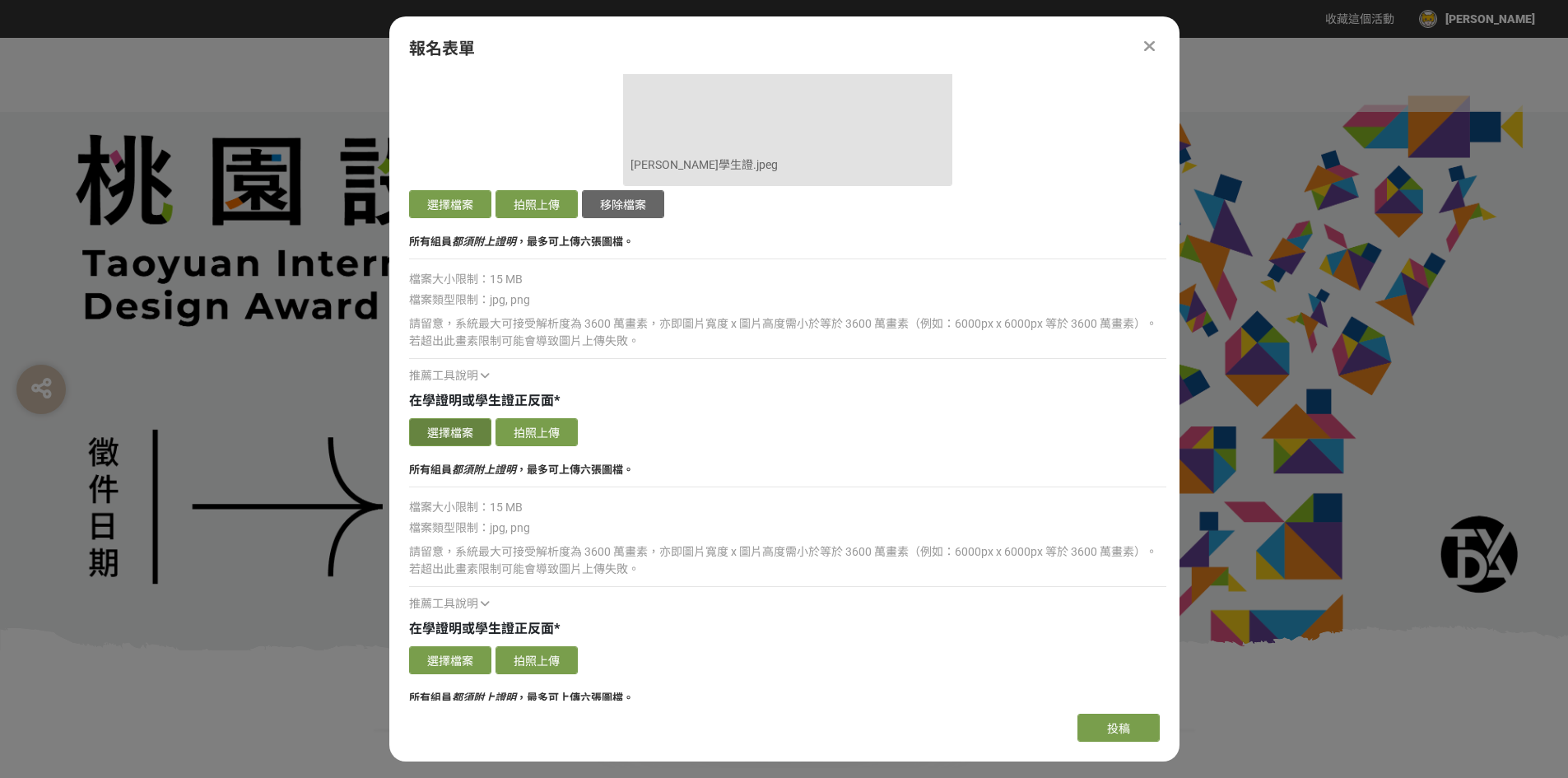
click at [446, 434] on button "選擇檔案" at bounding box center [450, 432] width 83 height 28
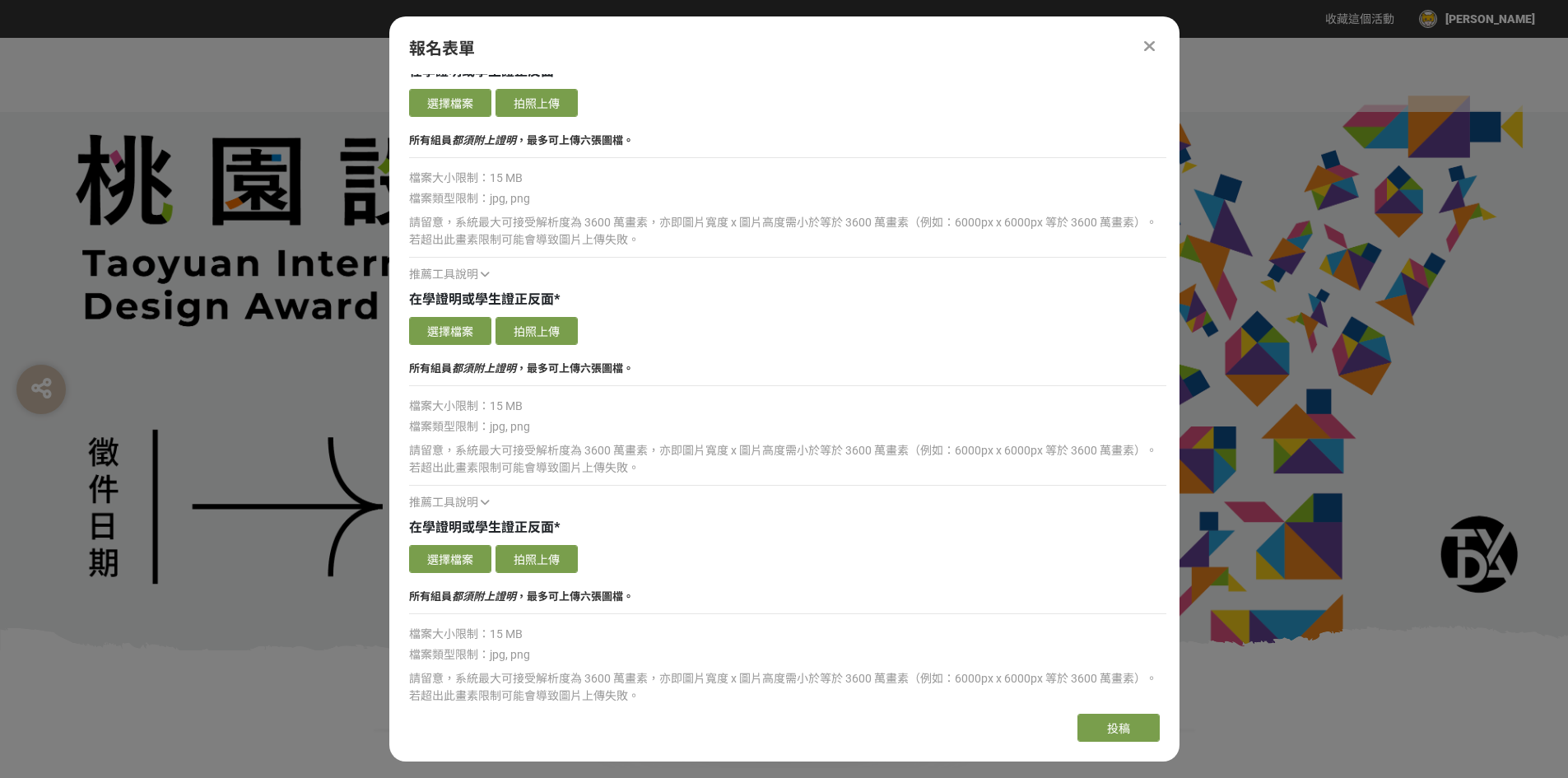
scroll to position [4027, 0]
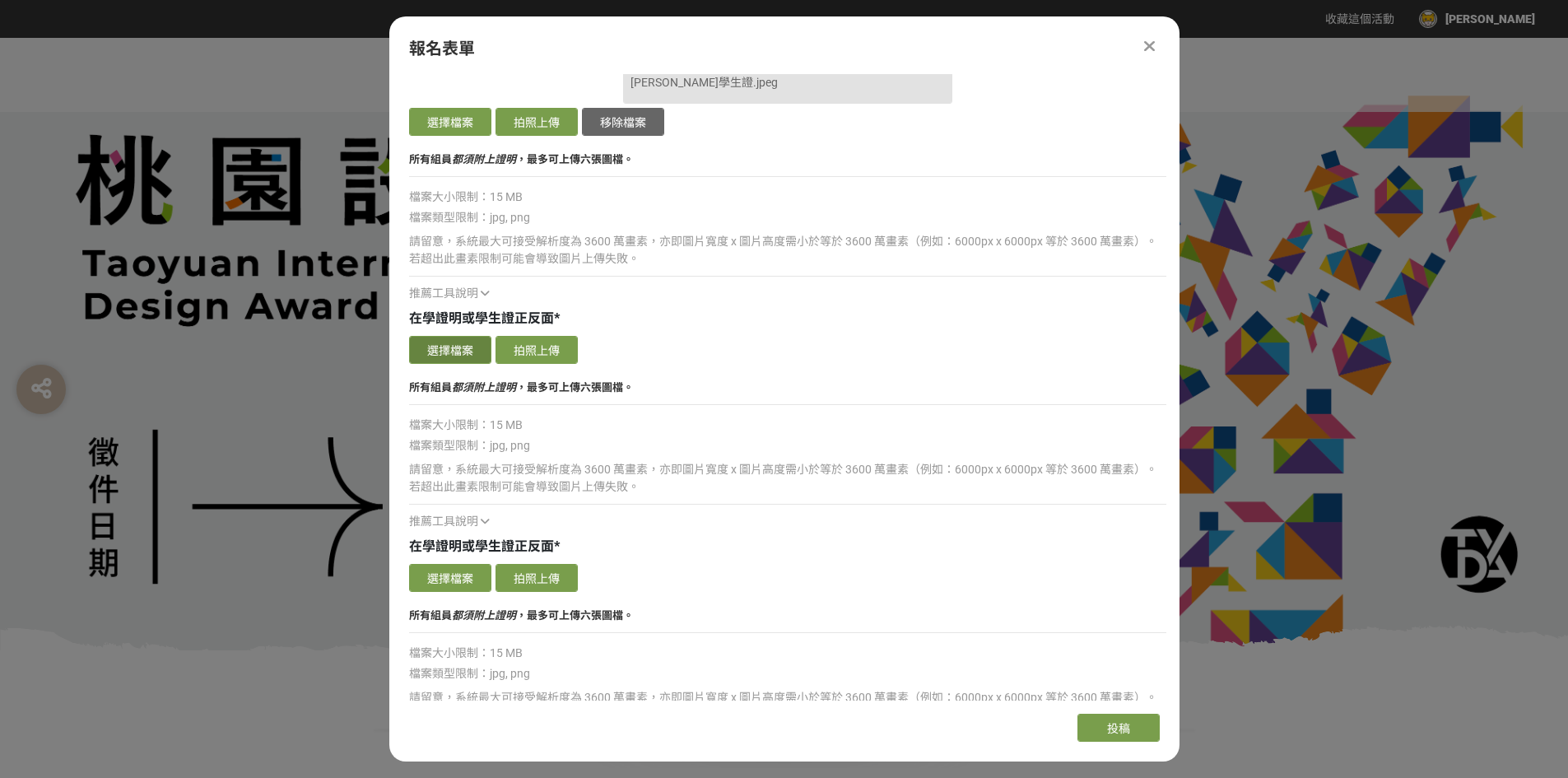
click at [479, 348] on button "選擇檔案" at bounding box center [450, 349] width 83 height 28
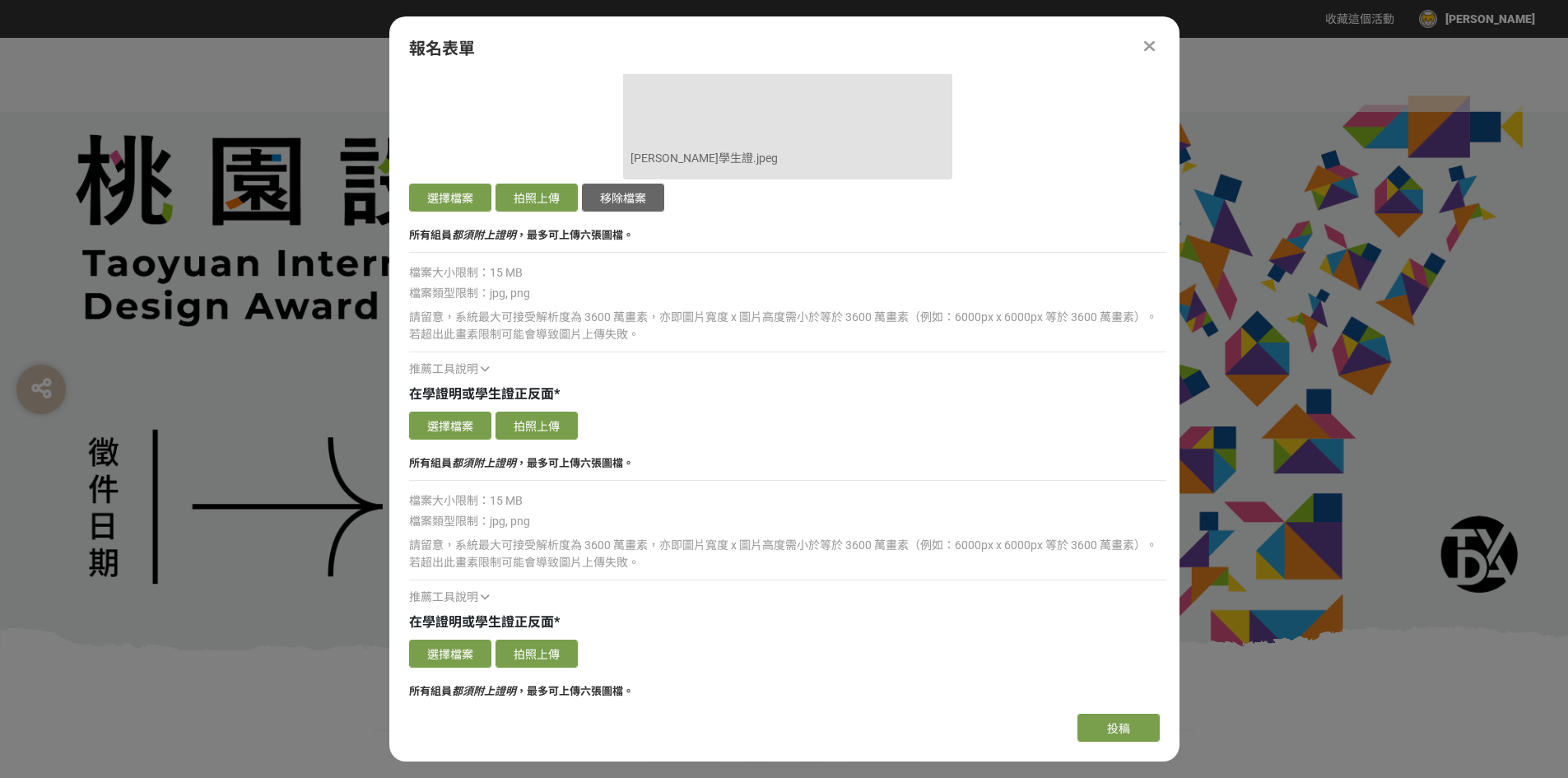
scroll to position [3944, 0]
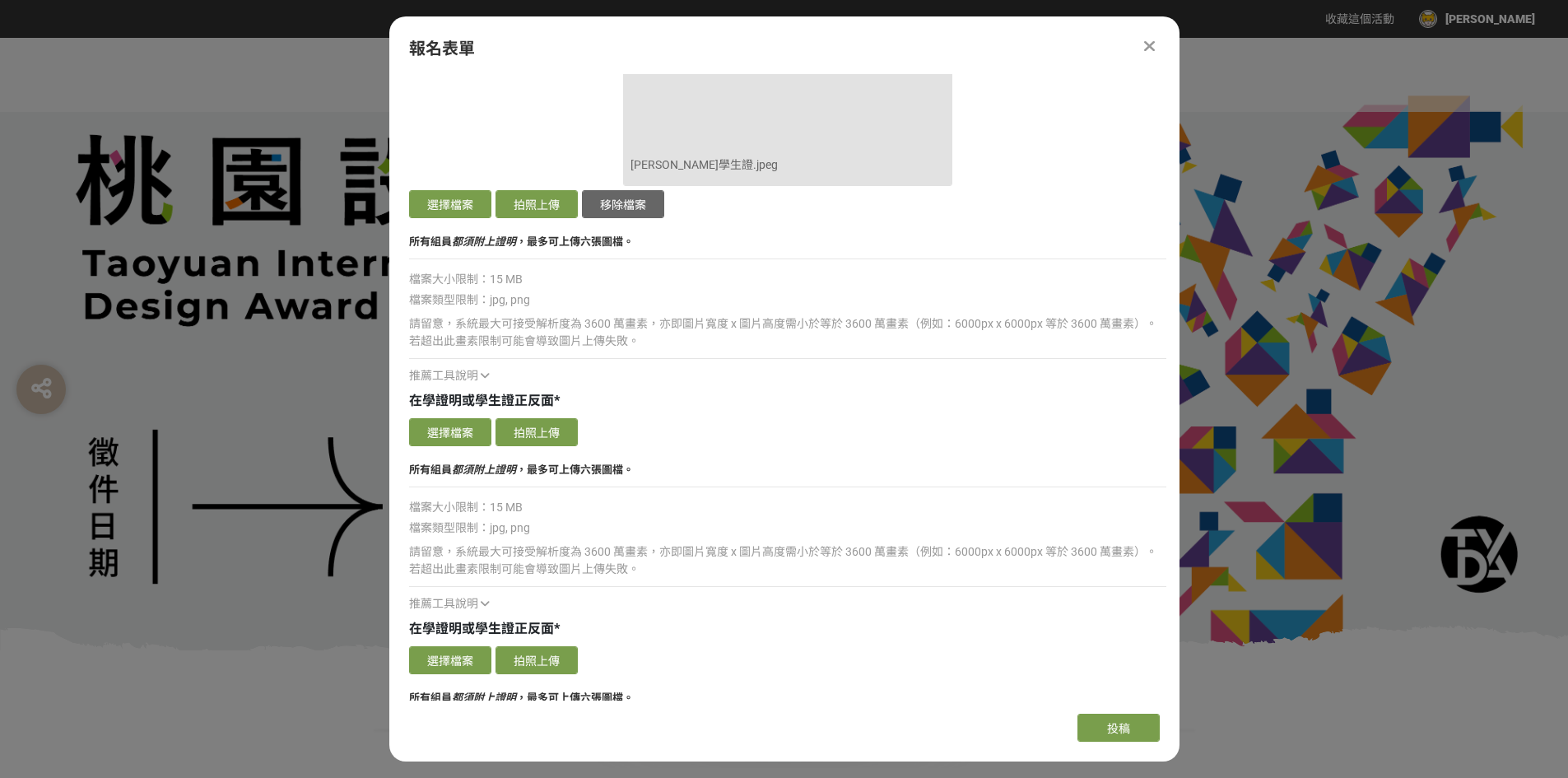
click at [701, 373] on div "推薦工具說明" at bounding box center [787, 375] width 757 height 17
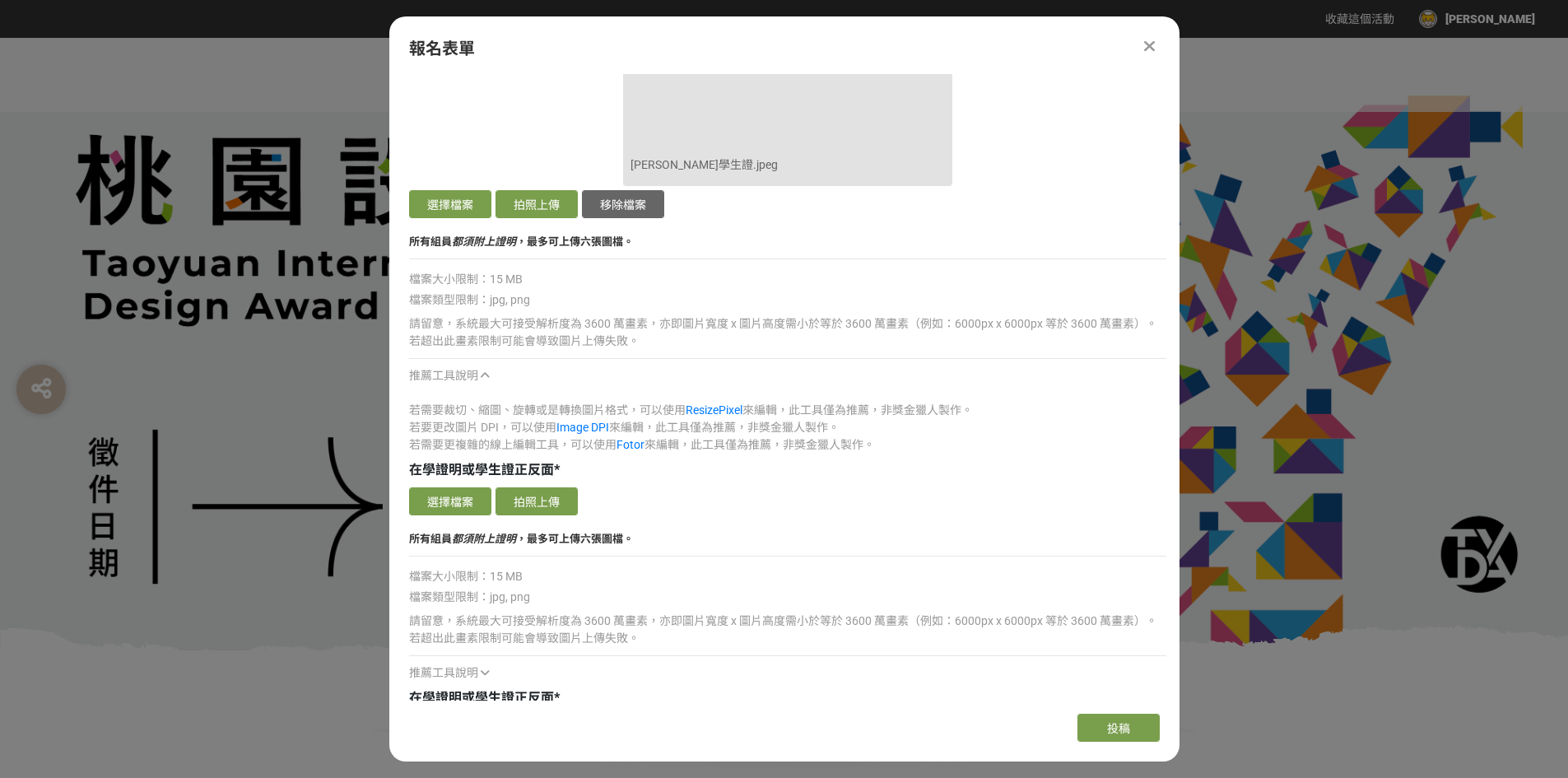
click at [482, 373] on icon at bounding box center [485, 375] width 9 height 12
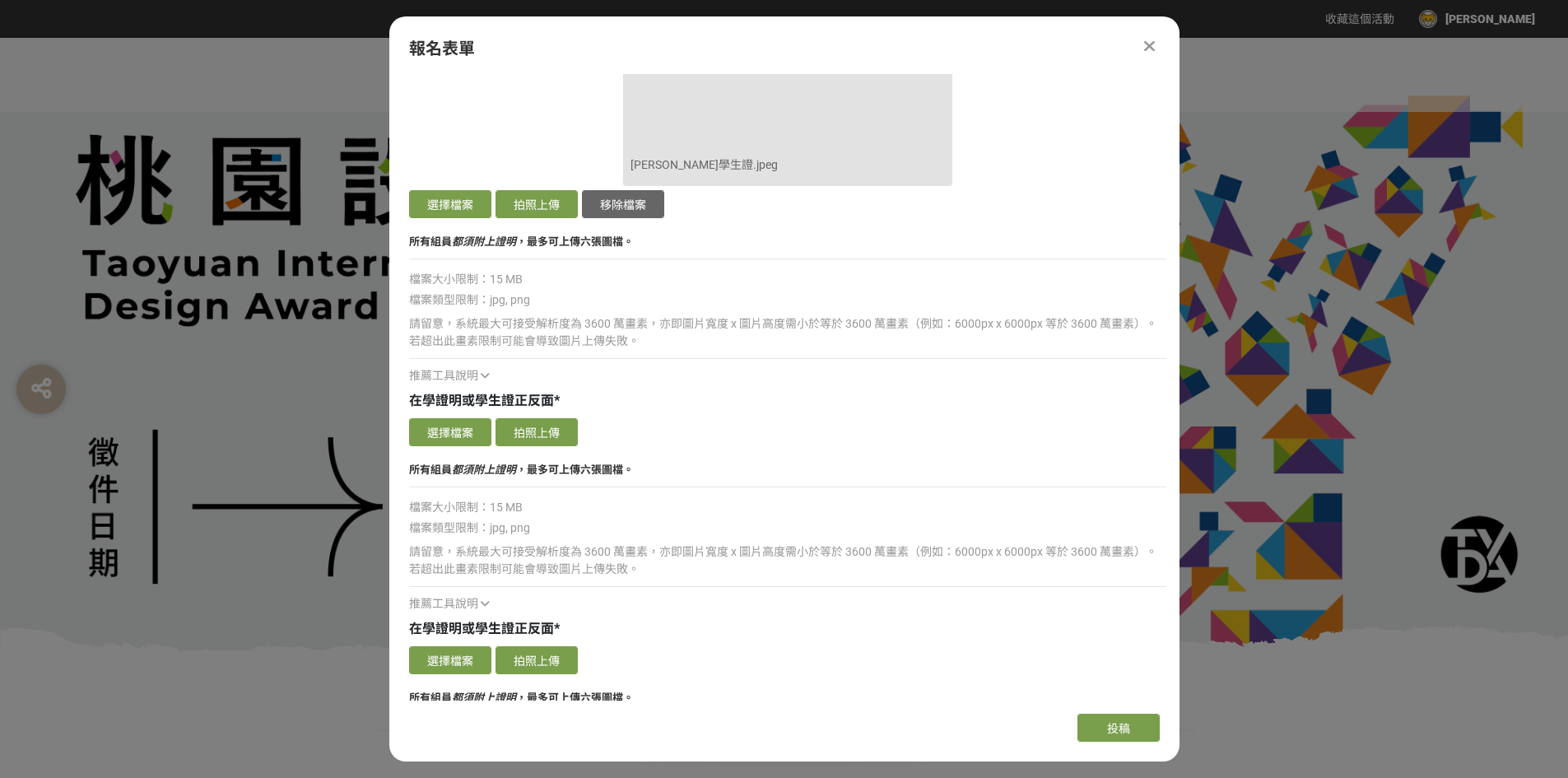
click at [482, 373] on icon at bounding box center [485, 375] width 9 height 12
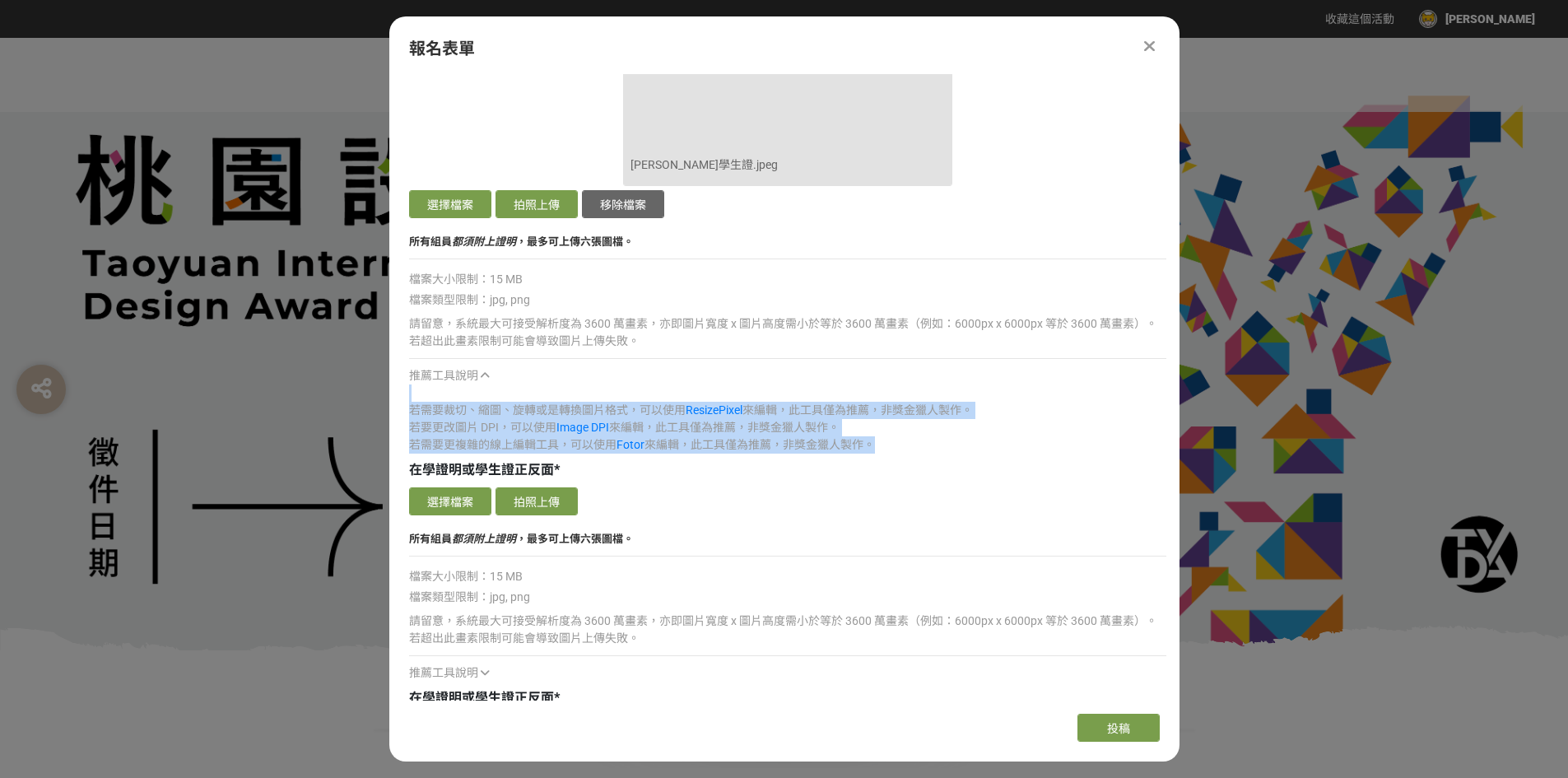
click at [482, 373] on icon at bounding box center [485, 375] width 9 height 12
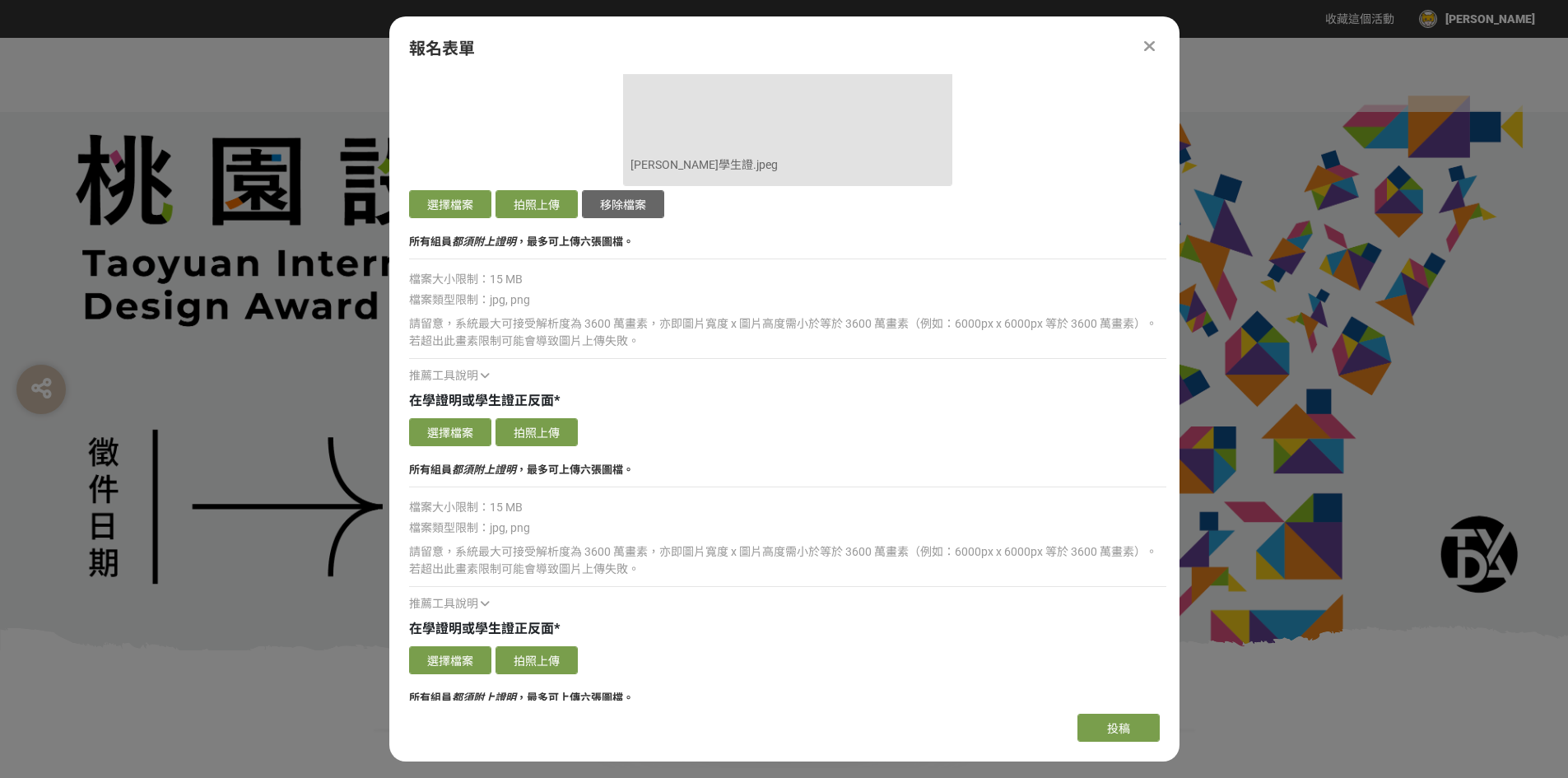
click at [857, 369] on div "推薦工具說明" at bounding box center [787, 375] width 757 height 17
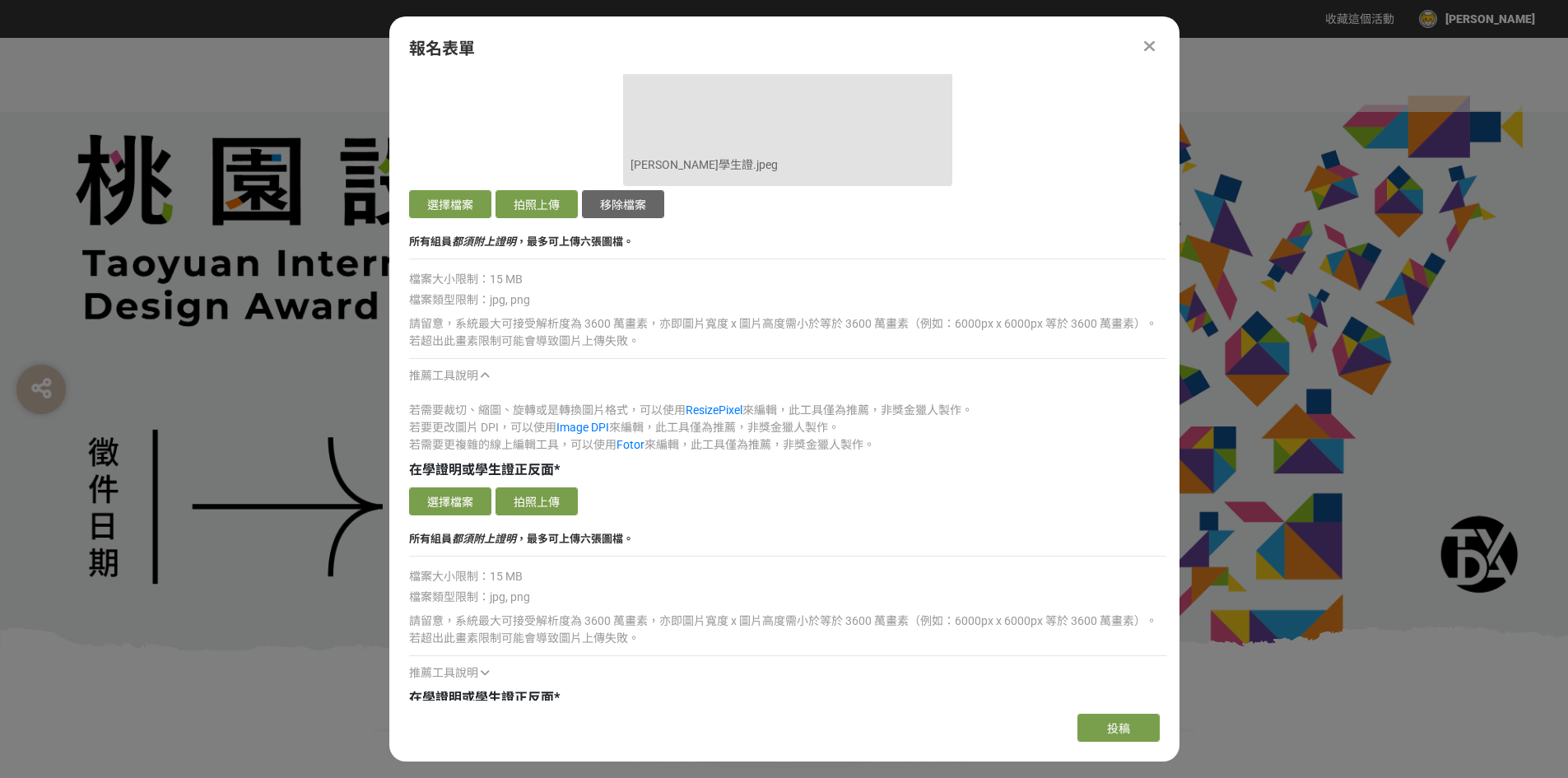
click at [805, 543] on p "所有組員 都須附上證明 ，最多可上傳六張圖檔。" at bounding box center [787, 539] width 757 height 17
click at [467, 509] on button "選擇檔案" at bounding box center [450, 501] width 83 height 28
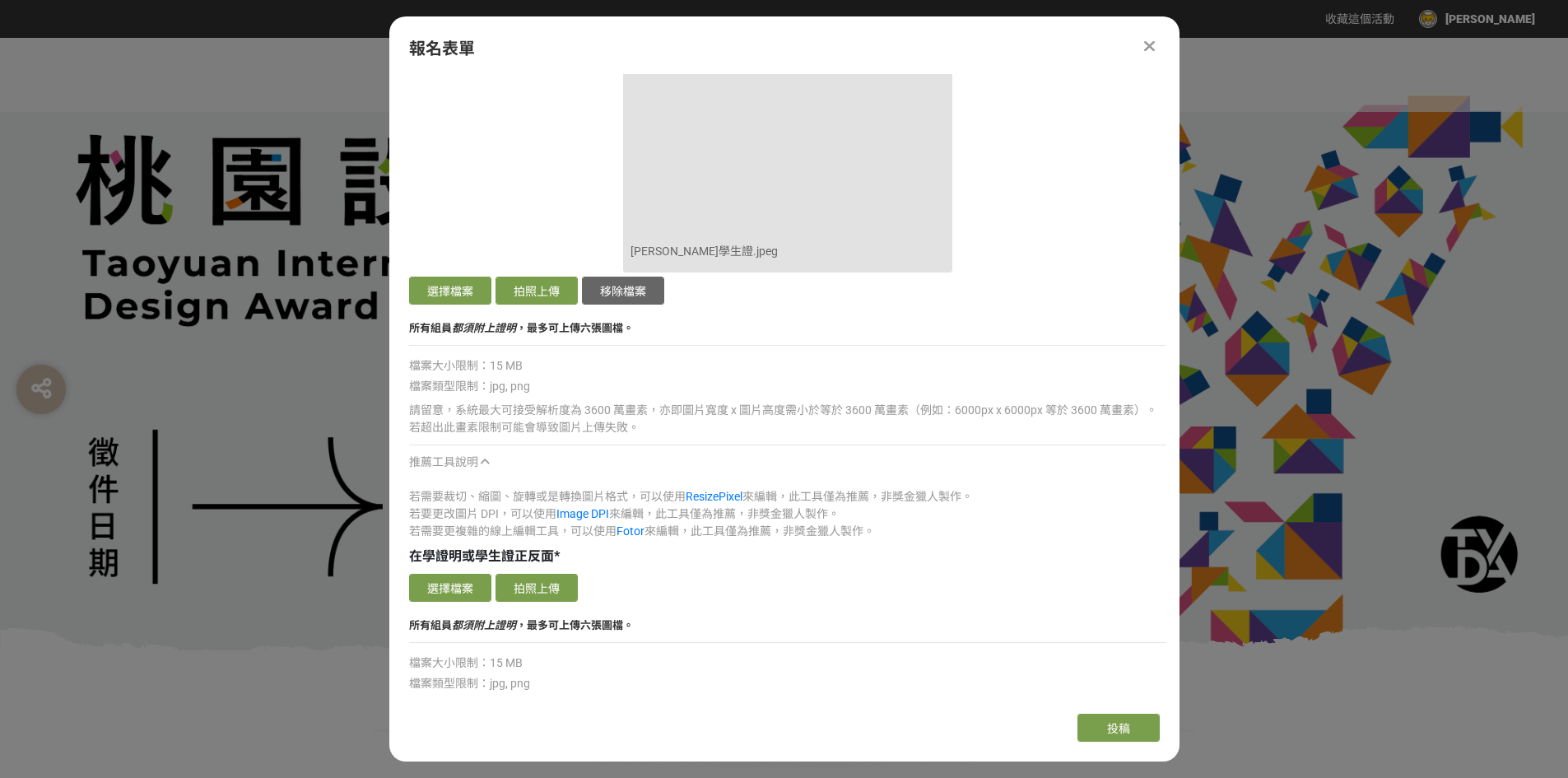
scroll to position [4013, 0]
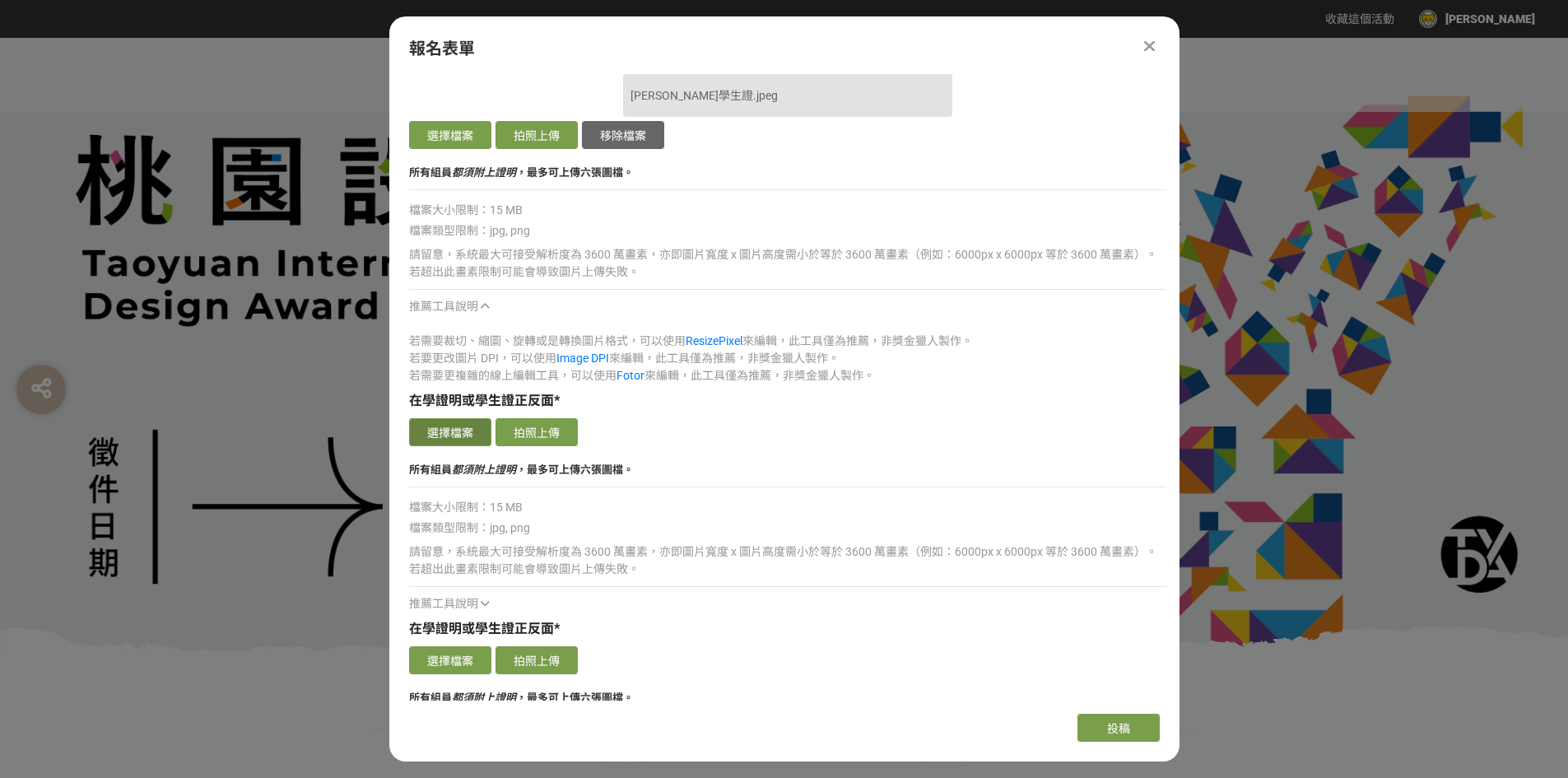
click at [454, 428] on button "選擇檔案" at bounding box center [450, 432] width 83 height 28
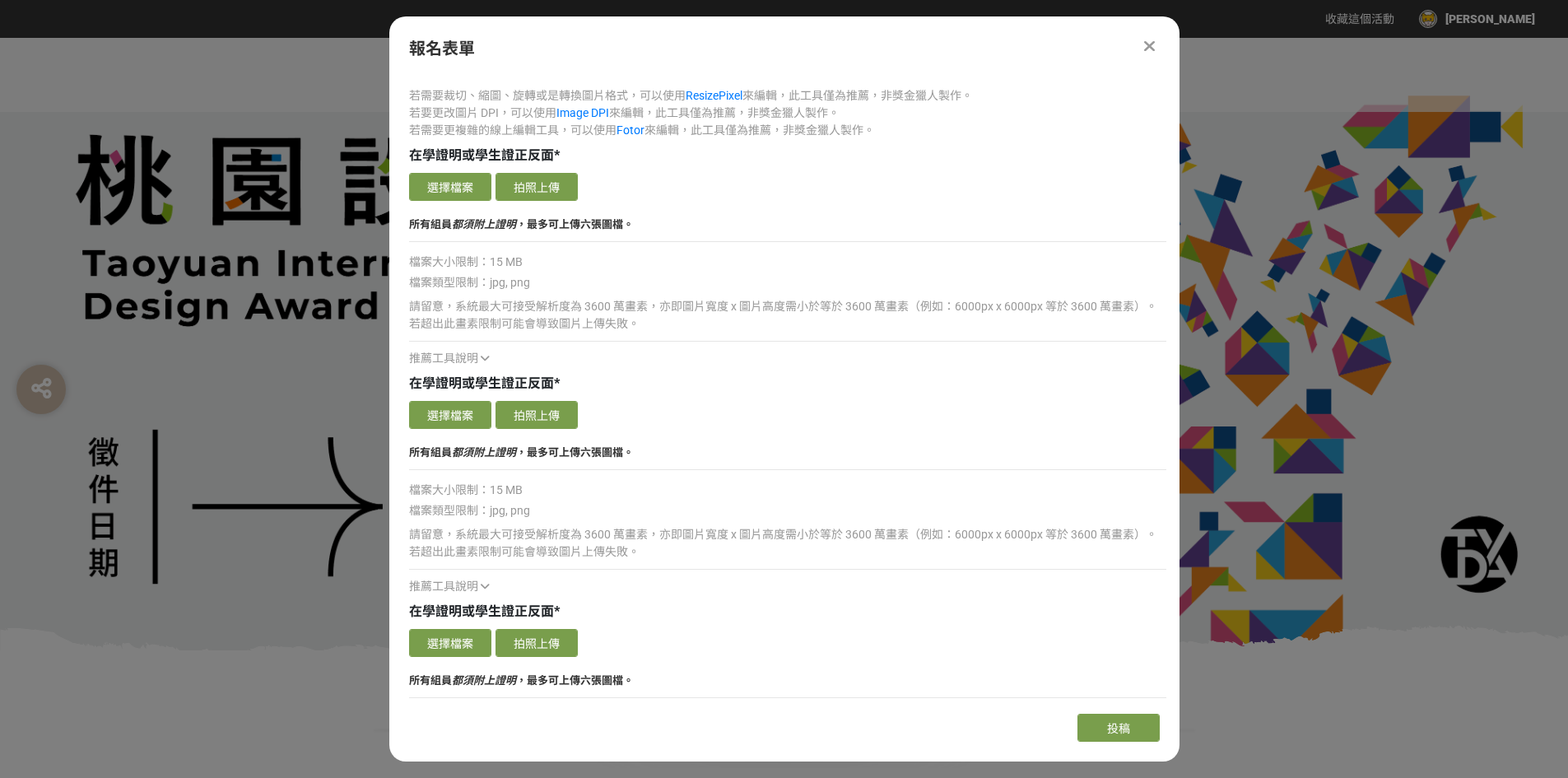
scroll to position [4261, 0]
click at [453, 416] on button "選擇檔案" at bounding box center [450, 413] width 83 height 28
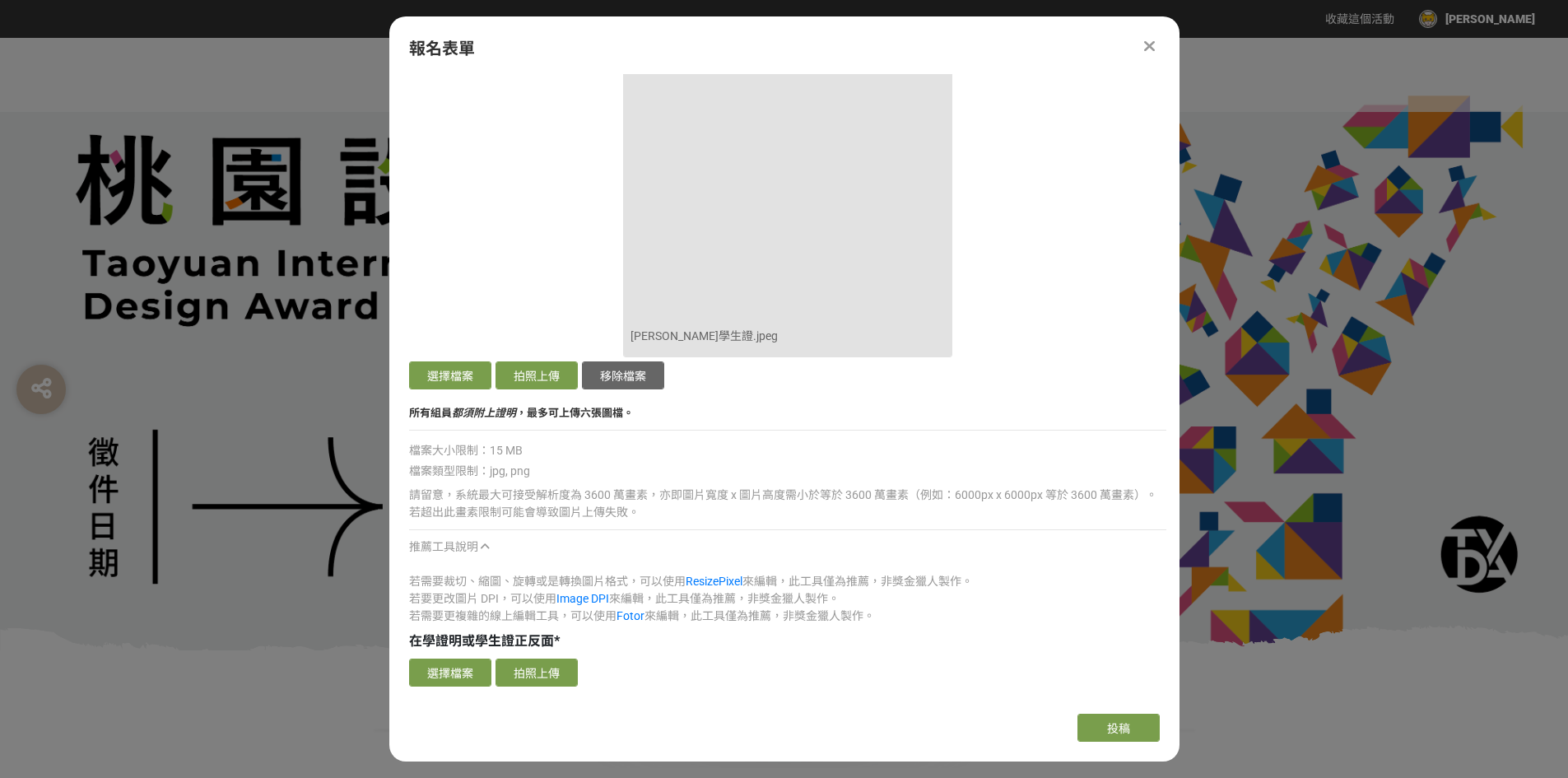
scroll to position [3767, 0]
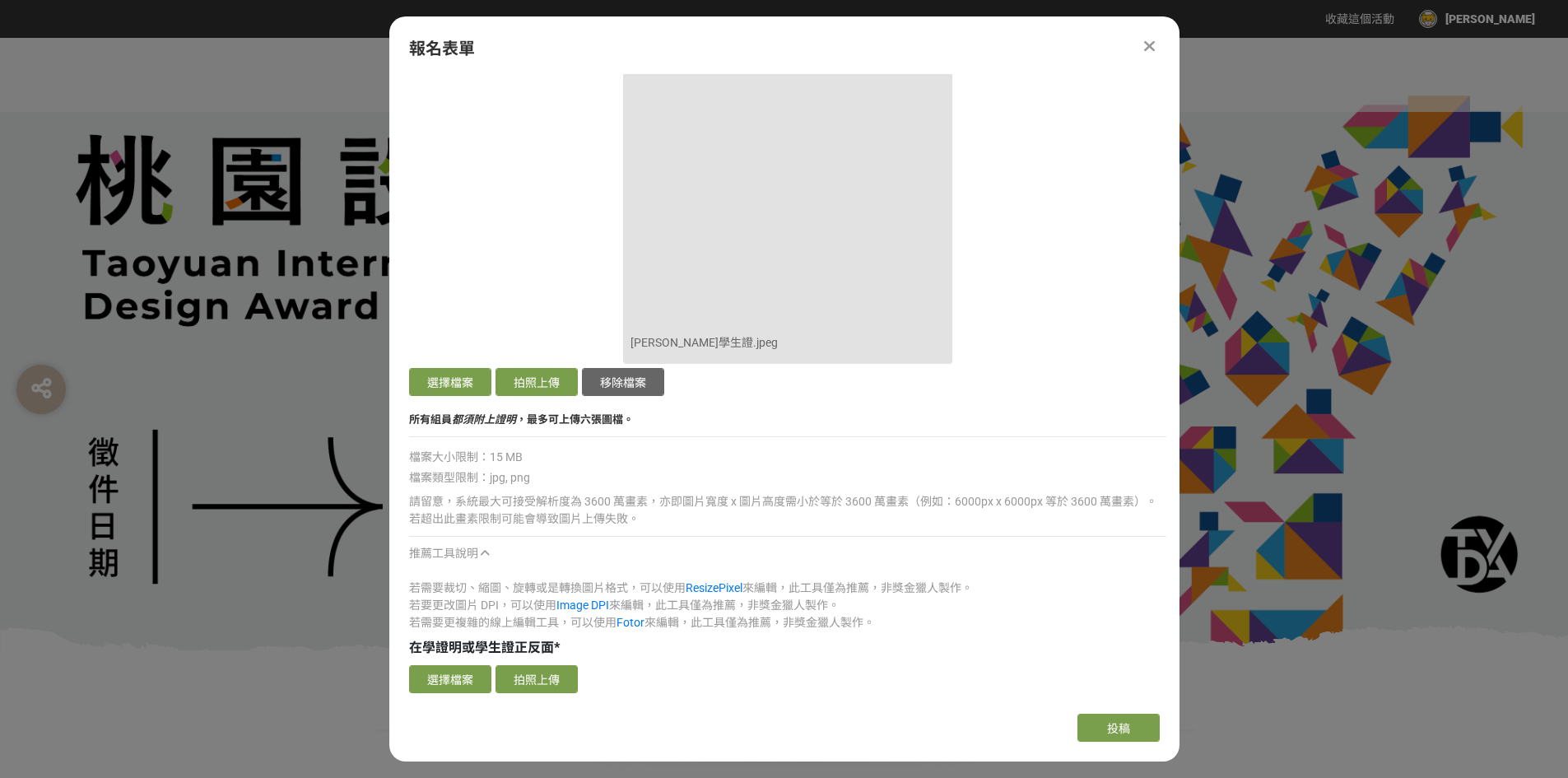
click at [481, 545] on div "推薦工具說明" at bounding box center [787, 553] width 757 height 17
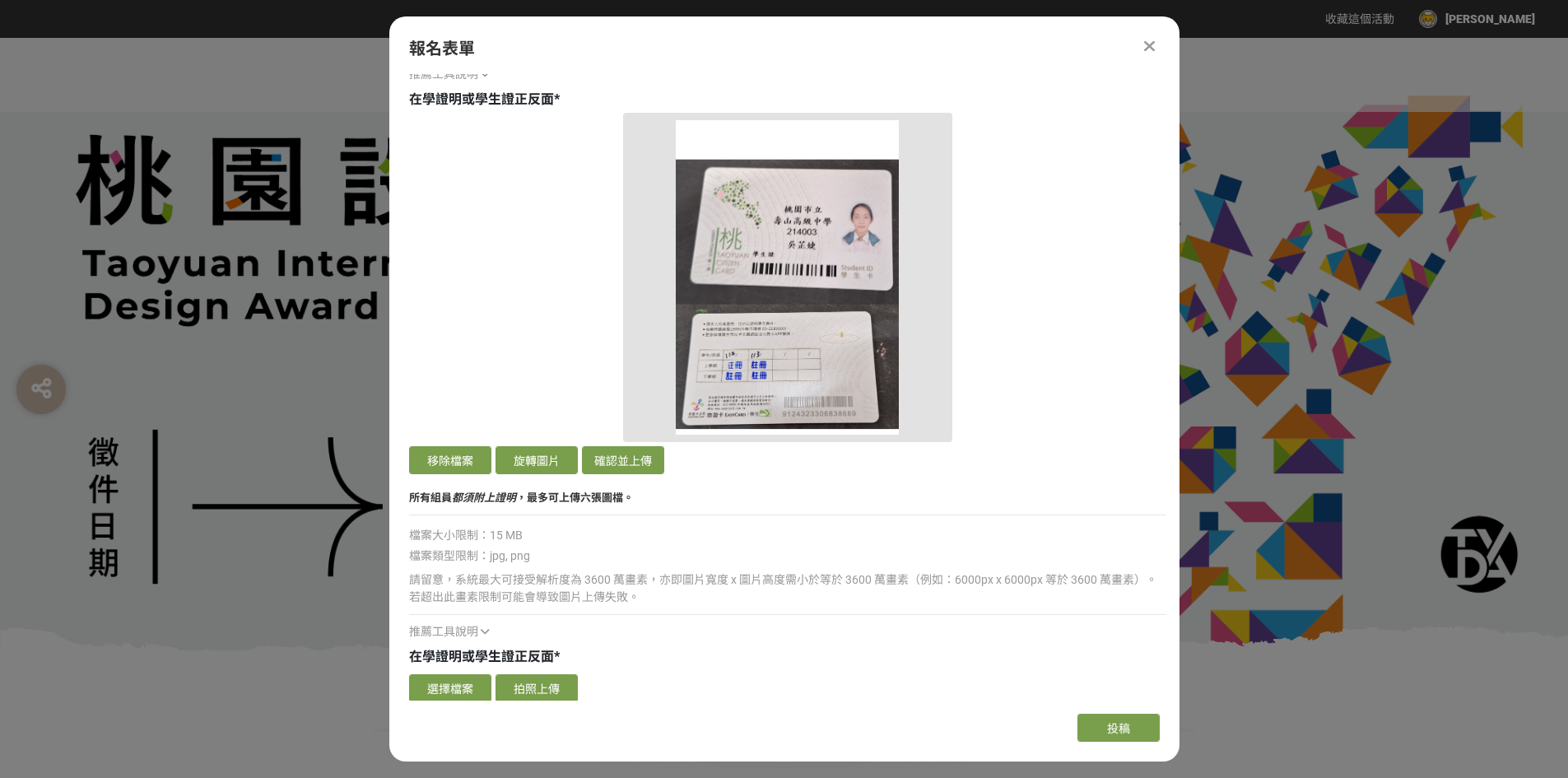
scroll to position [4508, 0]
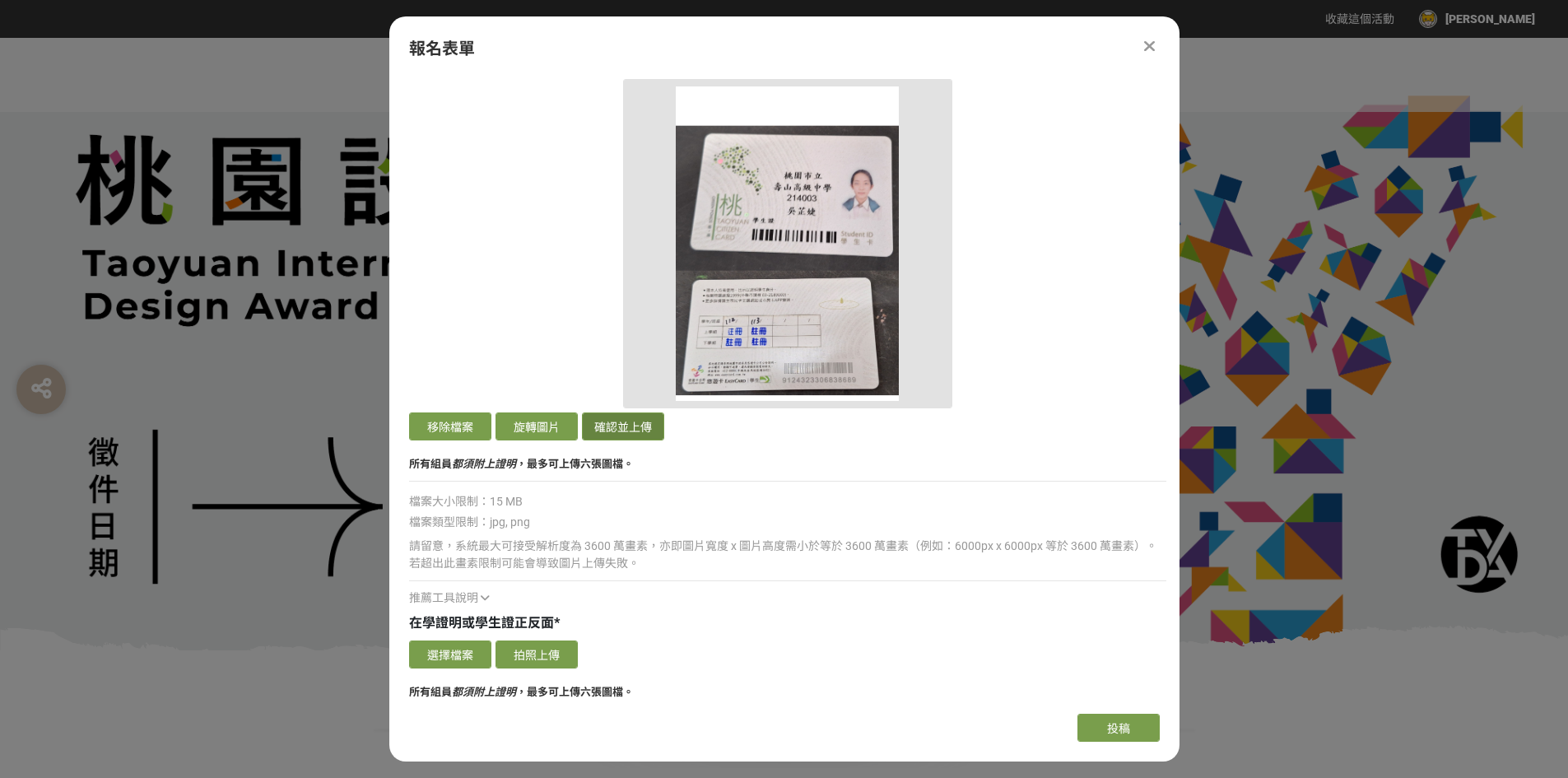
click at [612, 424] on button "確認並上傳" at bounding box center [623, 426] width 83 height 28
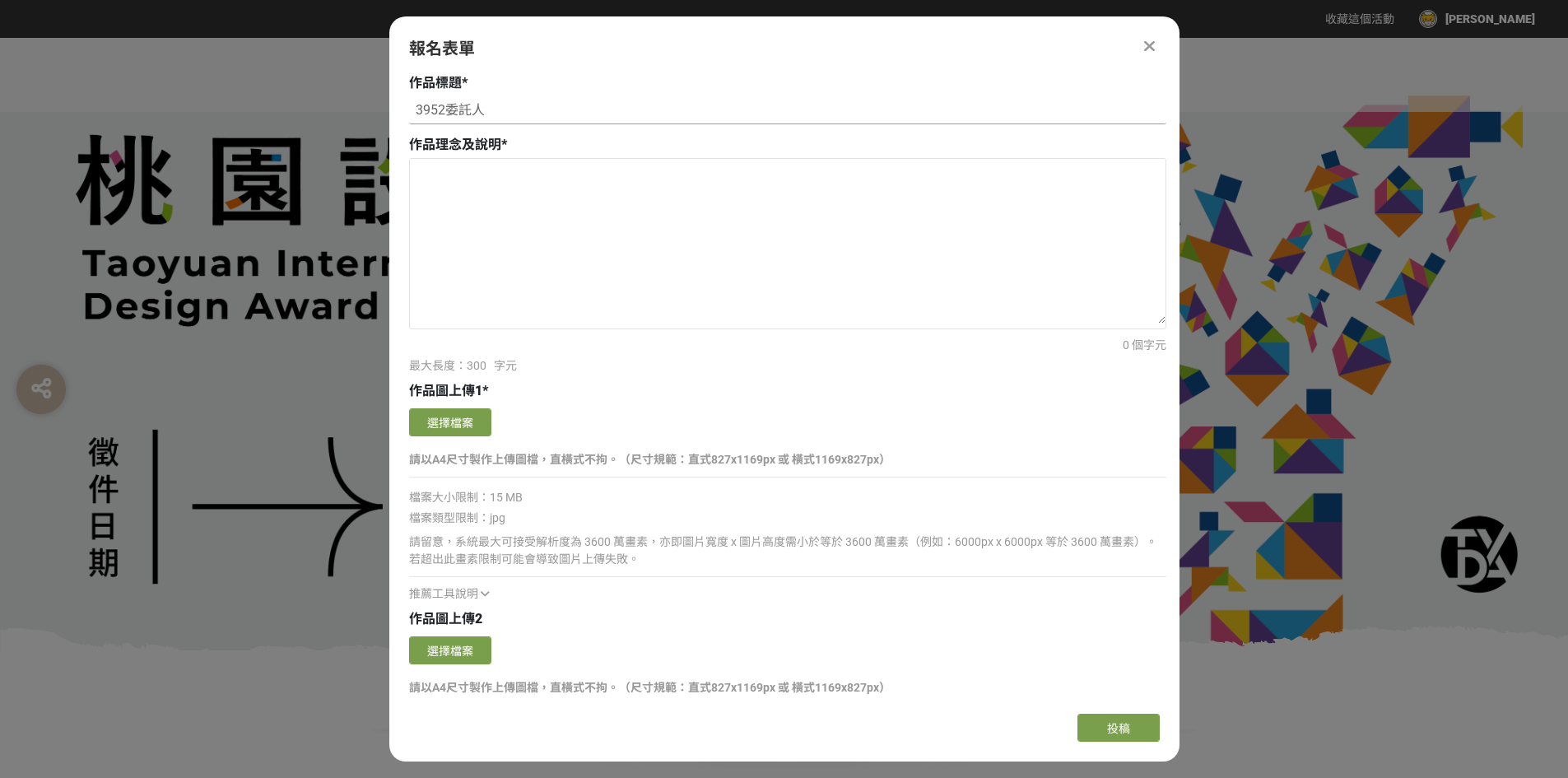
scroll to position [1462, 0]
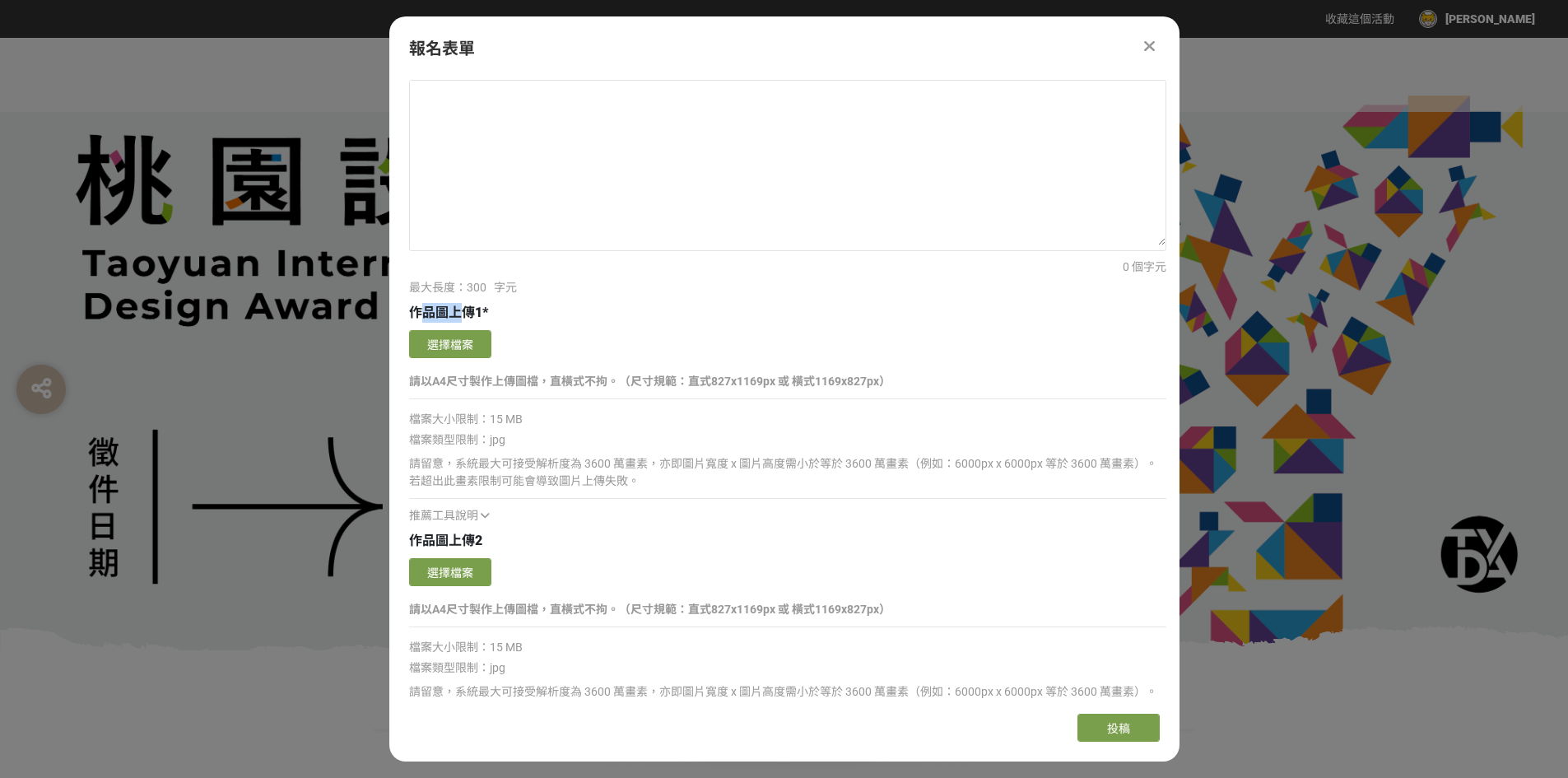
drag, startPoint x: 419, startPoint y: 307, endPoint x: 460, endPoint y: 311, distance: 41.2
click at [460, 311] on span "作品圖上傳1" at bounding box center [445, 312] width 73 height 15
click at [549, 312] on div "作品圖上傳1 *" at bounding box center [787, 313] width 757 height 20
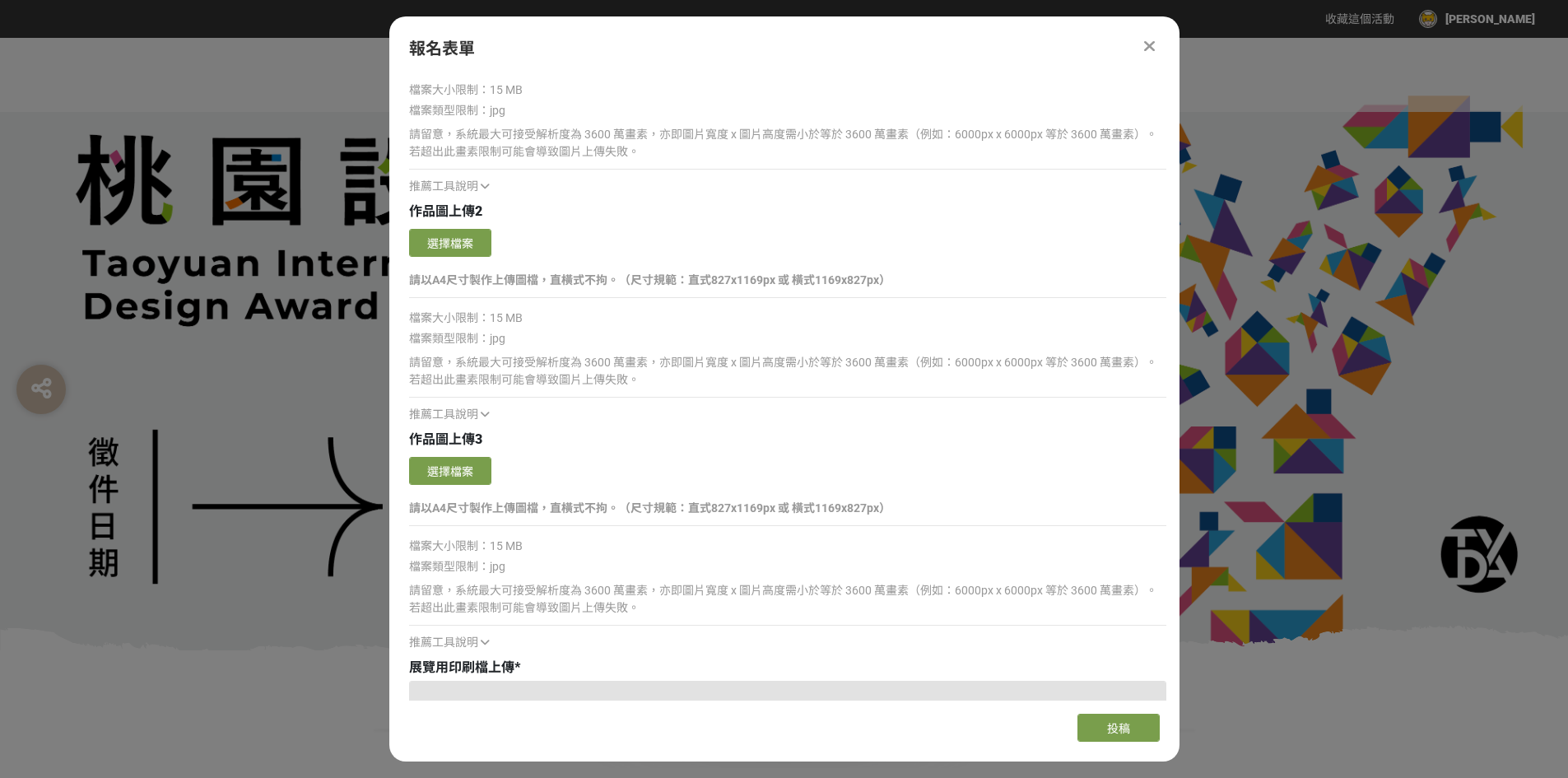
scroll to position [2203, 0]
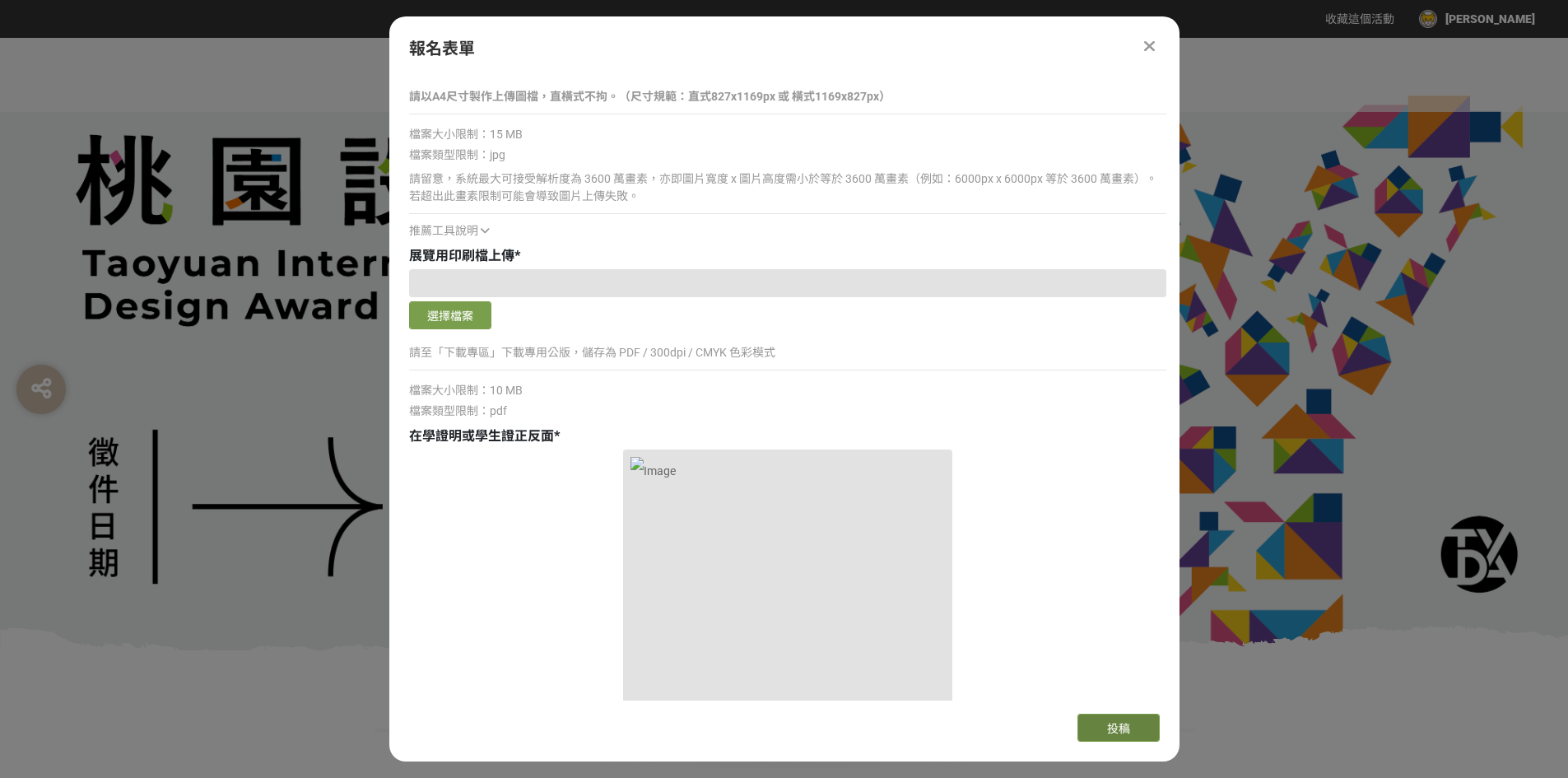
click at [1142, 726] on button "投稿" at bounding box center [1118, 727] width 83 height 28
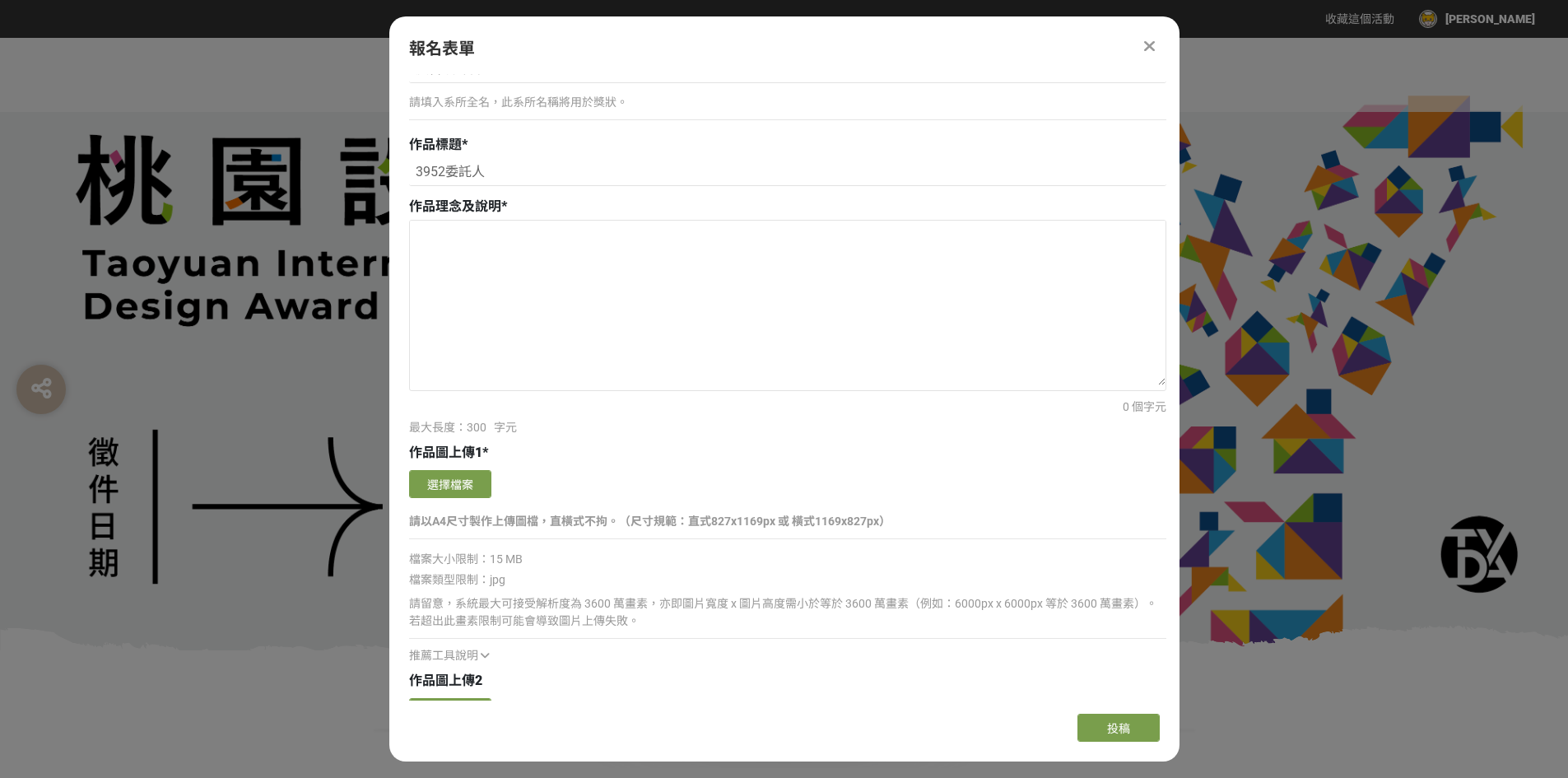
scroll to position [1070, 0]
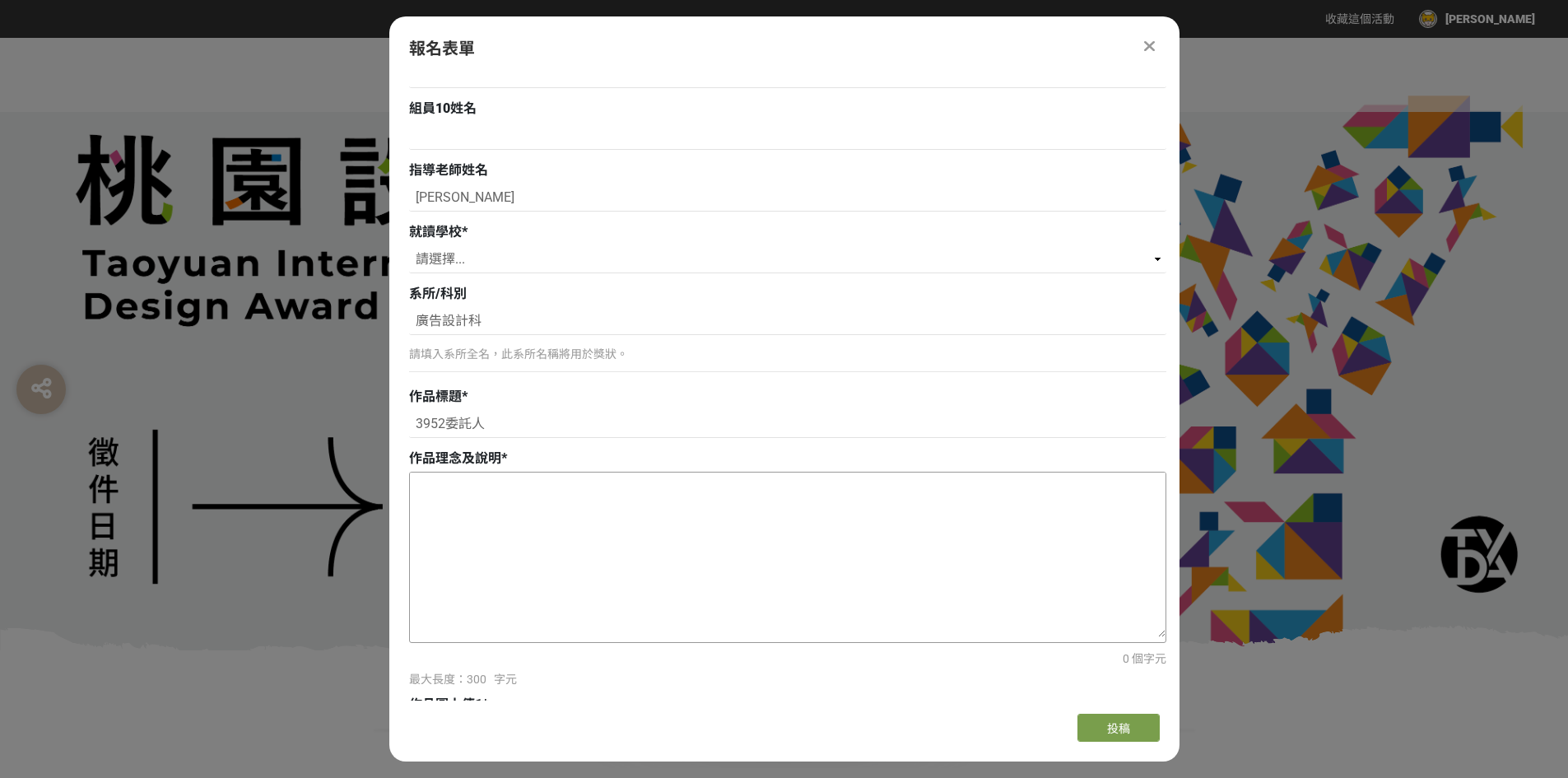
click at [550, 521] on textarea at bounding box center [787, 555] width 755 height 165
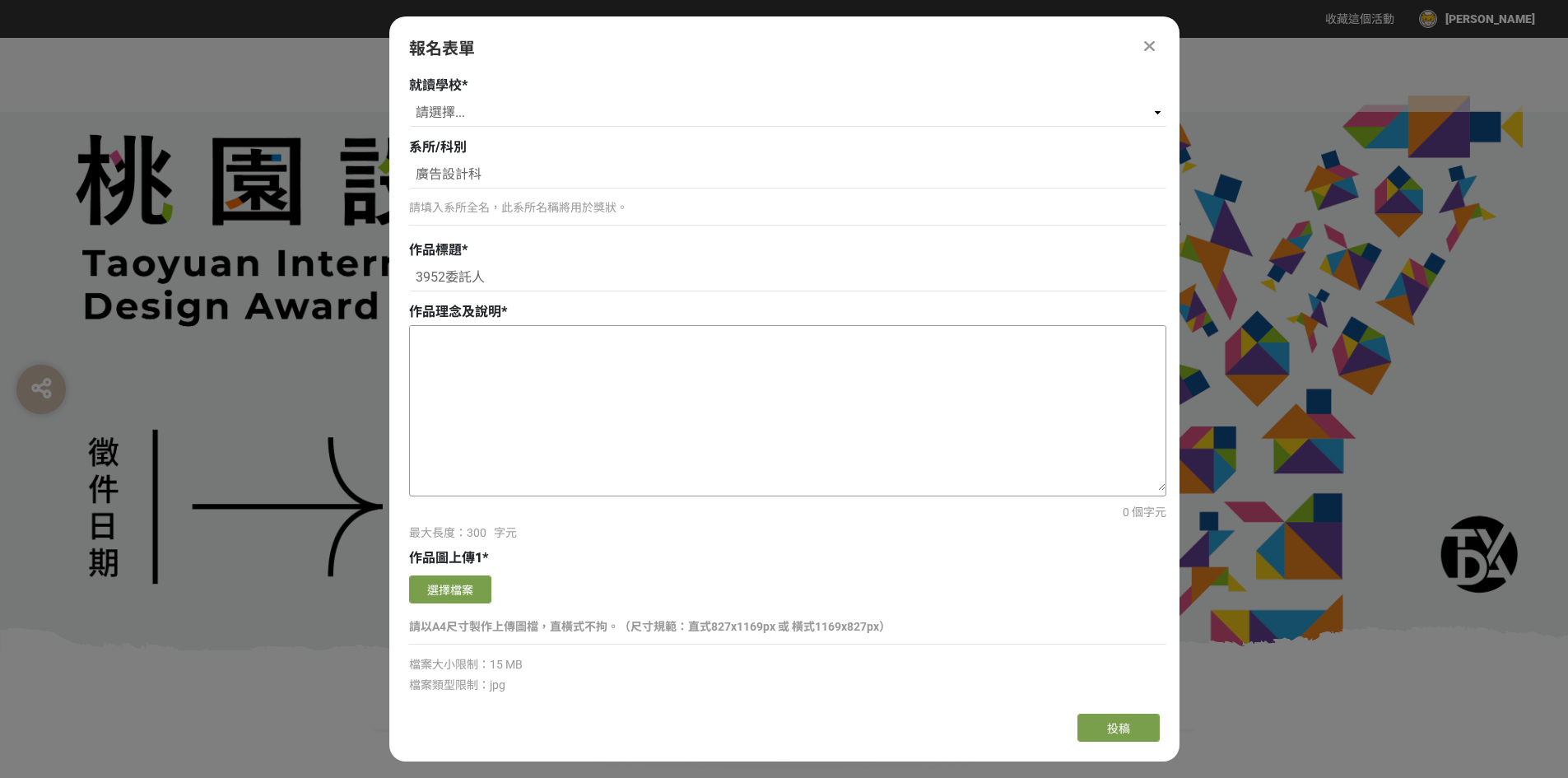
scroll to position [1235, 0]
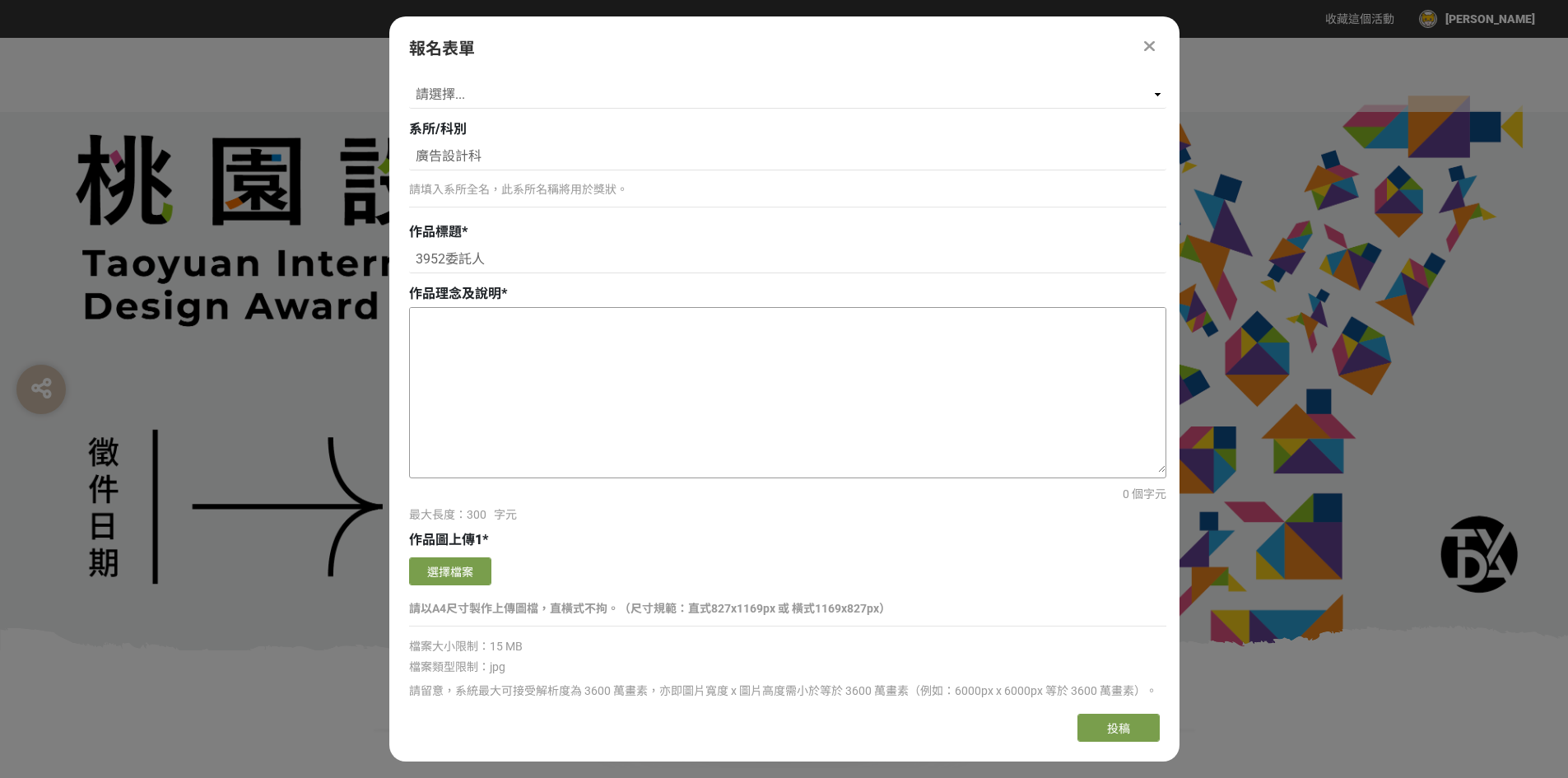
click at [504, 336] on textarea at bounding box center [787, 391] width 755 height 165
paste textarea "希望通過解謎像素遊戲，體驗台灣文化魅力和驚險冒險。 目標是創造有娛樂性又有教育意義的遊戲，推廣台灣的民俗文化，讓玩家在遊戲中學到更多關於台灣的知識。"
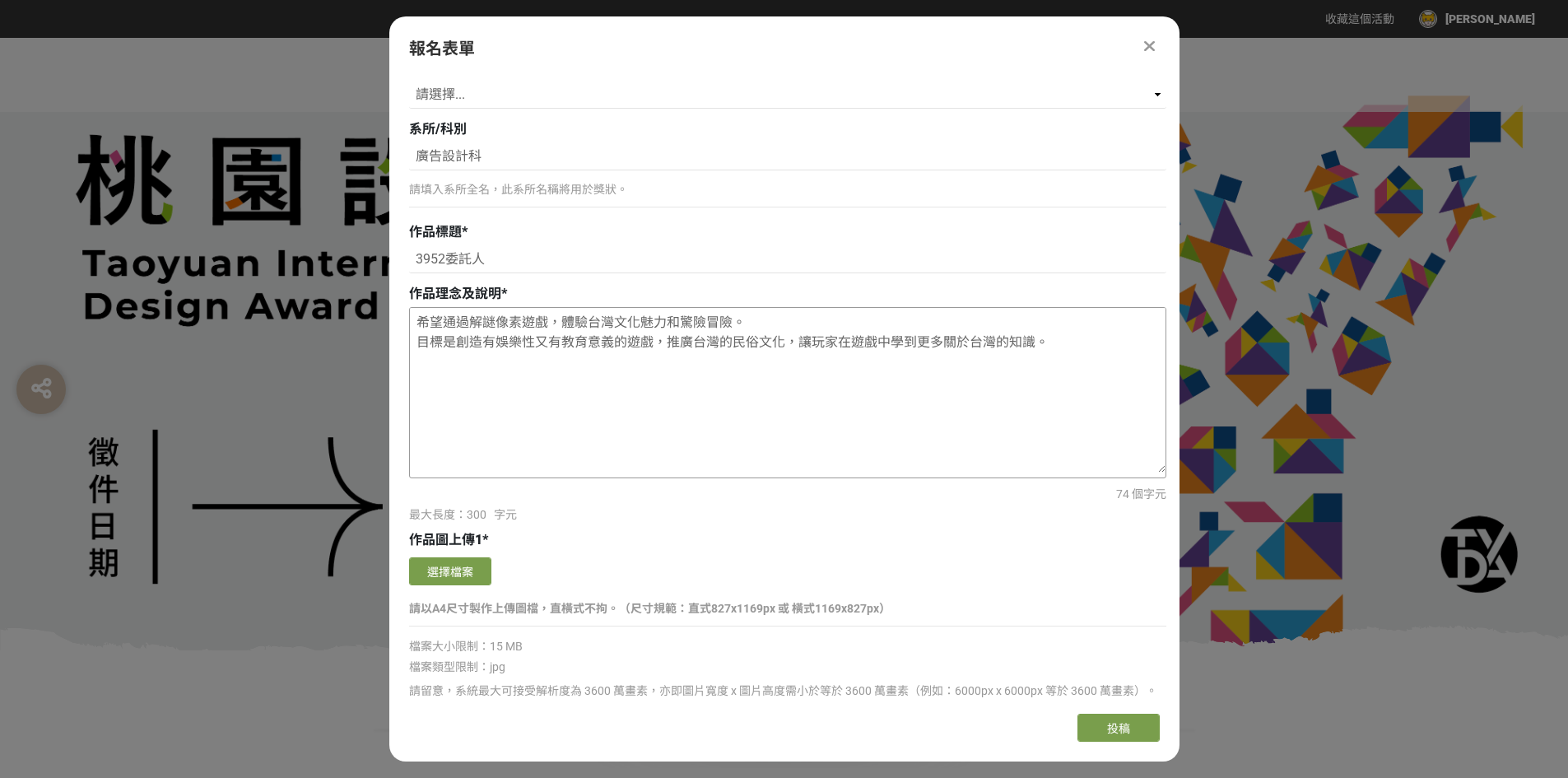
click at [468, 329] on textarea "希望通過解謎像素遊戲，體驗台灣文化魅力和驚險冒險。 目標是創造有娛樂性又有教育意義的遊戲，推廣台灣的民俗文化，讓玩家在遊戲中學到更多關於台灣的知識。" at bounding box center [787, 391] width 755 height 165
click at [771, 313] on textarea "希望通過解謎像素遊戲，體驗台灣文化魅力和驚險冒險。 目標是創造有娛樂性又有教育意義的遊戲，推廣台灣的民俗文化，讓玩家在遊戲中學到更多關於台灣的知識。" at bounding box center [787, 391] width 755 height 165
click at [1065, 324] on textarea "希望通過解謎像素遊戲，體驗台灣文化魅力和驚險冒險。 目標是創造有娛樂性又有教育意義的遊戲，推廣台灣的民俗文化，讓玩家在遊戲中學到更多關於台灣的知識。" at bounding box center [787, 391] width 755 height 165
drag, startPoint x: 1057, startPoint y: 336, endPoint x: 968, endPoint y: 352, distance: 90.4
click at [968, 352] on textarea "希望通過解謎像素遊戲，體驗台灣文化魅力和驚險冒險。 目標是創造有娛樂性又有教育意義的遊戲，推廣台灣的民俗文化，讓玩家在遊戲中學到更多關於台灣的知識。" at bounding box center [787, 391] width 755 height 165
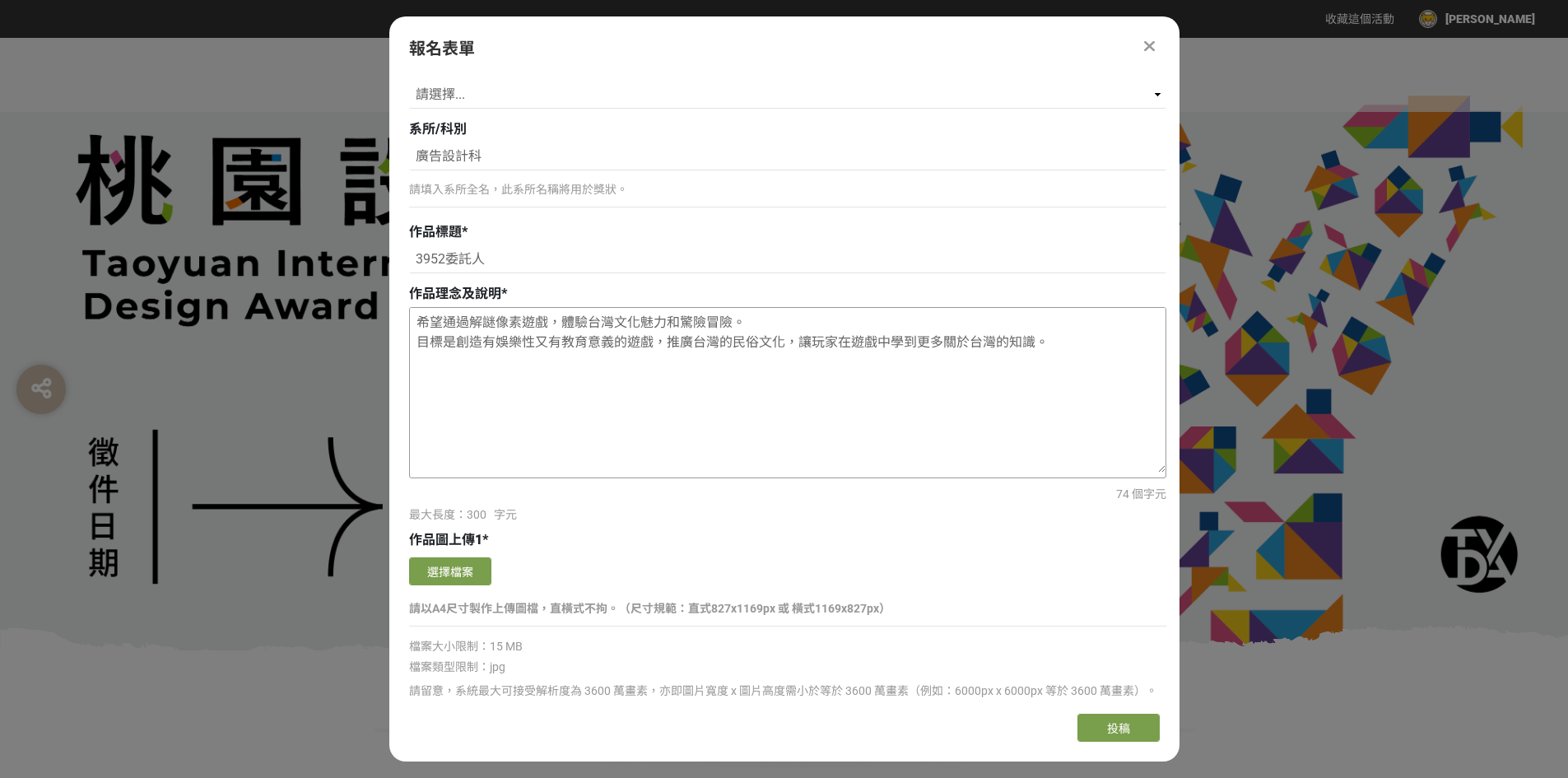
click at [798, 350] on textarea "希望通過解謎像素遊戲，體驗台灣文化魅力和驚險冒險。 目標是創造有娛樂性又有教育意義的遊戲，推廣台灣的民俗文化，讓玩家在遊戲中學到更多關於台灣的知識。" at bounding box center [787, 391] width 755 height 165
click at [451, 329] on textarea "希望通過解謎像素遊戲，體驗台灣文化魅力和驚險冒險。 目標是創造有娛樂性又有教育意義的遊戲，推廣台灣的民俗文化，讓玩家在遊戲中學到更多關於台灣的知識。" at bounding box center [787, 391] width 755 height 165
click at [475, 329] on textarea "希望通過解謎像素遊戲，體驗台灣文化魅力和驚險冒險。 目標是創造有娛樂性又有教育意義的遊戲，推廣台灣的民俗文化，讓玩家在遊戲中學到更多關於台灣的知識。" at bounding box center [787, 391] width 755 height 165
click at [1089, 346] on textarea "希望通過解謎像素遊戲，體驗台灣文化魅力和驚險冒險。 目標是創造有娛樂性又有教育意義的遊戲，推廣台灣的民俗文化，讓玩家在遊戲中學到更多關於台灣的知識。" at bounding box center [787, 391] width 755 height 165
click at [478, 345] on textarea "希望通過解謎像素遊戲，體驗台灣文化魅力和驚險冒險。 目標是創造有娛樂性又有教育意義的遊戲，推廣台灣的民俗文化，讓玩家在遊戲中學到更多關於台灣的知識。" at bounding box center [787, 391] width 755 height 165
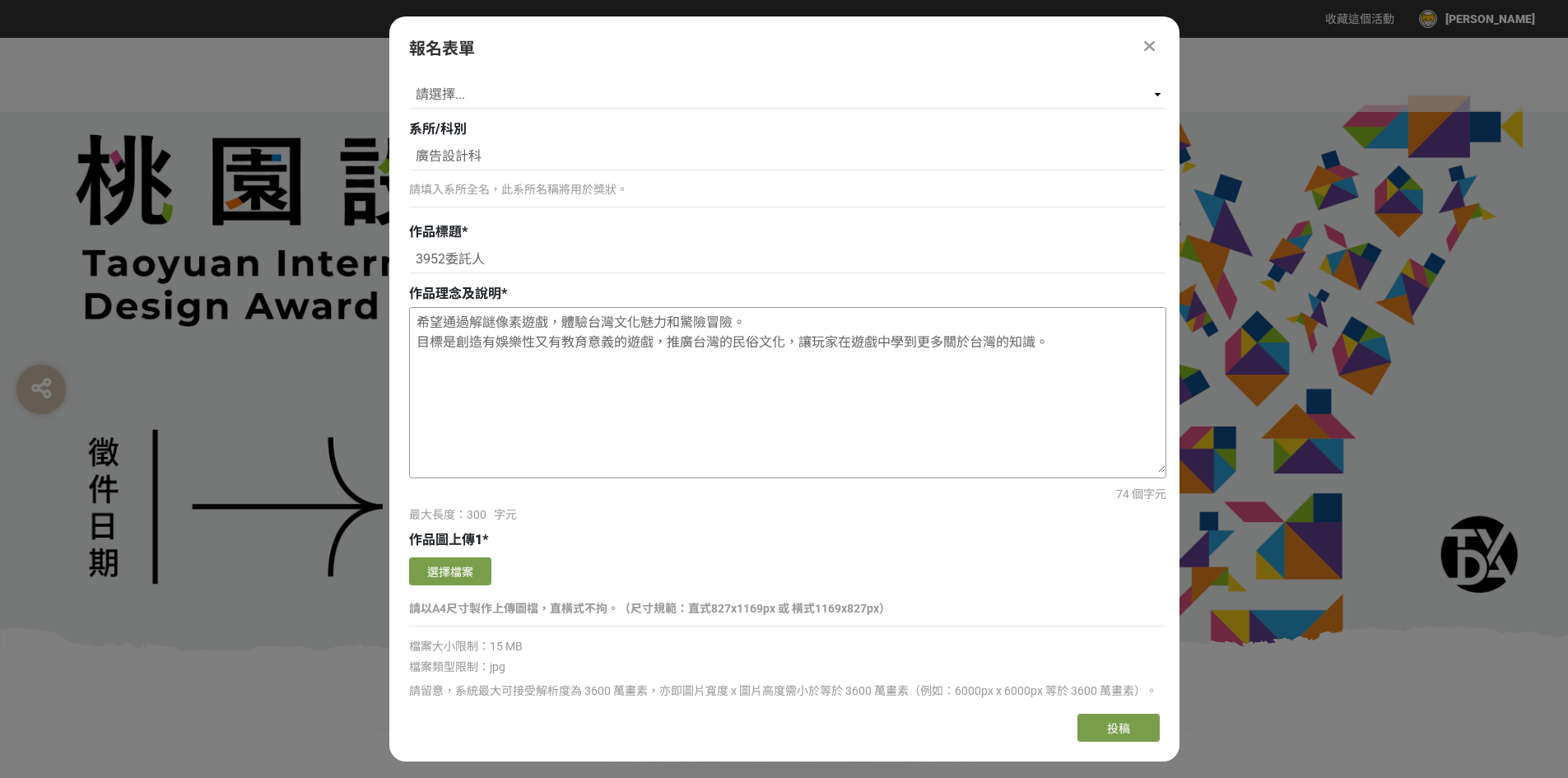
click at [415, 326] on textarea "希望通過解謎像素遊戲，體驗台灣文化魅力和驚險冒險。 目標是創造有娛樂性又有教育意義的遊戲，推廣台灣的民俗文化，讓玩家在遊戲中學到更多關於台灣的知識。" at bounding box center [787, 391] width 755 height 165
click at [749, 326] on textarea "我們希望通過解謎像素遊戲，體驗台灣文化魅力和驚險冒險。 目標是創造有娛樂性又有教育意義的遊戲，推廣台灣的民俗文化，讓玩家在遊戲中學到更多關於台灣的知識。" at bounding box center [787, 391] width 755 height 165
click at [775, 323] on textarea "我們希望通過解謎像素遊戲，體驗台灣文化魅力和驚險冒險。 目標是創造有娛樂性又有教育意義的遊戲，推廣台灣的民俗文化，讓玩家在遊戲中學到更多關於台灣的知識。" at bounding box center [787, 391] width 755 height 165
click at [439, 352] on textarea "我們希望通過解謎像素遊戲，體驗台灣文化魅力和驚險冒險。 目標是創造有娛樂性又有教育意義的遊戲，推廣台灣的民俗文化，讓玩家在遊戲中學到更多關於台灣的知識。" at bounding box center [787, 391] width 755 height 165
click at [563, 338] on textarea "我們希望通過解謎像素遊戲，體驗台灣文化魅力和驚險冒險。 目標是創造有娛樂性又有教育意義的遊戲，推廣台灣的民俗文化，讓玩家在遊戲中學到更多關於台灣的知識。" at bounding box center [787, 391] width 755 height 165
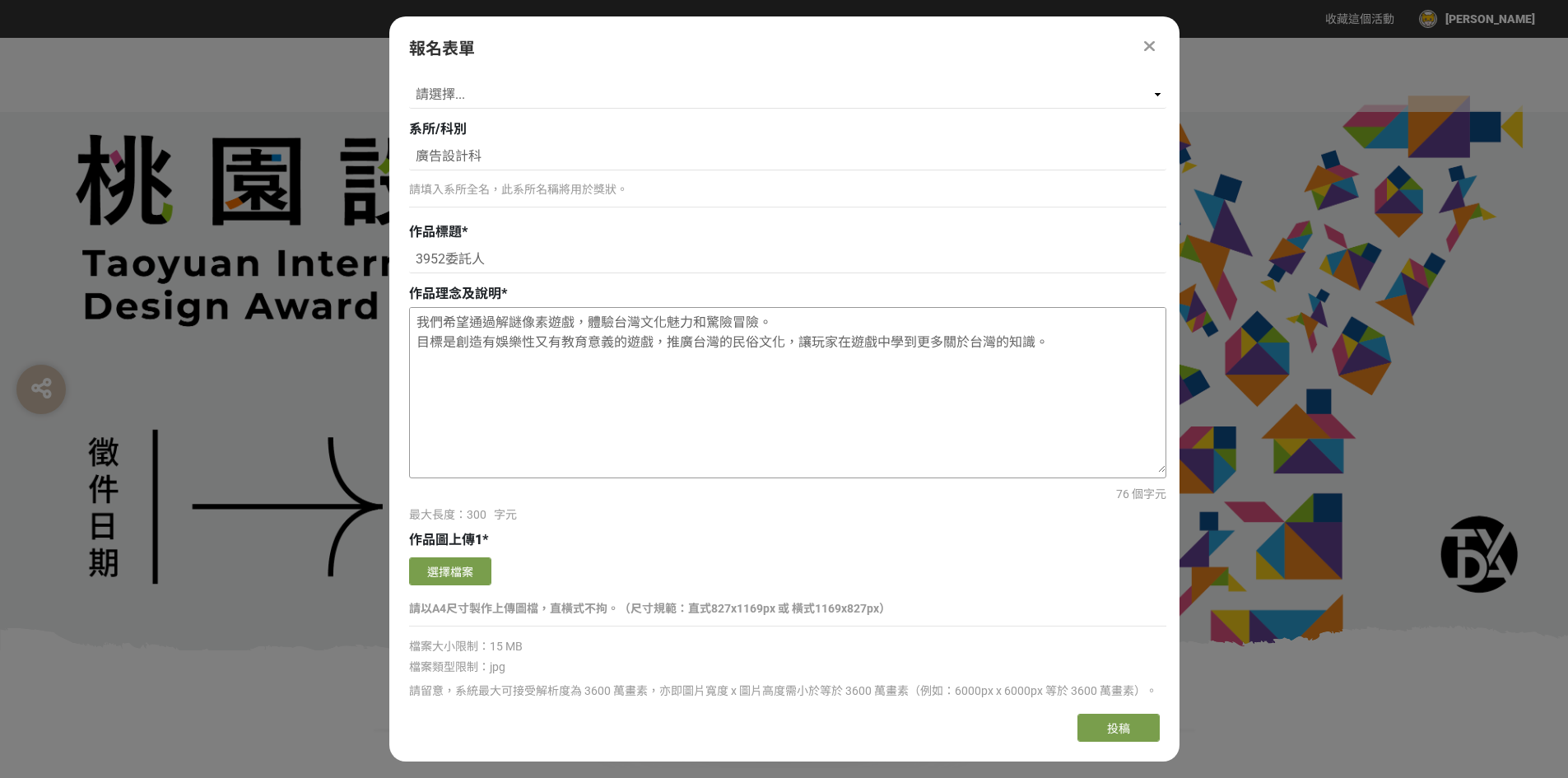
click at [696, 341] on textarea "我們希望通過解謎像素遊戲，體驗台灣文化魅力和驚險冒險。 目標是創造有娛樂性又有教育意義的遊戲，推廣台灣的民俗文化，讓玩家在遊戲中學到更多關於台灣的知識。" at bounding box center [787, 391] width 755 height 165
click at [869, 344] on textarea "我們希望通過解謎像素遊戲，體驗台灣文化魅力和驚險冒險。 目標是創造有娛樂性又有教育意義的遊戲，推廣台灣的民俗文化，讓玩家在遊戲中學到更多關於台灣的知識。" at bounding box center [787, 391] width 755 height 165
click at [1029, 342] on textarea "我們希望通過解謎像素遊戲，體驗台灣文化魅力和驚險冒險。 目標是創造有娛樂性又有教育意義的遊戲，推廣台灣的民俗文化，讓玩家在遊戲中學到更多關於台灣的知識。" at bounding box center [787, 391] width 755 height 165
click at [1072, 342] on textarea "我們希望通過解謎像素遊戲，體驗台灣文化魅力和驚險冒險。 目標是創造有娛樂性又有教育意義的遊戲，推廣台灣的民俗文化，讓玩家在遊戲中學到更多關於台灣的知識。" at bounding box center [787, 391] width 755 height 165
click at [453, 317] on textarea "我們希望通過解謎像素遊戲，體驗台灣文化魅力和驚險冒險。 目標是創造有娛樂性又有教育意義的遊戲，推廣台灣的民俗文化，讓玩家在遊戲中學到更多關於台灣的知識。" at bounding box center [787, 391] width 755 height 165
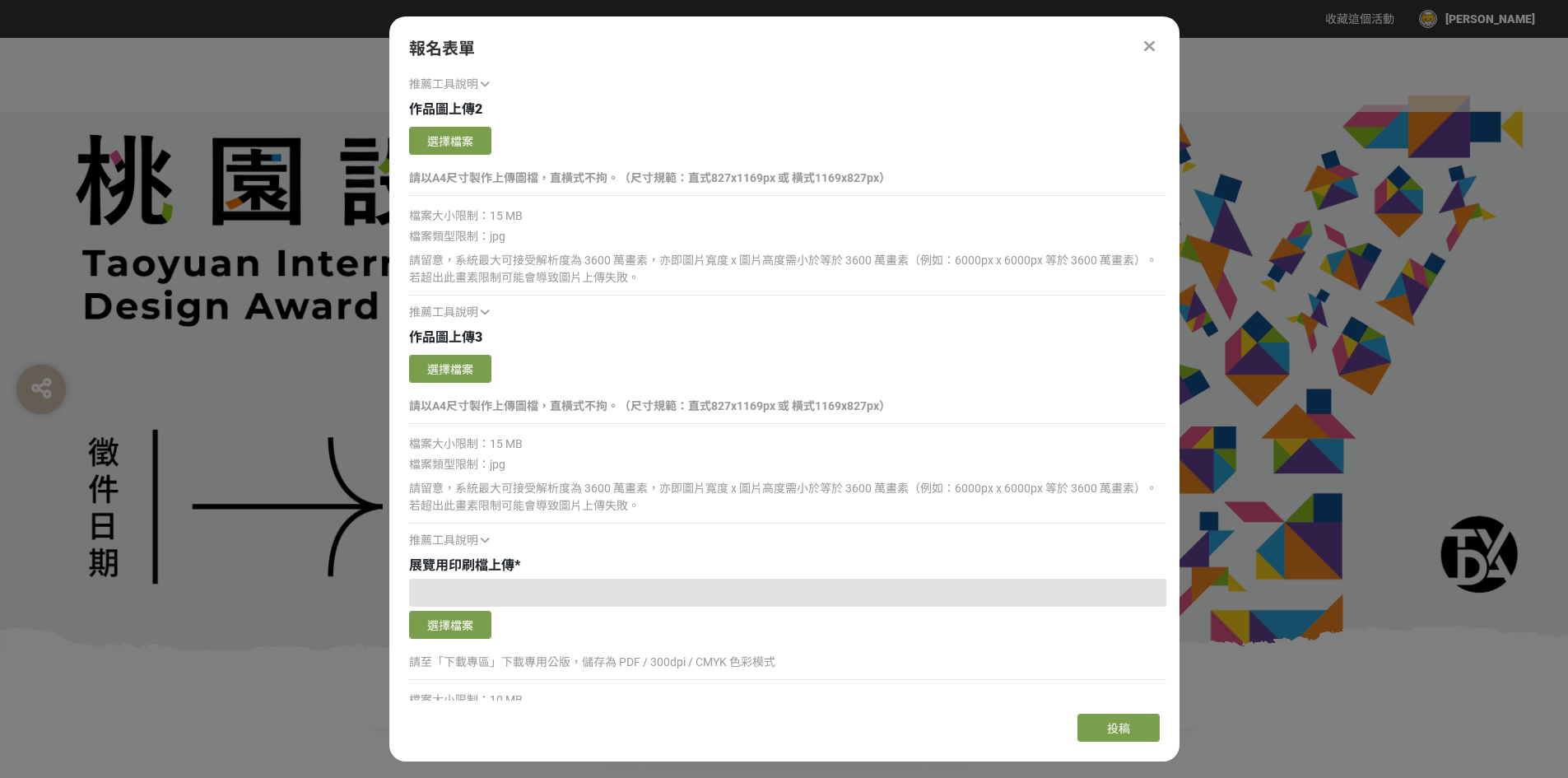
scroll to position [2057, 0]
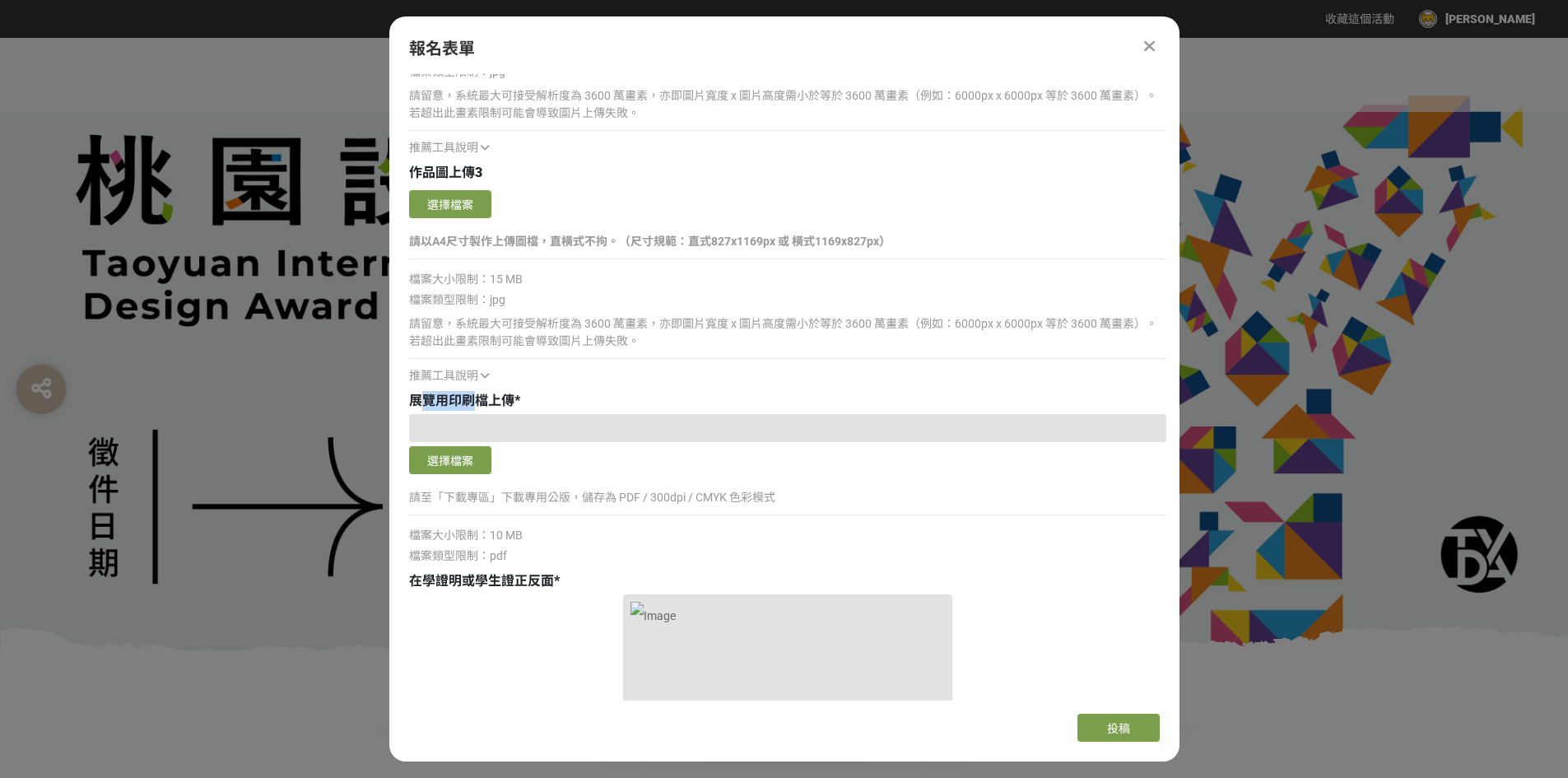
drag, startPoint x: 417, startPoint y: 404, endPoint x: 506, endPoint y: 399, distance: 89.1
click at [470, 404] on span "展覽用印刷檔上傳" at bounding box center [462, 400] width 105 height 15
click at [522, 397] on div "展覽用印刷檔上傳 *" at bounding box center [787, 401] width 757 height 20
drag, startPoint x: 410, startPoint y: 397, endPoint x: 487, endPoint y: 397, distance: 77.0
click at [487, 397] on span "展覽用印刷檔上傳" at bounding box center [462, 400] width 105 height 15
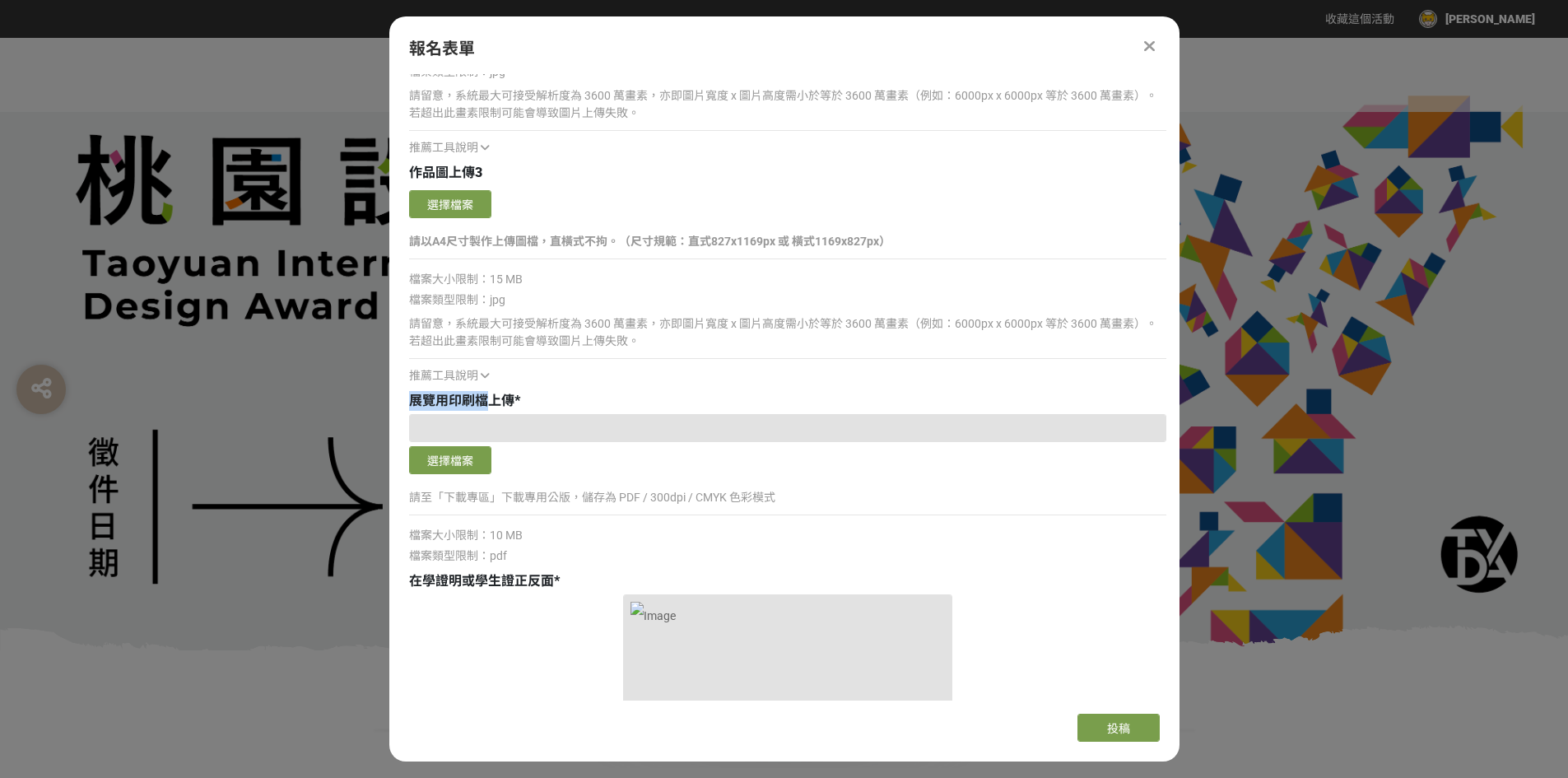
copy span "展覽用印刷檔"
click at [457, 461] on button "選擇檔案" at bounding box center [450, 460] width 83 height 28
click at [632, 392] on div "展覽用印刷檔上傳 *" at bounding box center [787, 401] width 757 height 20
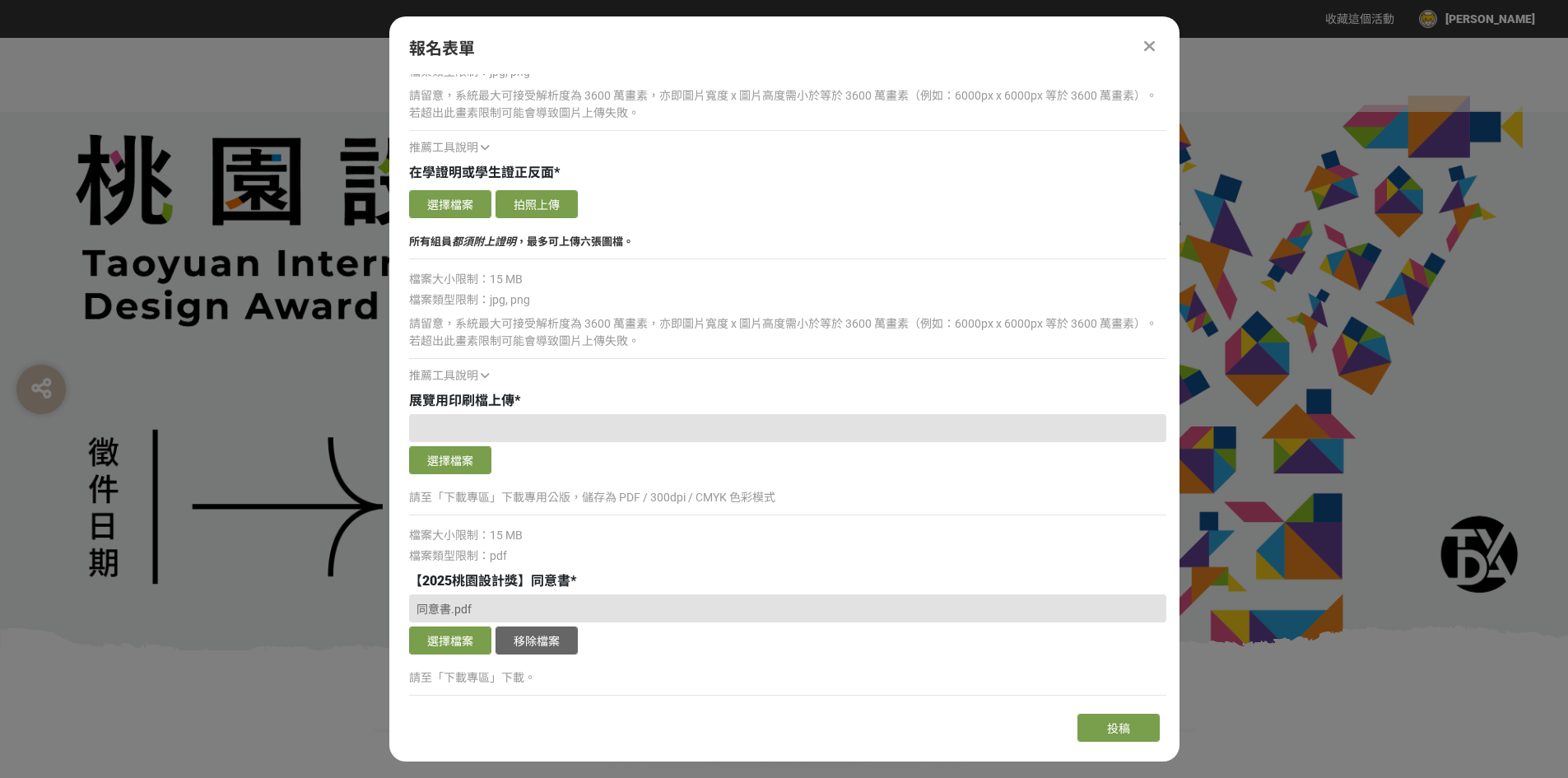
scroll to position [5022, 0]
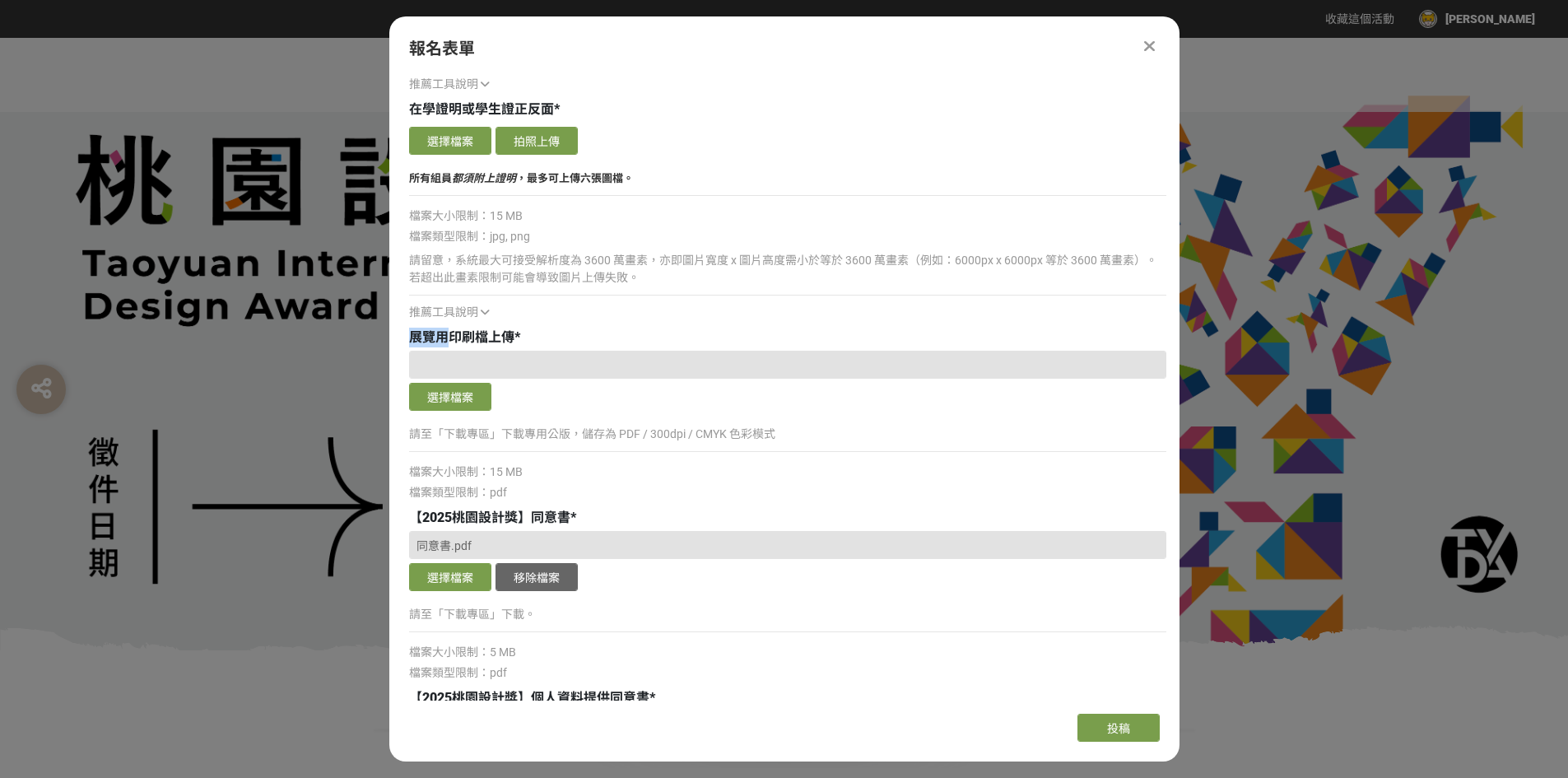
drag, startPoint x: 412, startPoint y: 335, endPoint x: 452, endPoint y: 335, distance: 40.0
click at [451, 335] on span "展覽用印刷檔上傳" at bounding box center [462, 336] width 105 height 15
click at [466, 394] on button "選擇檔案" at bounding box center [450, 396] width 83 height 28
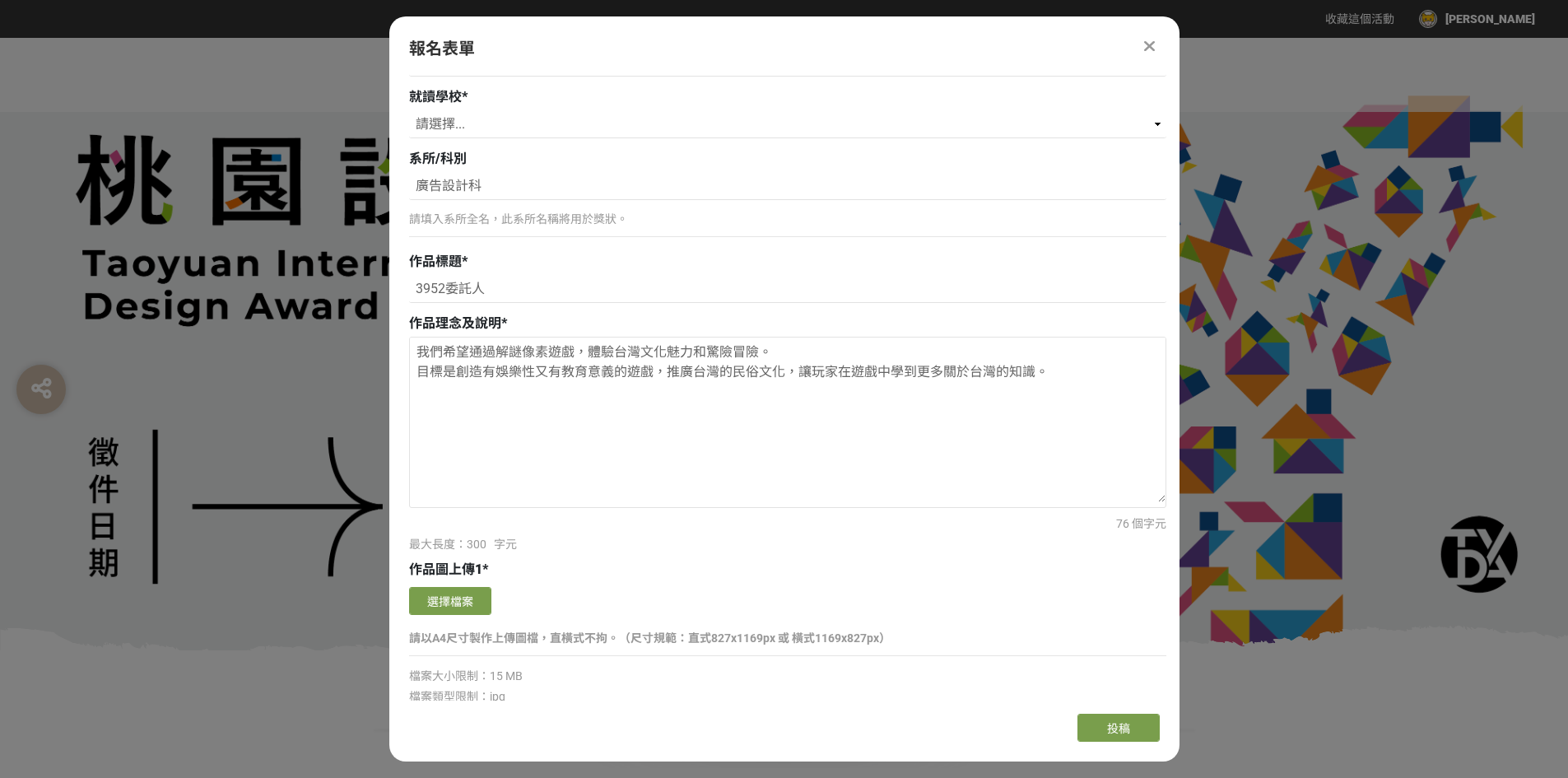
scroll to position [1235, 0]
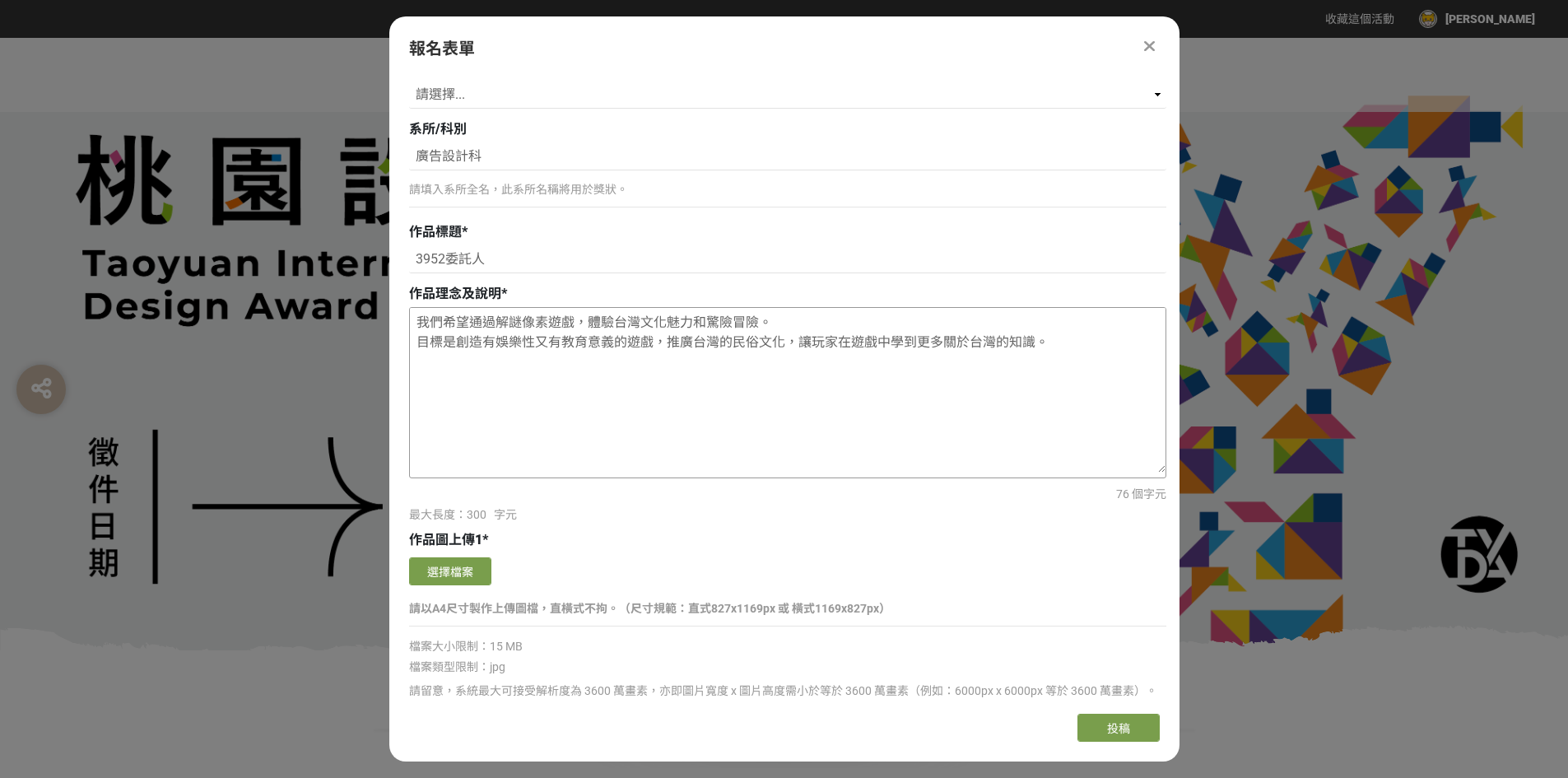
click at [453, 319] on textarea "我們希望通過解謎像素遊戲，體驗台灣文化魅力和驚險冒險。 目標是創造有娛樂性又有教育意義的遊戲，推廣台灣的民俗文化，讓玩家在遊戲中學到更多關於台灣的知識。" at bounding box center [787, 391] width 755 height 165
drag, startPoint x: 469, startPoint y: 319, endPoint x: 442, endPoint y: 318, distance: 27.0
click at [442, 318] on textarea "我們希望通過解謎像素遊戲，體驗台灣文化魅力和驚險冒險。 目標是創造有娛樂性又有教育意義的遊戲，推廣台灣的民俗文化，讓玩家在遊戲中學到更多關於台灣的知識。" at bounding box center [787, 391] width 755 height 165
click at [471, 323] on textarea "我們通過解謎像素遊戲，體驗台灣文化魅力和驚險冒險。 目標是創造有娛樂性又有教育意義的遊戲，推廣台灣的民俗文化，讓玩家在遊戲中學到更多關於台灣的知識。" at bounding box center [787, 391] width 755 height 165
drag, startPoint x: 415, startPoint y: 323, endPoint x: 1047, endPoint y: 355, distance: 632.8
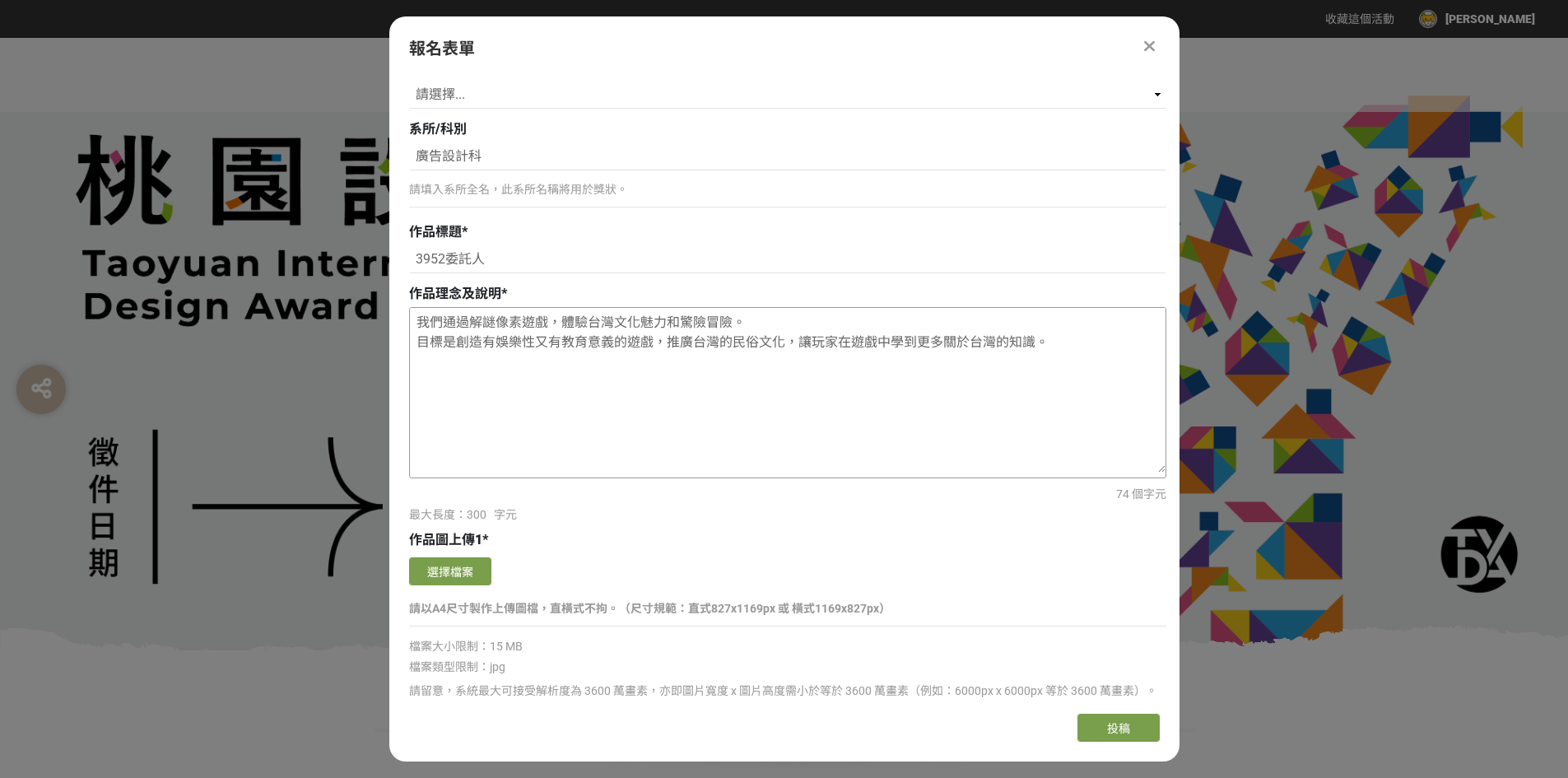
click at [1048, 355] on textarea "我們通過解謎像素遊戲，體驗台灣文化魅力和驚險冒險。 目標是創造有娛樂性又有教育意義的遊戲，推廣台灣的民俗文化，讓玩家在遊戲中學到更多關於台灣的知識。" at bounding box center [787, 391] width 755 height 165
type textarea "我們通過解謎像素遊戲，體驗台灣文化魅力和驚險冒險。 目標是創造有娛樂性又有教育意義的遊戲，推廣台灣的民俗文化，讓玩家在遊戲中學到更多關於台灣的知識。"
click at [631, 348] on textarea "我們通過解謎像素遊戲，體驗台灣文化魅力和驚險冒險。 目標是創造有娛樂性又有教育意義的遊戲，推廣台灣的民俗文化，讓玩家在遊戲中學到更多關於台灣的知識。" at bounding box center [787, 391] width 755 height 165
click at [1044, 334] on textarea "我們通過解謎像素遊戲，體驗台灣文化魅力和驚險冒險。 目標是創造有娛樂性又有教育意義的遊戲，推廣台灣的民俗文化，讓玩家在遊戲中學到更多關於台灣的知識。" at bounding box center [787, 391] width 755 height 165
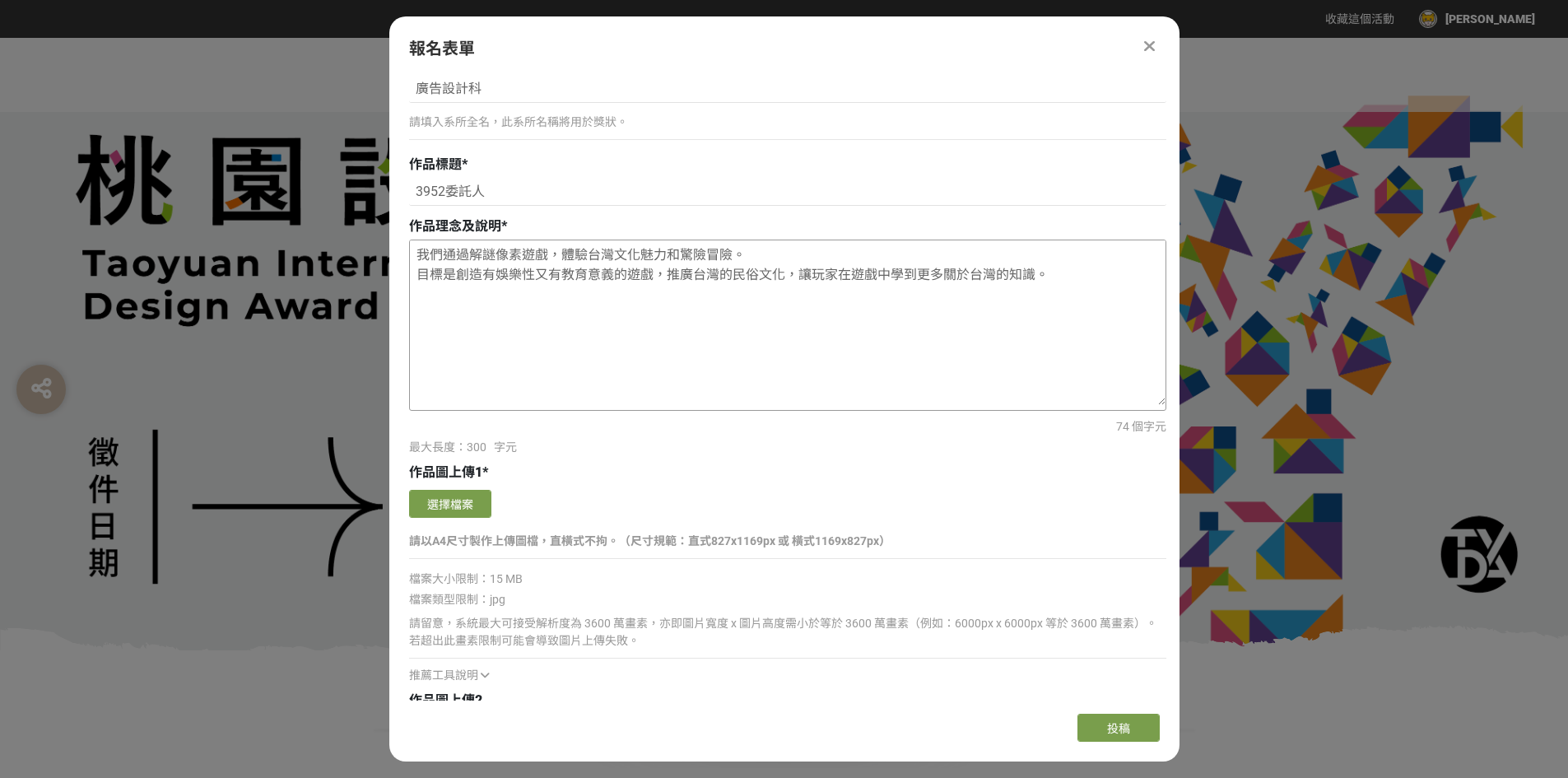
scroll to position [1399, 0]
